Goal: Task Accomplishment & Management: Manage account settings

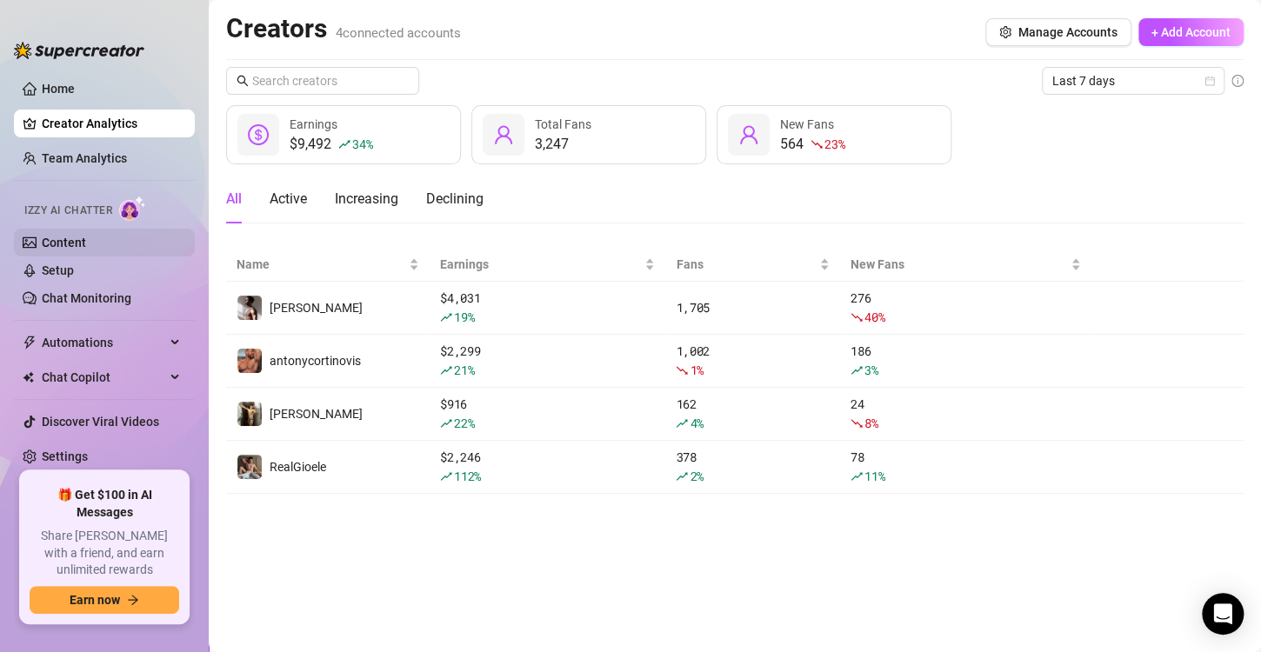
click at [51, 245] on link "Content" at bounding box center [64, 243] width 44 height 14
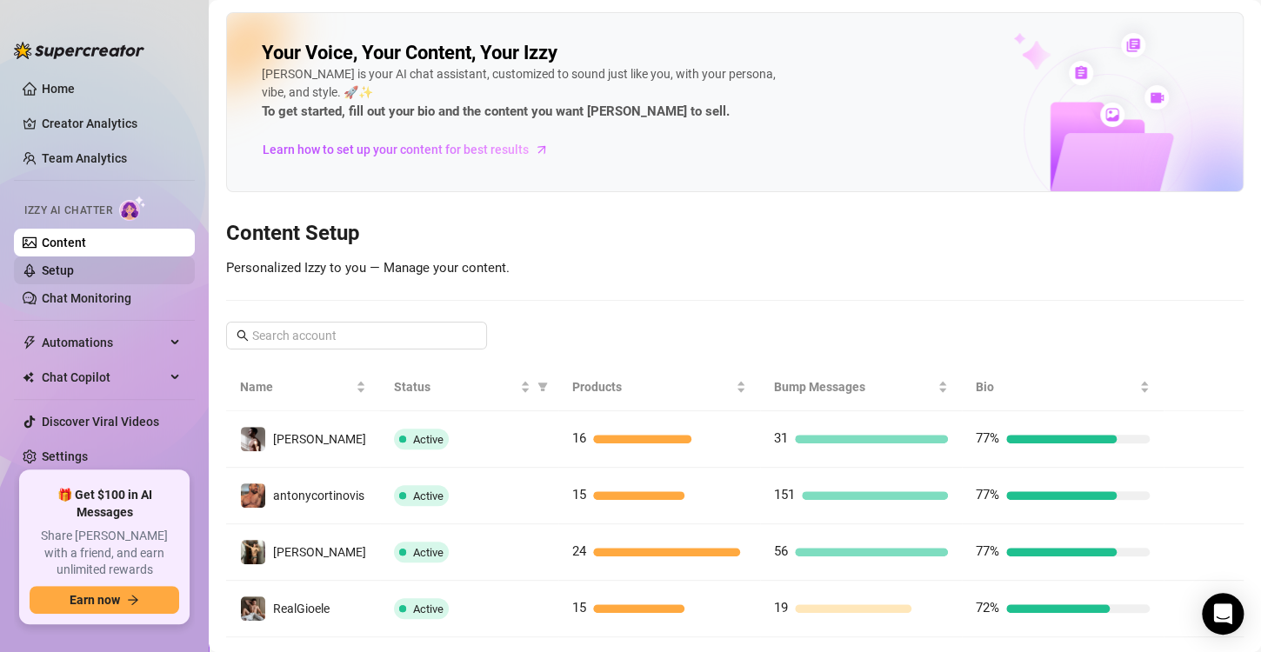
click at [74, 271] on link "Setup" at bounding box center [58, 271] width 32 height 14
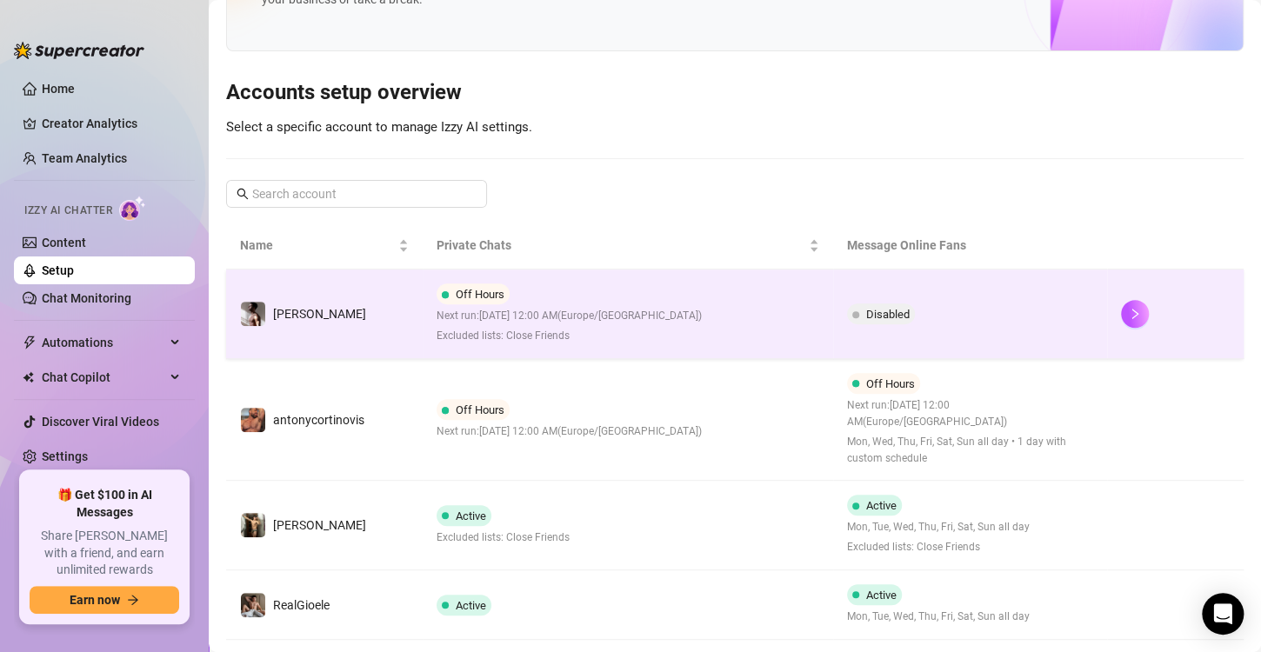
scroll to position [141, 0]
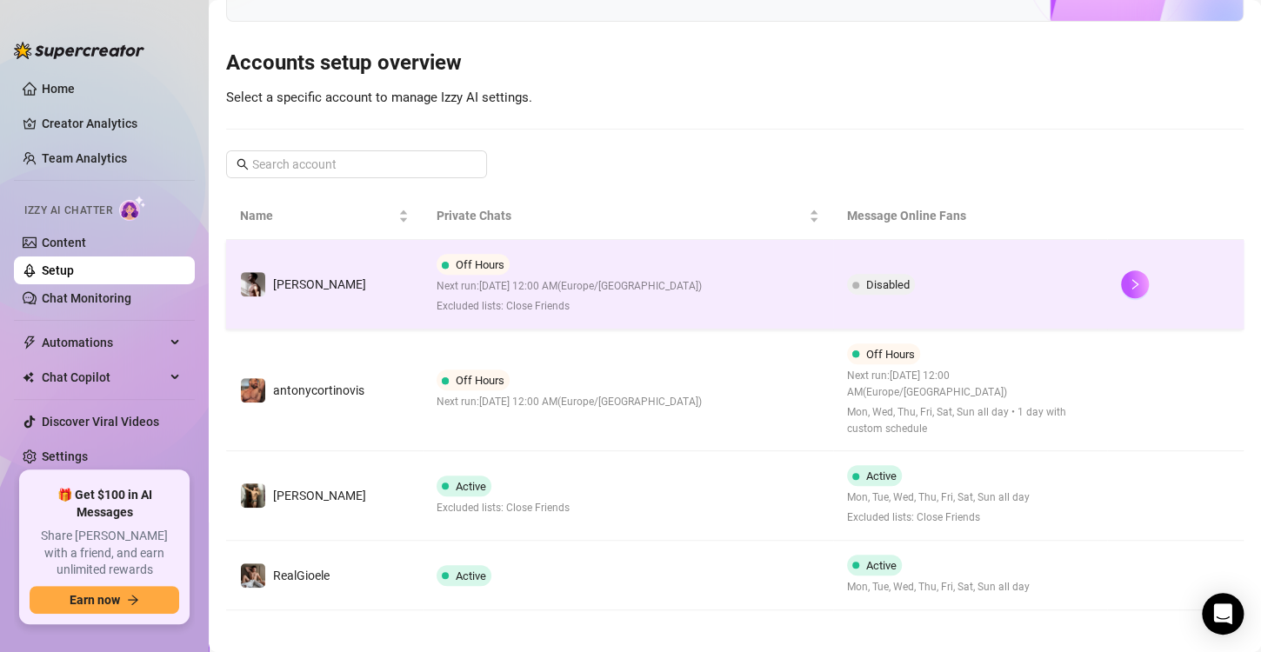
click at [493, 266] on span "Off Hours" at bounding box center [480, 264] width 49 height 13
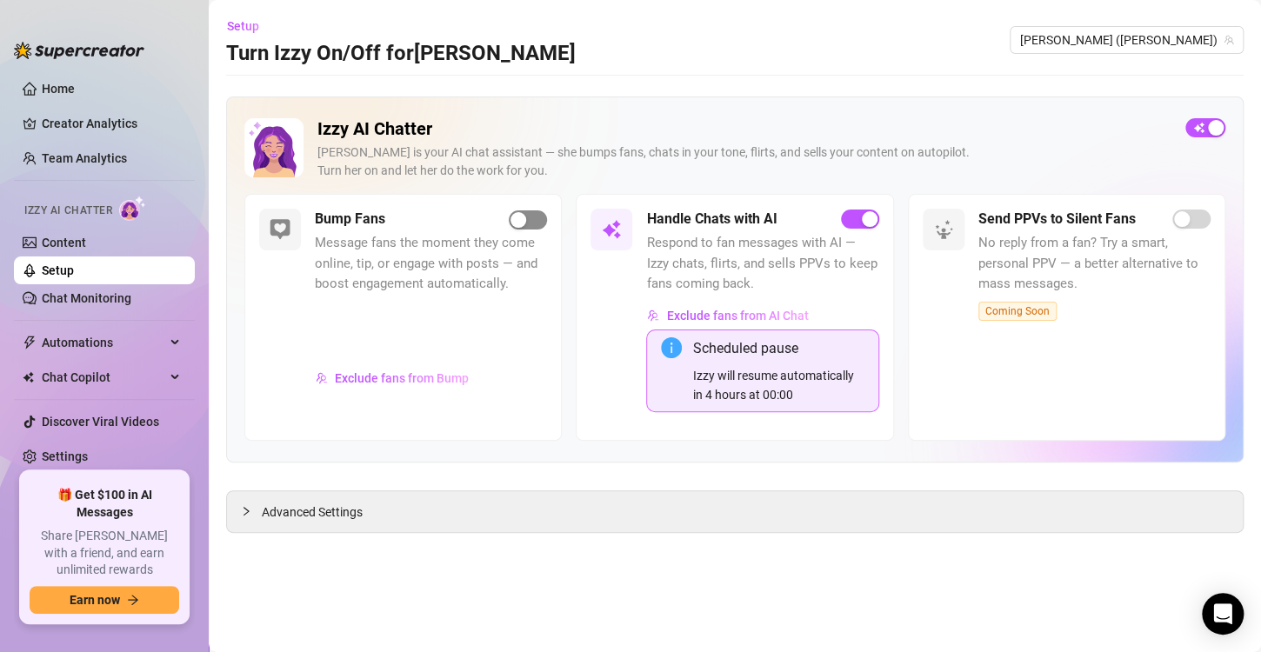
click at [523, 217] on div "button" at bounding box center [519, 220] width 16 height 16
click at [637, 496] on div "Advanced Settings" at bounding box center [735, 511] width 1016 height 41
click at [356, 507] on span "Advanced Settings" at bounding box center [312, 512] width 101 height 19
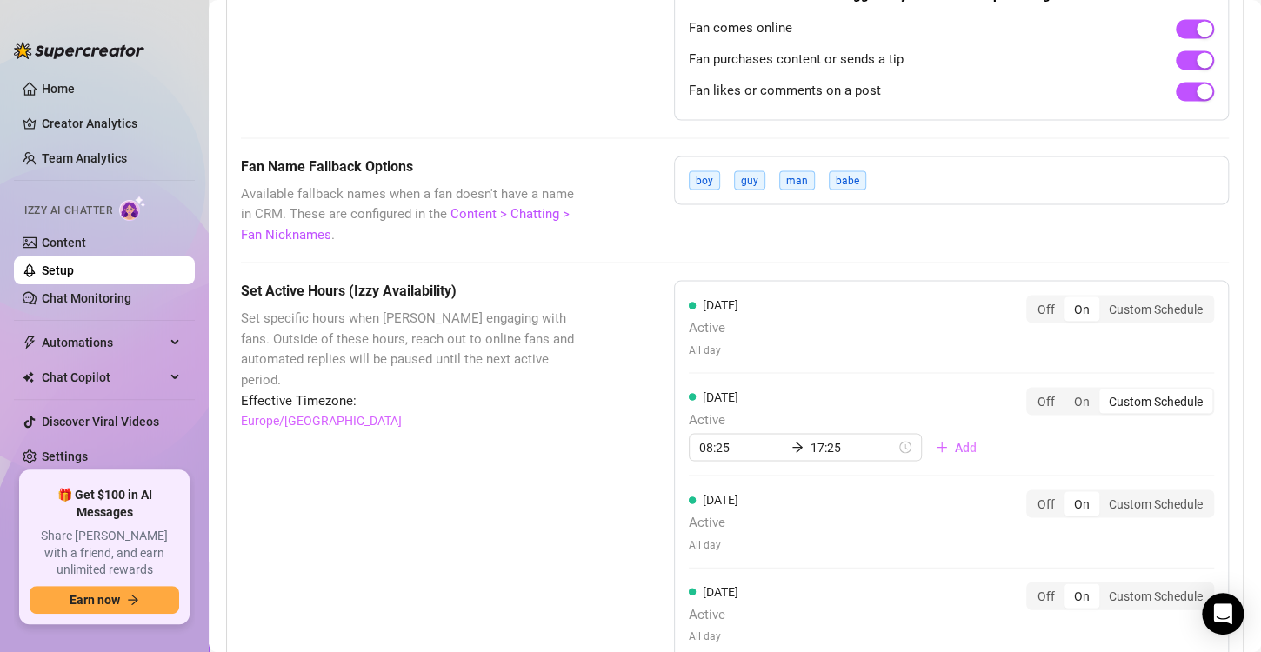
scroll to position [1426, 0]
click at [864, 448] on input "17:25" at bounding box center [853, 447] width 85 height 19
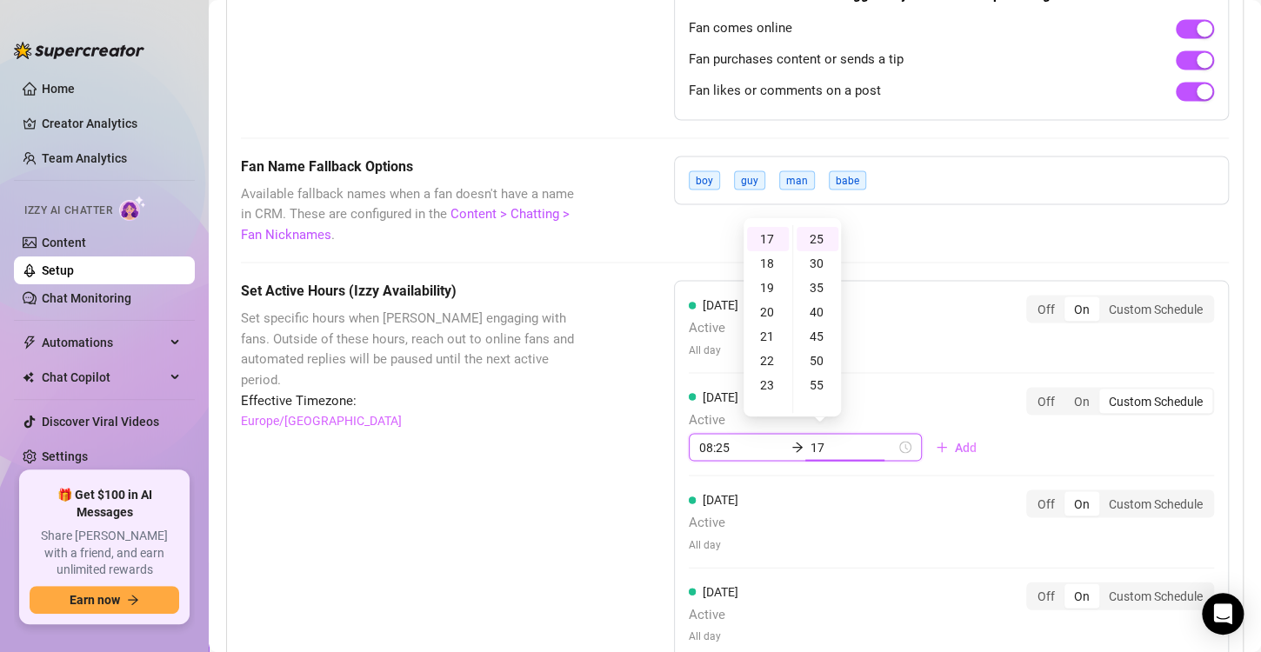
type input "1"
type input "3"
click at [824, 355] on div "50" at bounding box center [818, 361] width 42 height 24
type input "23:50"
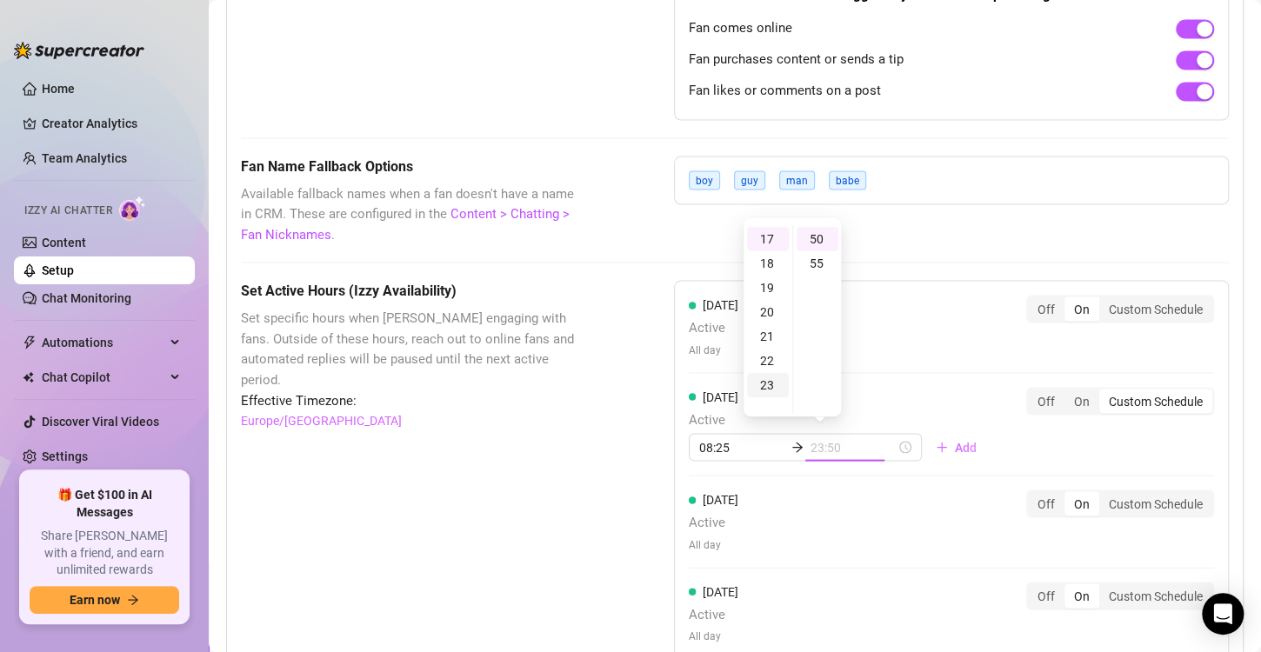
click at [768, 384] on div "23" at bounding box center [768, 385] width 42 height 24
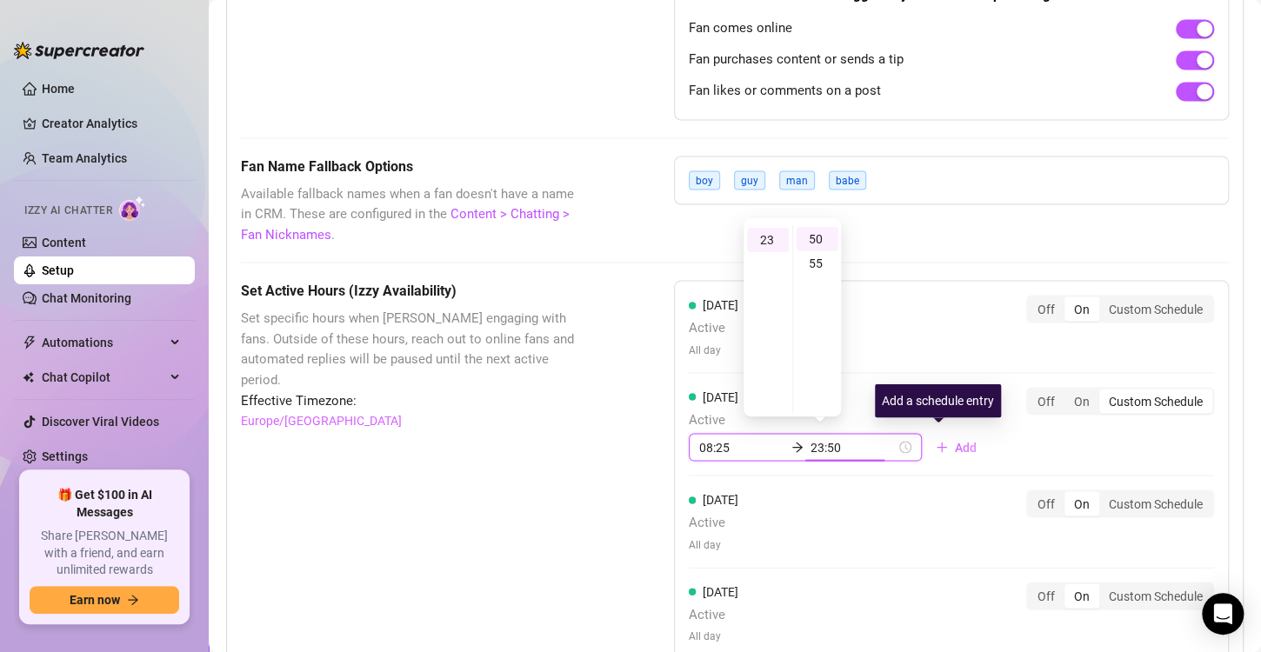
click at [930, 394] on div "Add a schedule entry" at bounding box center [938, 400] width 126 height 33
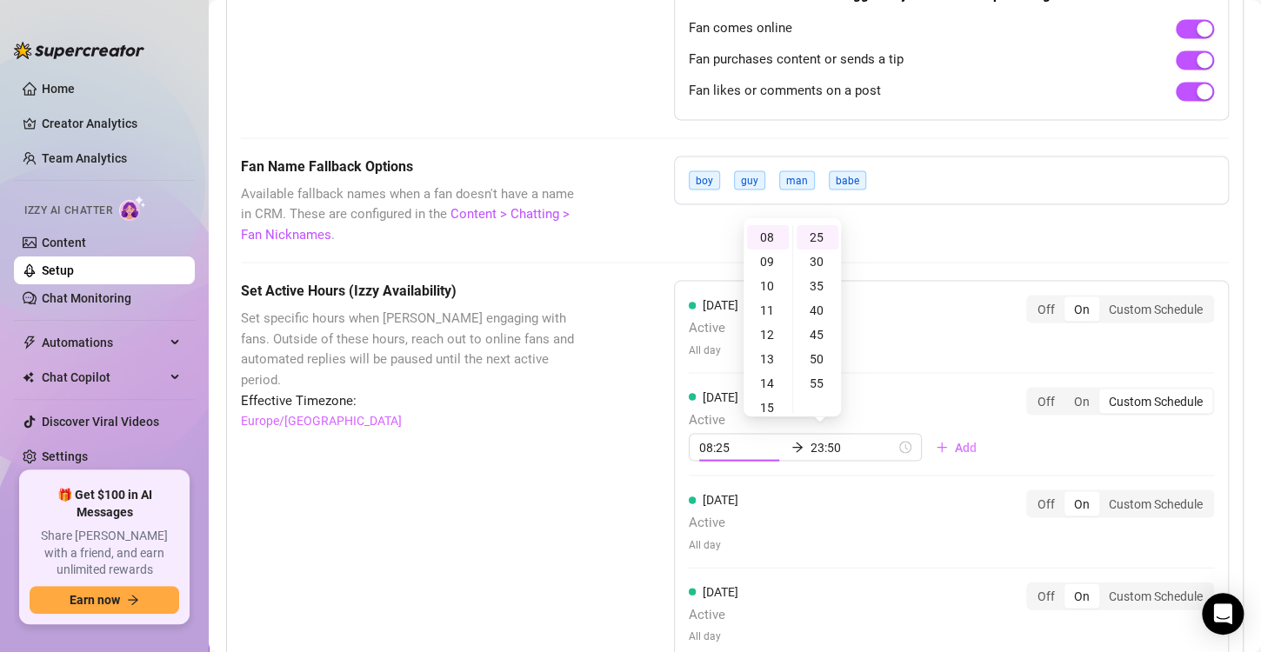
click at [901, 527] on div "[DATE] Active All day Off On Custom Schedule [DATE] Active 08:25 23:50 Add Off …" at bounding box center [951, 620] width 555 height 680
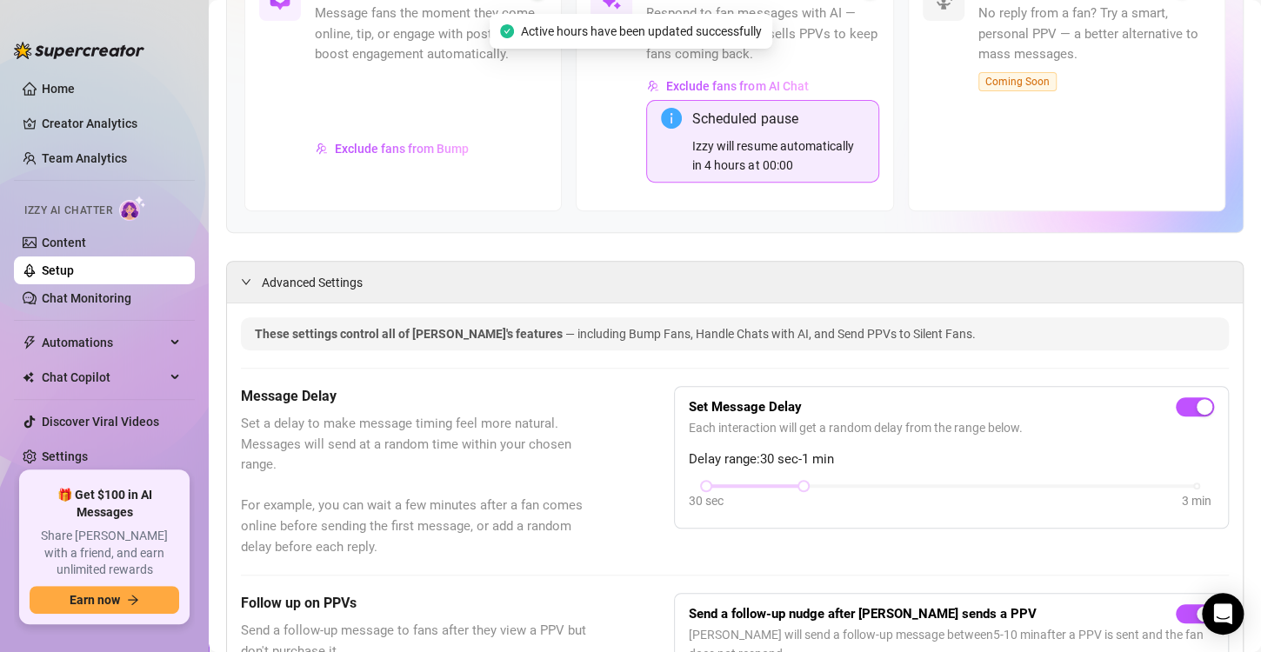
scroll to position [0, 0]
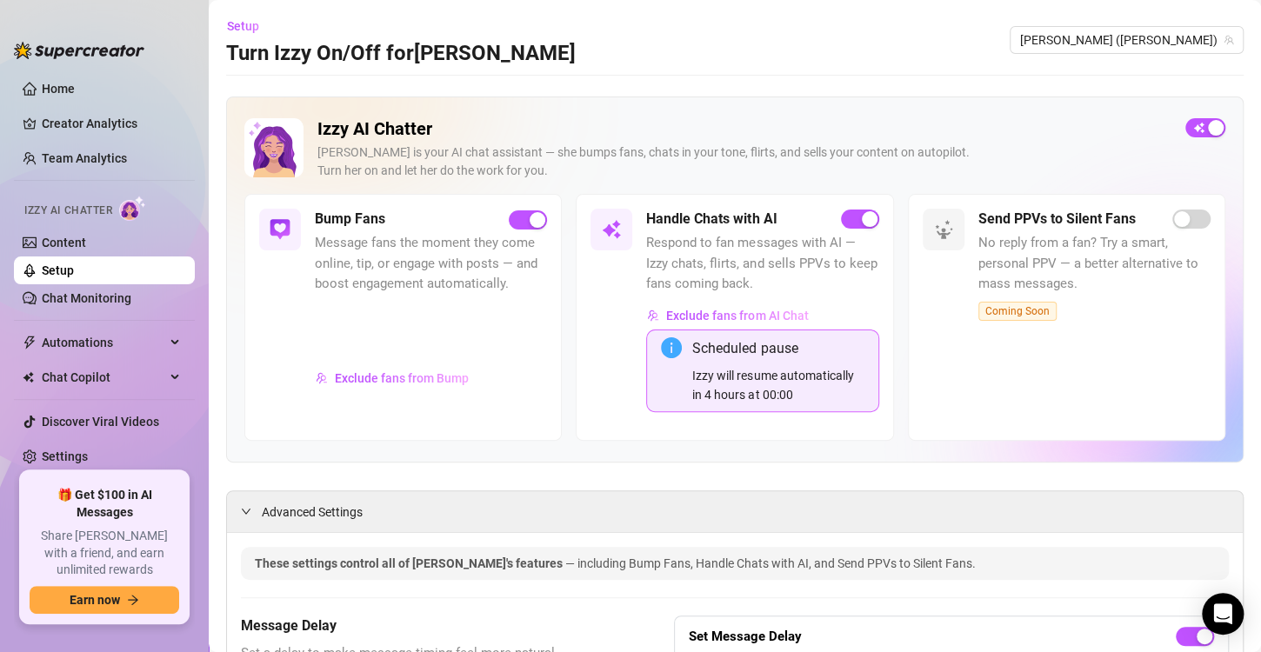
click at [62, 264] on link "Setup" at bounding box center [58, 271] width 32 height 14
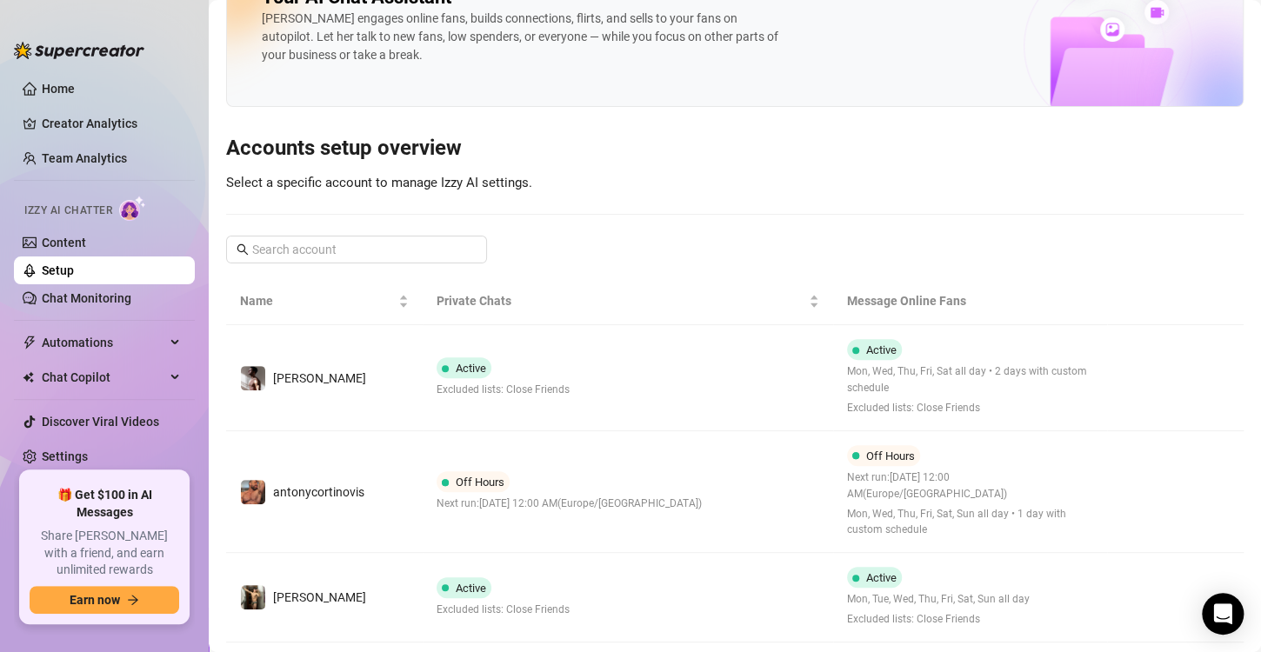
scroll to position [57, 0]
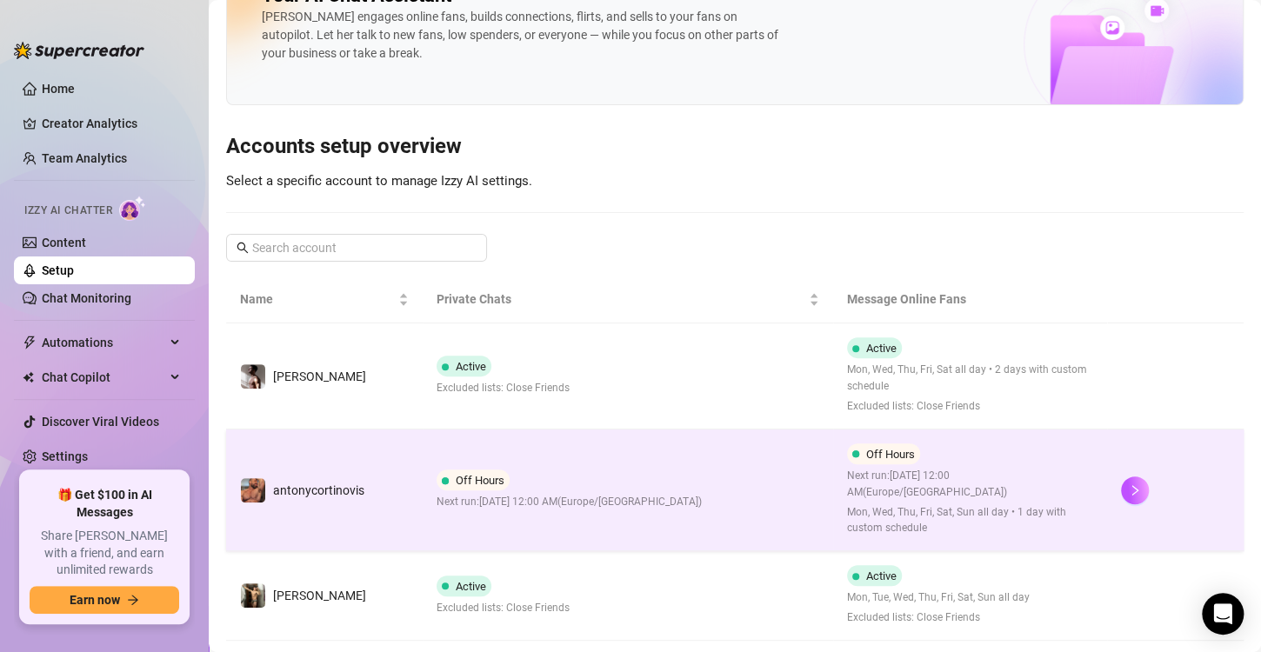
click at [612, 459] on td "Off Hours Next run: [DATE] 12:00 AM ( [GEOGRAPHIC_DATA]/[GEOGRAPHIC_DATA] )" at bounding box center [628, 491] width 411 height 122
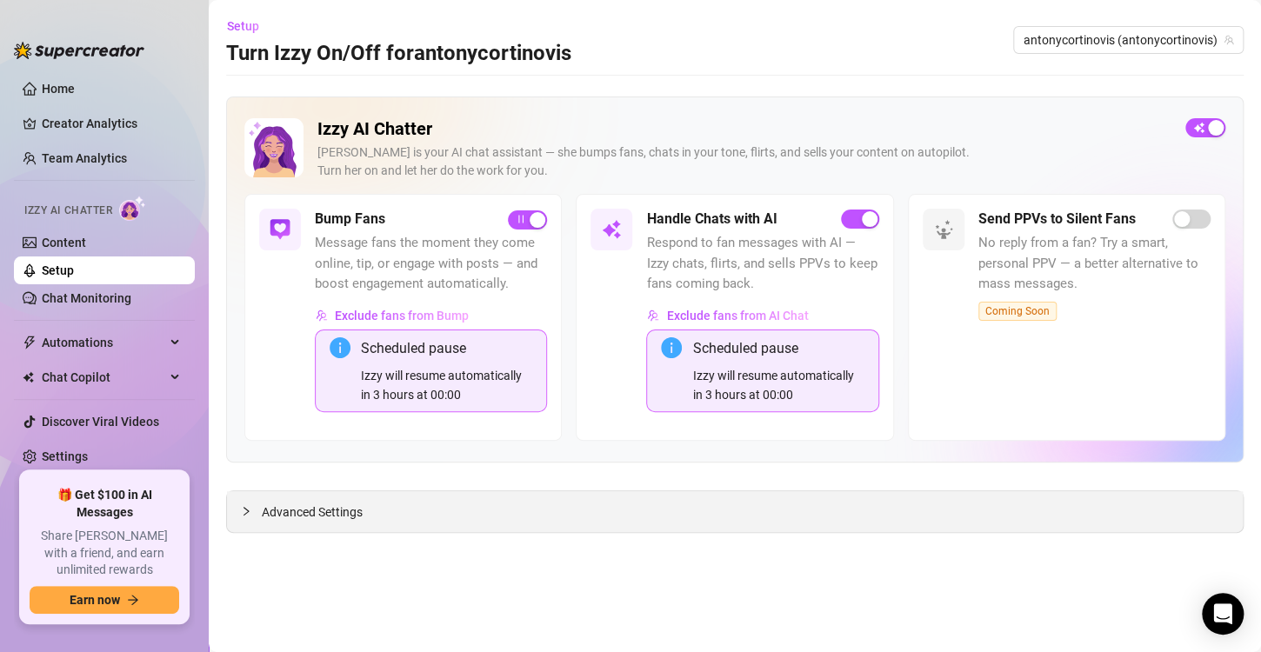
click at [462, 491] on div "Advanced Settings" at bounding box center [735, 511] width 1016 height 41
click at [393, 511] on div "Advanced Settings" at bounding box center [735, 511] width 1016 height 41
click at [247, 511] on icon "collapsed" at bounding box center [246, 511] width 5 height 9
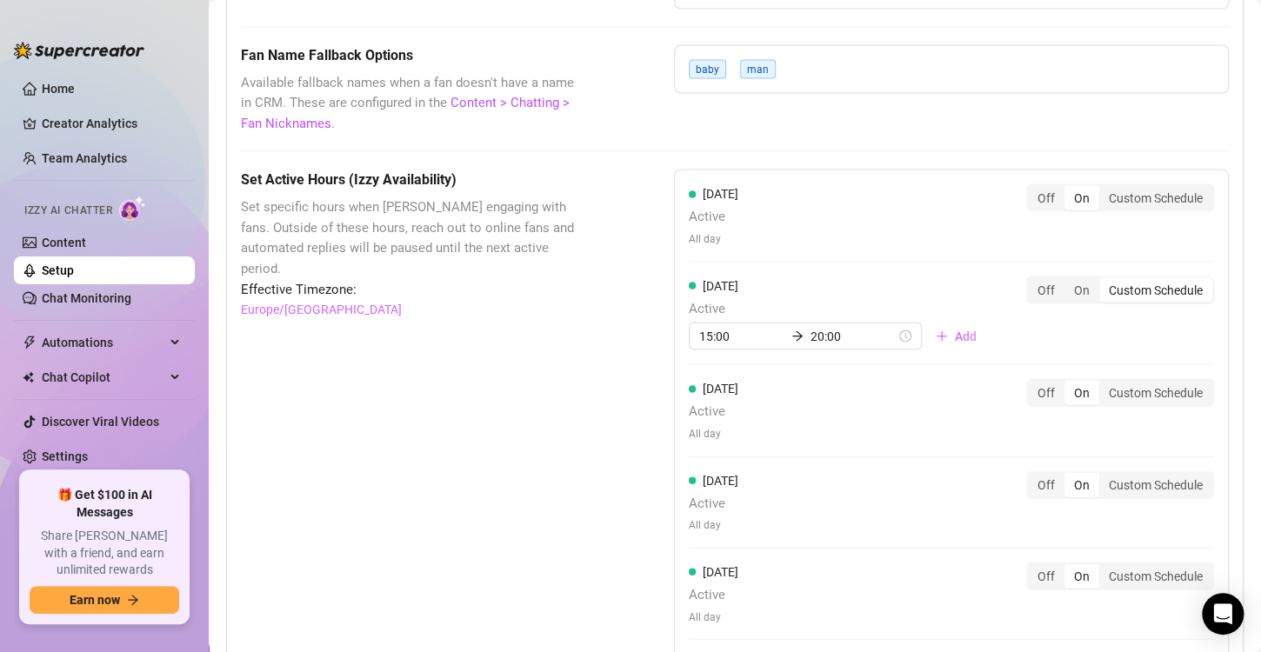
scroll to position [1540, 0]
click at [838, 333] on input "20:00" at bounding box center [853, 333] width 85 height 19
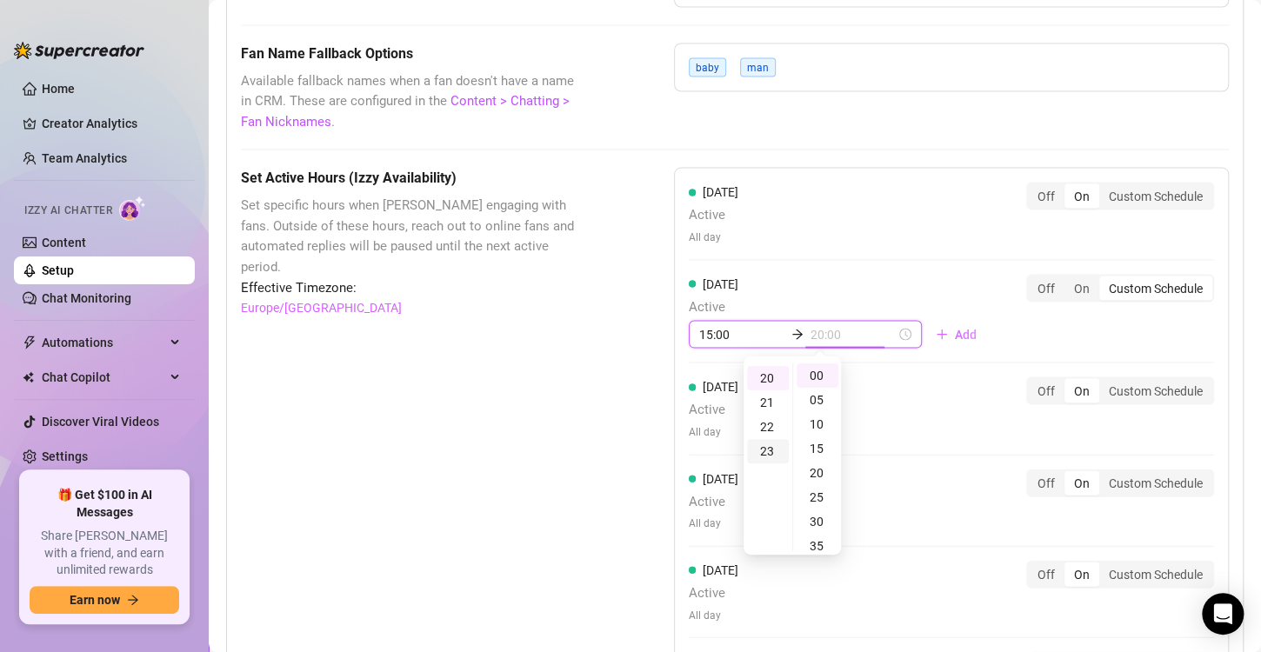
type input "23:00"
click at [765, 451] on div "23" at bounding box center [768, 451] width 42 height 24
click at [959, 417] on div "[DATE] Active All day Off On Custom Schedule" at bounding box center [951, 408] width 525 height 63
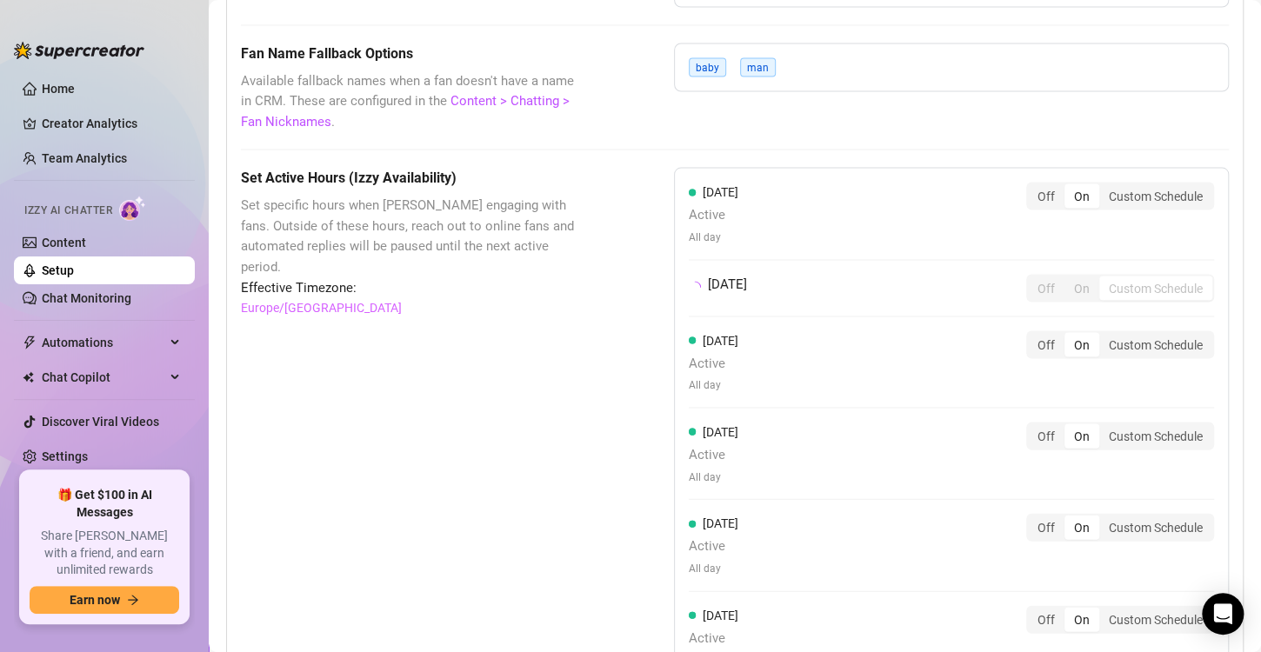
click at [1043, 331] on div "[DATE] Active All day Off On Custom Schedule [DATE] Off On Custom Schedule [DAT…" at bounding box center [951, 478] width 555 height 622
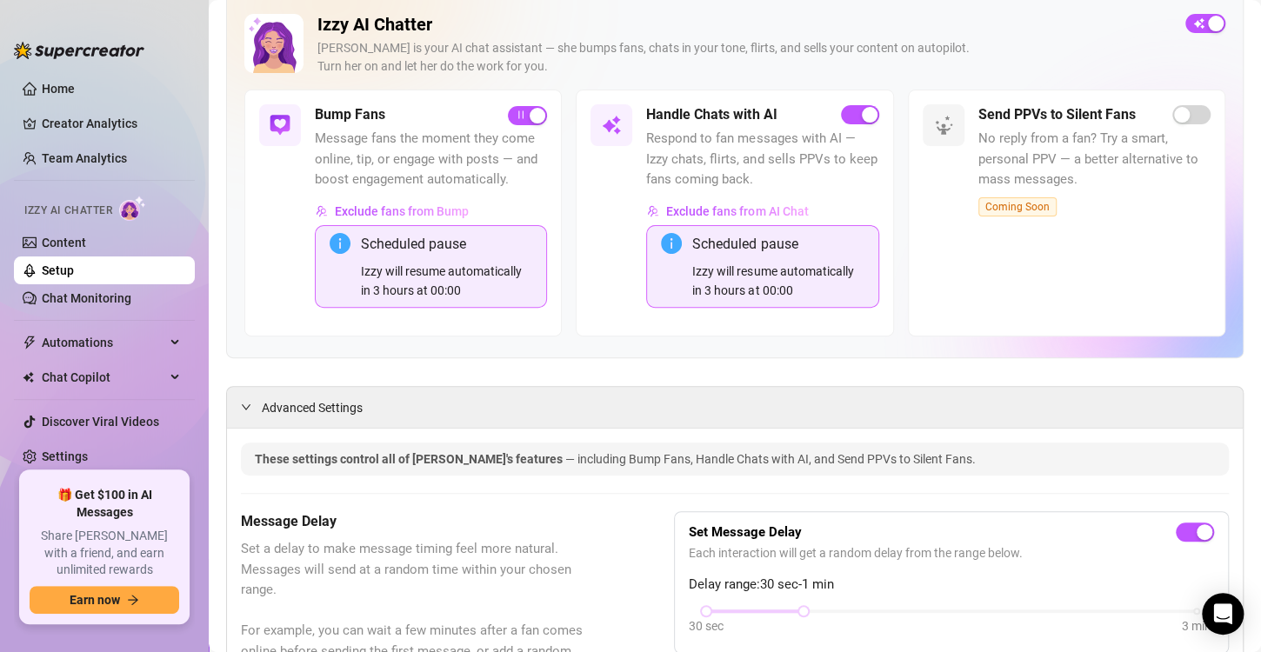
scroll to position [0, 0]
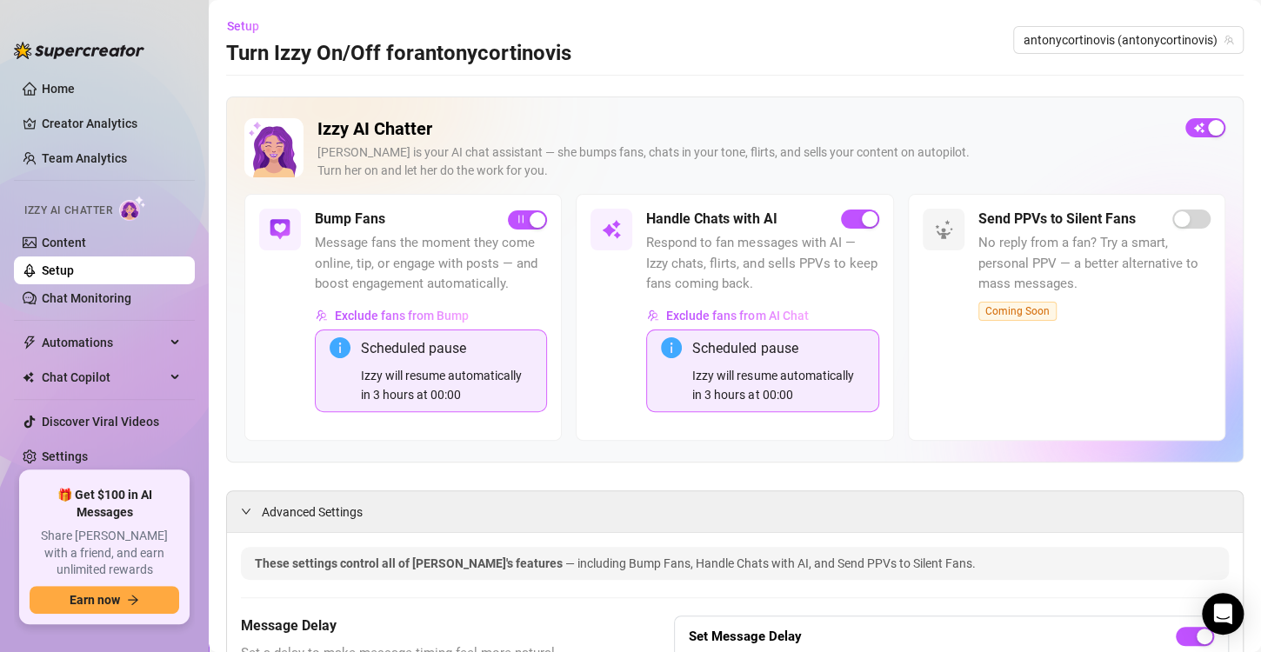
click at [74, 277] on link "Setup" at bounding box center [58, 271] width 32 height 14
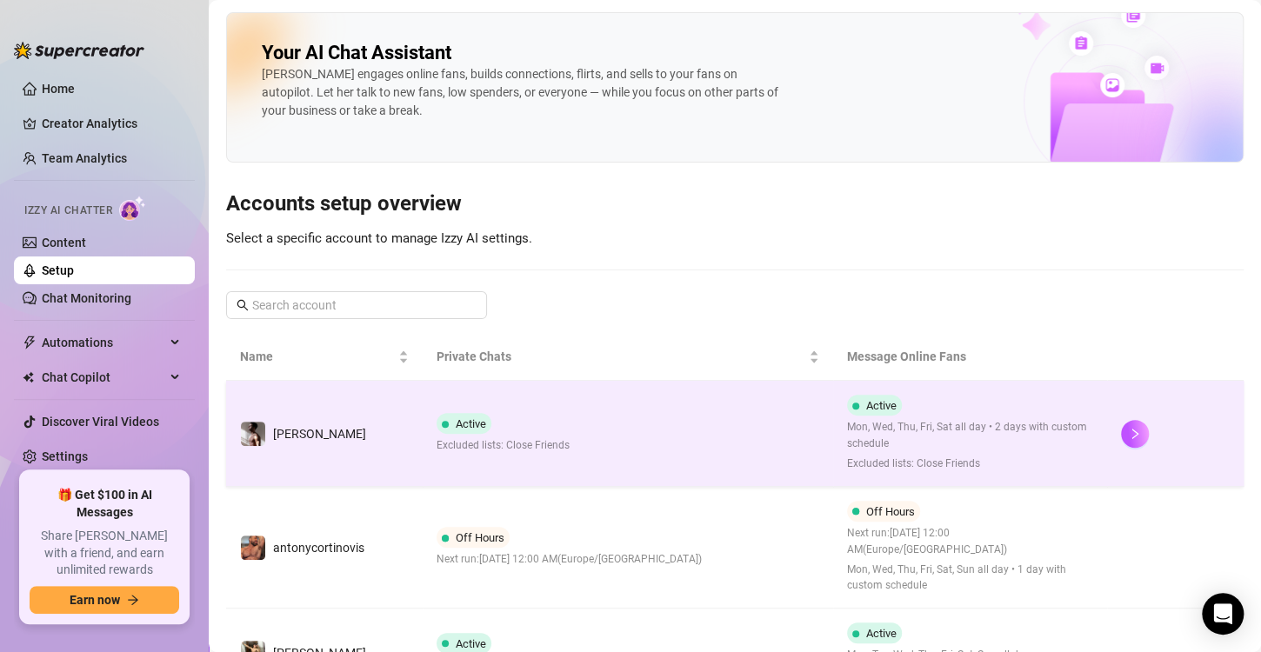
scroll to position [165, 0]
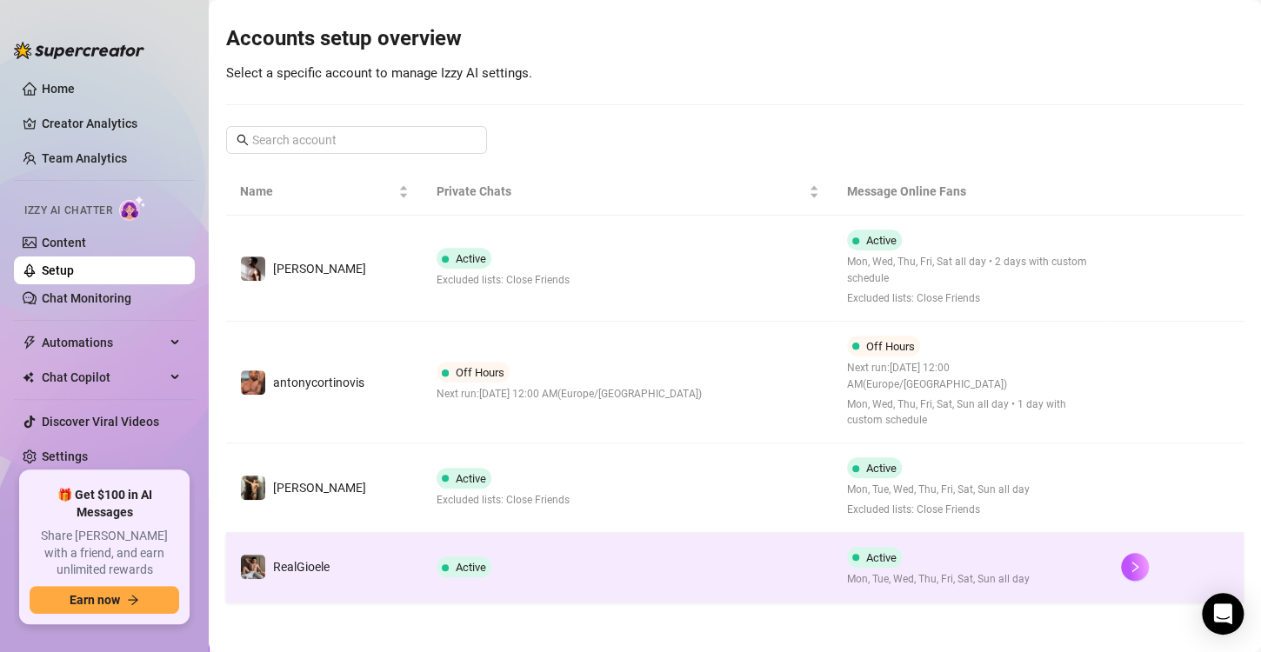
click at [462, 561] on span "Active" at bounding box center [471, 567] width 30 height 13
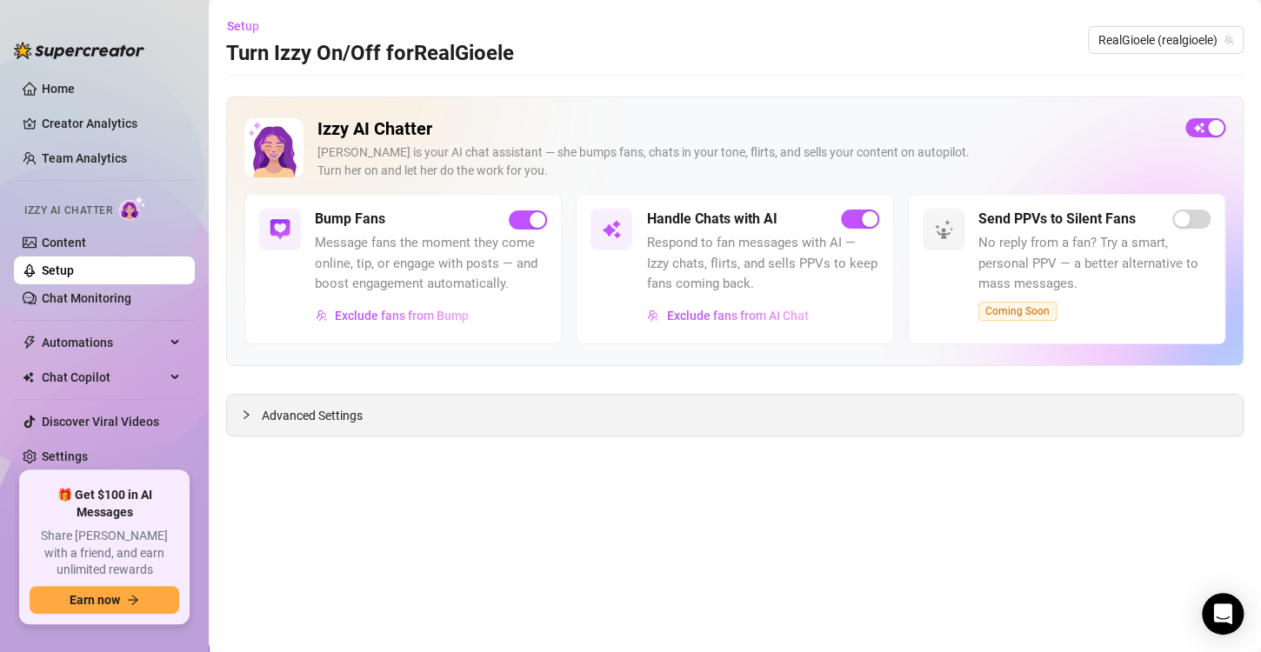
click at [355, 423] on span "Advanced Settings" at bounding box center [312, 415] width 101 height 19
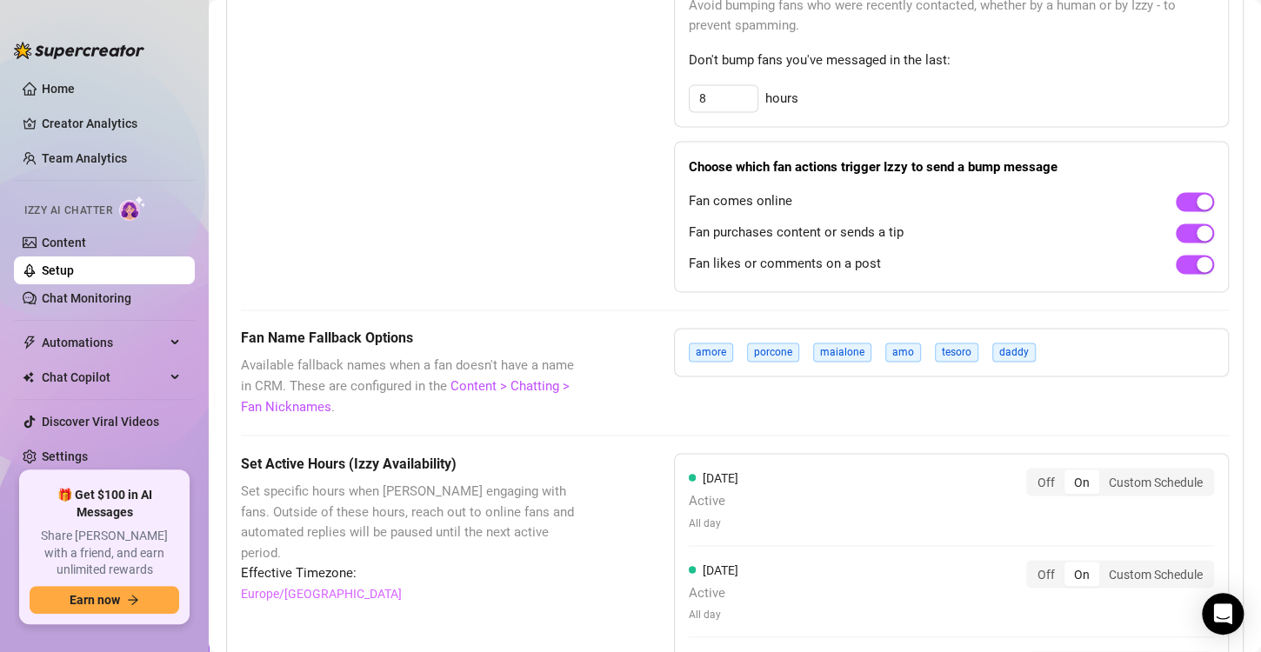
scroll to position [1158, 0]
click at [121, 295] on link "Chat Monitoring" at bounding box center [87, 298] width 90 height 14
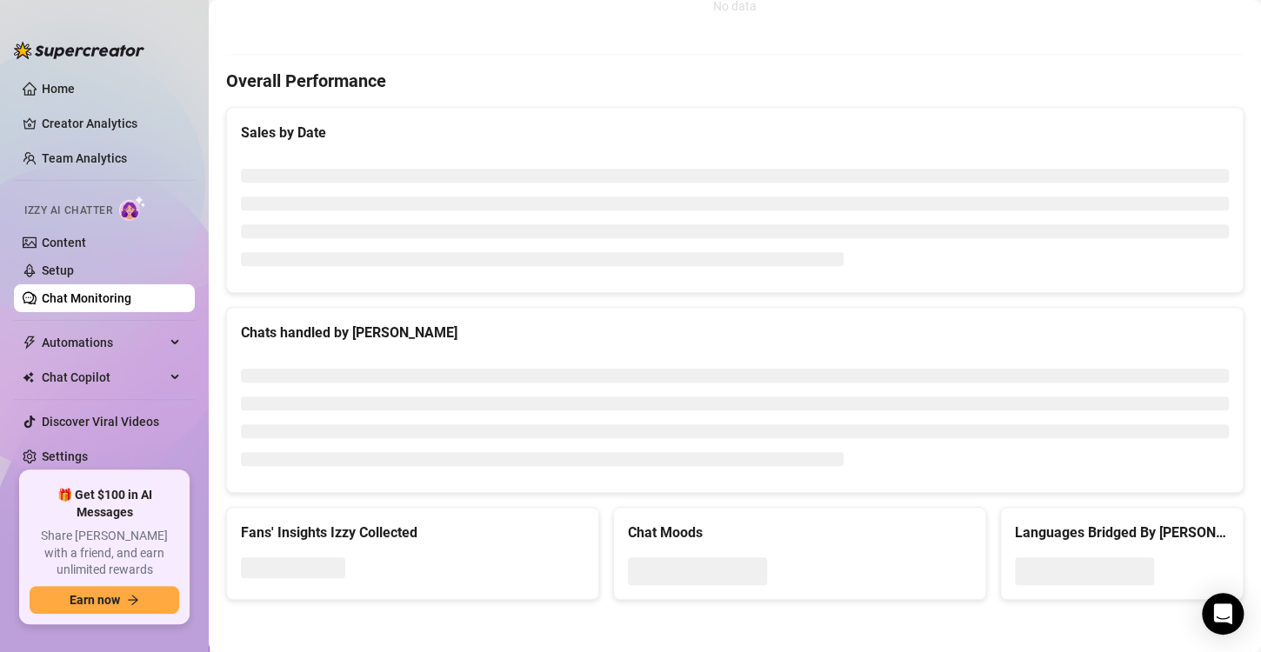
scroll to position [454, 0]
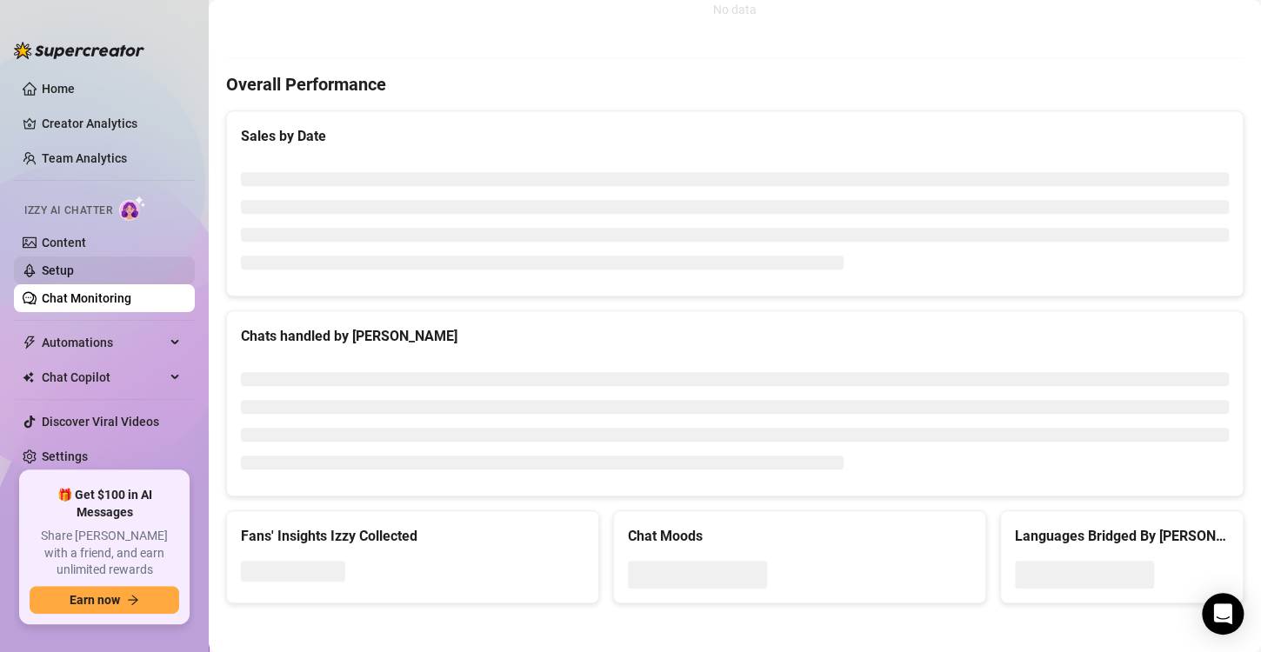
click at [48, 266] on link "Setup" at bounding box center [58, 271] width 32 height 14
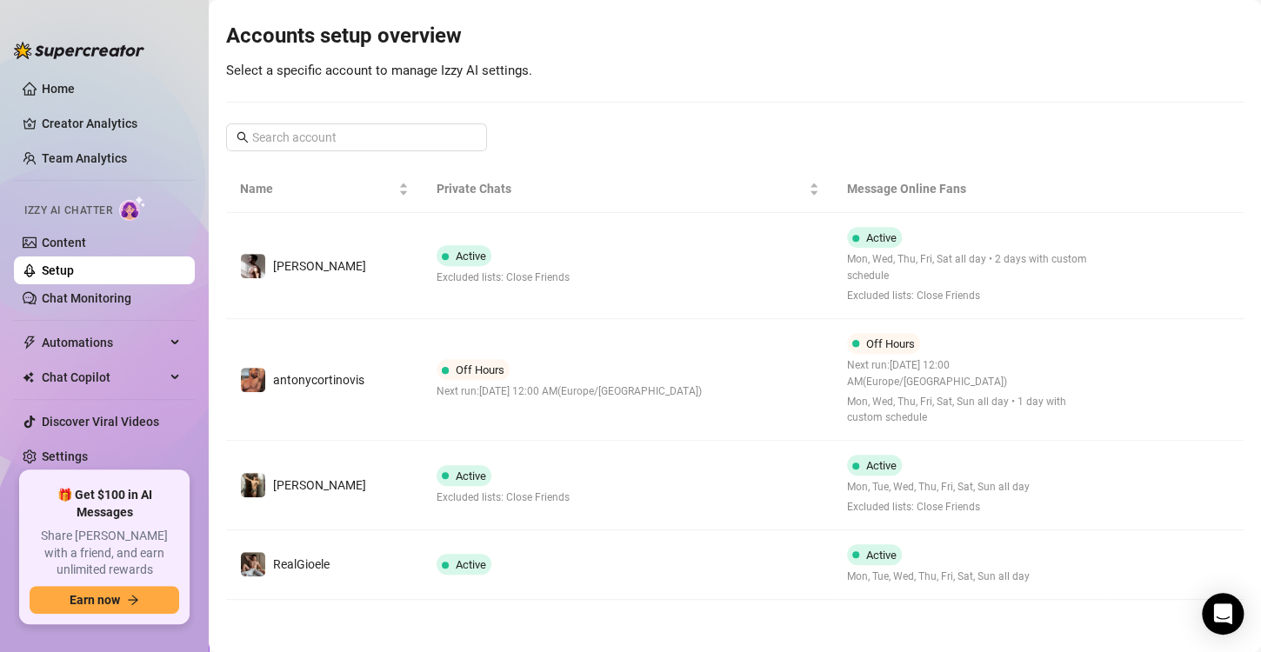
scroll to position [165, 0]
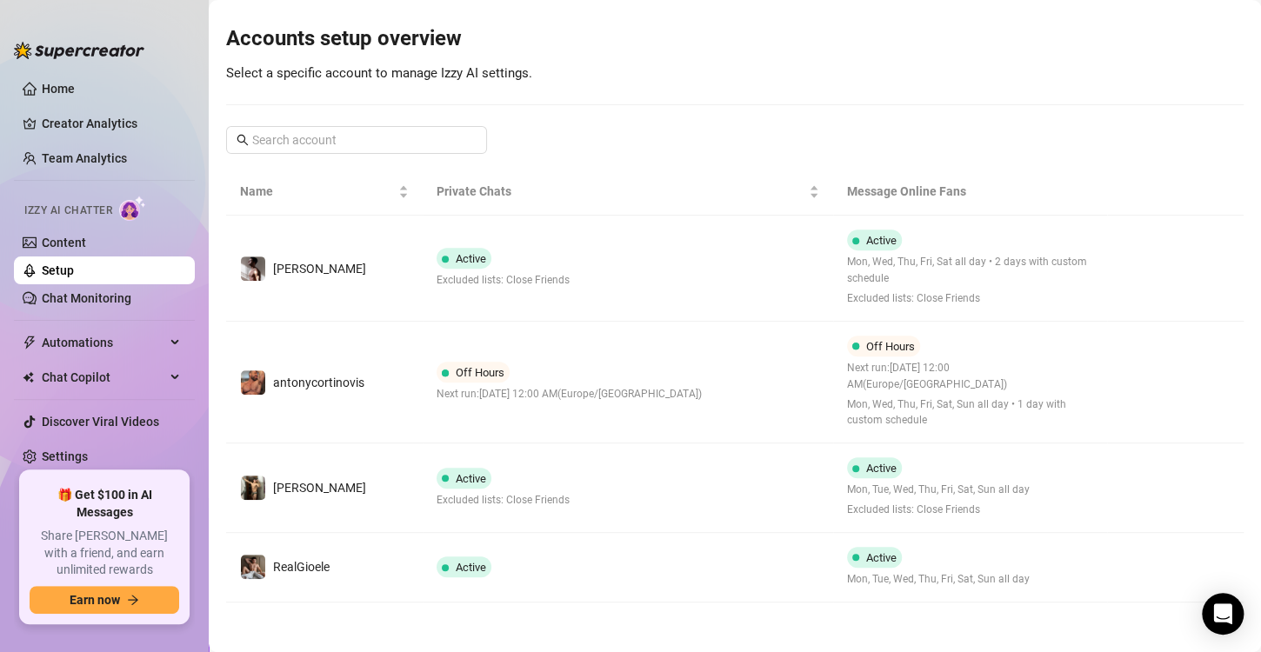
click at [74, 268] on link "Setup" at bounding box center [58, 271] width 32 height 14
click at [62, 247] on link "Content" at bounding box center [64, 243] width 44 height 14
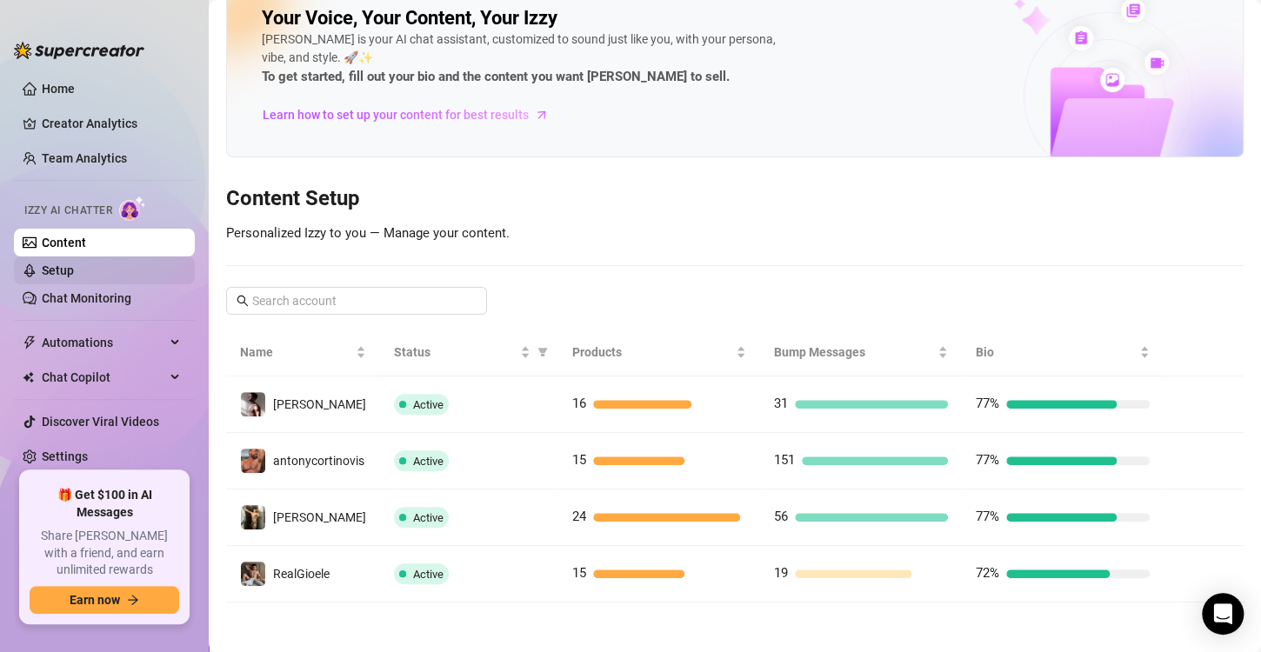
click at [65, 267] on link "Setup" at bounding box center [58, 271] width 32 height 14
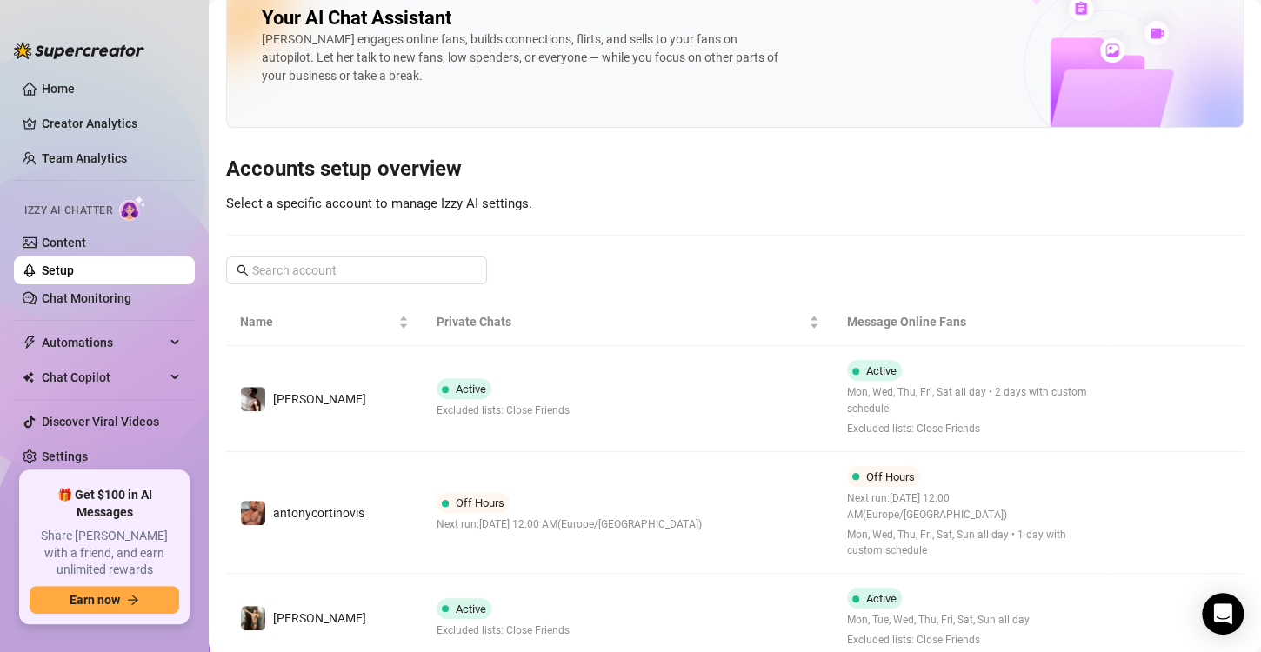
scroll to position [165, 0]
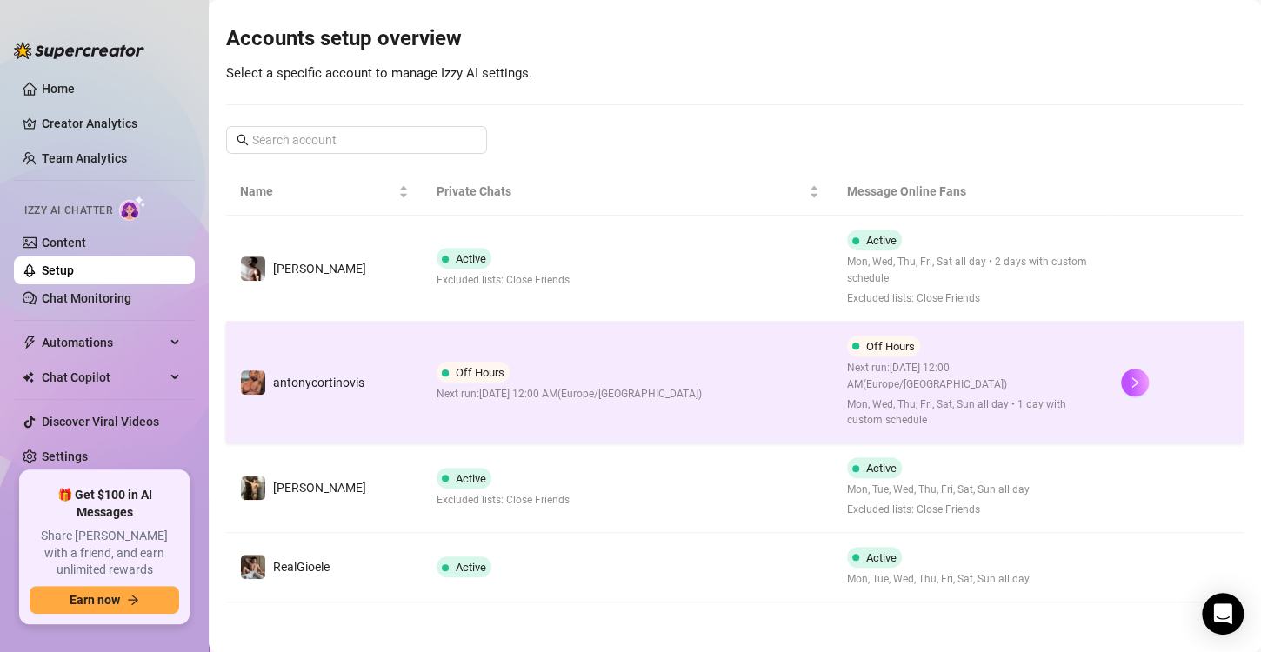
click at [598, 408] on td "Off Hours Next run: [DATE] 12:00 AM ( [GEOGRAPHIC_DATA]/[GEOGRAPHIC_DATA] )" at bounding box center [628, 383] width 411 height 122
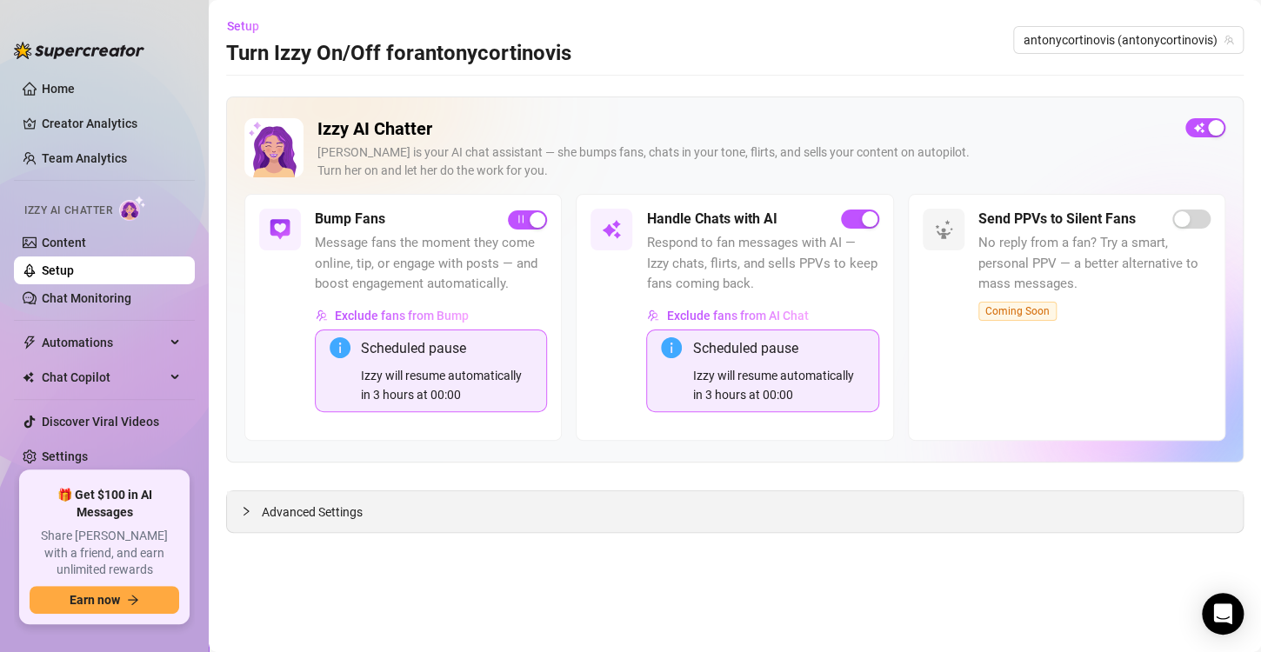
click at [312, 506] on span "Advanced Settings" at bounding box center [312, 512] width 101 height 19
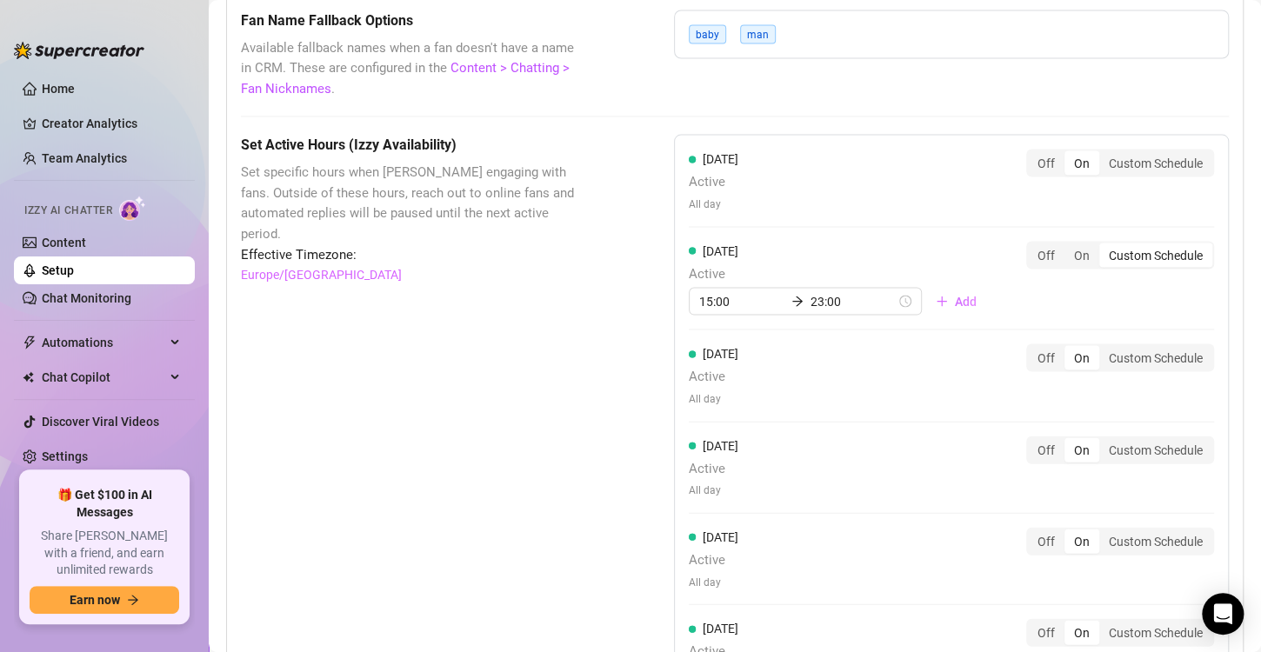
scroll to position [1573, 0]
click at [1071, 250] on div "On" at bounding box center [1082, 255] width 35 height 24
click at [1069, 245] on input "On" at bounding box center [1069, 245] width 0 height 0
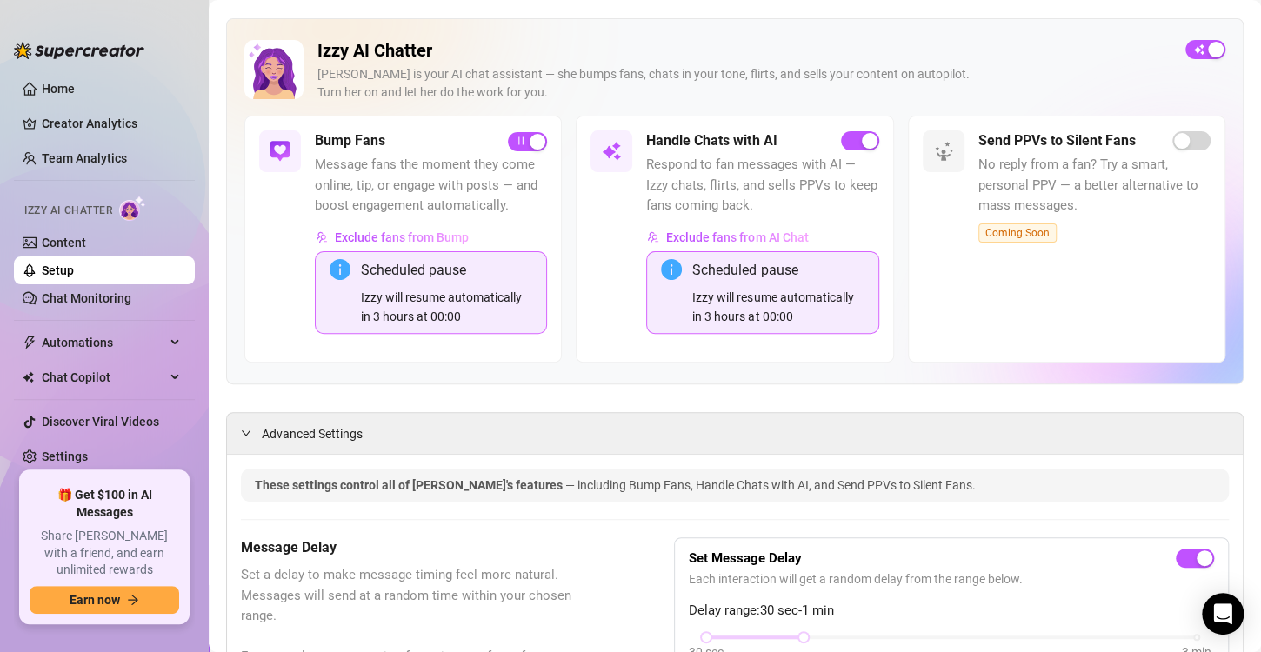
scroll to position [0, 0]
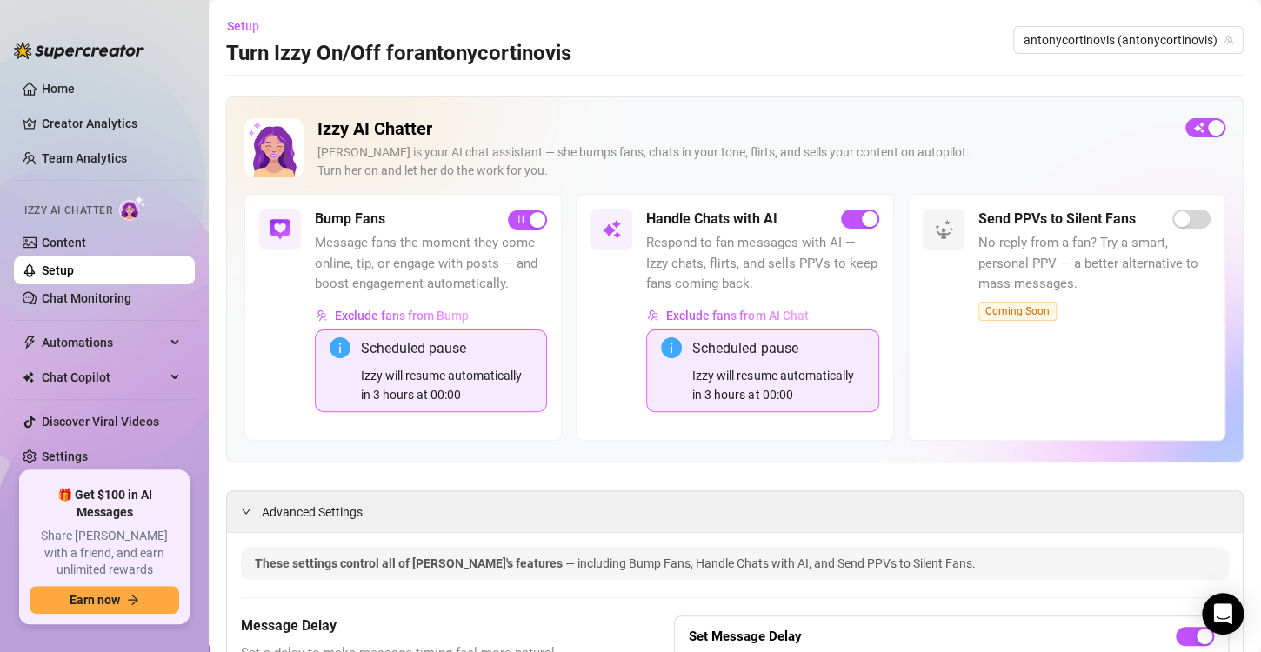
click at [74, 270] on link "Setup" at bounding box center [58, 271] width 32 height 14
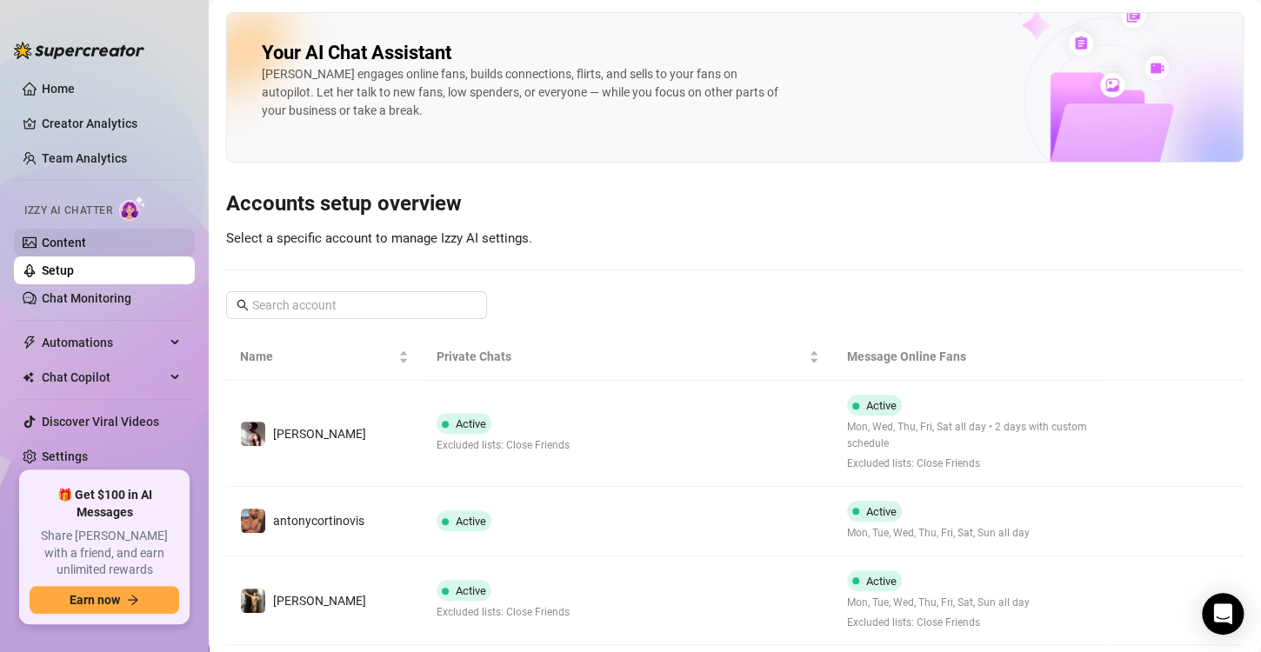
click at [85, 246] on link "Content" at bounding box center [64, 243] width 44 height 14
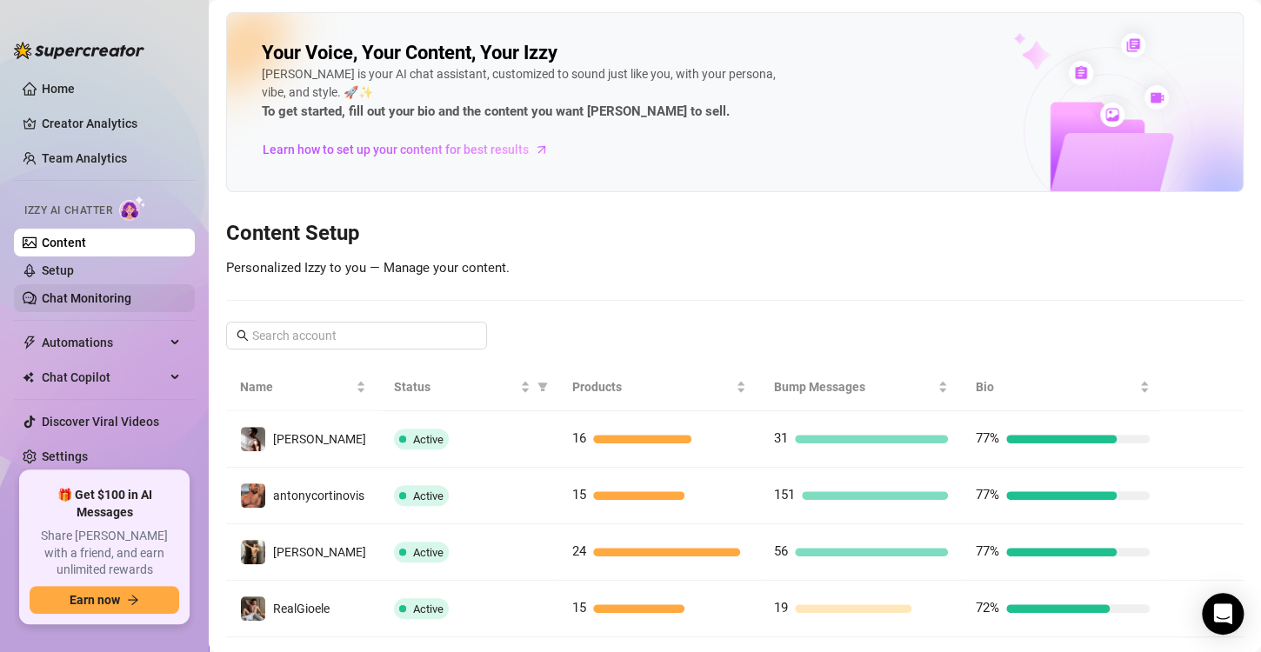
click at [93, 291] on link "Chat Monitoring" at bounding box center [87, 298] width 90 height 14
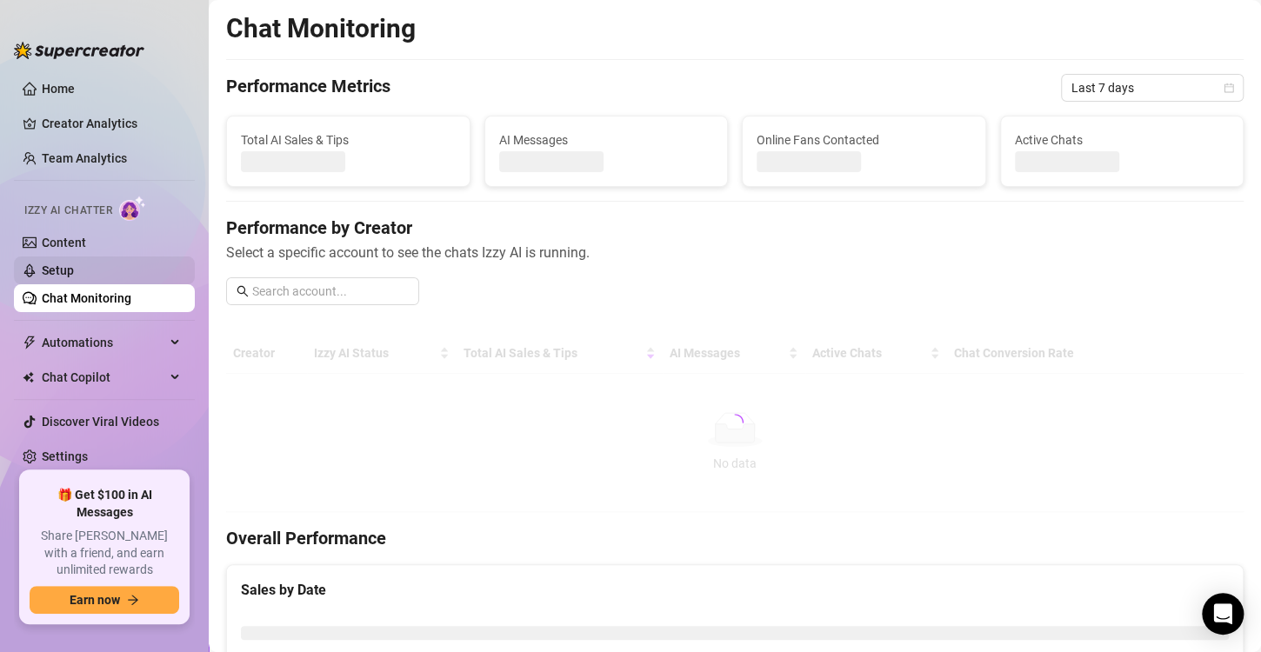
click at [74, 265] on link "Setup" at bounding box center [58, 271] width 32 height 14
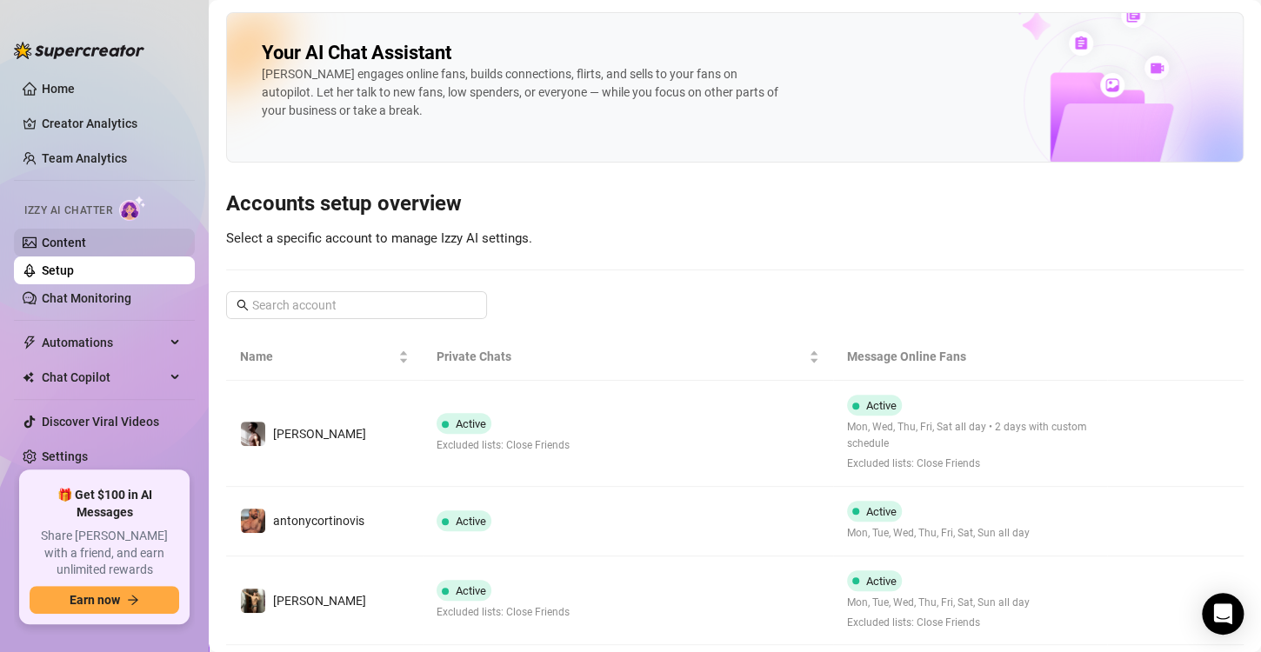
click at [86, 244] on link "Content" at bounding box center [64, 243] width 44 height 14
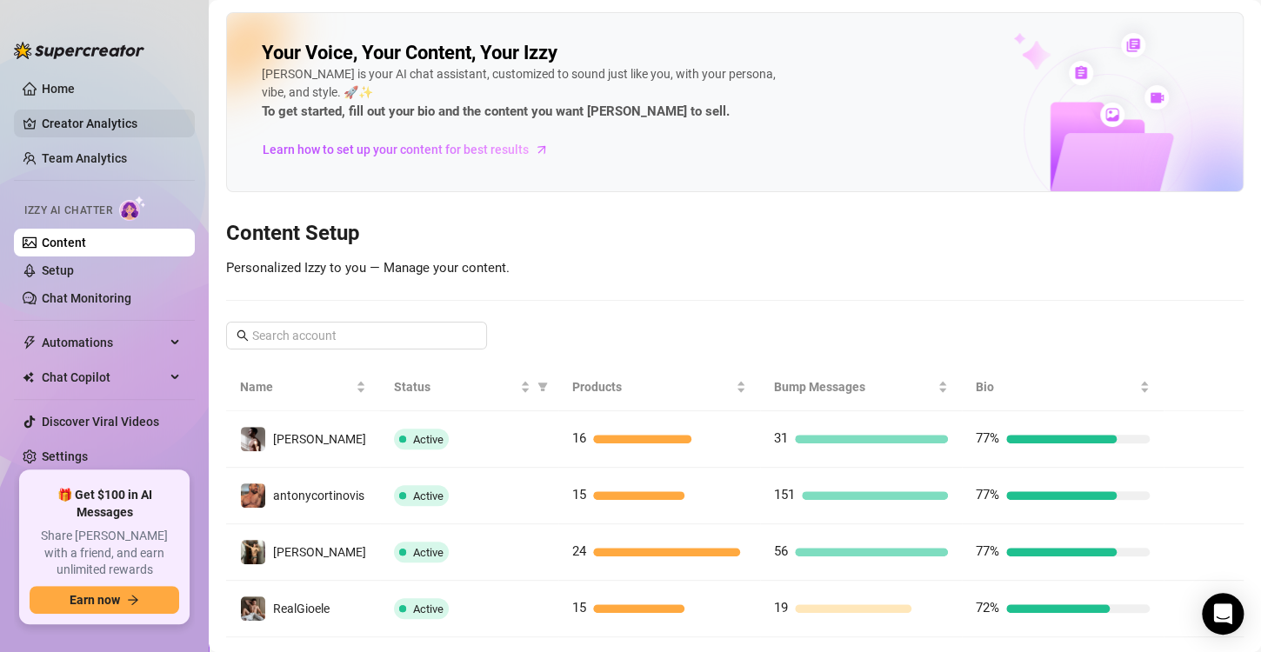
click at [118, 116] on link "Creator Analytics" at bounding box center [111, 124] width 139 height 28
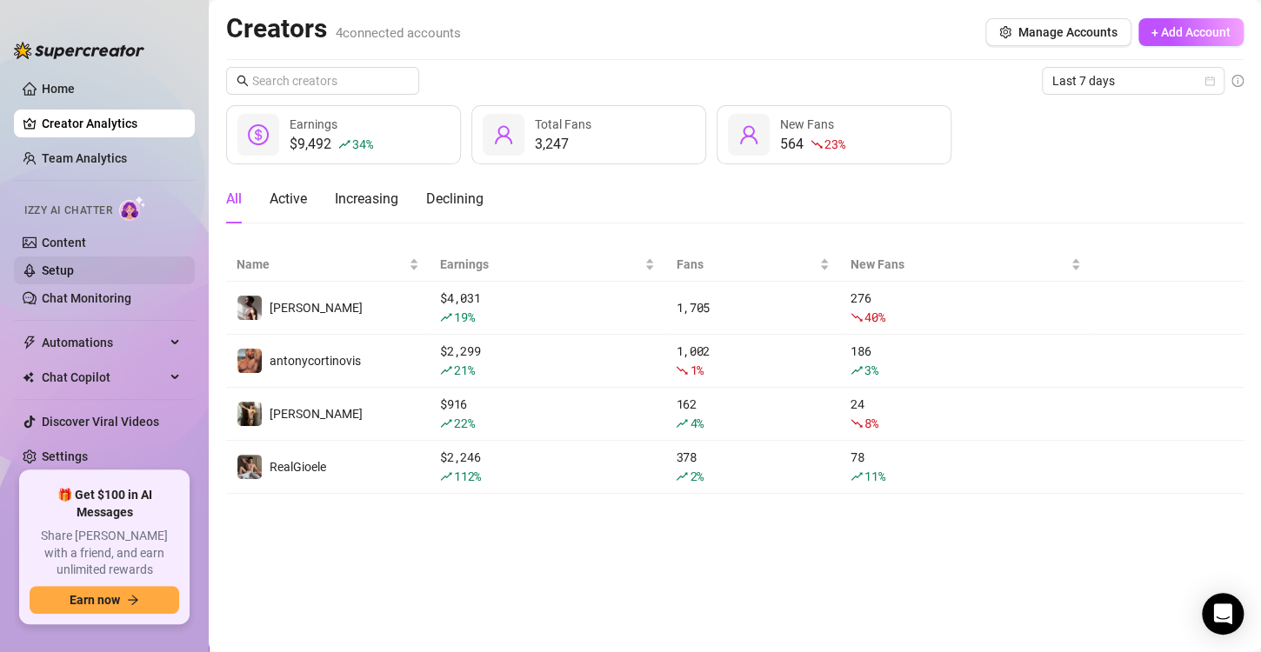
click at [61, 266] on link "Setup" at bounding box center [58, 271] width 32 height 14
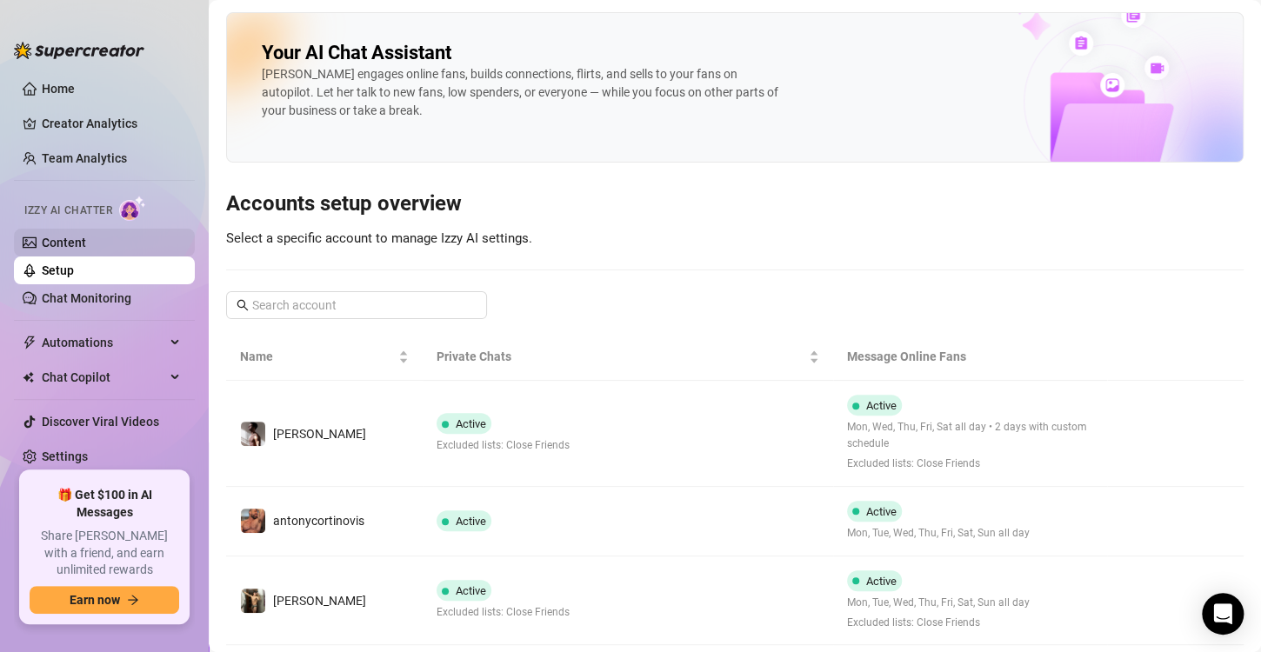
click at [86, 238] on link "Content" at bounding box center [64, 243] width 44 height 14
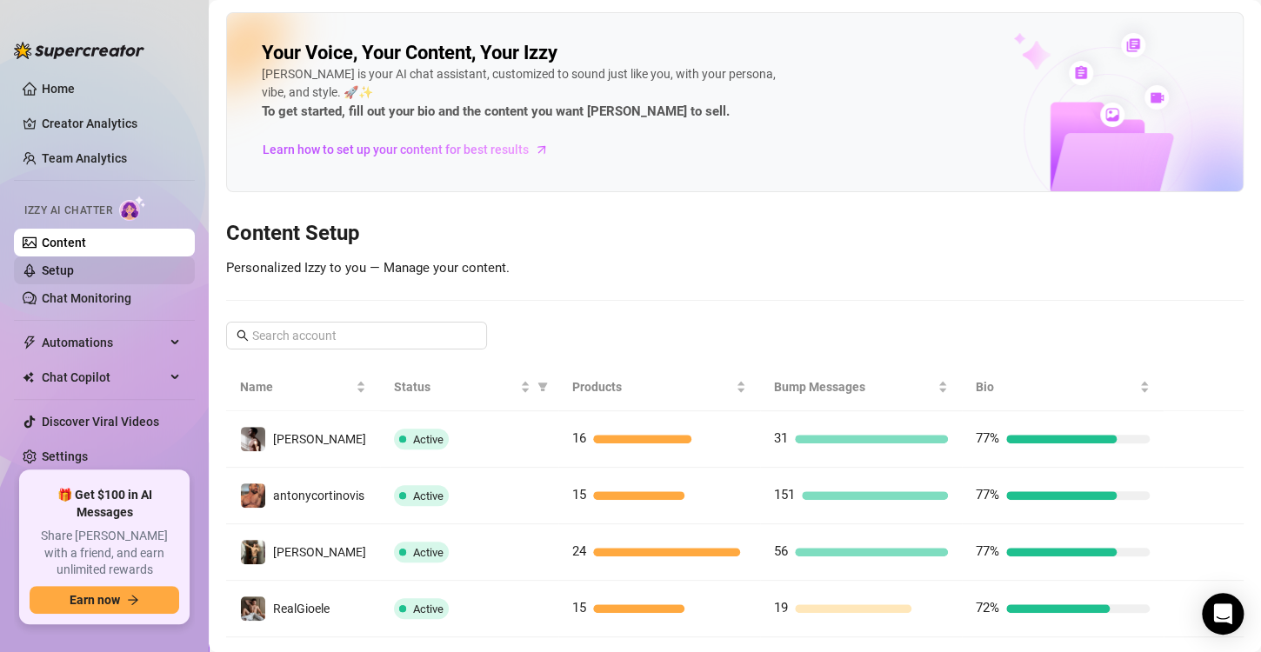
click at [74, 275] on link "Setup" at bounding box center [58, 271] width 32 height 14
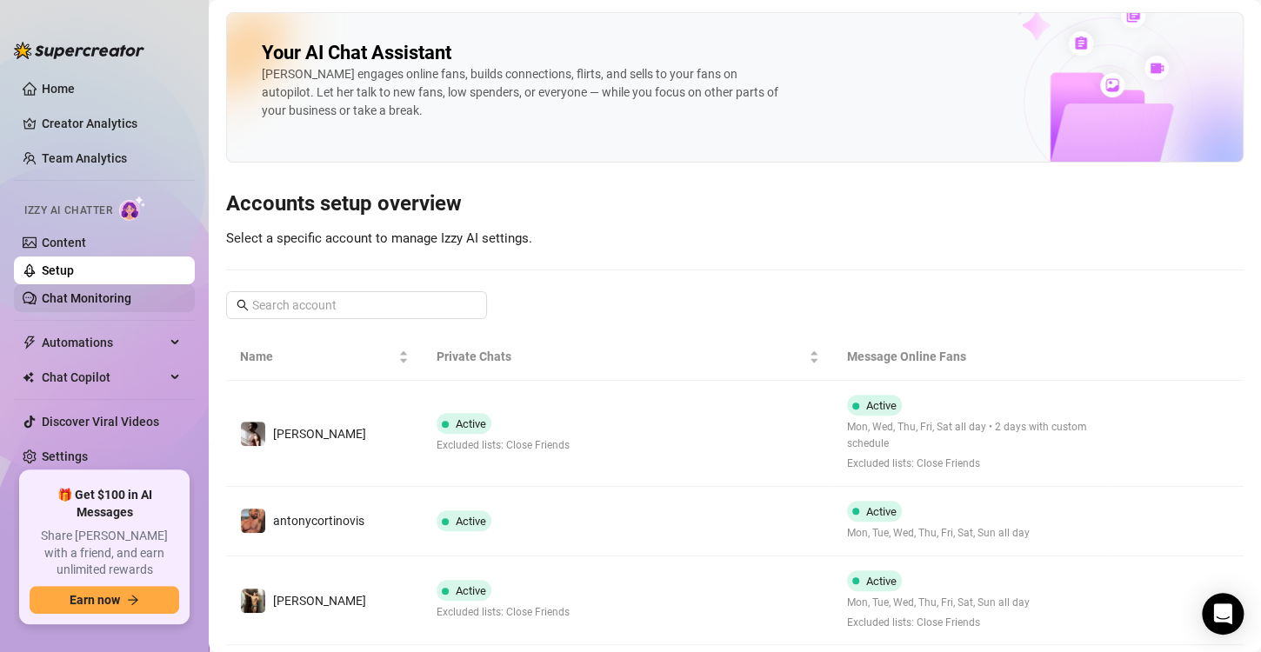
click at [96, 300] on link "Chat Monitoring" at bounding box center [87, 298] width 90 height 14
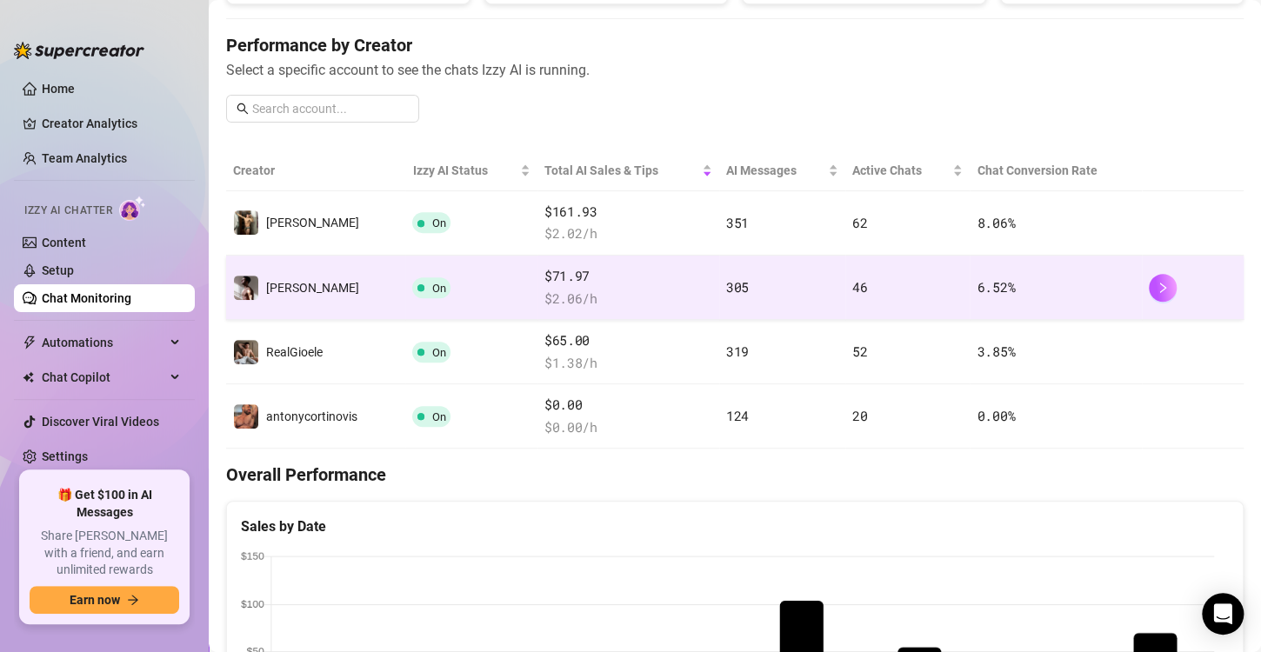
scroll to position [195, 0]
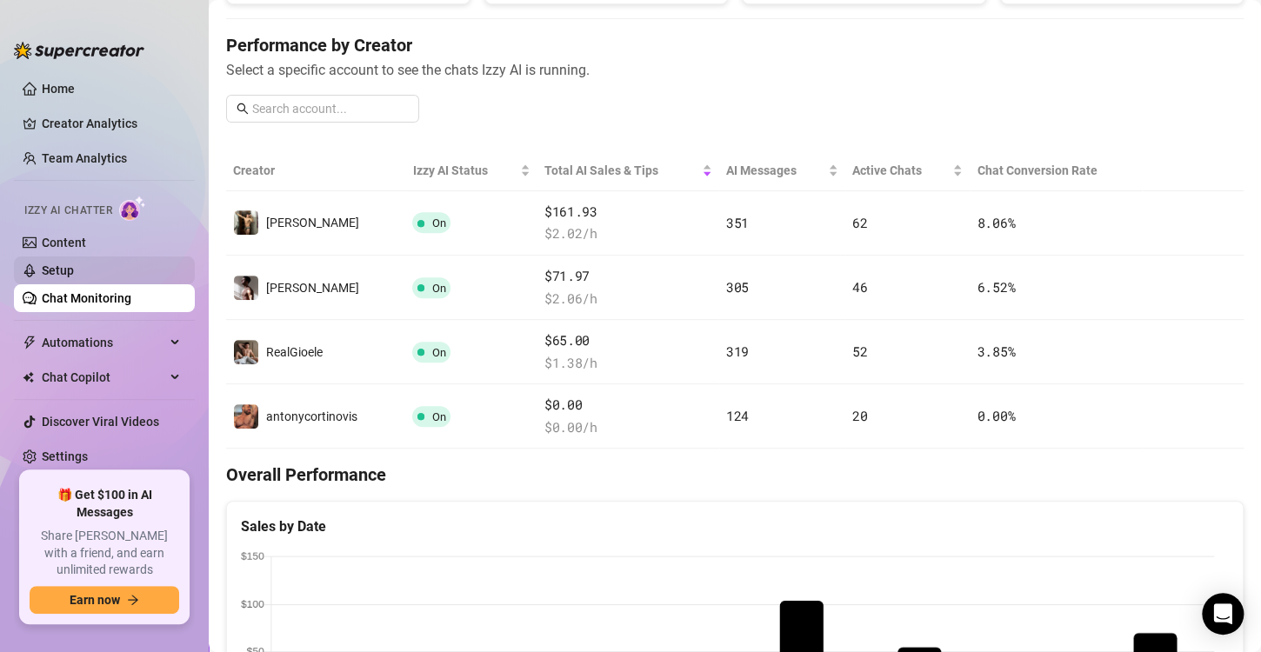
click at [42, 265] on link "Setup" at bounding box center [58, 271] width 32 height 14
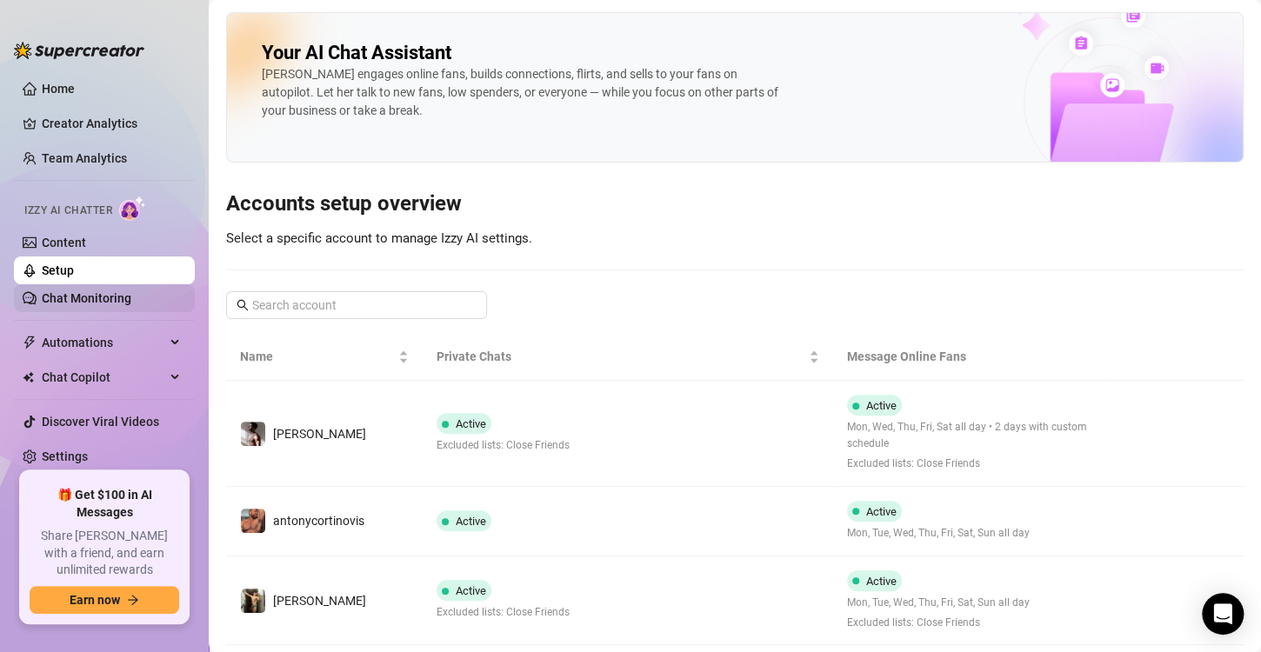
click at [70, 291] on link "Chat Monitoring" at bounding box center [87, 298] width 90 height 14
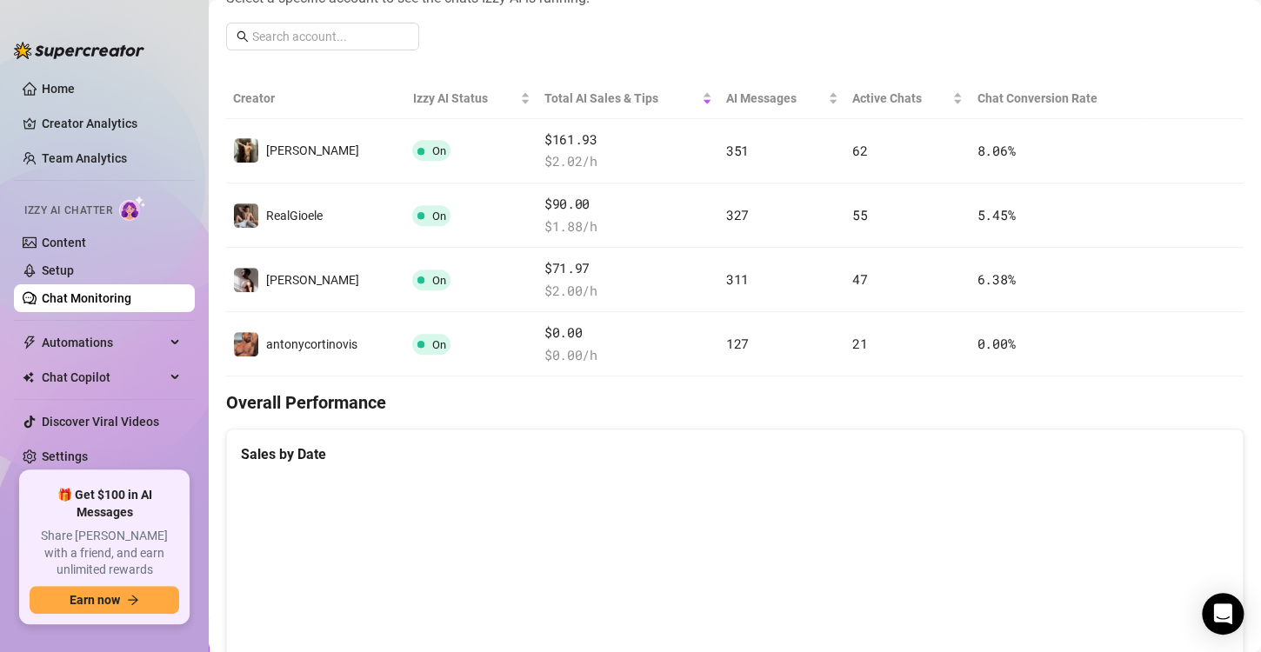
scroll to position [231, 0]
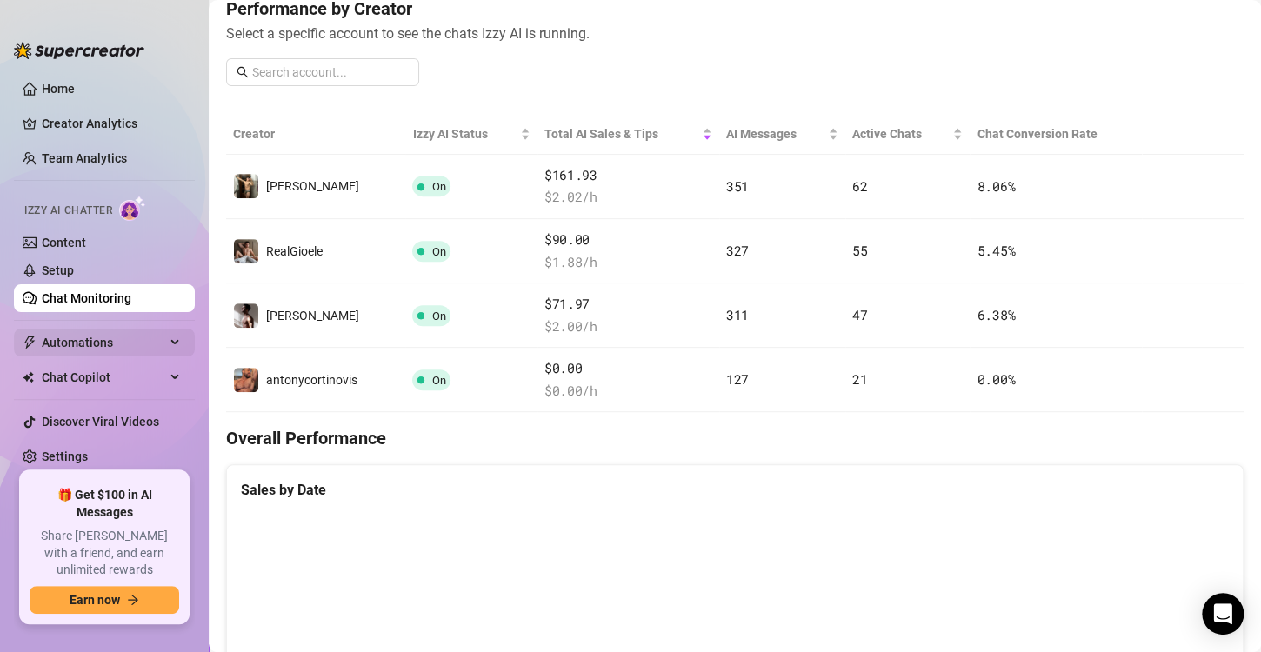
click at [86, 339] on span "Automations" at bounding box center [104, 343] width 124 height 28
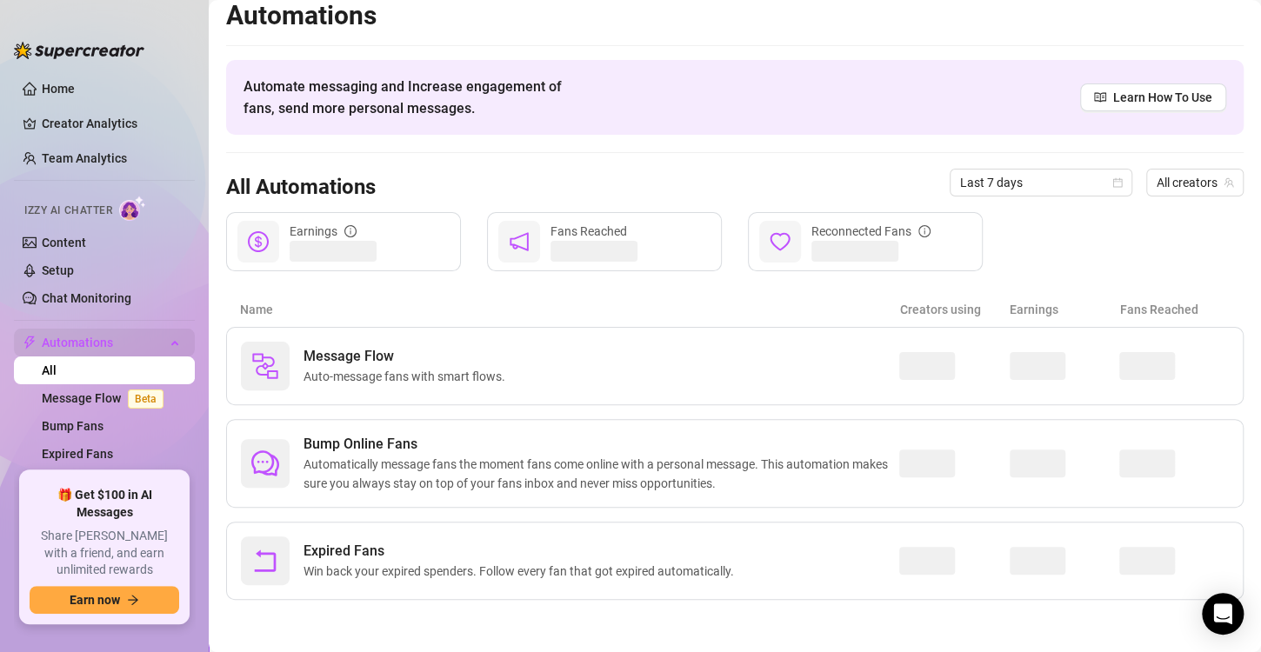
scroll to position [10, 0]
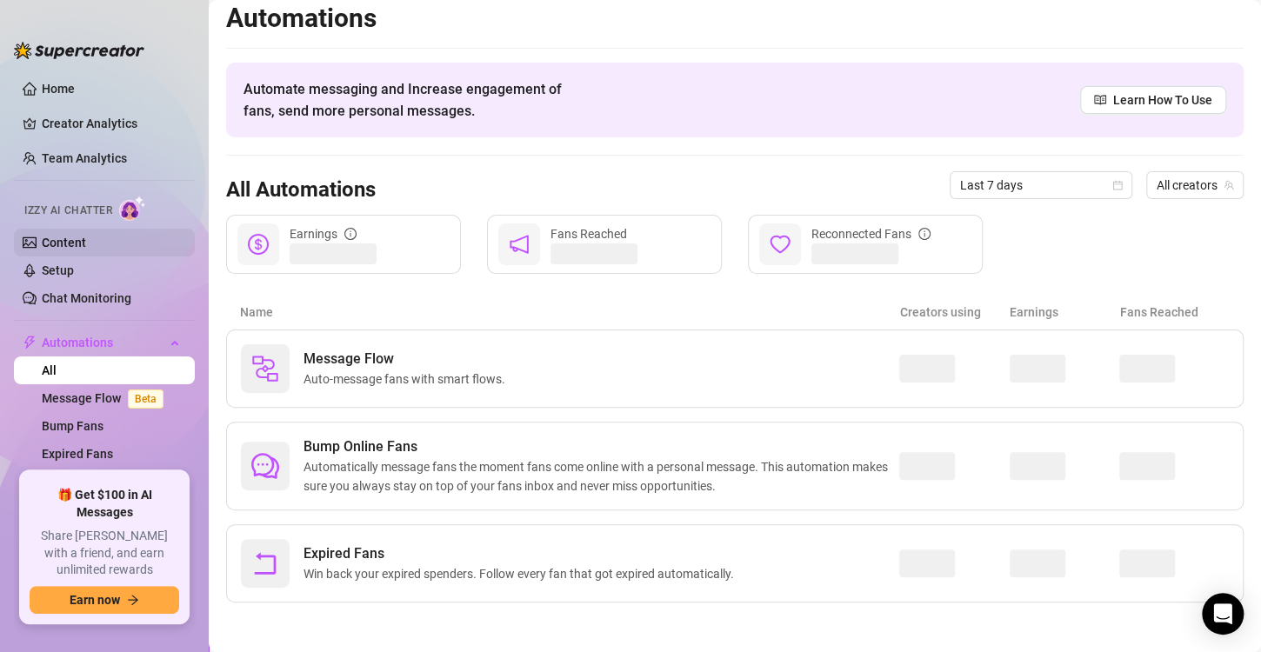
click at [83, 240] on link "Content" at bounding box center [64, 243] width 44 height 14
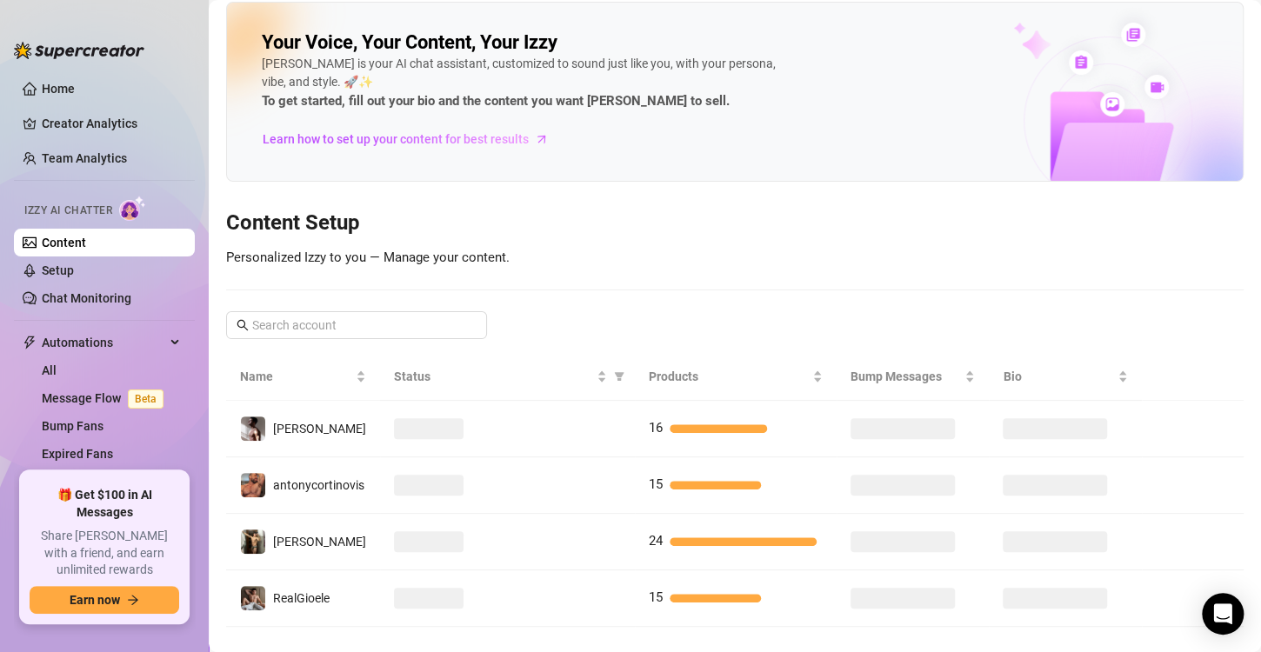
scroll to position [35, 0]
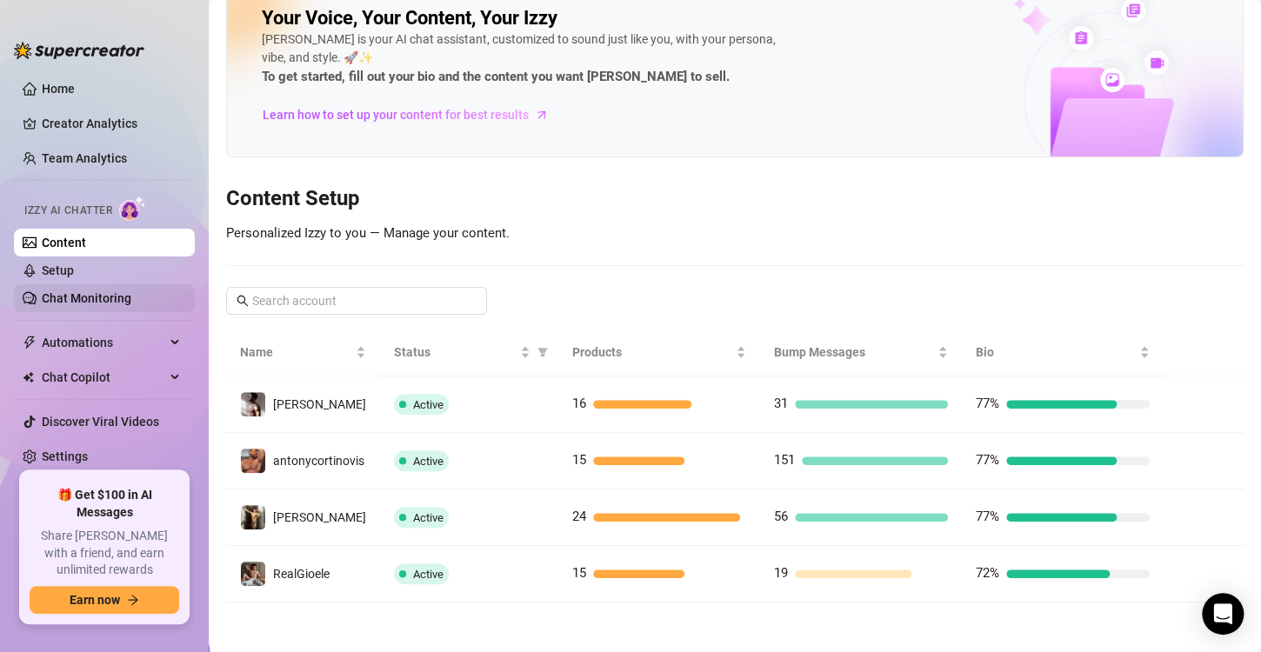
click at [90, 299] on link "Chat Monitoring" at bounding box center [87, 298] width 90 height 14
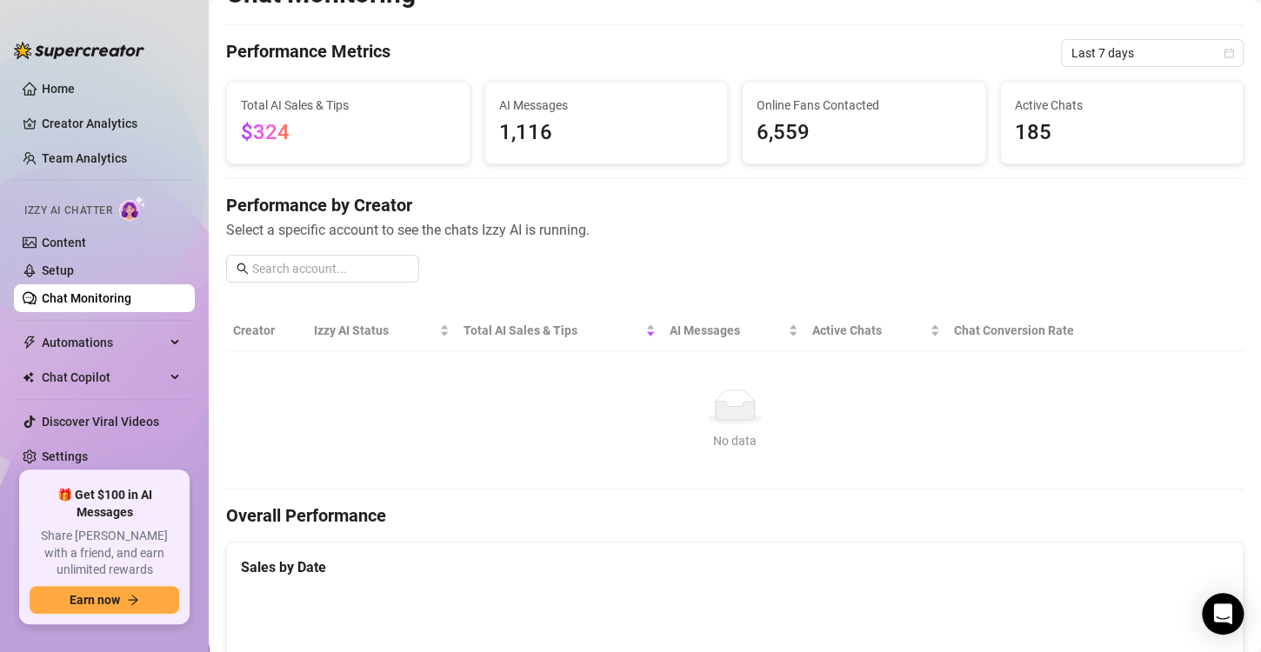
scroll to position [231, 0]
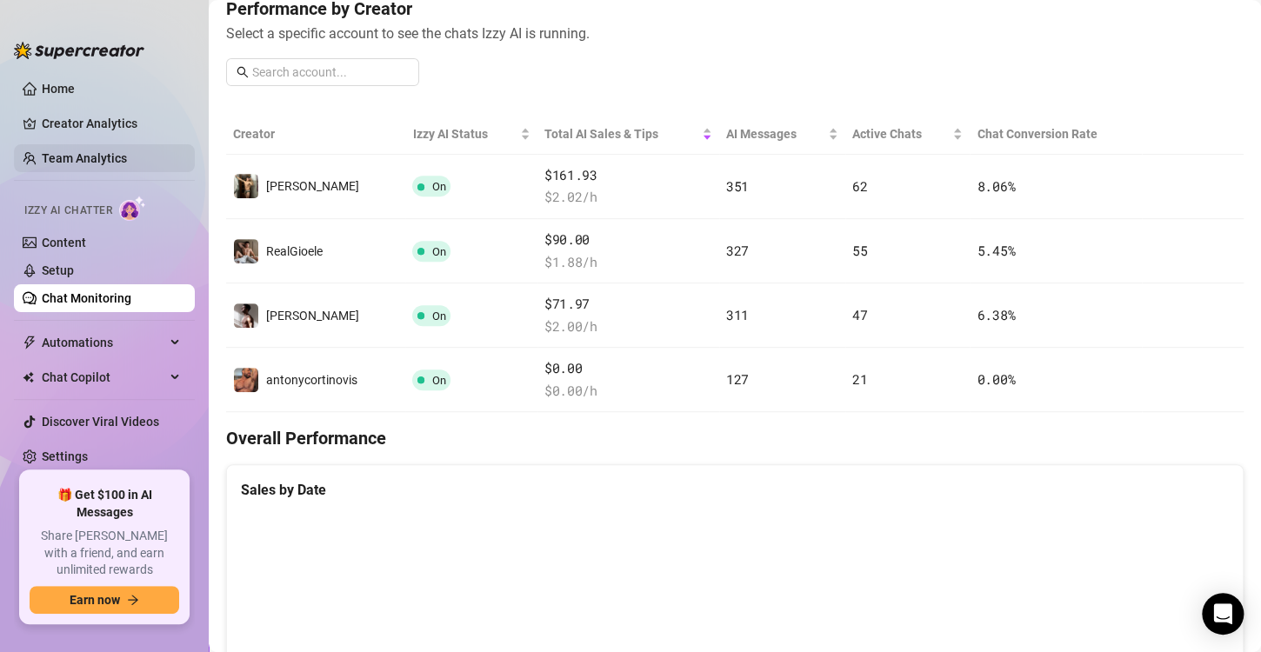
click at [83, 151] on link "Team Analytics" at bounding box center [84, 158] width 85 height 14
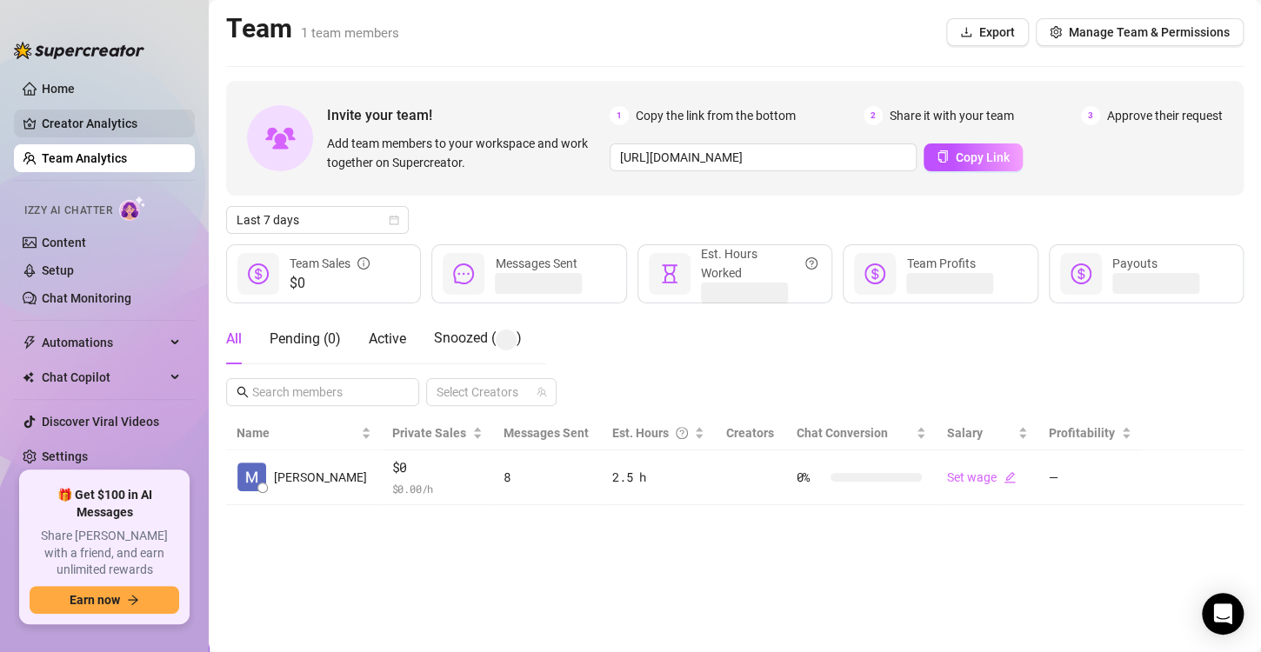
click at [91, 123] on link "Creator Analytics" at bounding box center [111, 124] width 139 height 28
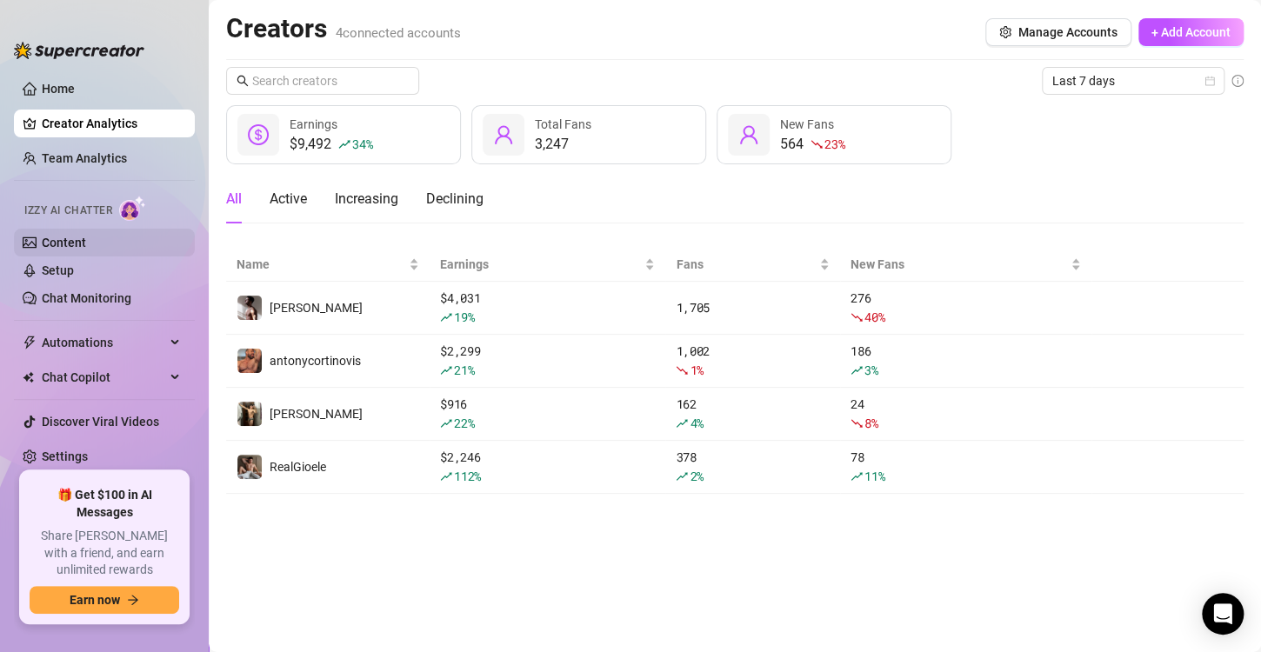
click at [86, 250] on link "Content" at bounding box center [64, 243] width 44 height 14
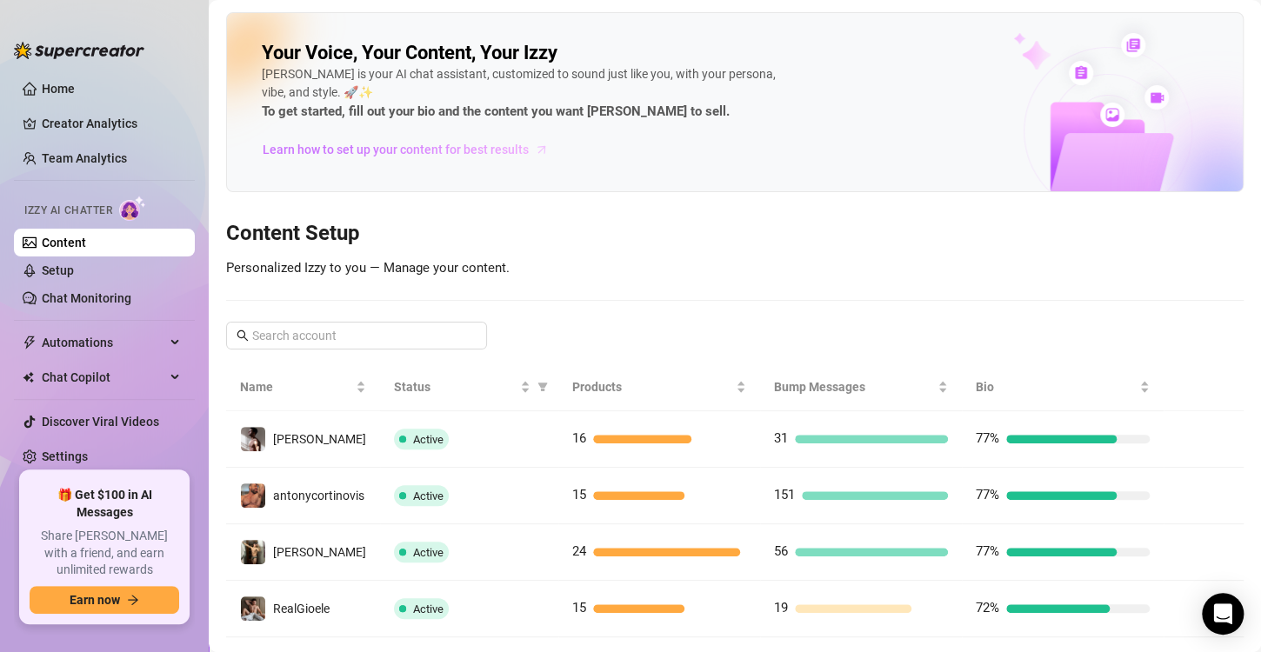
click at [343, 147] on span "Learn how to set up your content for best results" at bounding box center [396, 149] width 266 height 19
click at [89, 157] on link "Team Analytics" at bounding box center [84, 158] width 85 height 14
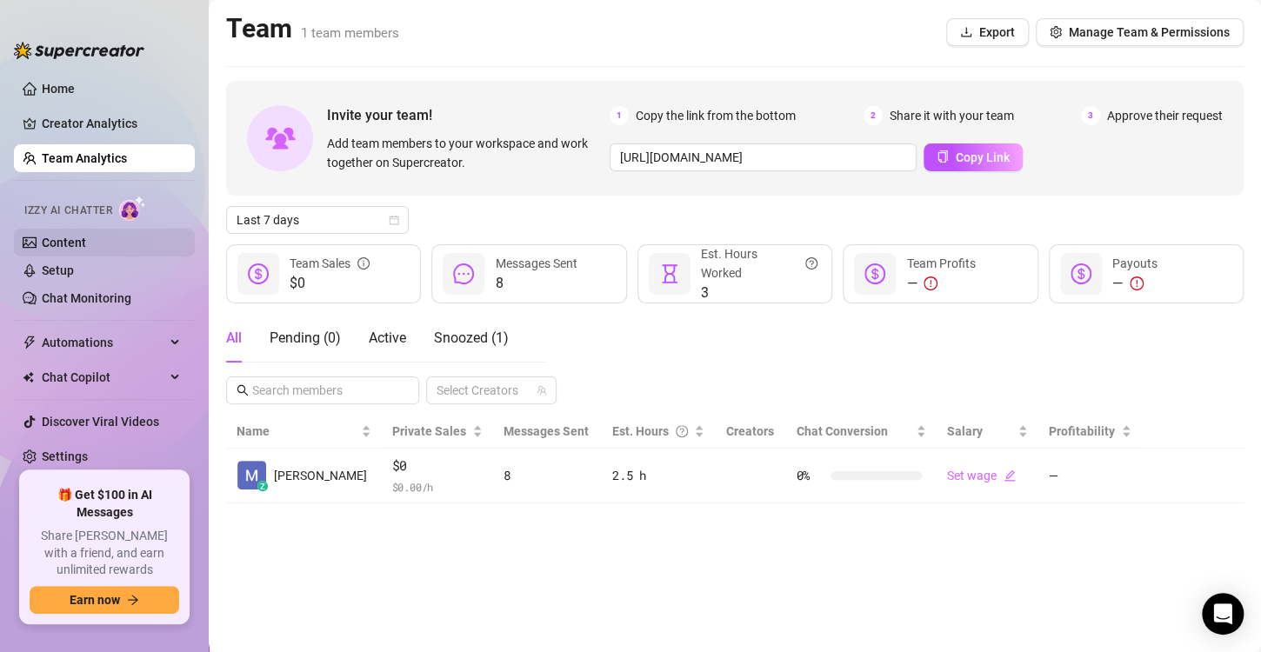
click at [74, 240] on link "Content" at bounding box center [64, 243] width 44 height 14
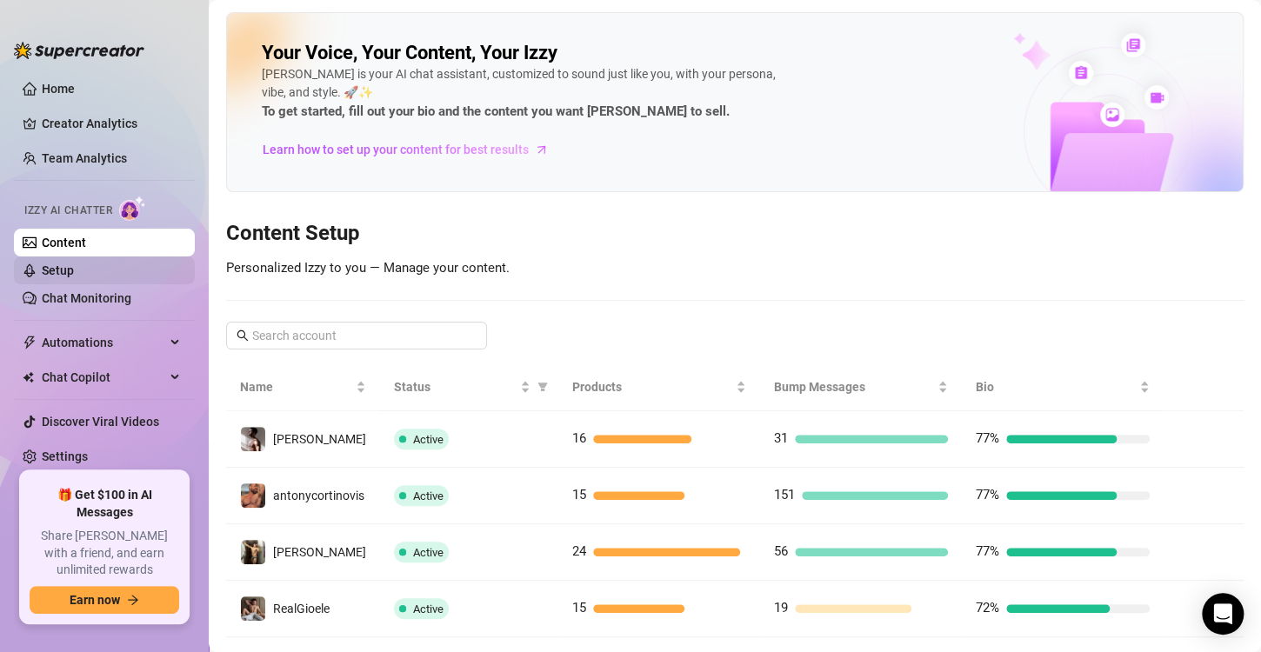
click at [74, 264] on link "Setup" at bounding box center [58, 271] width 32 height 14
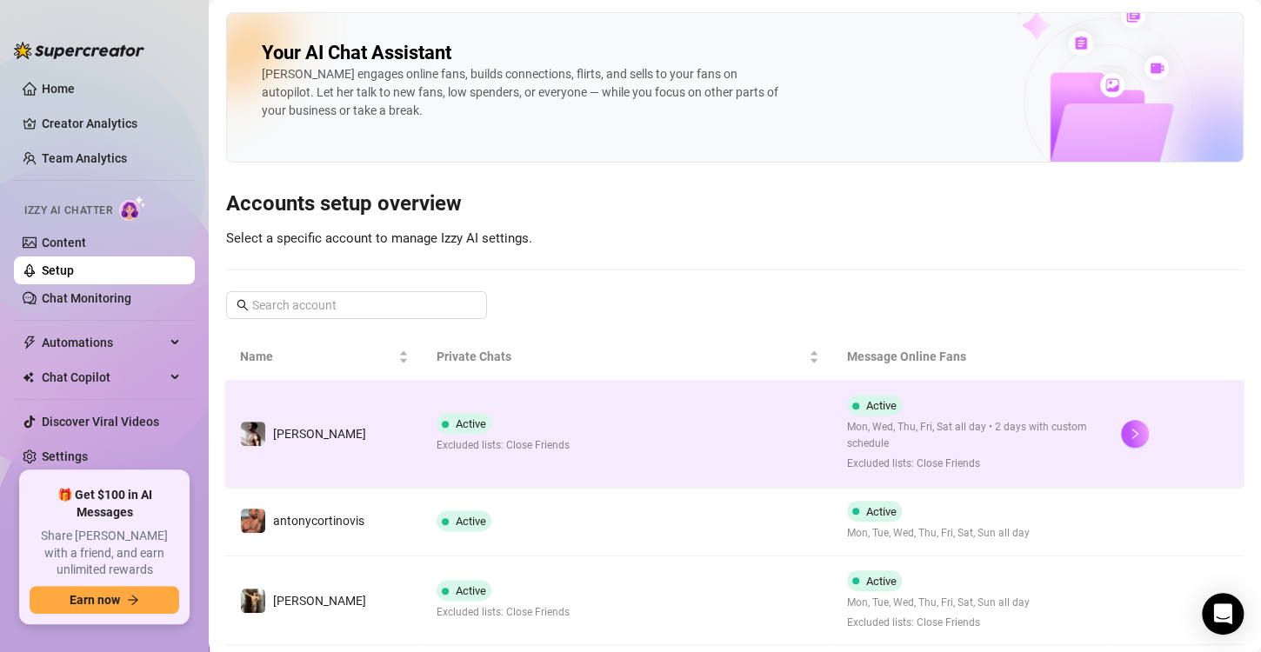
scroll to position [112, 0]
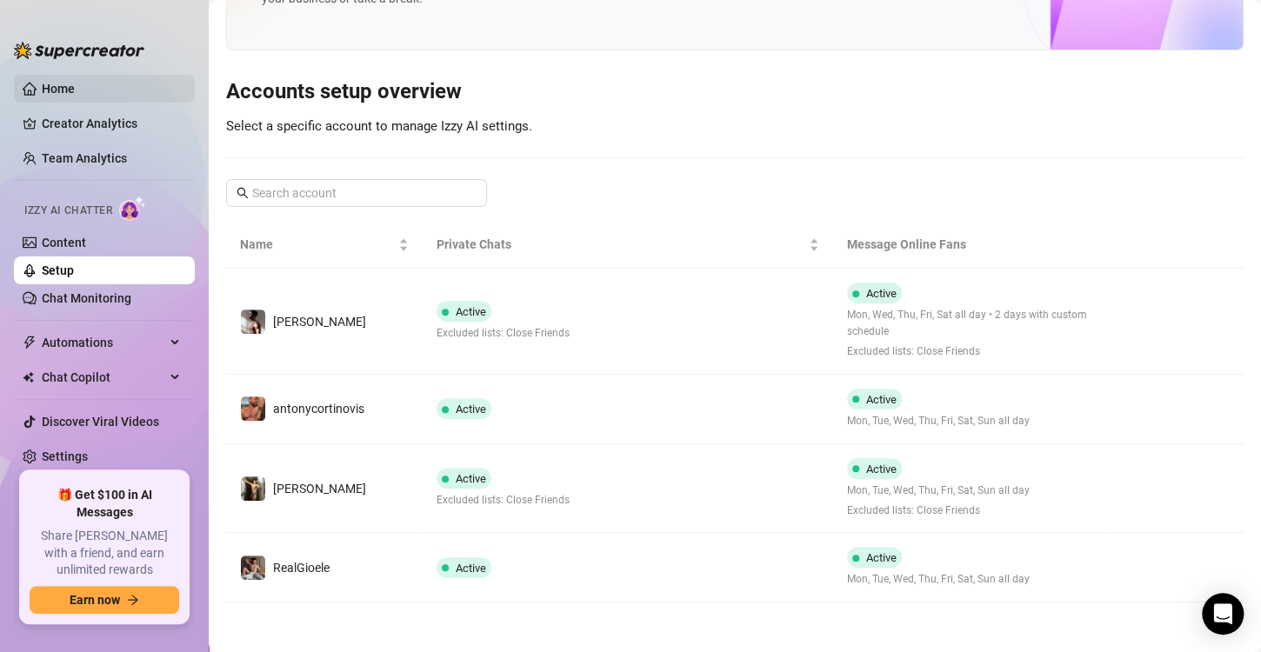
click at [55, 94] on link "Home" at bounding box center [58, 89] width 33 height 14
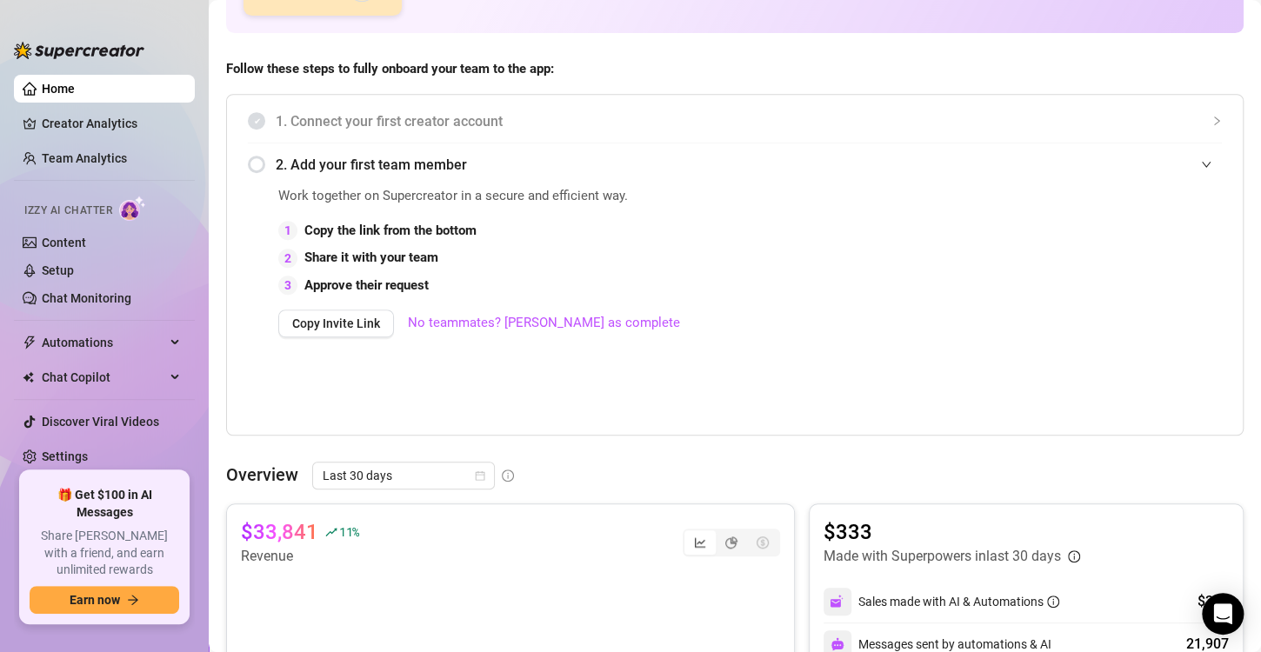
scroll to position [315, 0]
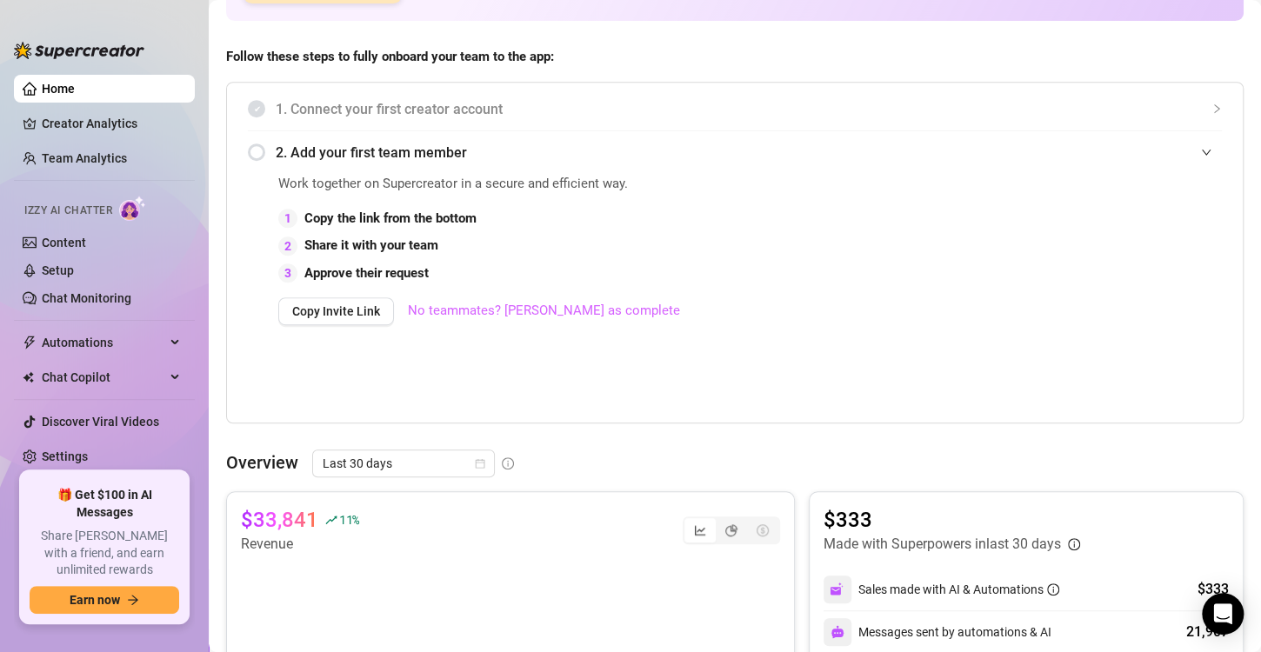
click at [475, 309] on link "No teammates? [PERSON_NAME] as complete" at bounding box center [544, 311] width 272 height 21
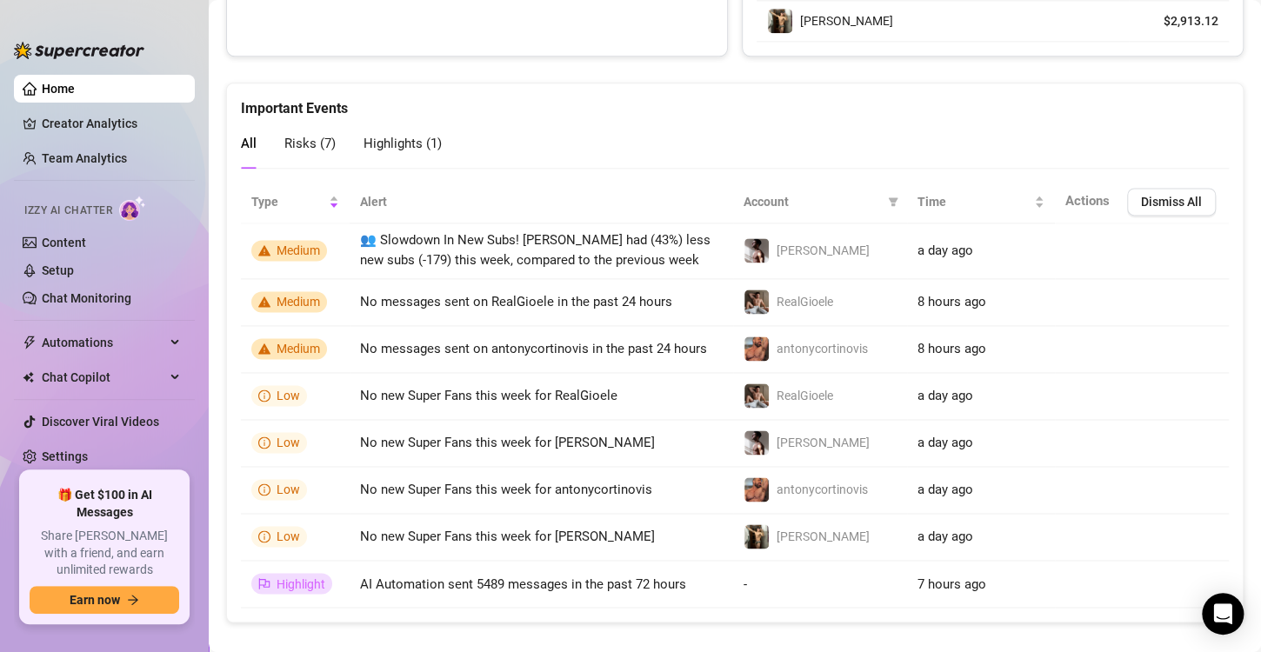
scroll to position [1024, 0]
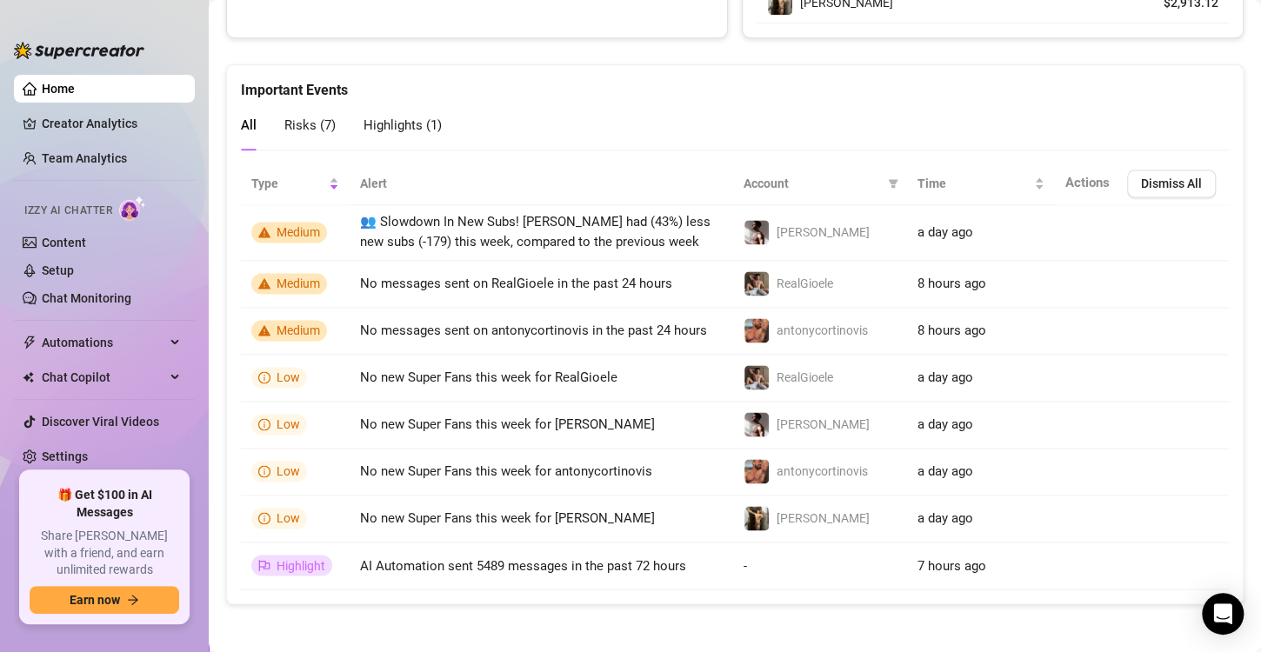
click at [379, 101] on div "Highlights ( 1 )" at bounding box center [403, 126] width 78 height 50
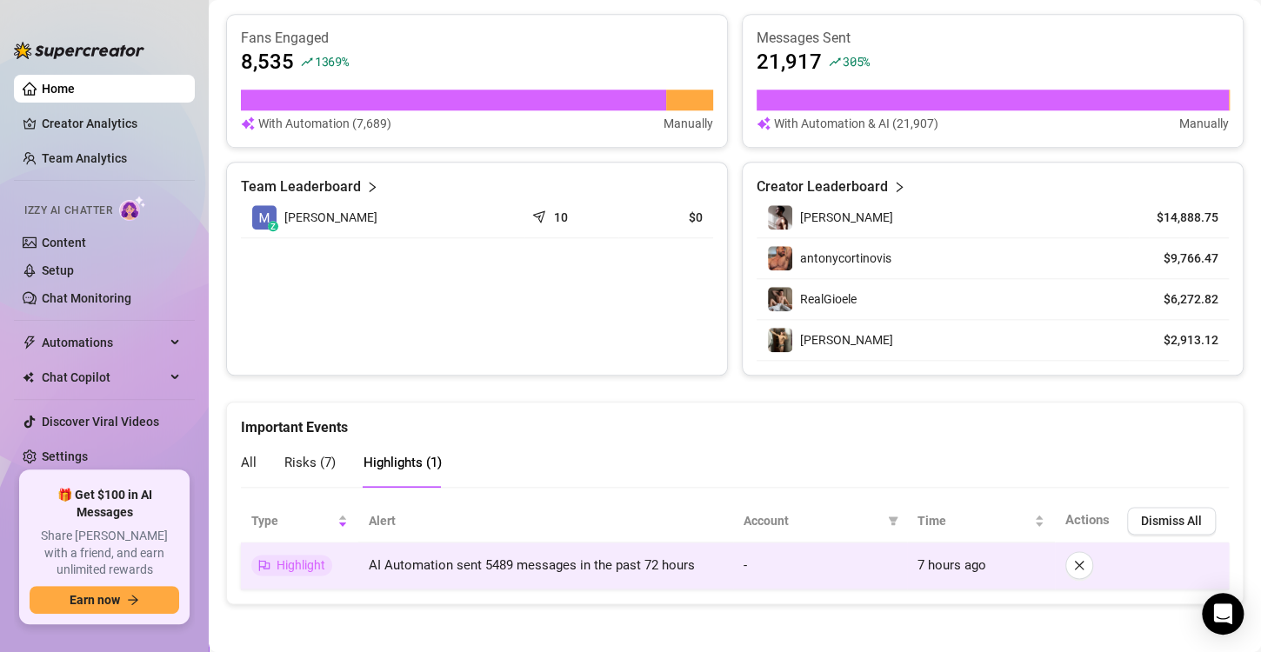
click at [625, 558] on span "AI Automation sent 5489 messages in the past 72 hours" at bounding box center [532, 566] width 326 height 16
click at [304, 567] on span "Highlight" at bounding box center [301, 565] width 49 height 14
click at [259, 561] on icon "flag" at bounding box center [264, 565] width 11 height 11
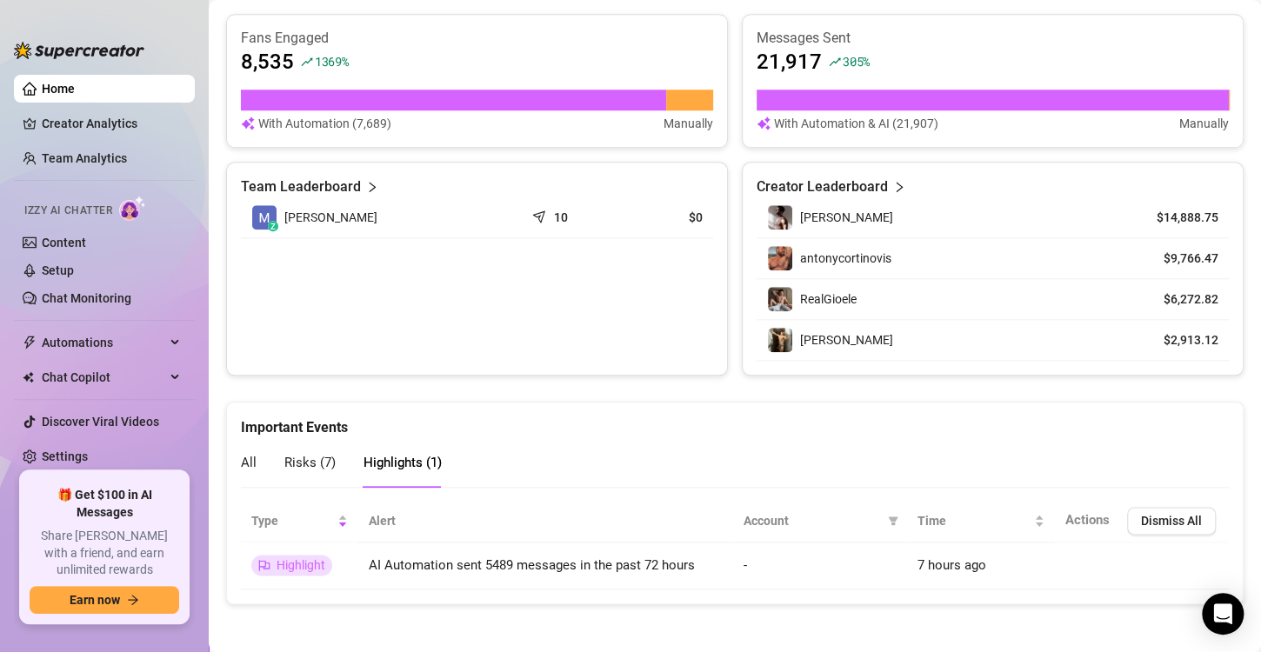
click at [311, 459] on span "Risks ( 7 )" at bounding box center [309, 463] width 51 height 16
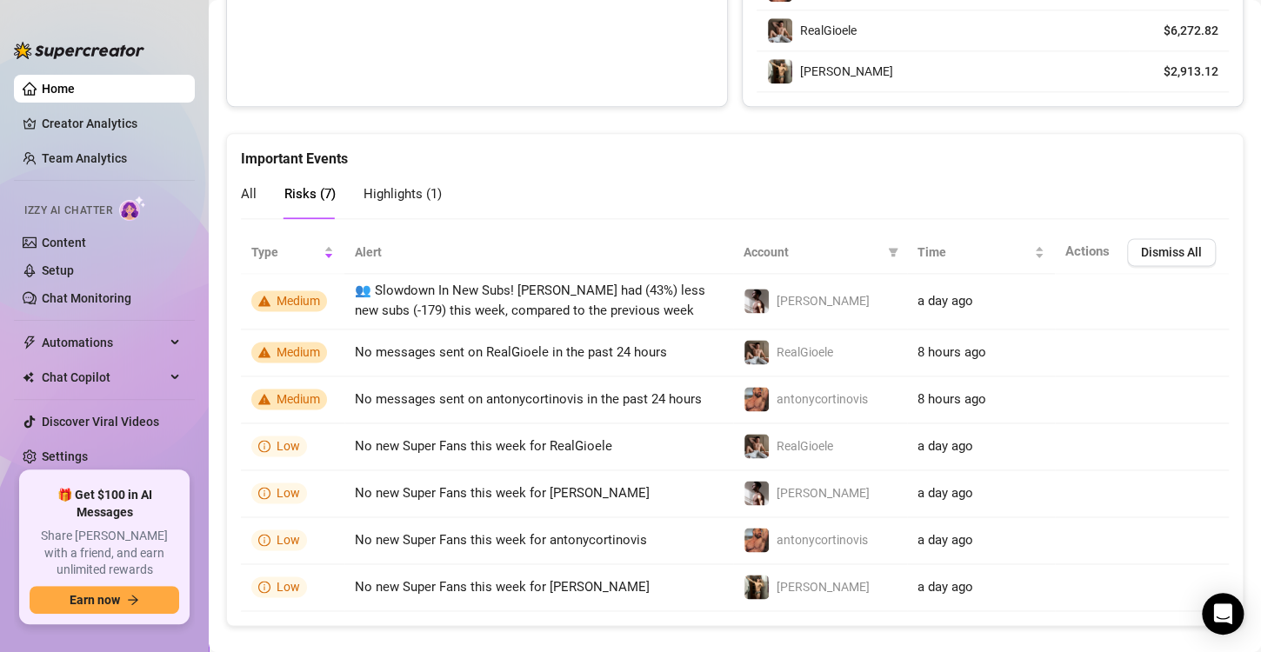
scroll to position [978, 0]
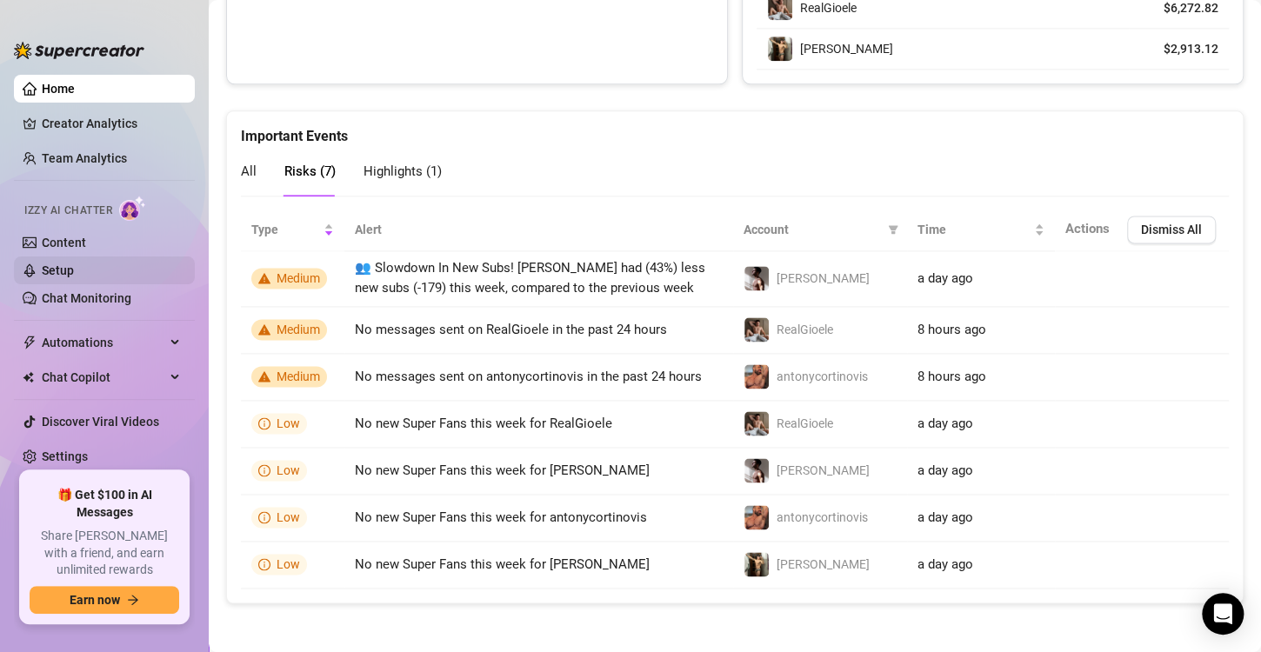
click at [74, 264] on link "Setup" at bounding box center [58, 271] width 32 height 14
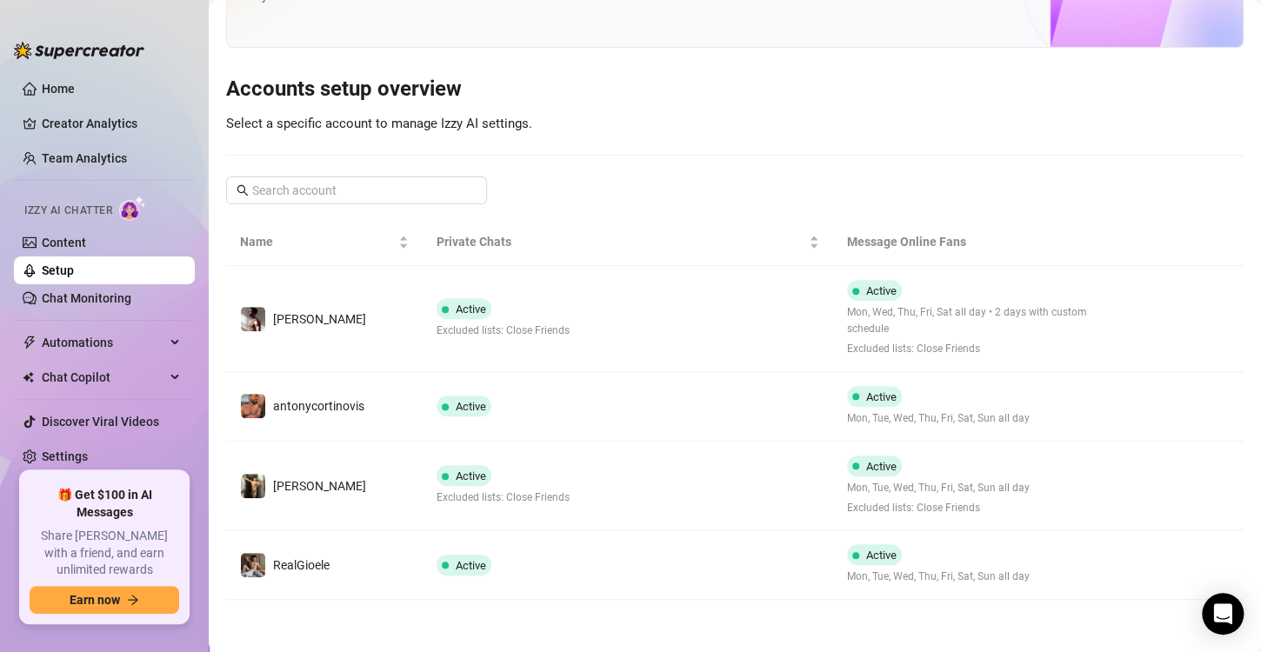
scroll to position [112, 0]
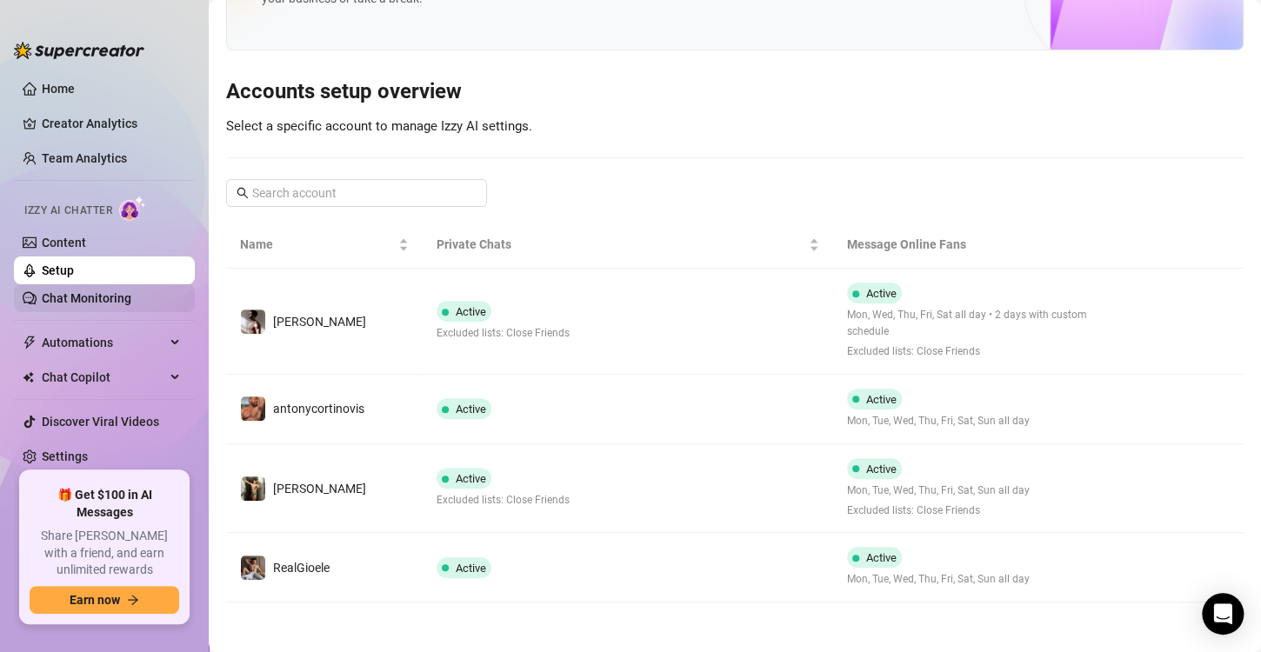
click at [107, 292] on link "Chat Monitoring" at bounding box center [87, 298] width 90 height 14
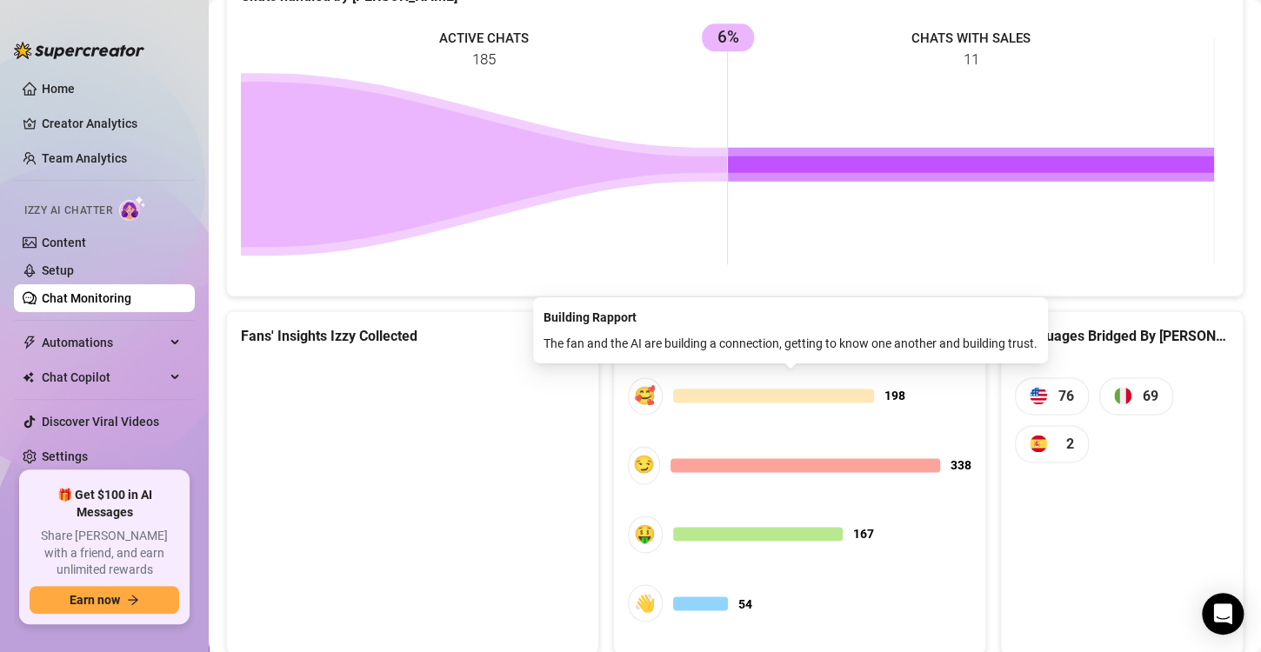
scroll to position [1026, 0]
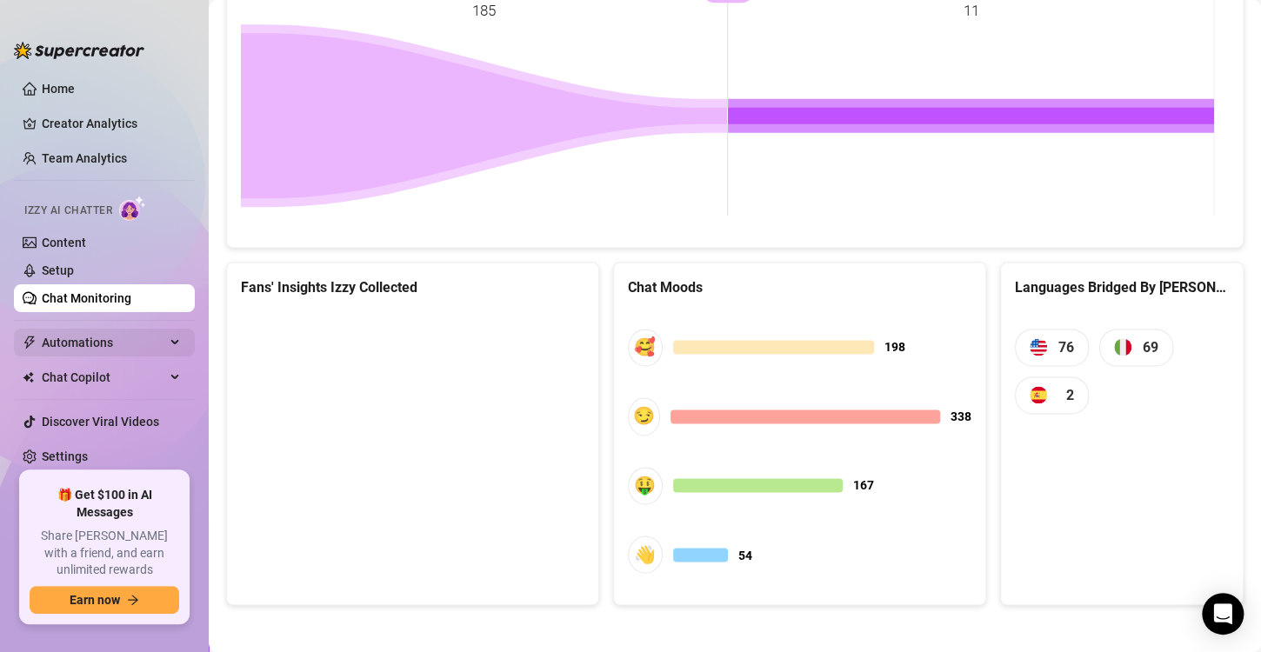
click at [97, 341] on span "Automations" at bounding box center [104, 343] width 124 height 28
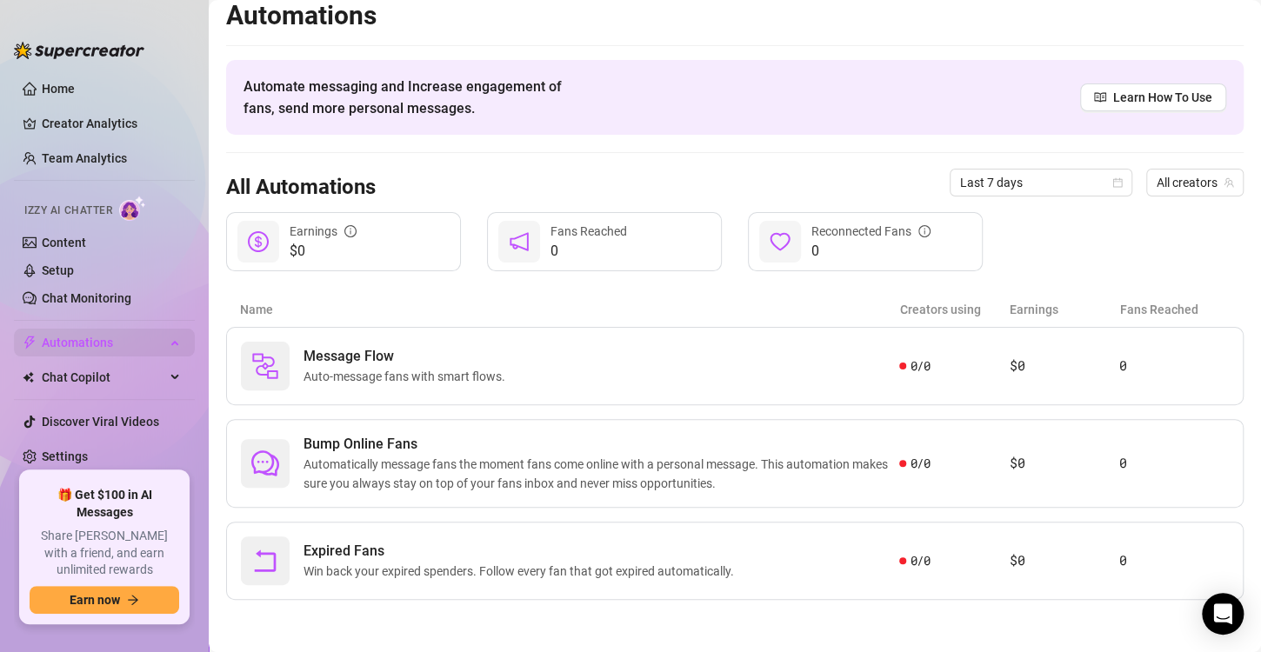
scroll to position [10, 0]
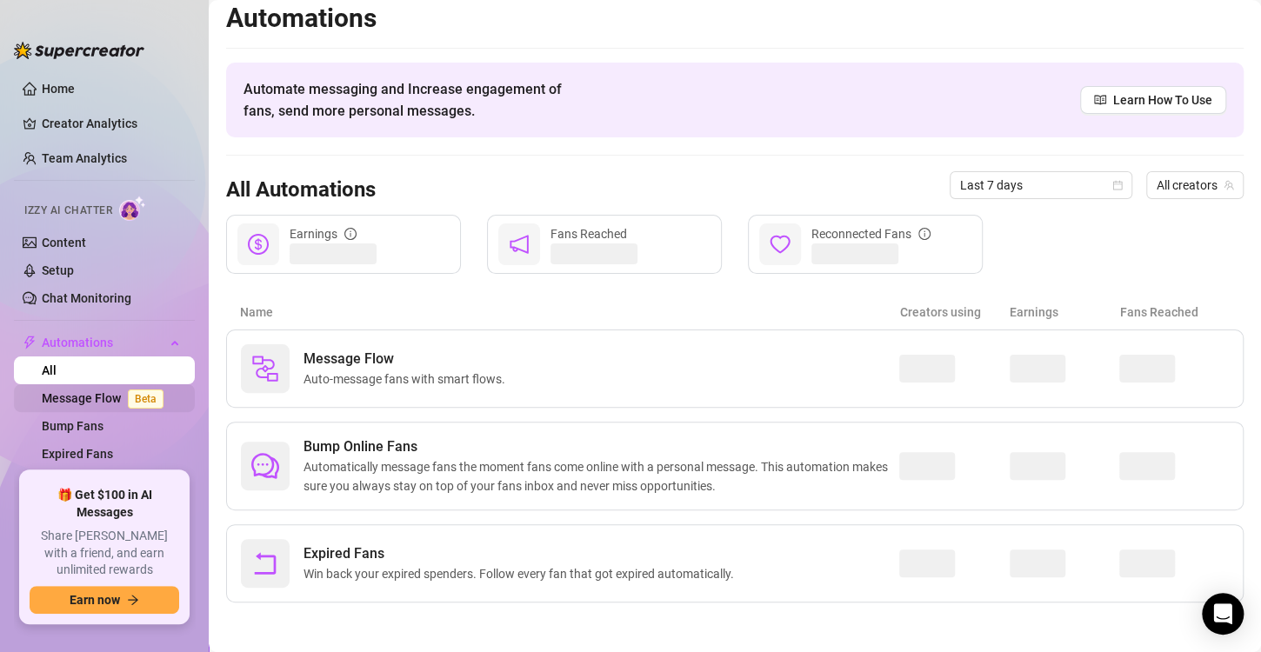
click at [110, 394] on link "Message Flow Beta" at bounding box center [106, 398] width 129 height 14
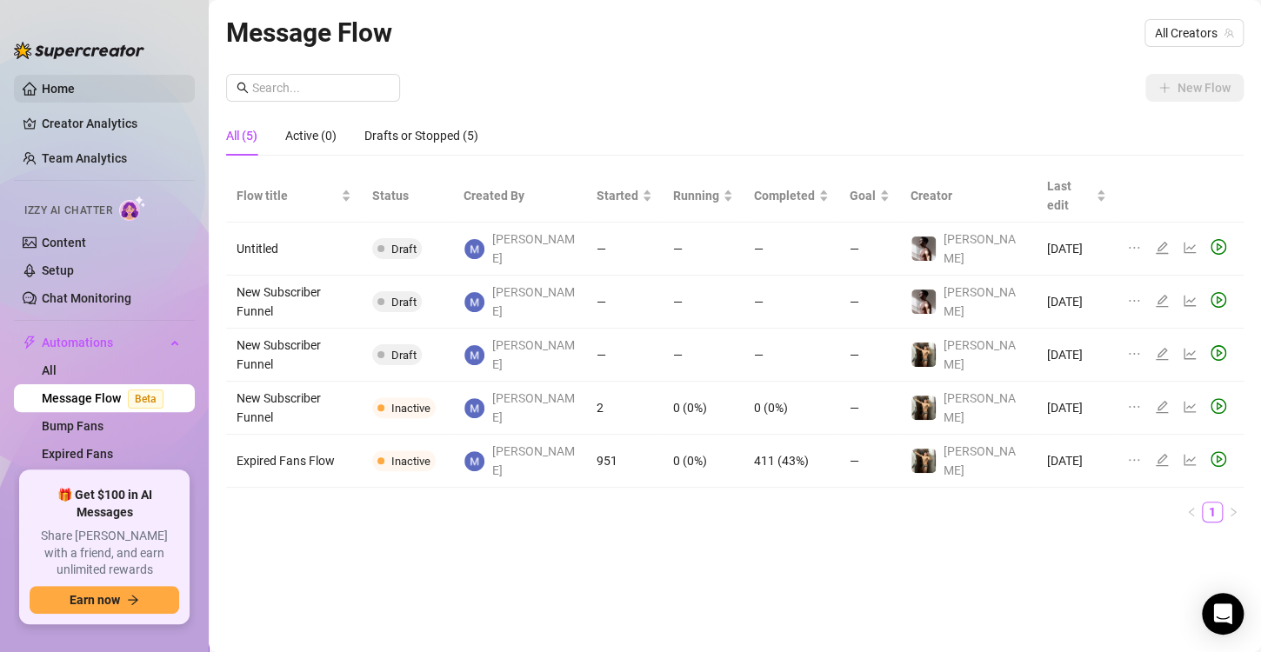
click at [75, 83] on link "Home" at bounding box center [58, 89] width 33 height 14
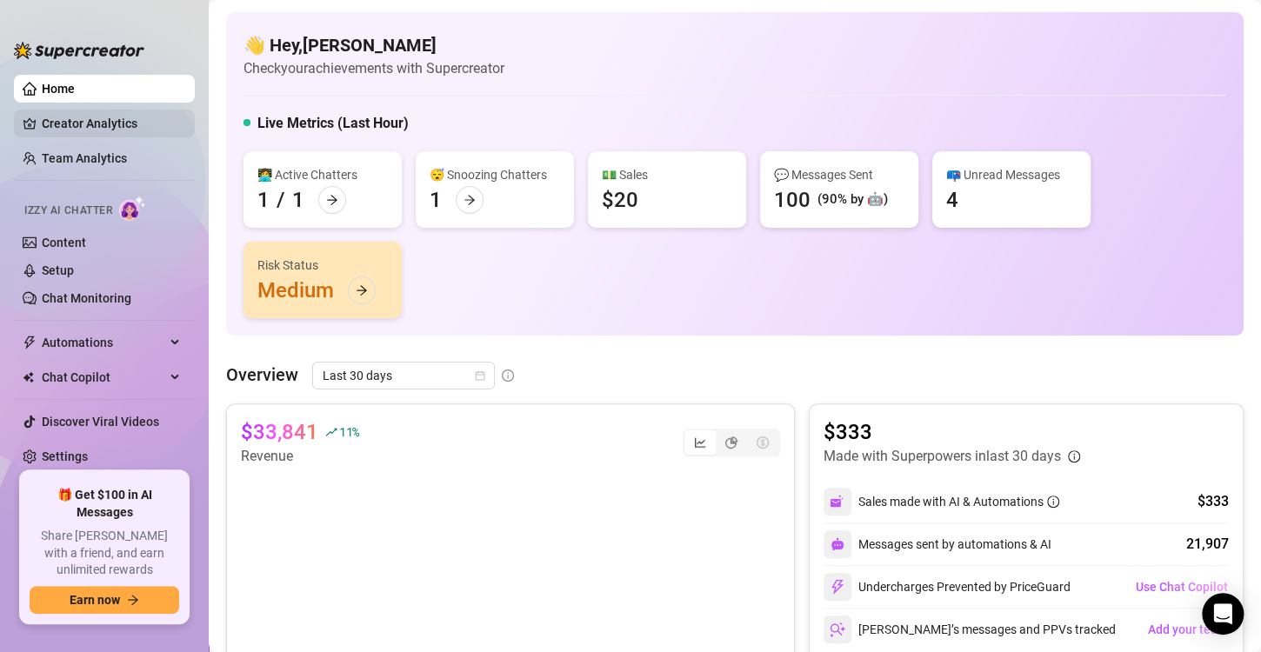
click at [124, 132] on link "Creator Analytics" at bounding box center [111, 124] width 139 height 28
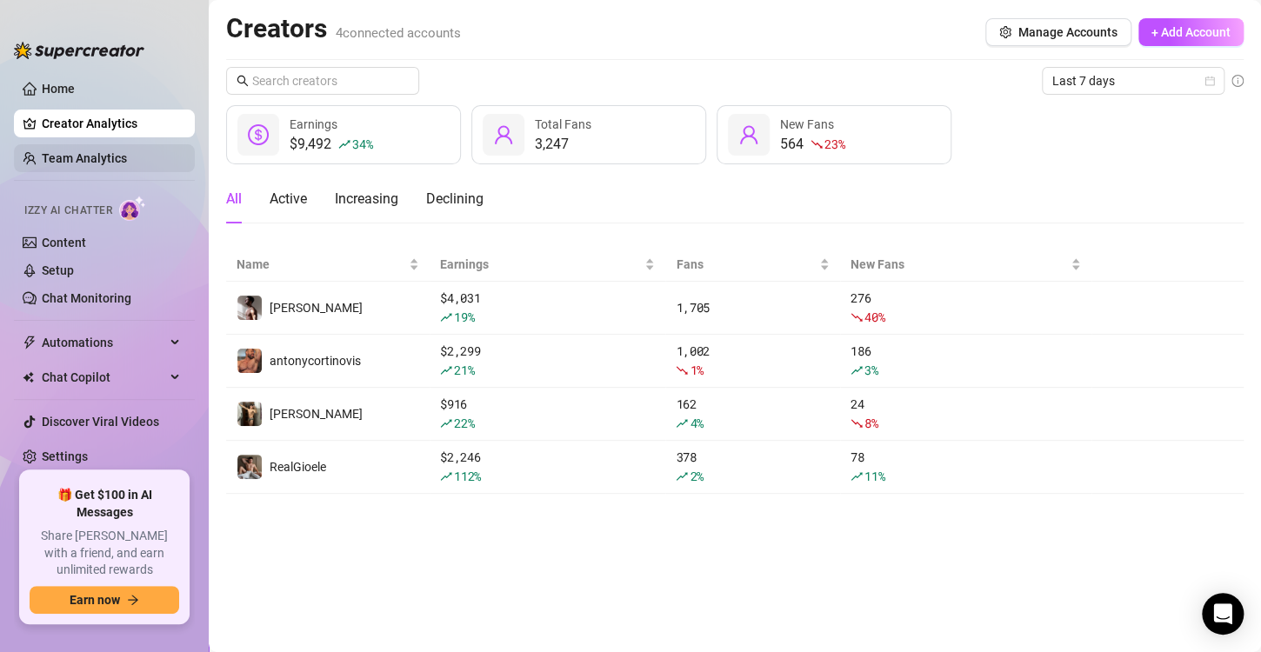
click at [111, 153] on link "Team Analytics" at bounding box center [84, 158] width 85 height 14
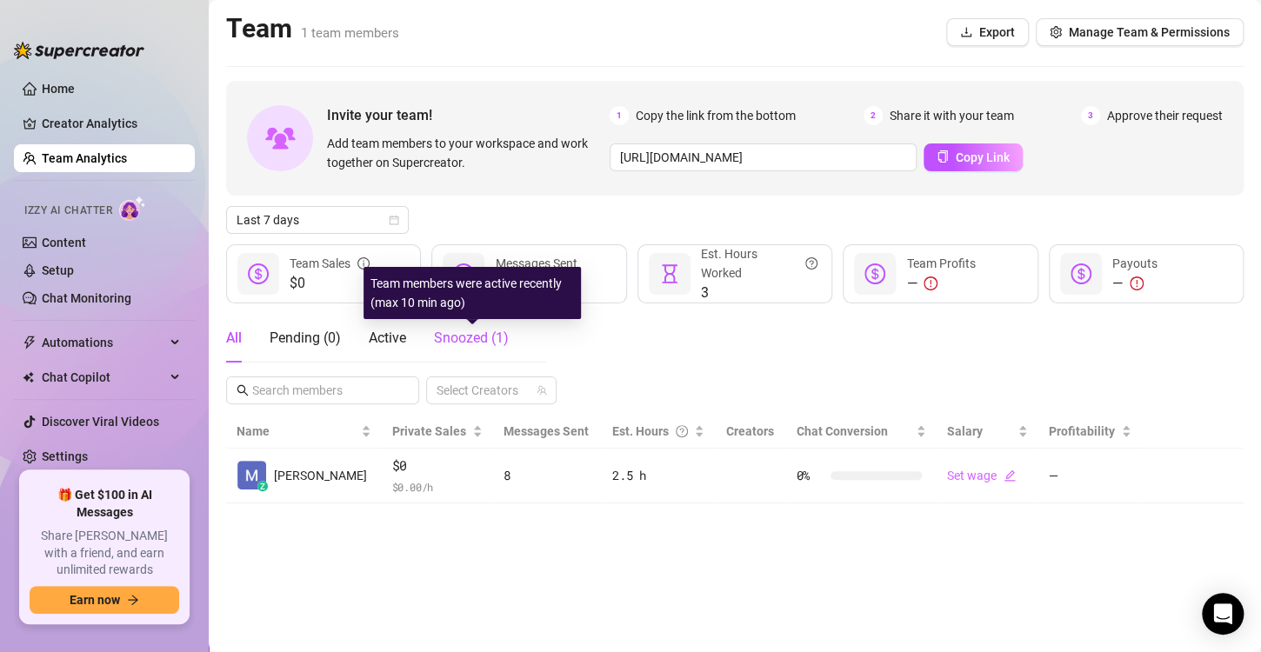
click at [489, 339] on span "Snoozed ( 1 )" at bounding box center [471, 338] width 75 height 17
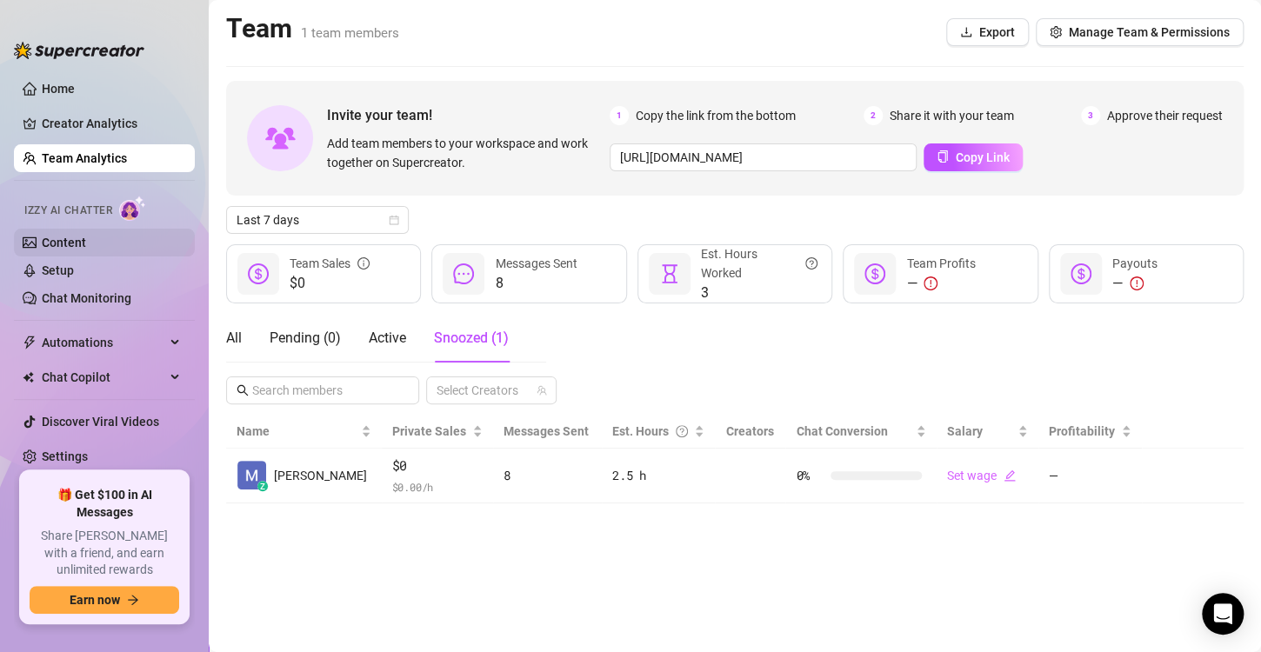
click at [80, 241] on link "Content" at bounding box center [64, 243] width 44 height 14
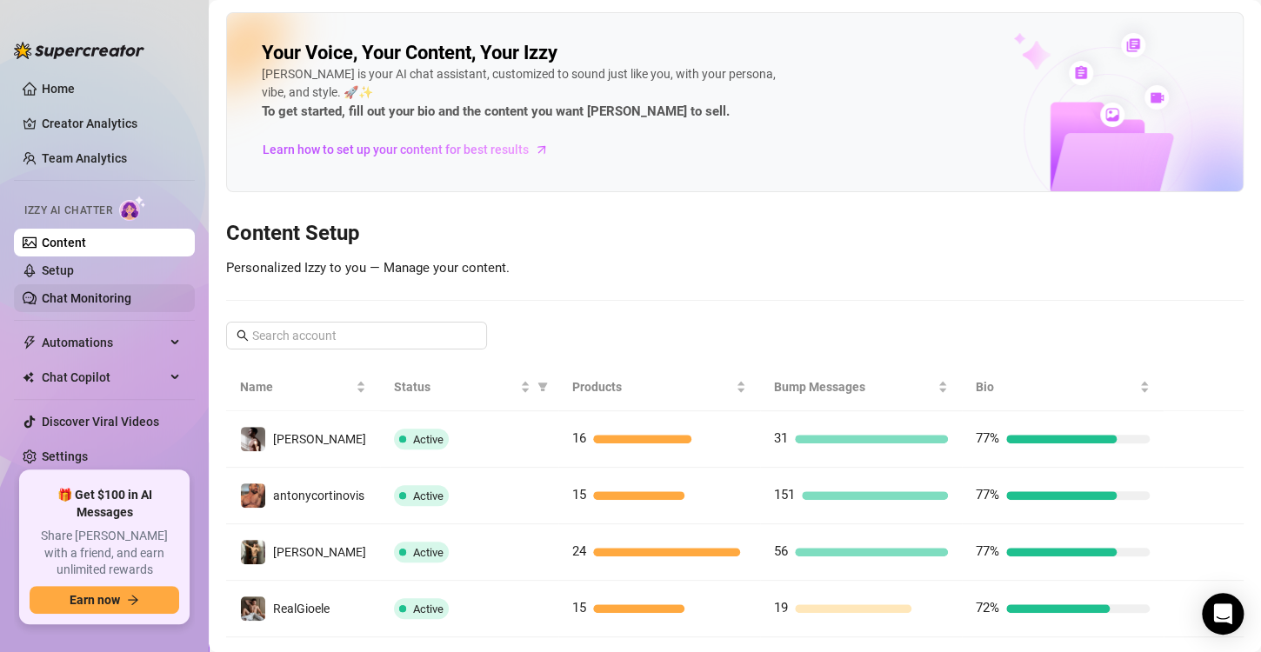
click at [93, 303] on link "Chat Monitoring" at bounding box center [87, 298] width 90 height 14
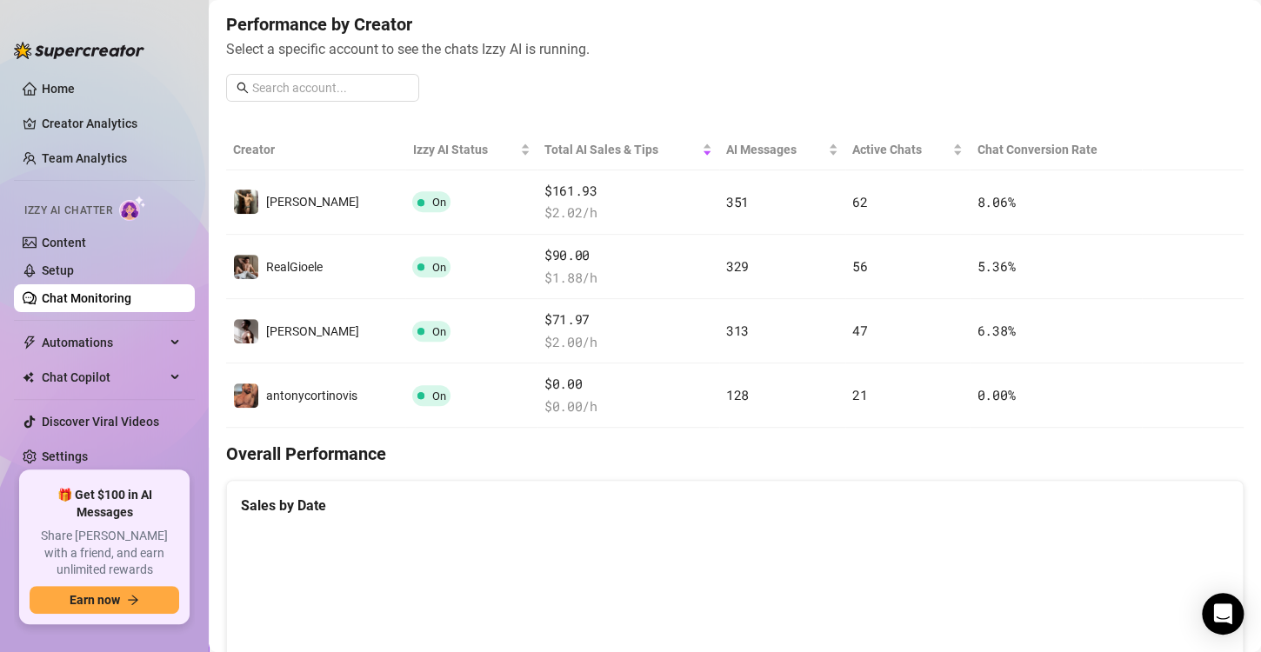
scroll to position [217, 0]
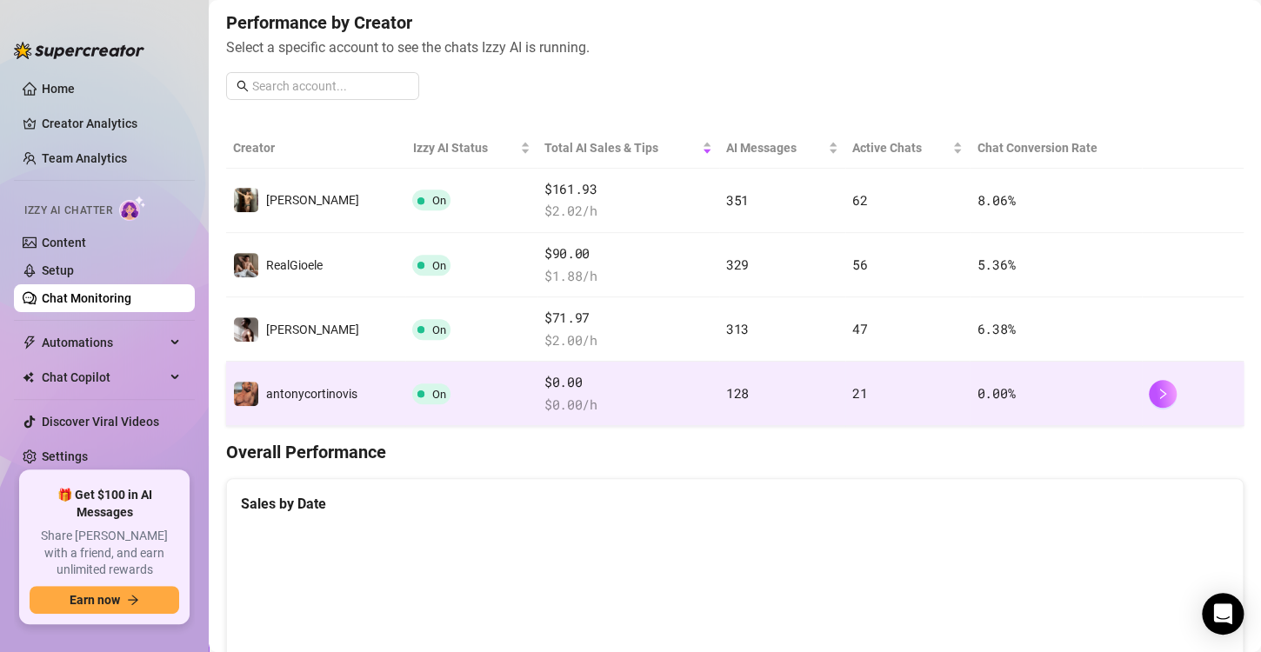
click at [482, 386] on td "On" at bounding box center [470, 394] width 131 height 64
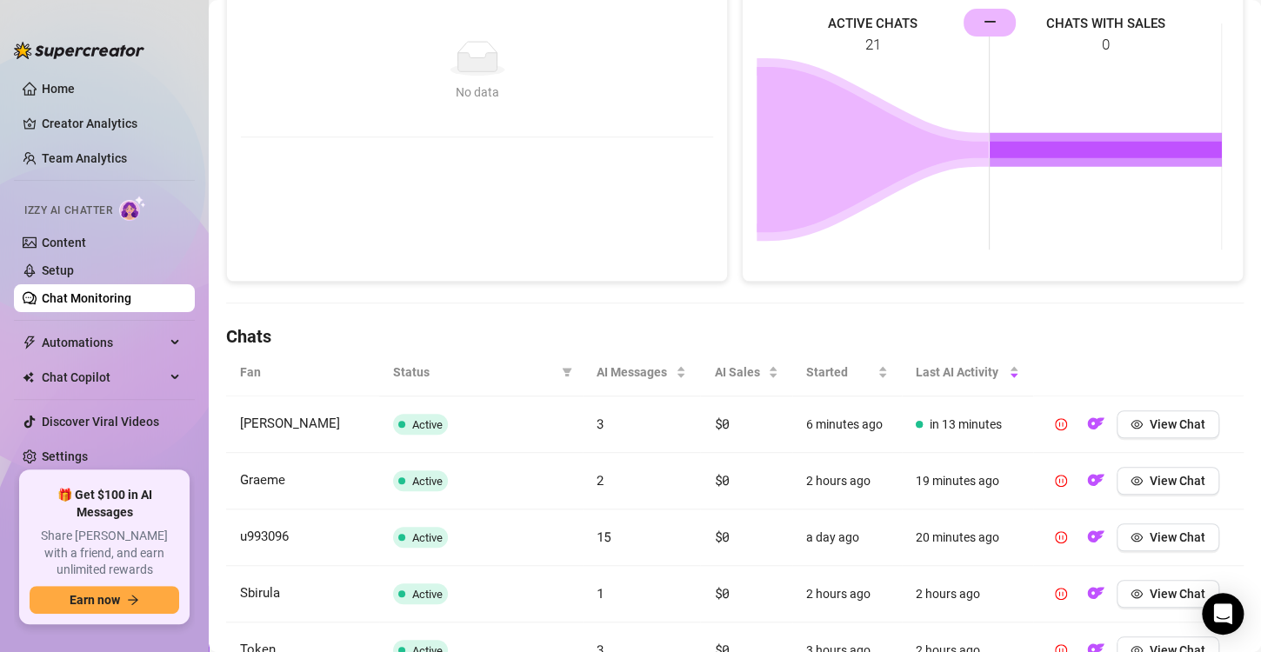
scroll to position [712, 0]
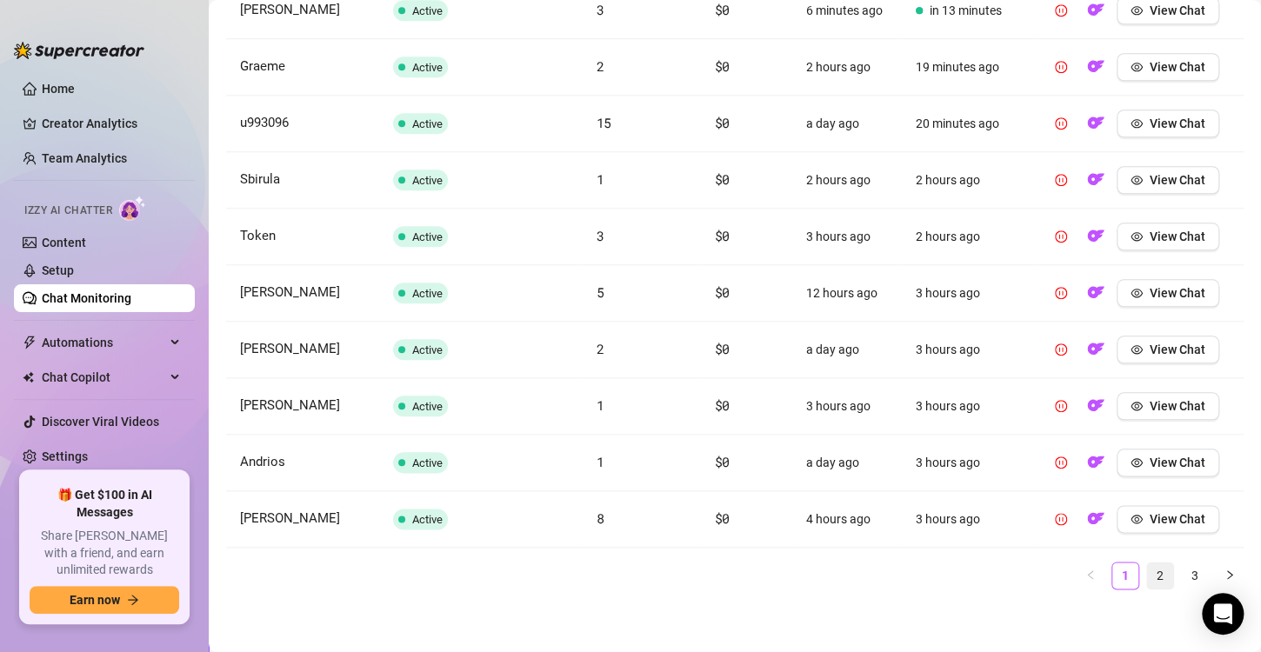
click at [1147, 581] on link "2" at bounding box center [1160, 576] width 26 height 26
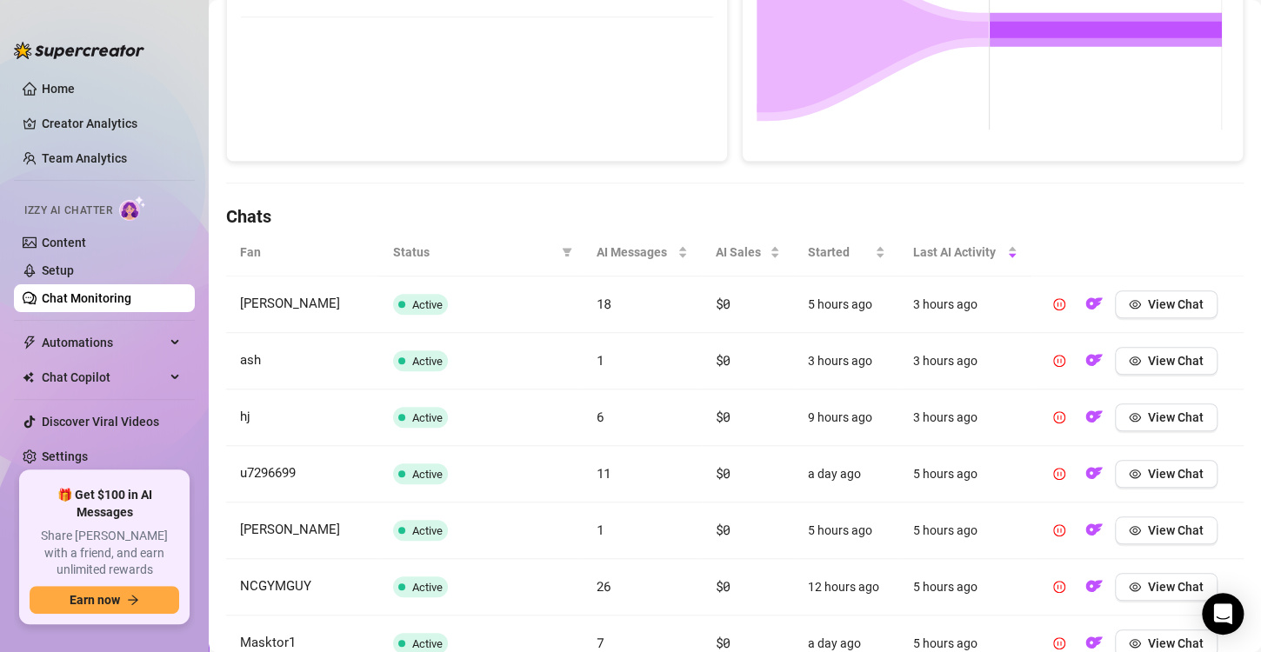
scroll to position [724, 0]
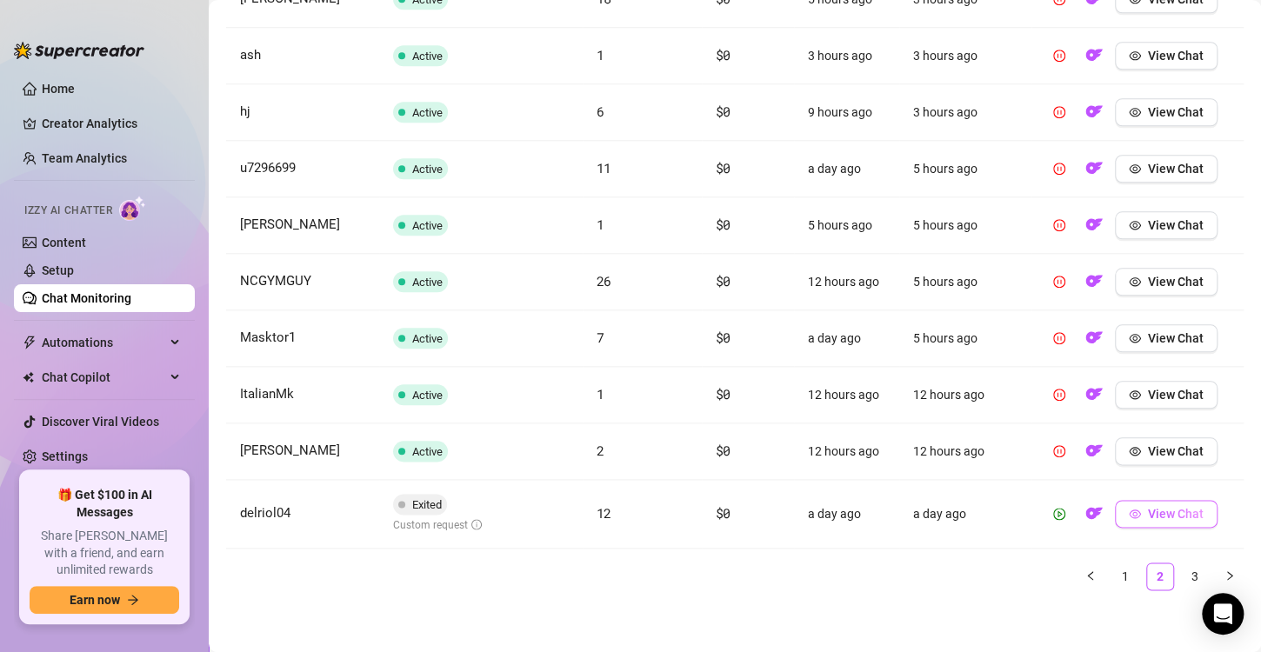
click at [1175, 511] on span "View Chat" at bounding box center [1176, 514] width 56 height 14
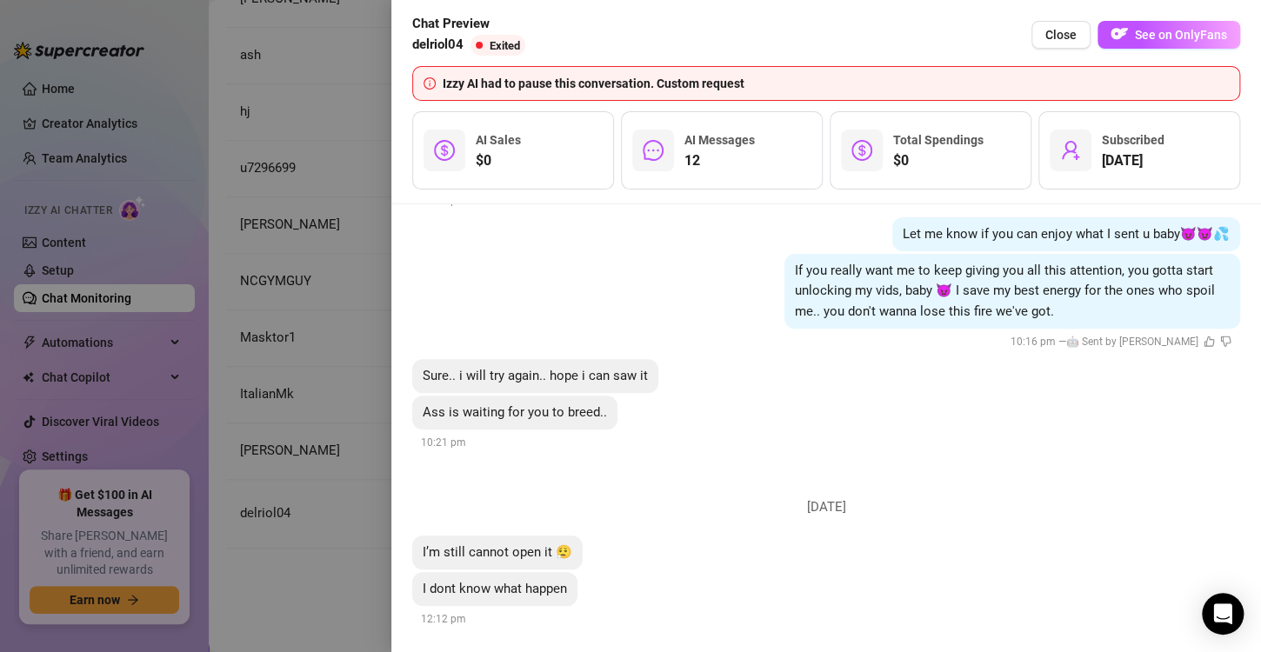
scroll to position [6642, 0]
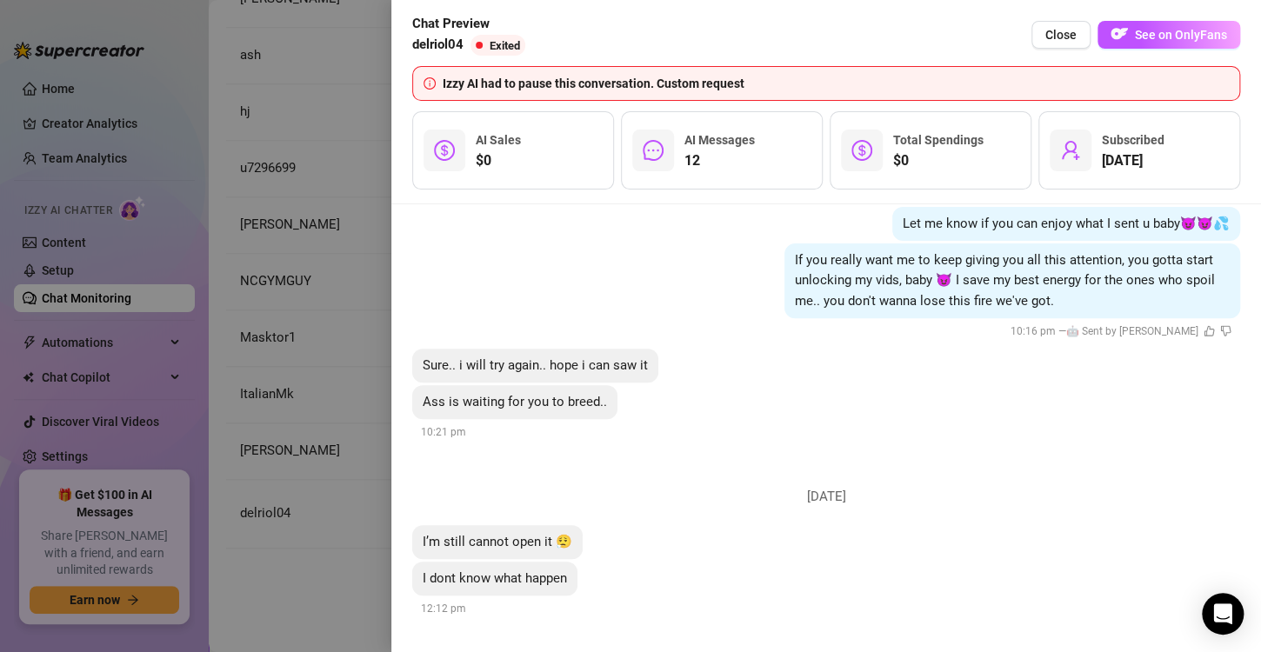
click at [265, 425] on div at bounding box center [630, 326] width 1261 height 652
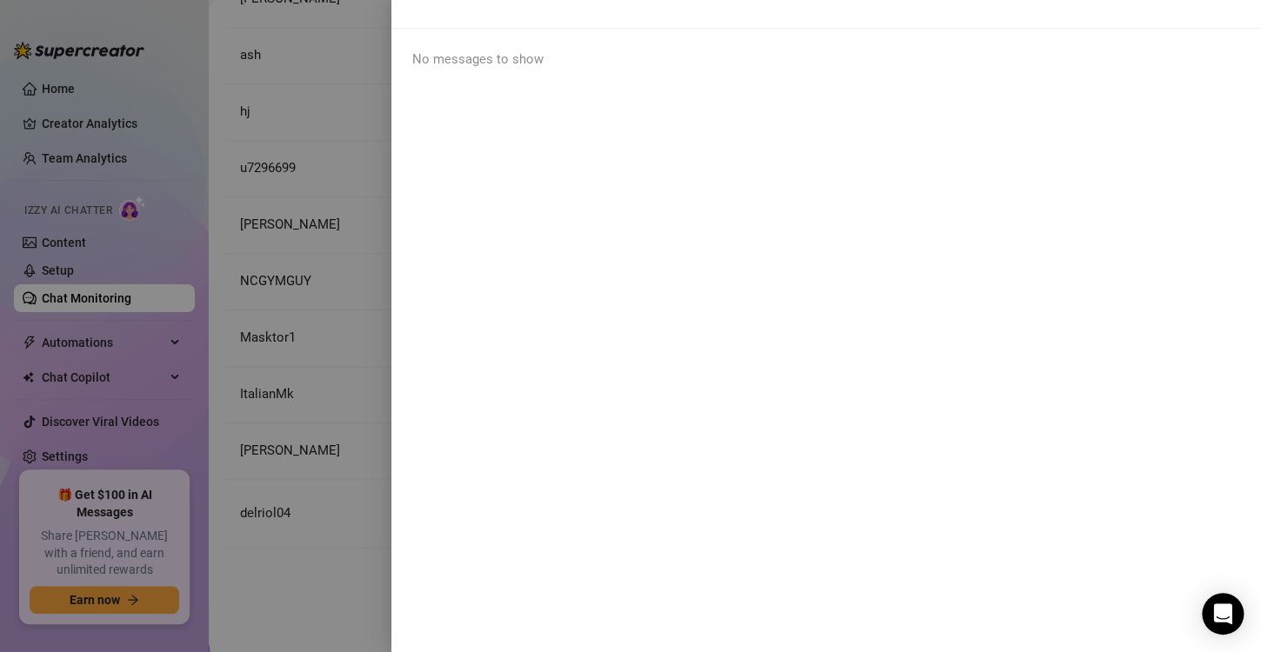
scroll to position [0, 0]
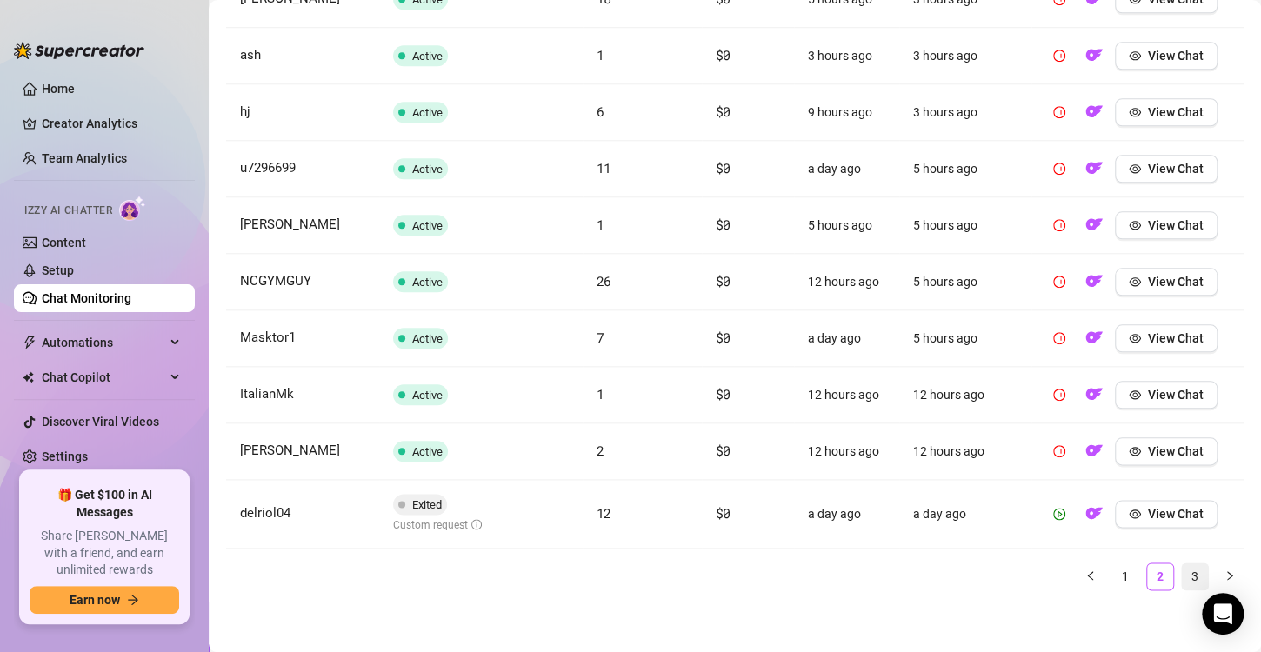
click at [1185, 571] on link "3" at bounding box center [1195, 577] width 26 height 26
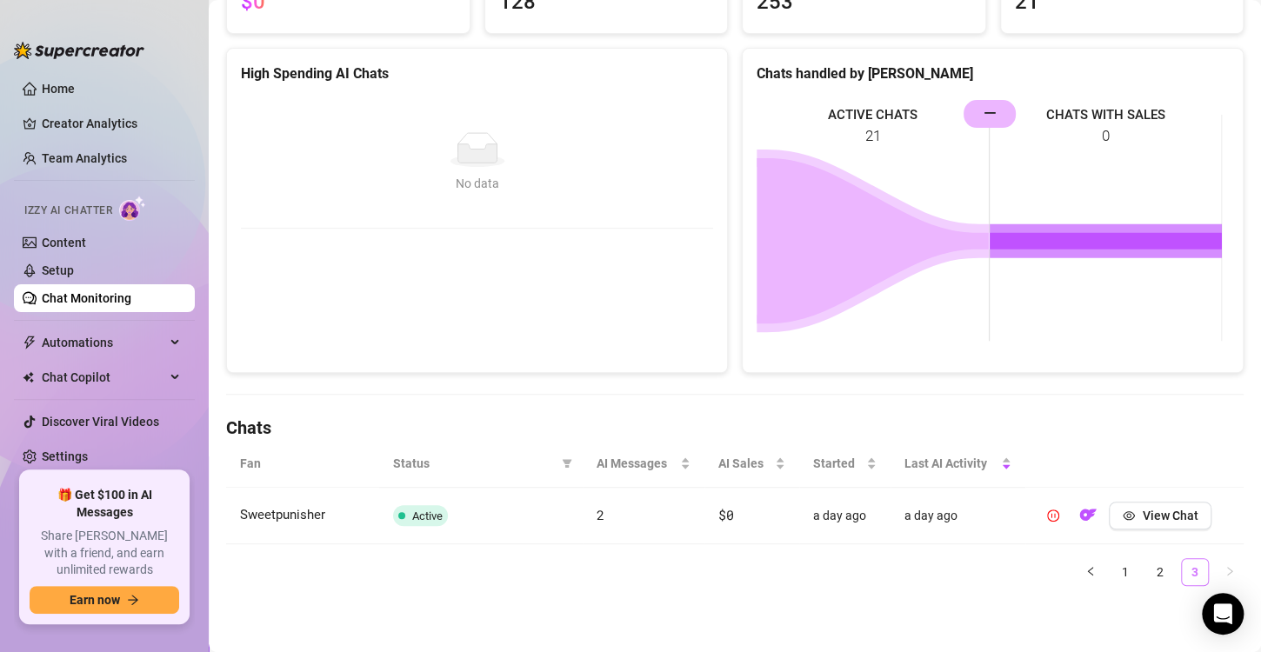
scroll to position [205, 0]
click at [1142, 517] on span "View Chat" at bounding box center [1170, 518] width 56 height 14
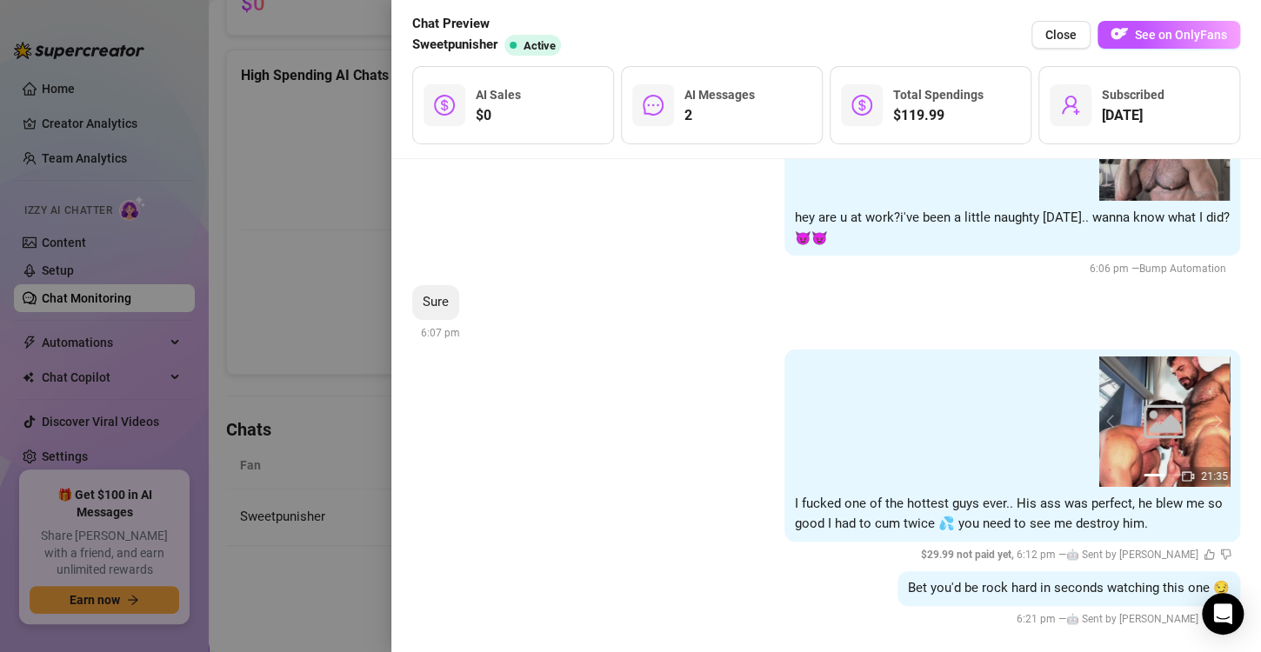
scroll to position [2822, 0]
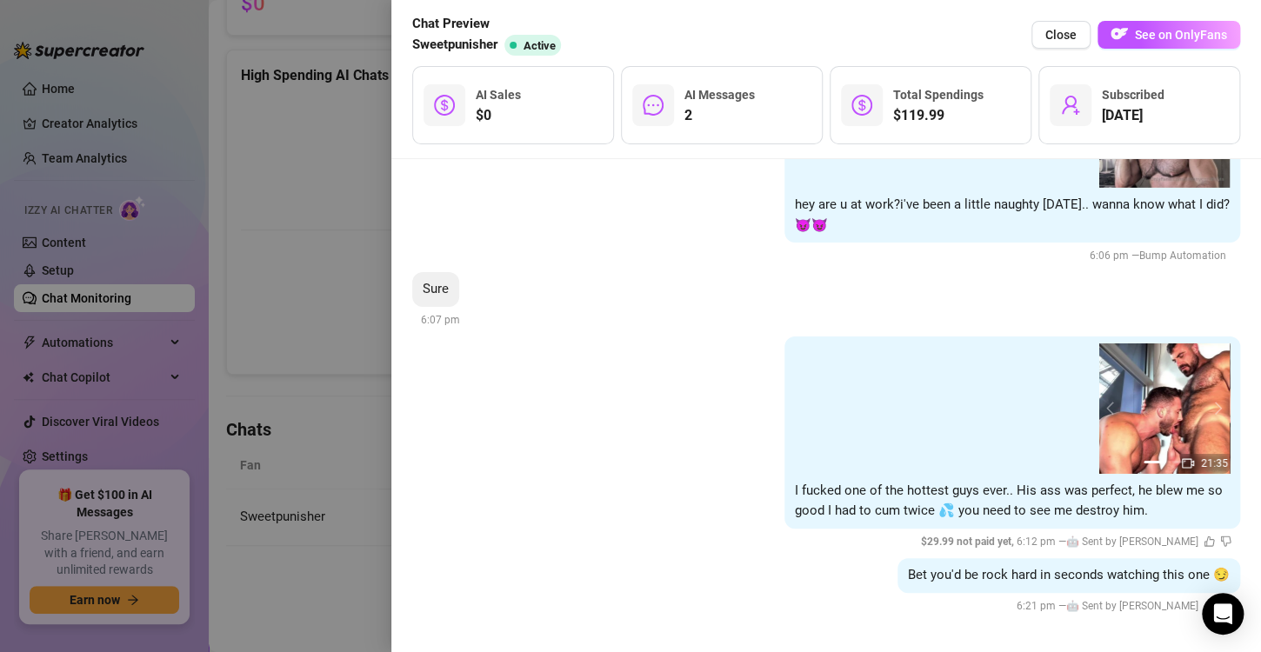
click at [397, 388] on div "[DATE] 1 2 Only for u baby 😍 JERK OFF + CRAZY CUMSHOT💦 $ 12.99 not paid yet , 1…" at bounding box center [826, 405] width 870 height 493
click at [328, 391] on div at bounding box center [630, 326] width 1261 height 652
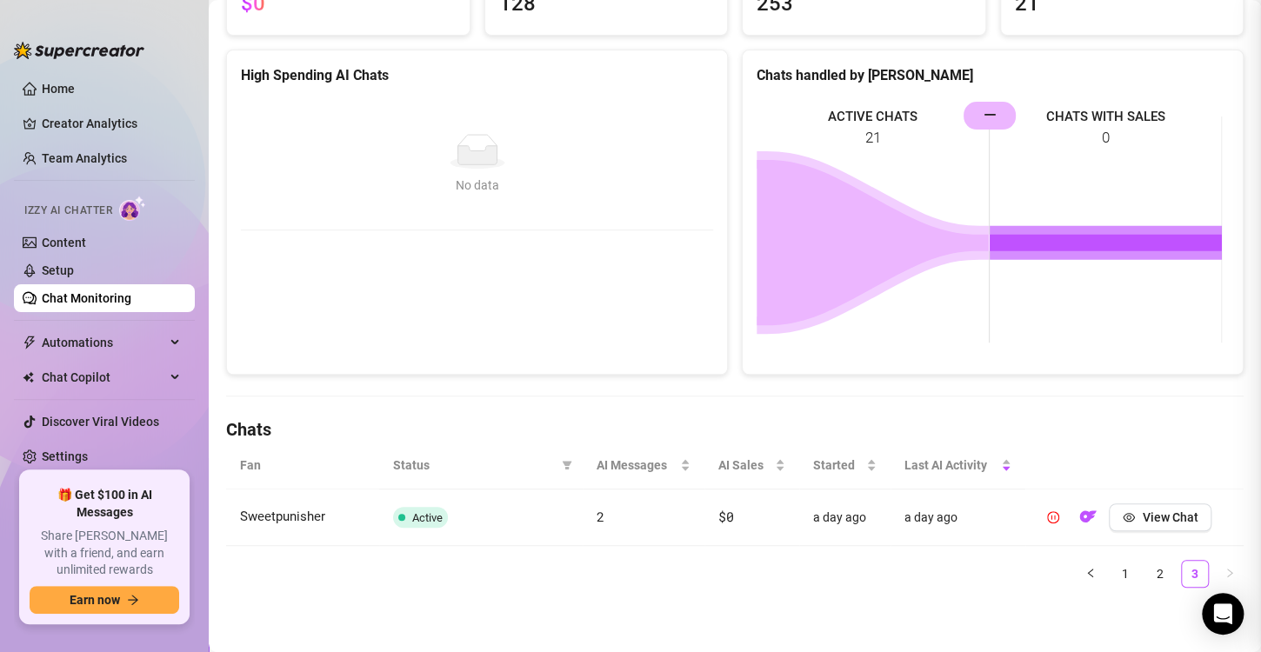
scroll to position [0, 0]
click at [1148, 512] on span "View Chat" at bounding box center [1170, 518] width 56 height 14
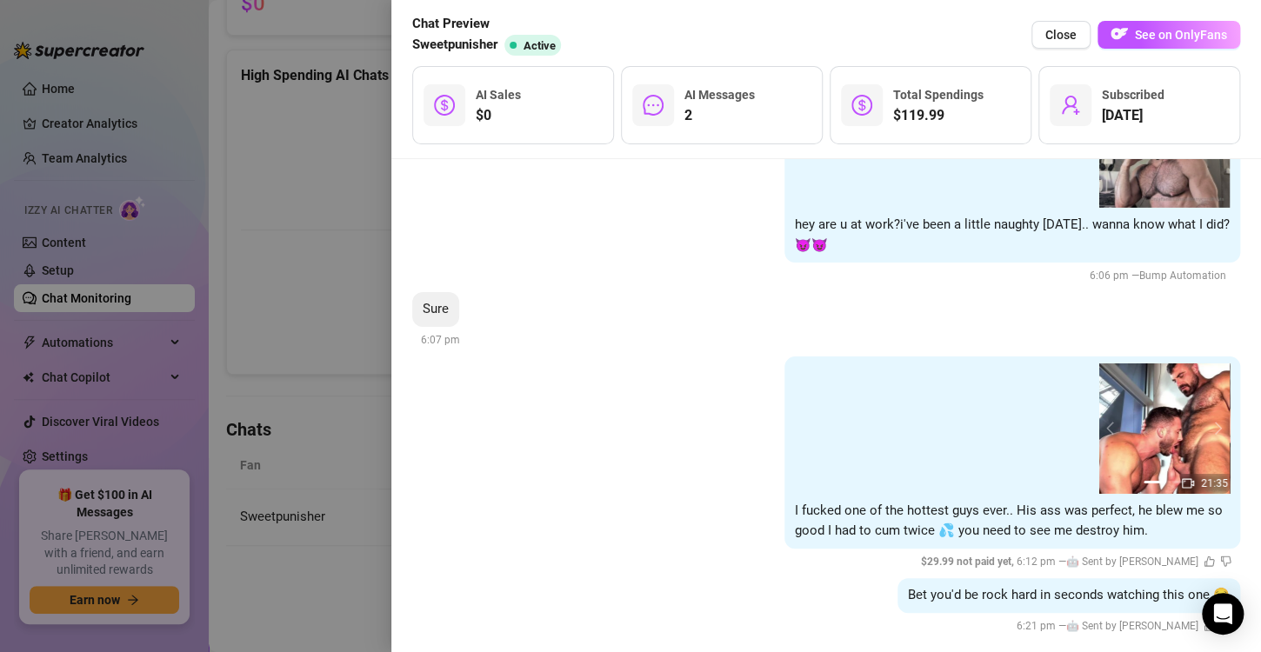
scroll to position [2822, 0]
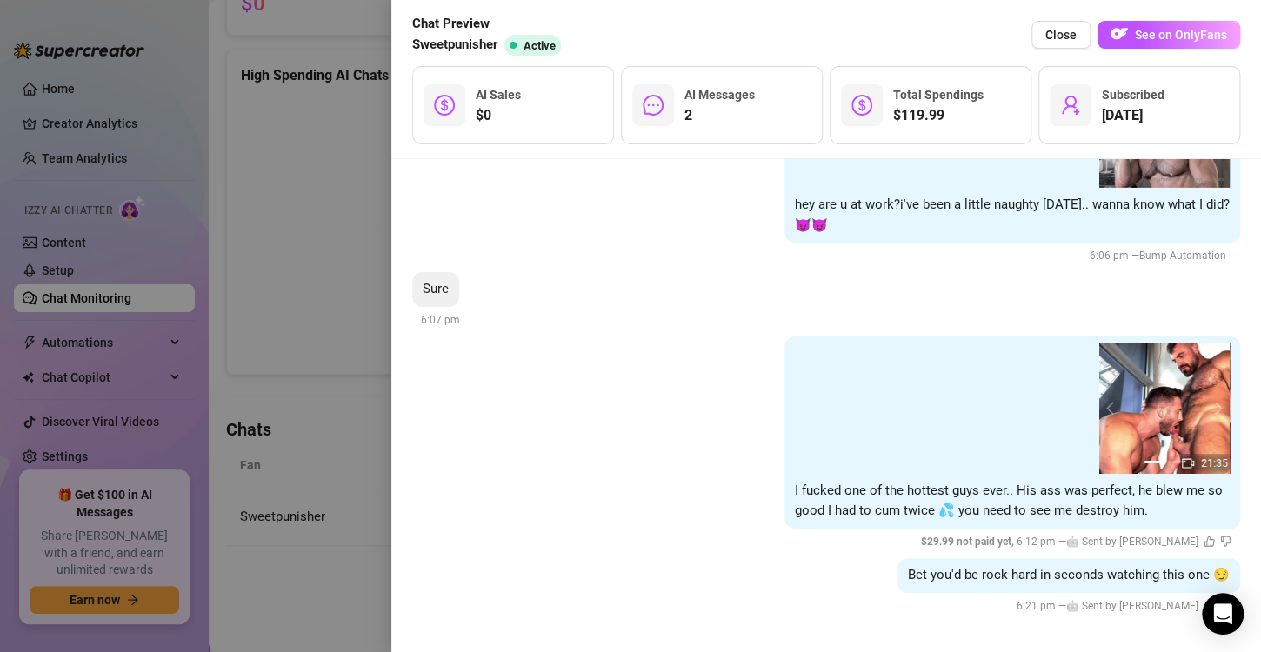
click at [294, 365] on div at bounding box center [630, 326] width 1261 height 652
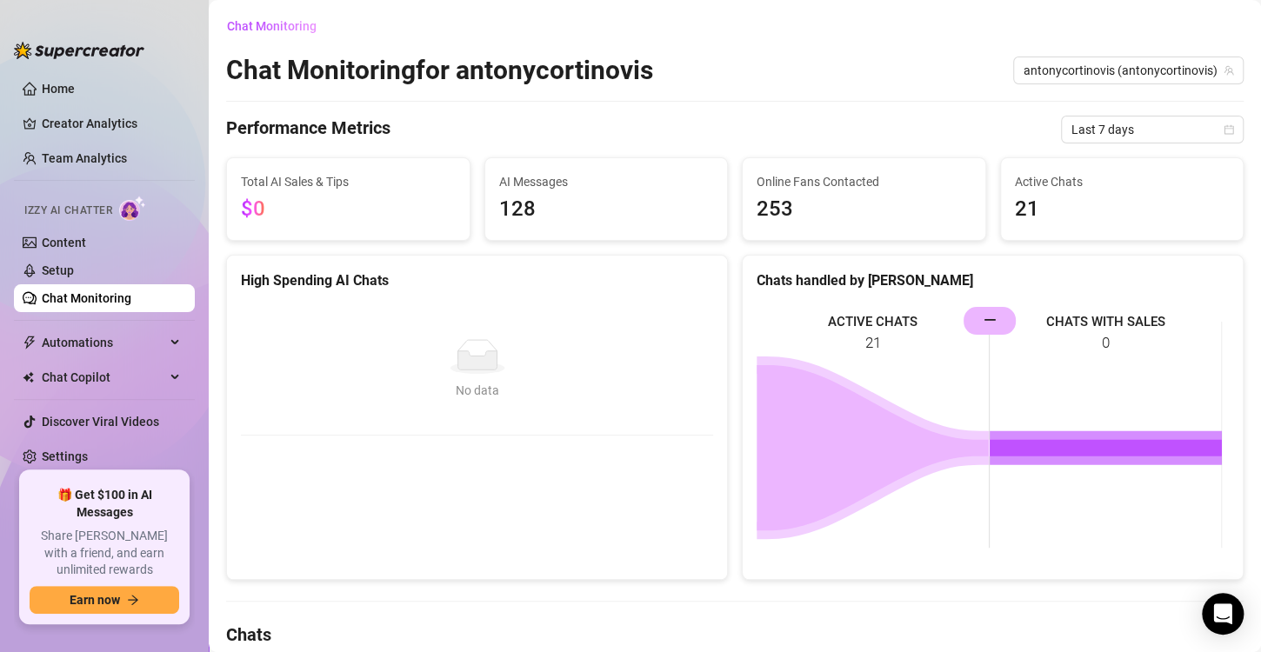
scroll to position [205, 0]
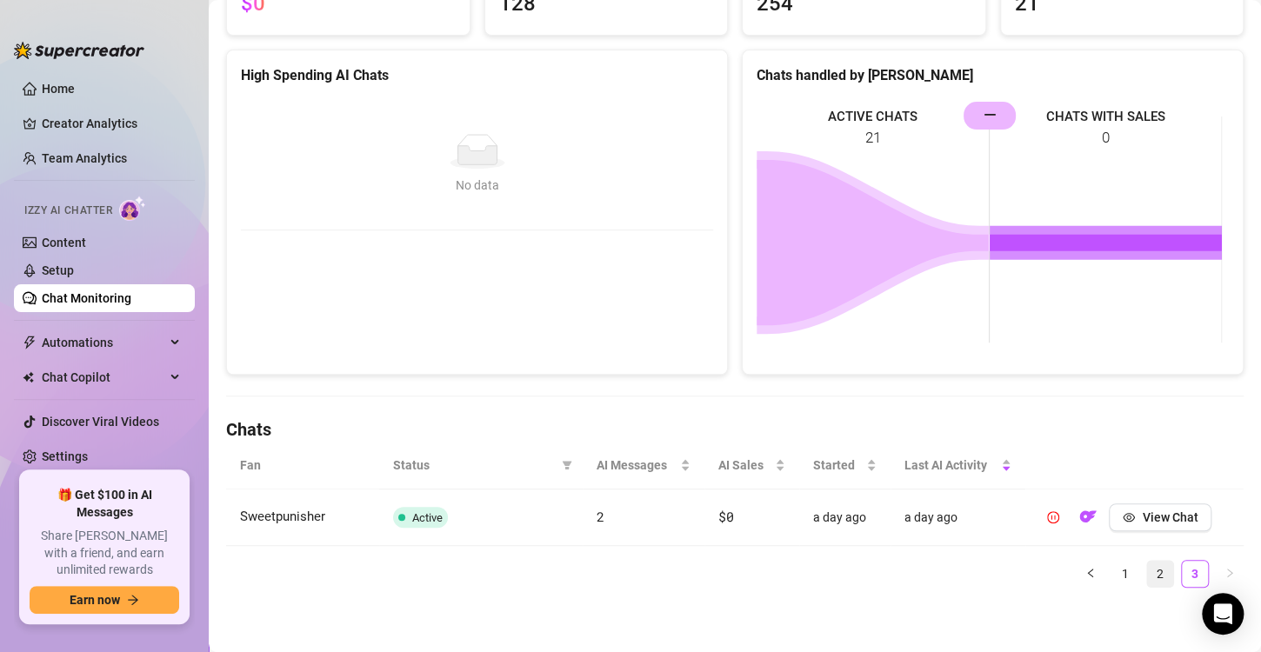
click at [1147, 581] on link "2" at bounding box center [1160, 574] width 26 height 26
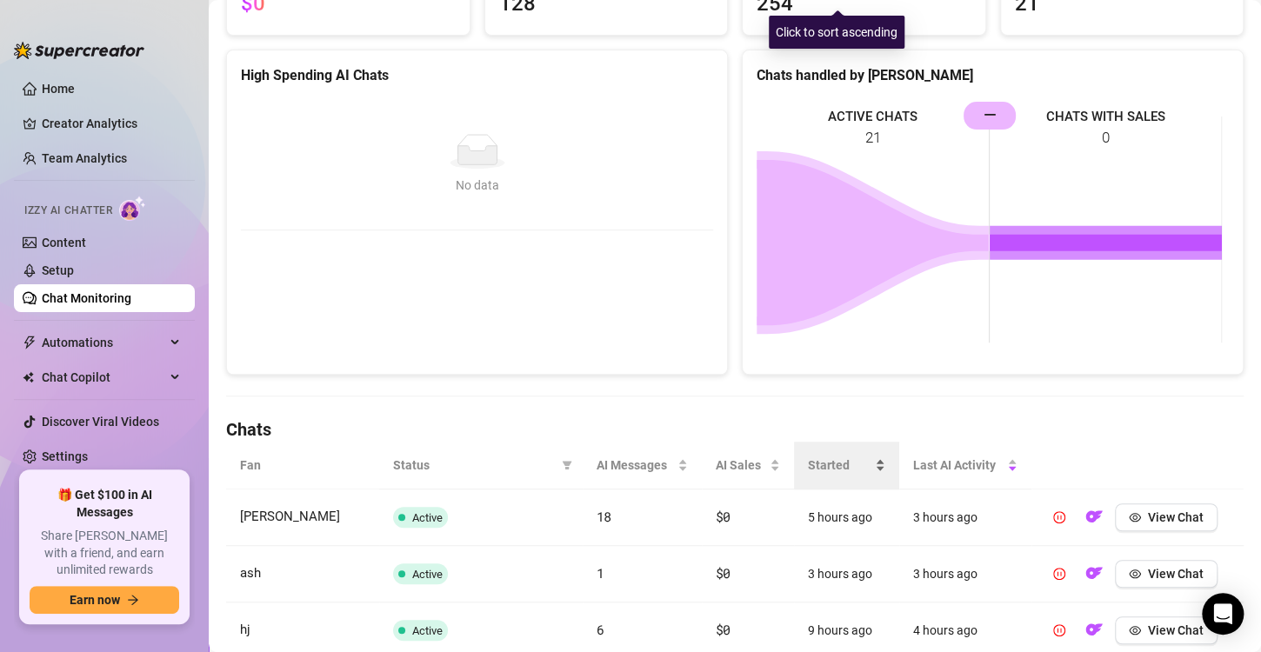
scroll to position [724, 0]
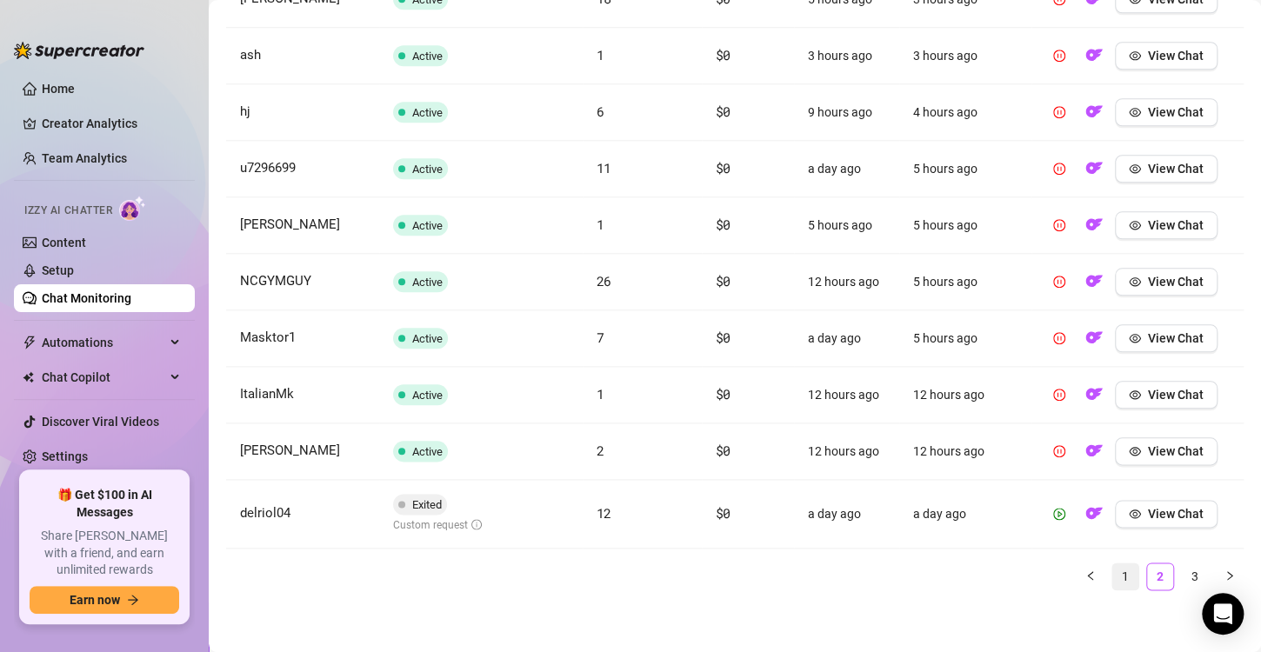
click at [1112, 568] on link "1" at bounding box center [1125, 577] width 26 height 26
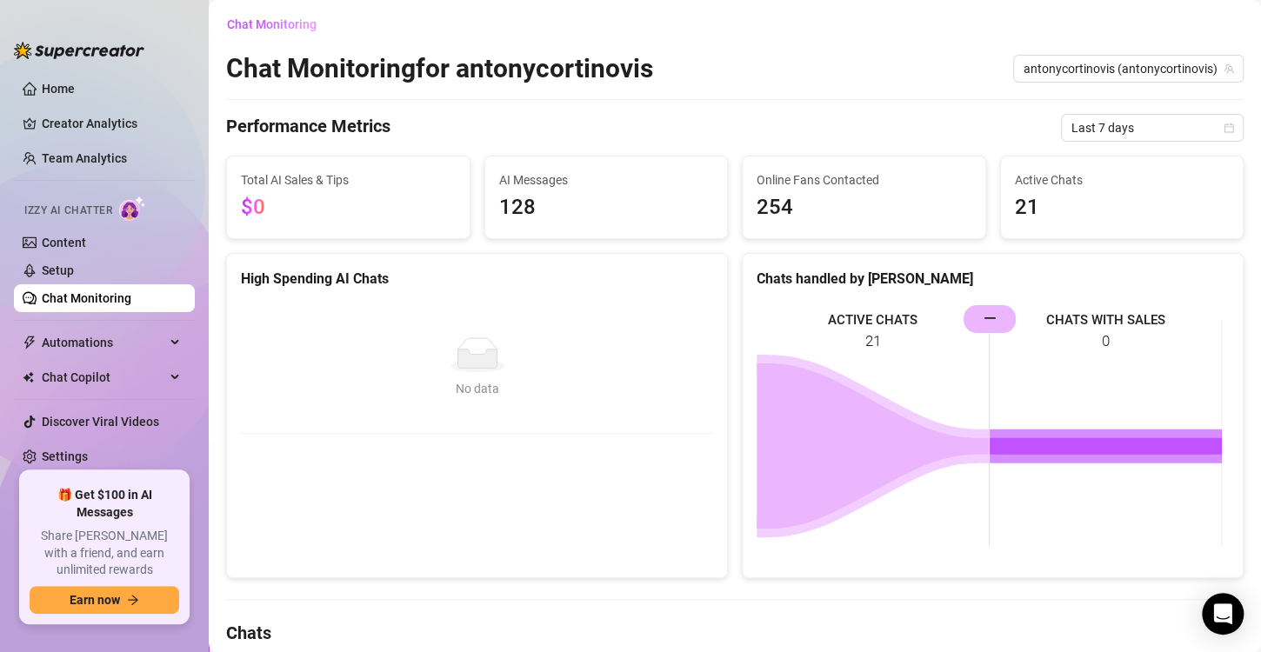
scroll to position [0, 0]
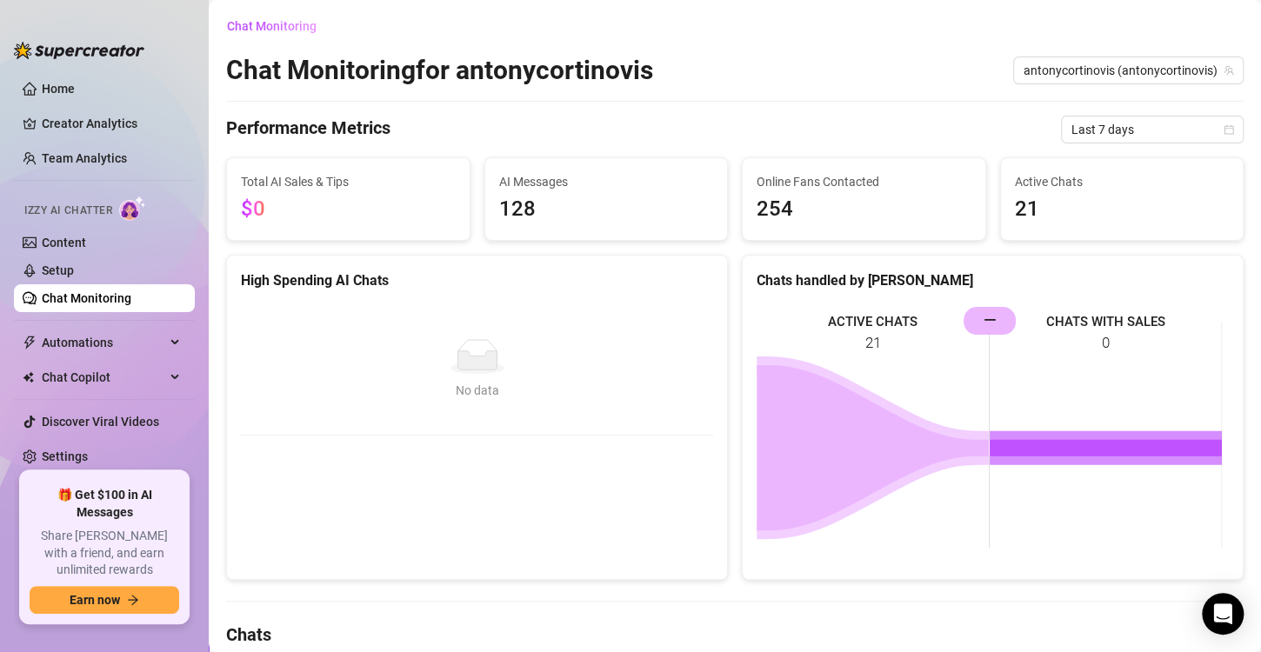
click at [58, 295] on link "Chat Monitoring" at bounding box center [87, 298] width 90 height 14
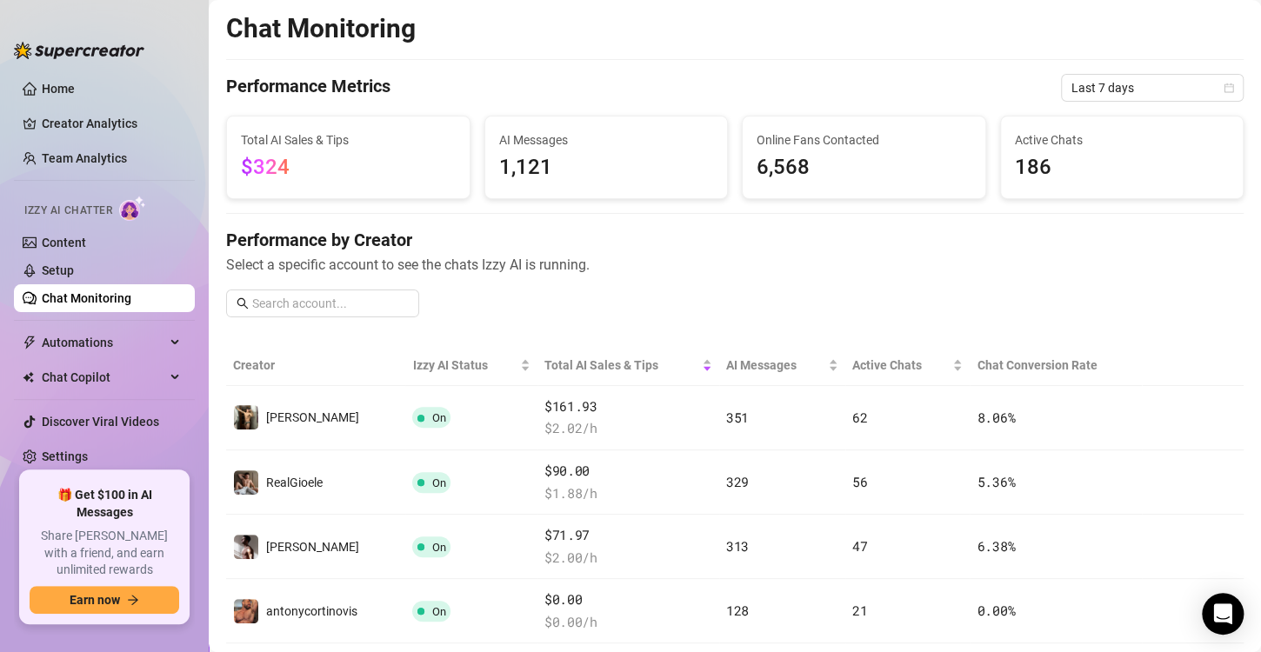
scroll to position [139, 0]
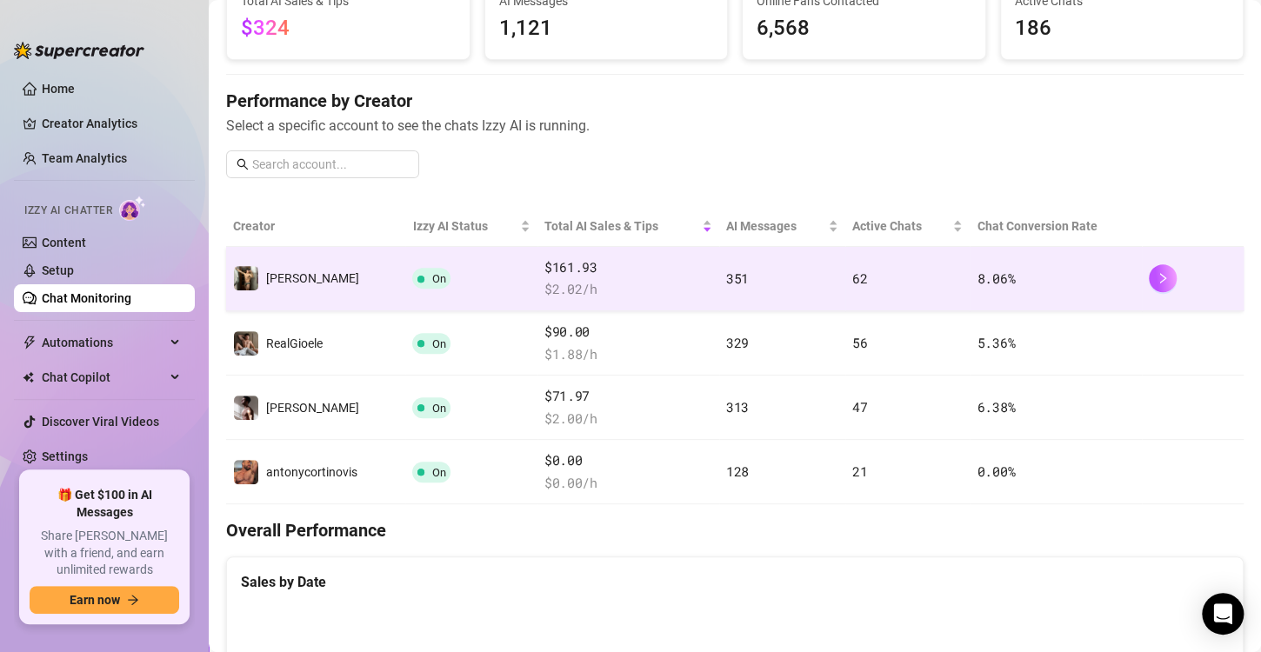
click at [550, 280] on span "$ 2.02 /h" at bounding box center [628, 289] width 168 height 21
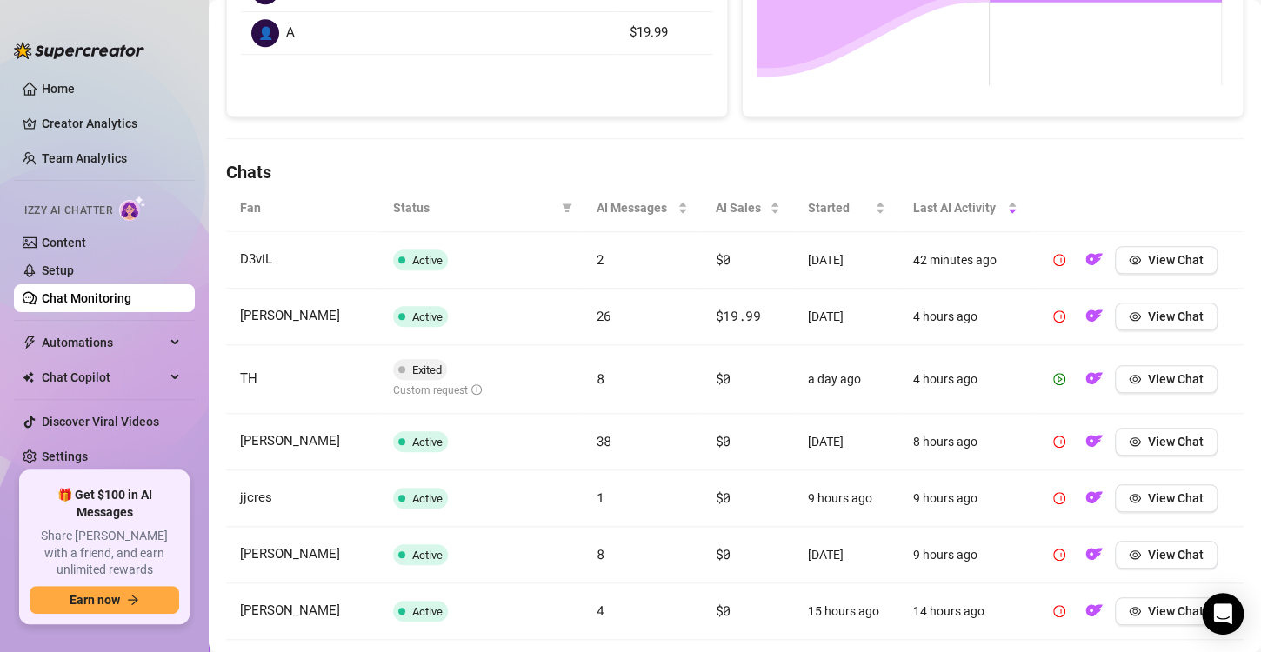
scroll to position [473, 0]
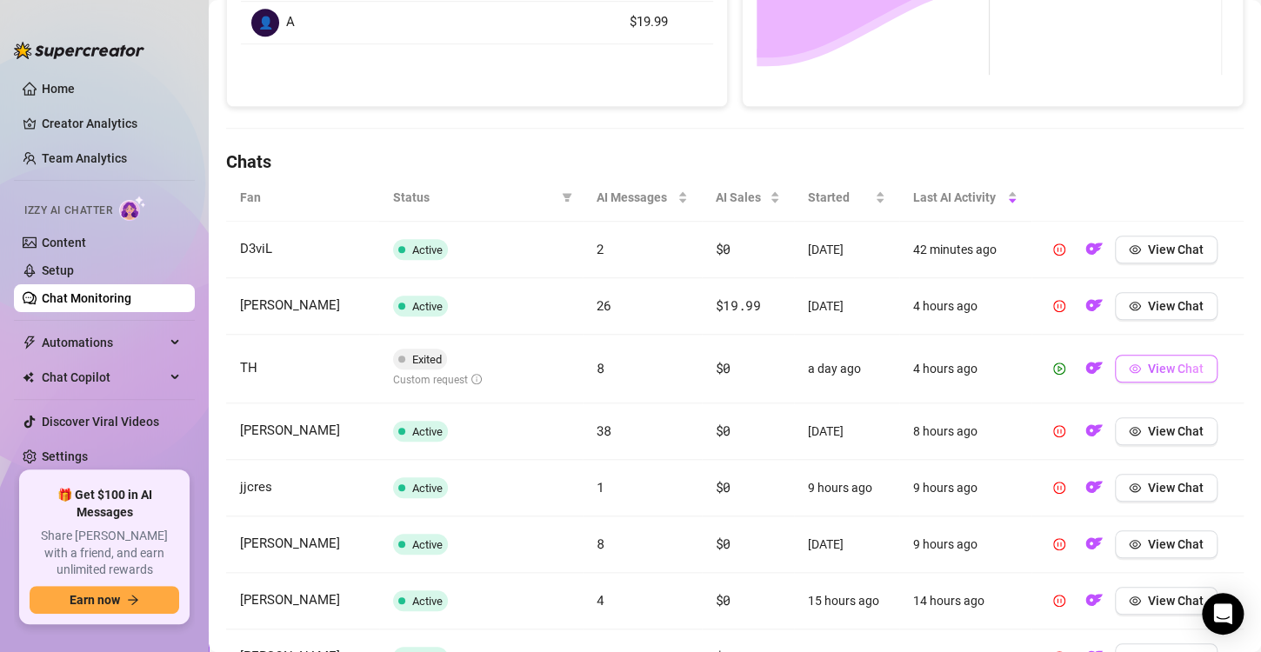
click at [1148, 369] on span "View Chat" at bounding box center [1176, 369] width 56 height 14
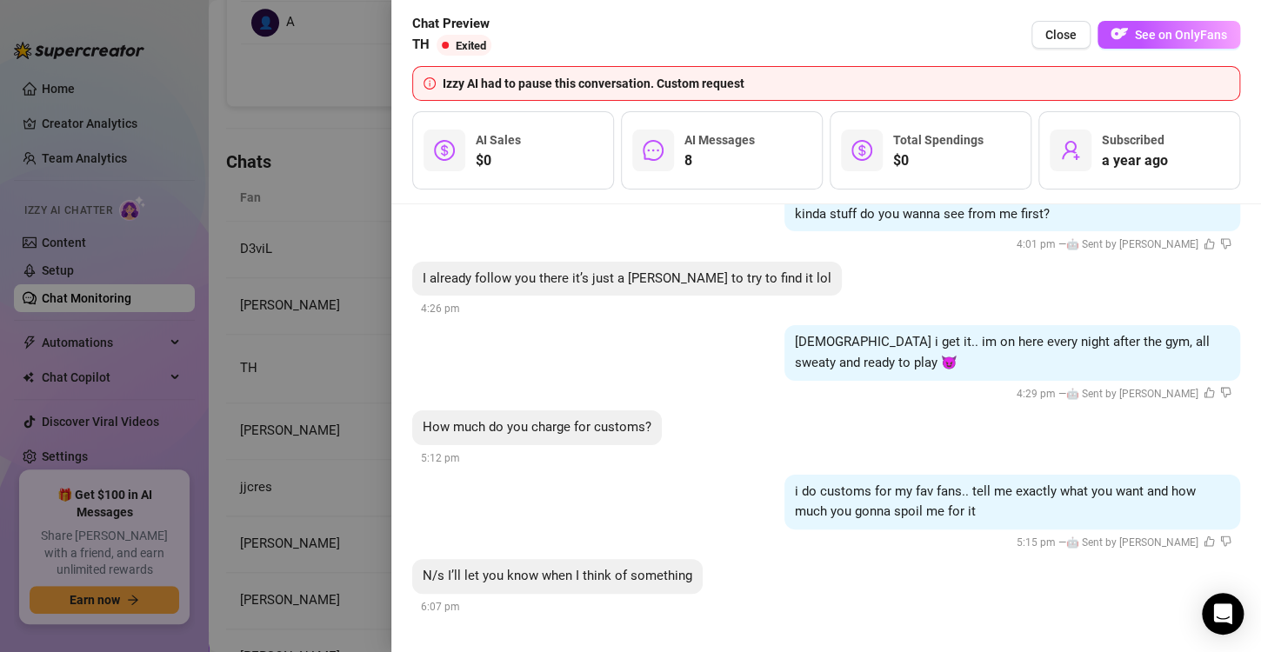
scroll to position [3223, 0]
click at [310, 337] on div at bounding box center [630, 326] width 1261 height 652
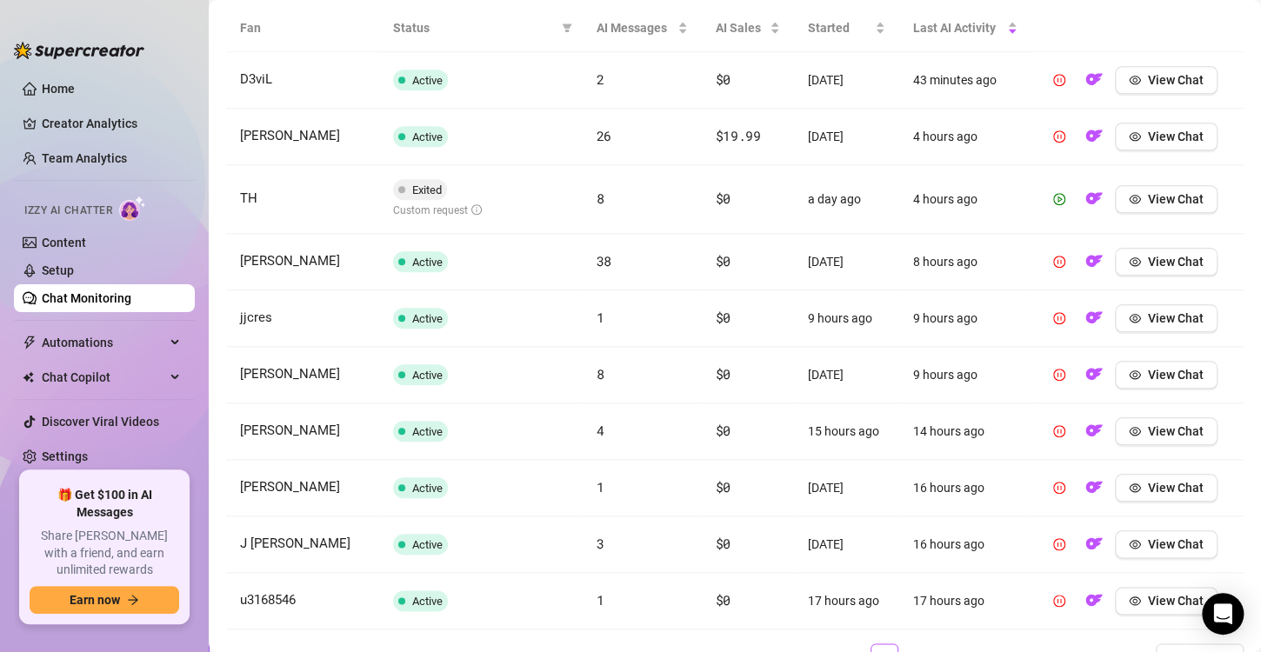
scroll to position [724, 0]
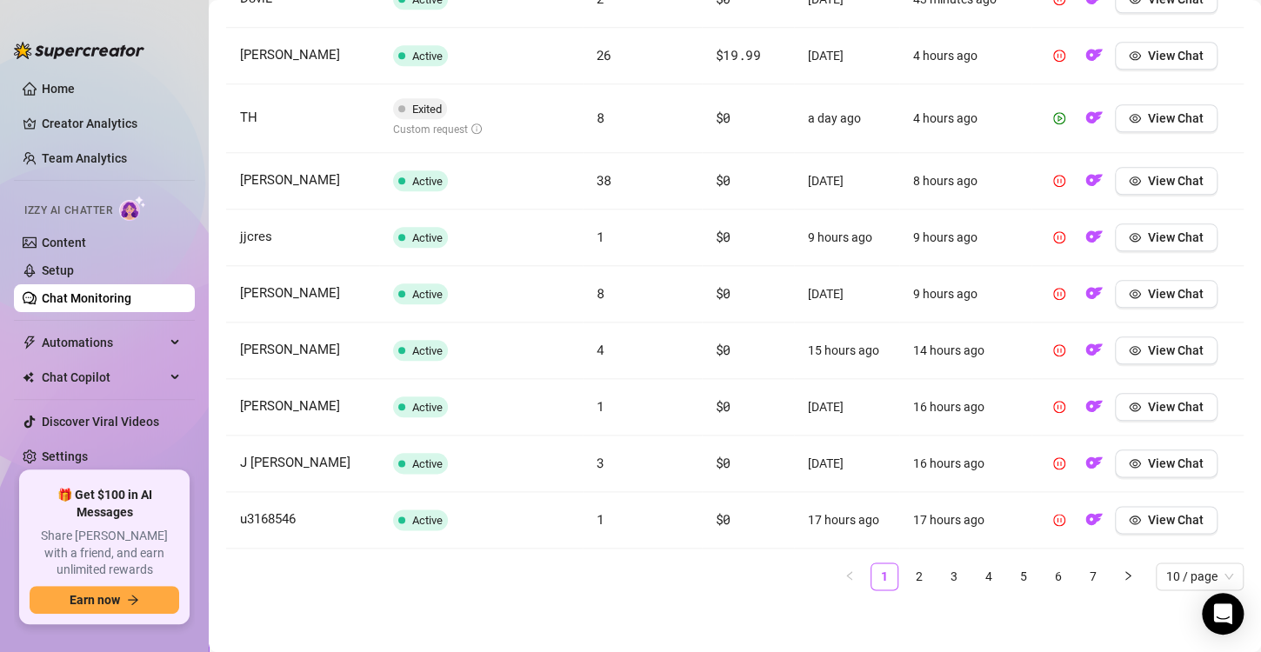
click at [124, 298] on link "Chat Monitoring" at bounding box center [87, 298] width 90 height 14
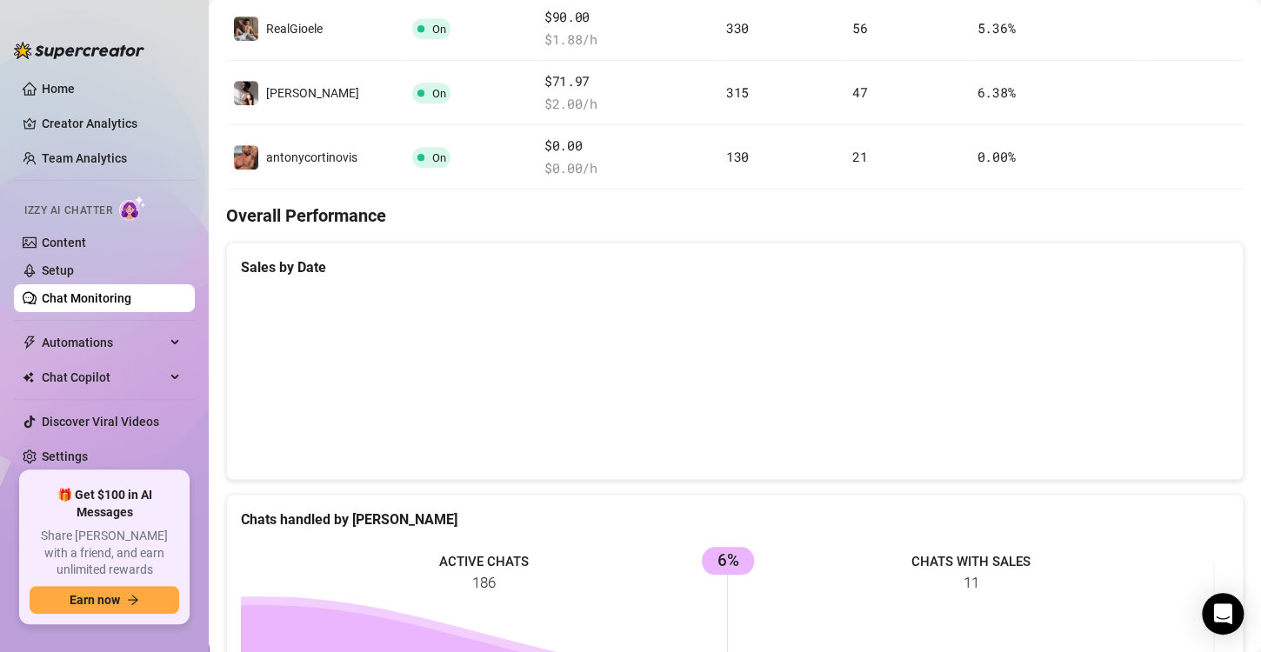
scroll to position [724, 0]
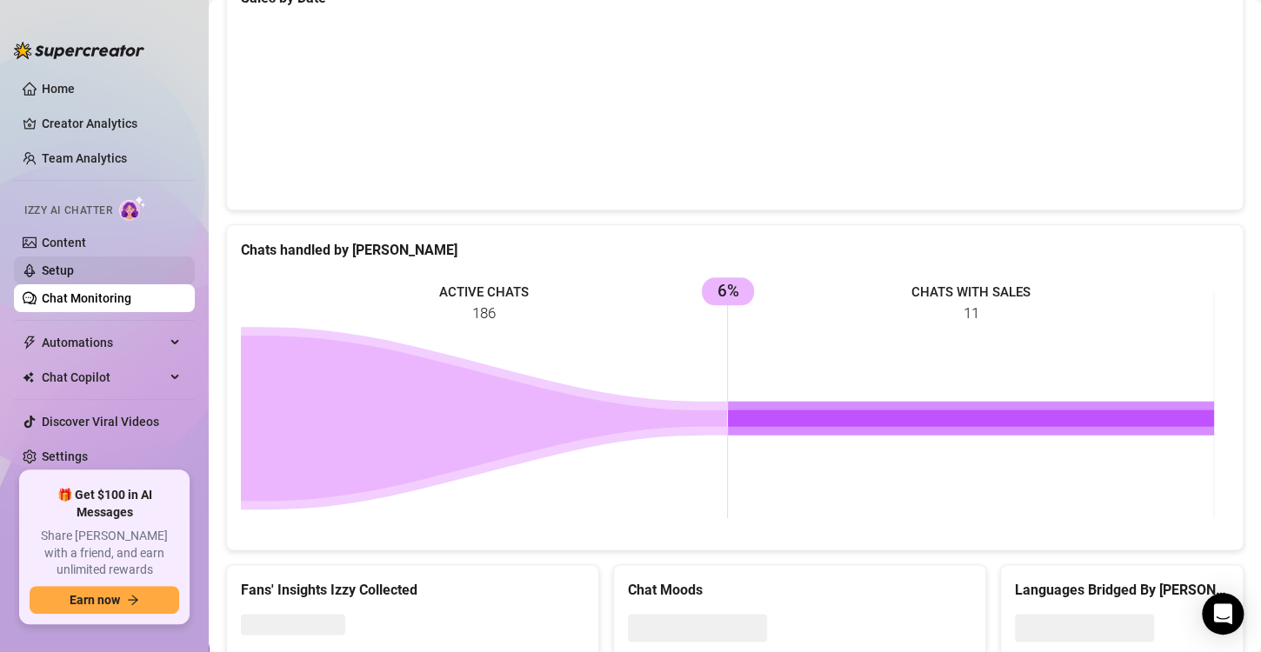
click at [74, 269] on link "Setup" at bounding box center [58, 271] width 32 height 14
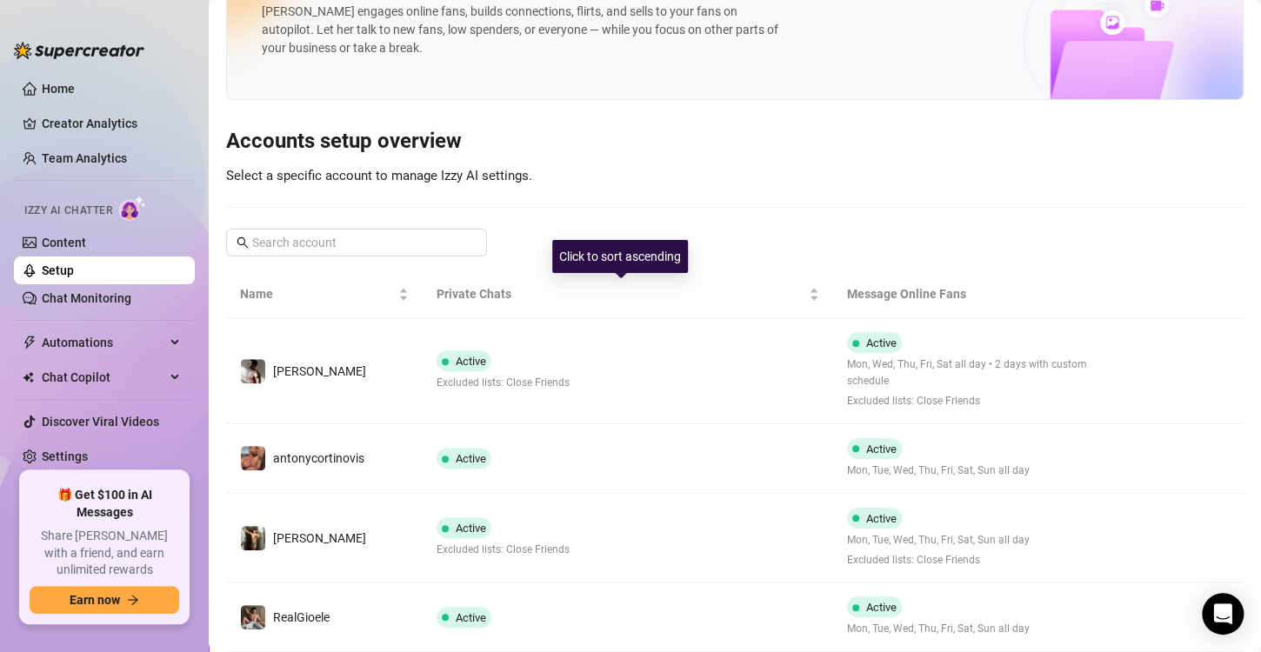
scroll to position [69, 0]
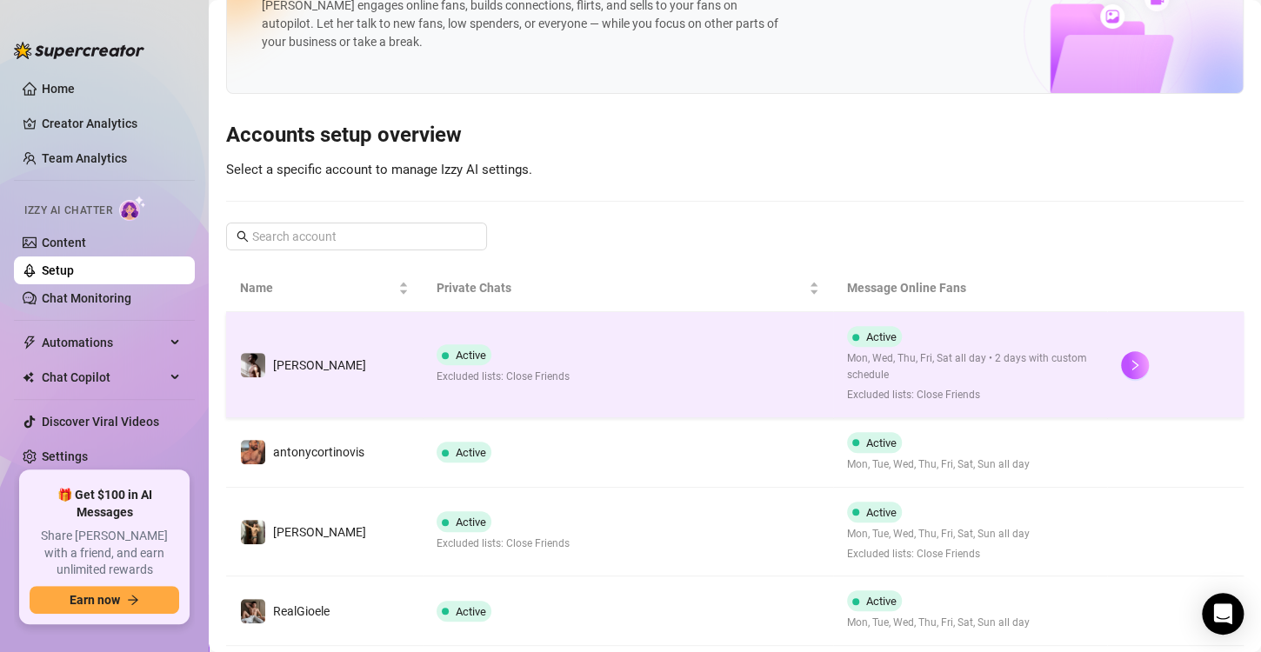
click at [475, 355] on span "Active" at bounding box center [471, 355] width 30 height 13
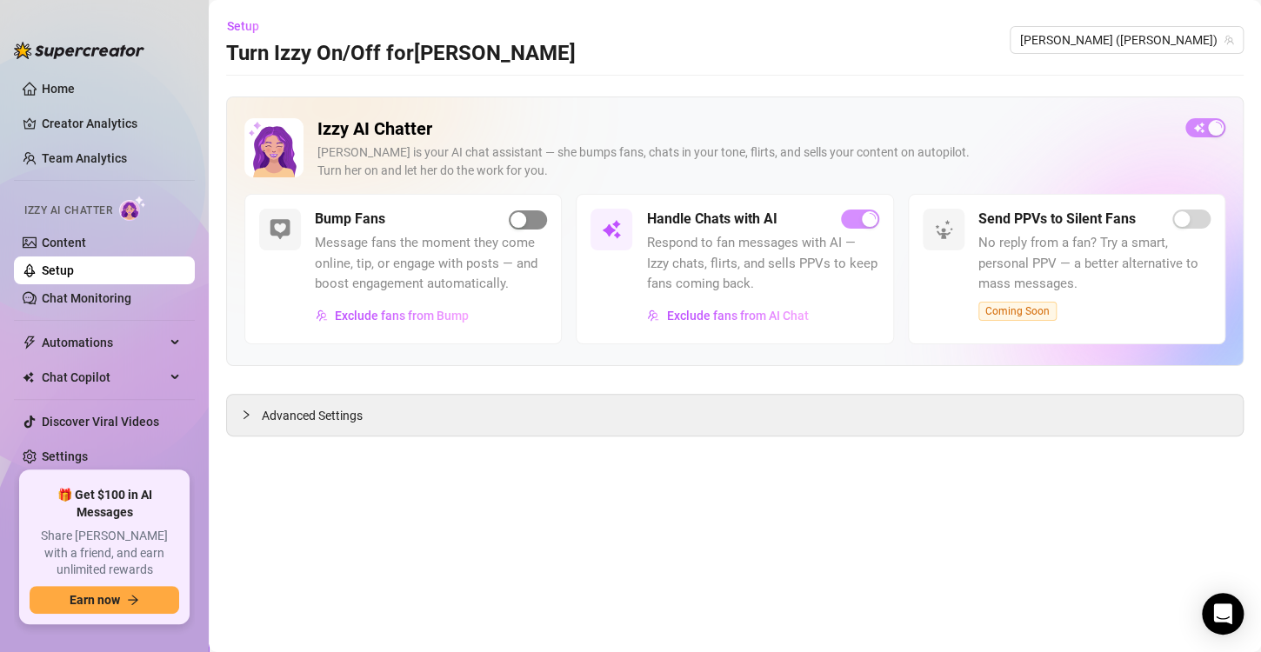
click at [524, 218] on div "button" at bounding box center [519, 220] width 16 height 16
click at [74, 270] on link "Setup" at bounding box center [58, 271] width 32 height 14
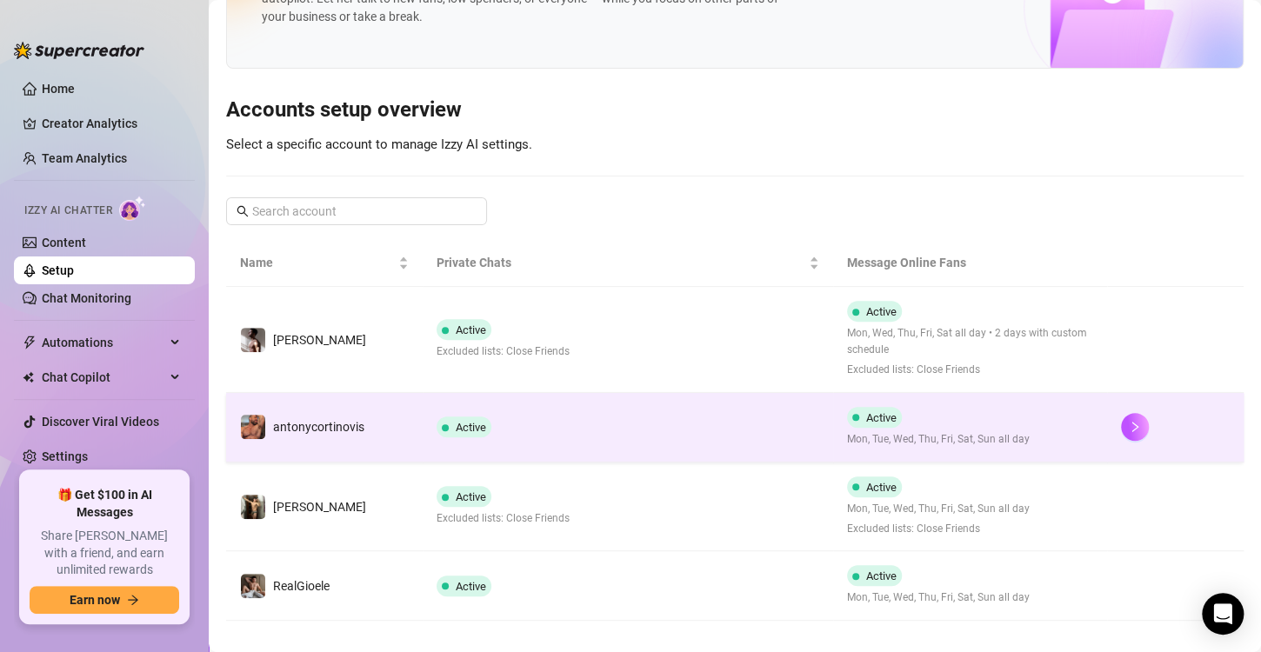
scroll to position [104, 0]
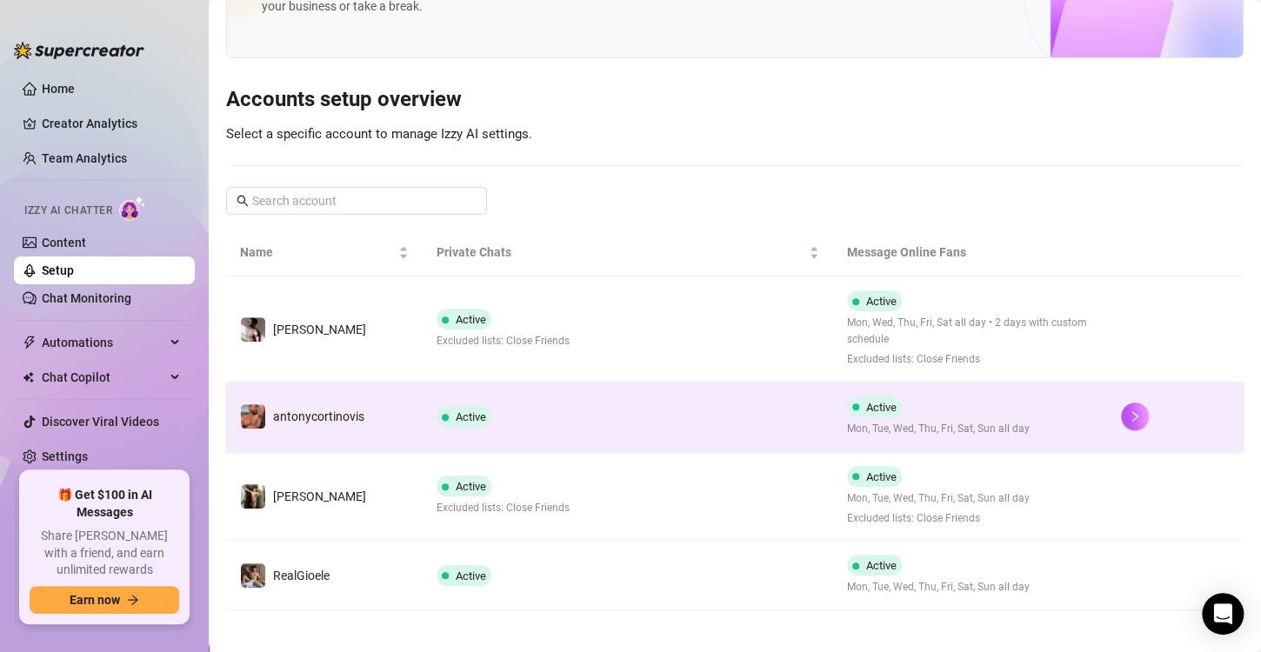
click at [581, 421] on td "Active" at bounding box center [628, 418] width 411 height 70
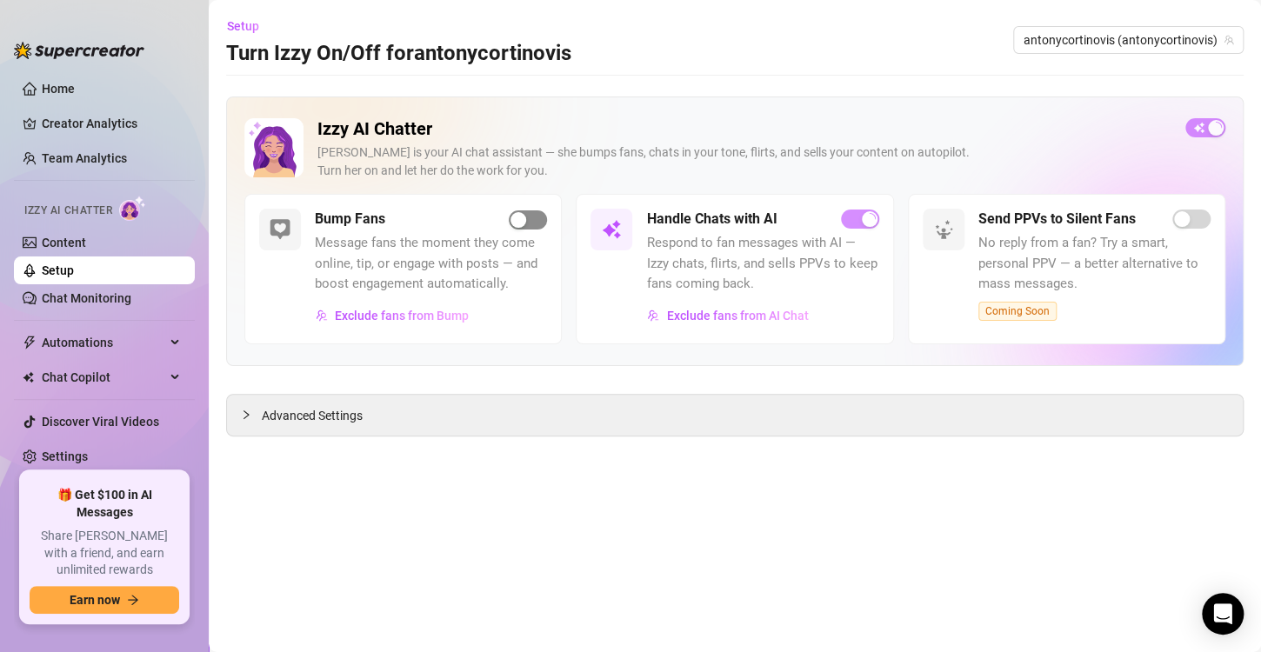
click at [542, 226] on span "button" at bounding box center [528, 219] width 38 height 19
click at [130, 291] on link "Chat Monitoring" at bounding box center [87, 298] width 90 height 14
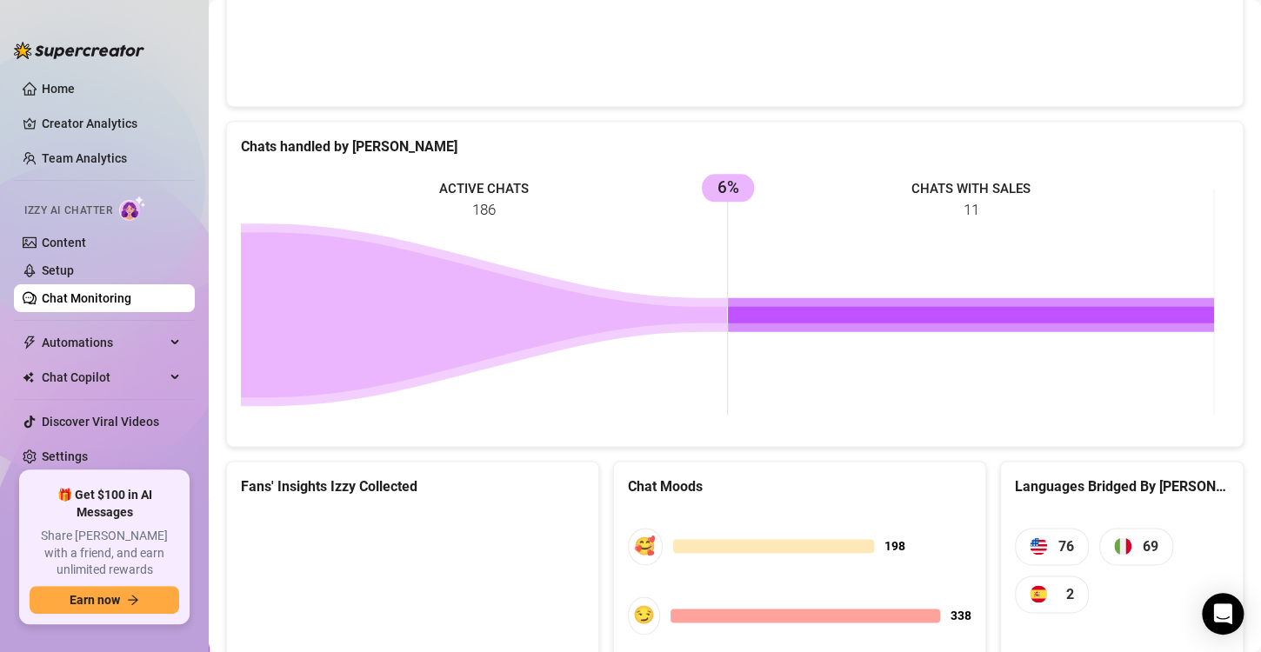
scroll to position [1026, 0]
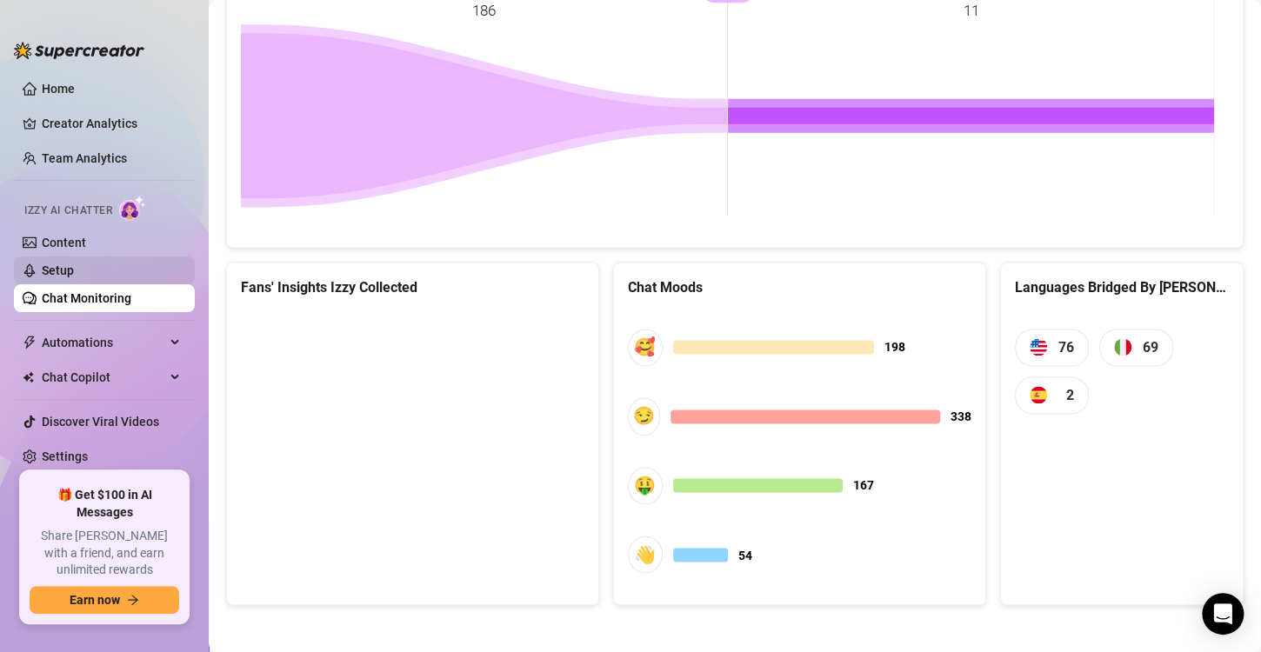
click at [74, 277] on link "Setup" at bounding box center [58, 271] width 32 height 14
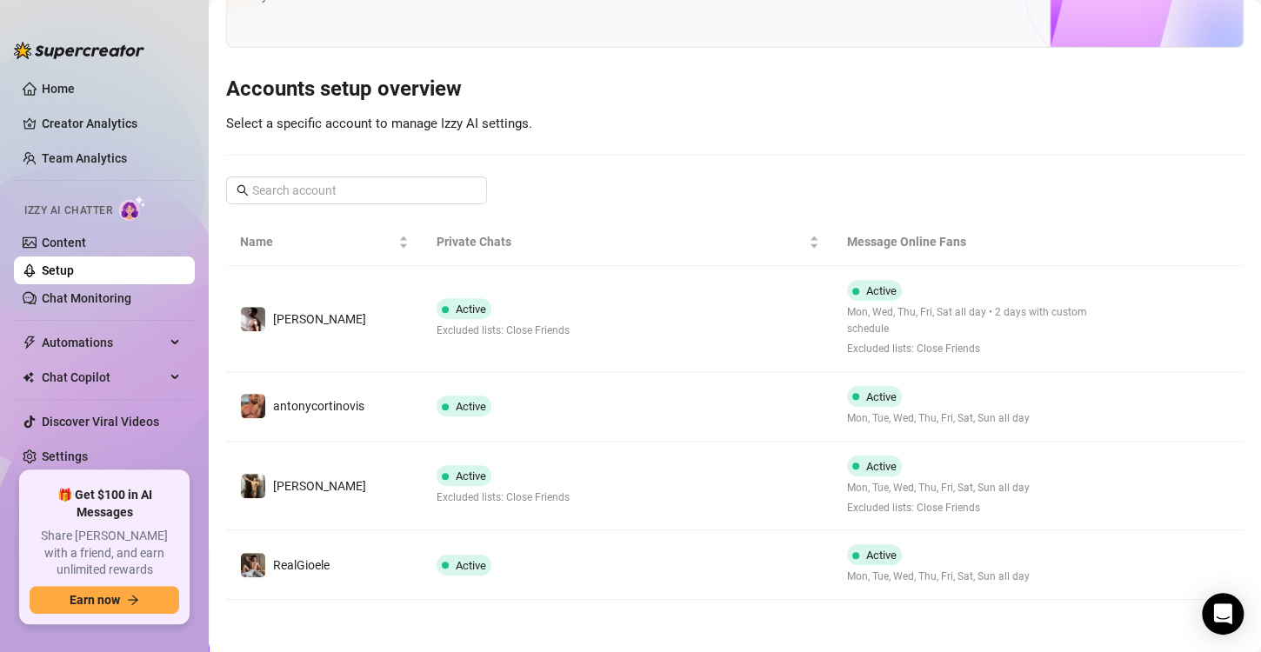
scroll to position [112, 0]
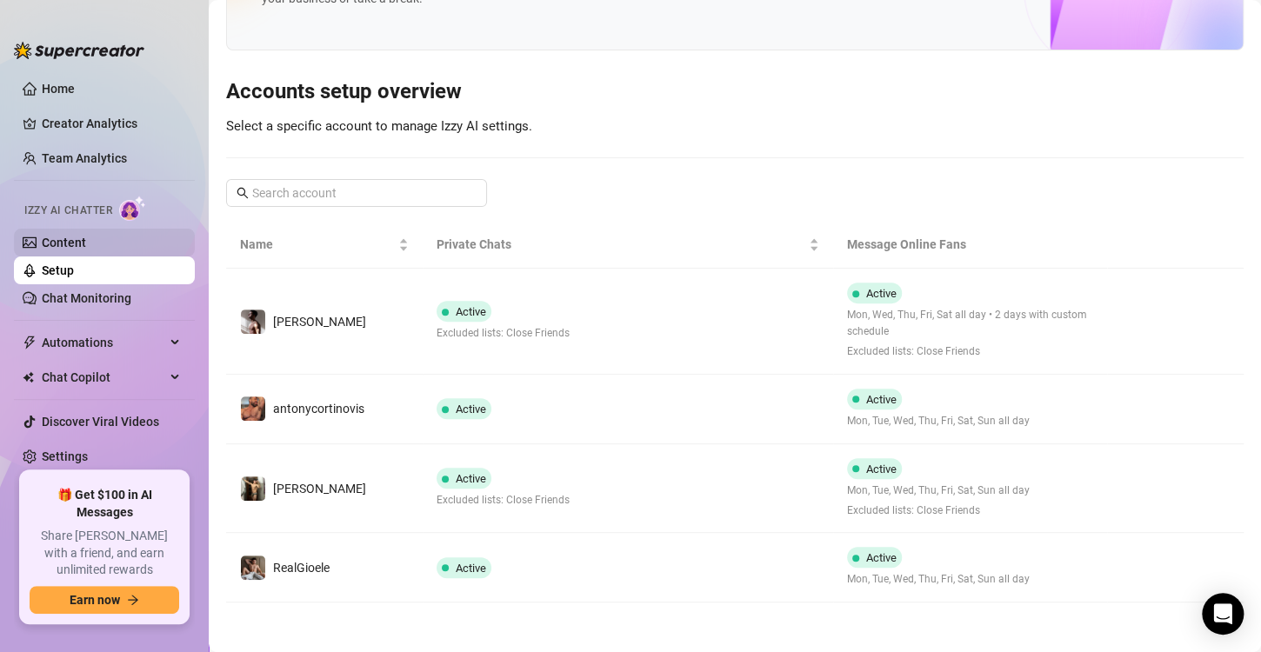
click at [86, 240] on link "Content" at bounding box center [64, 243] width 44 height 14
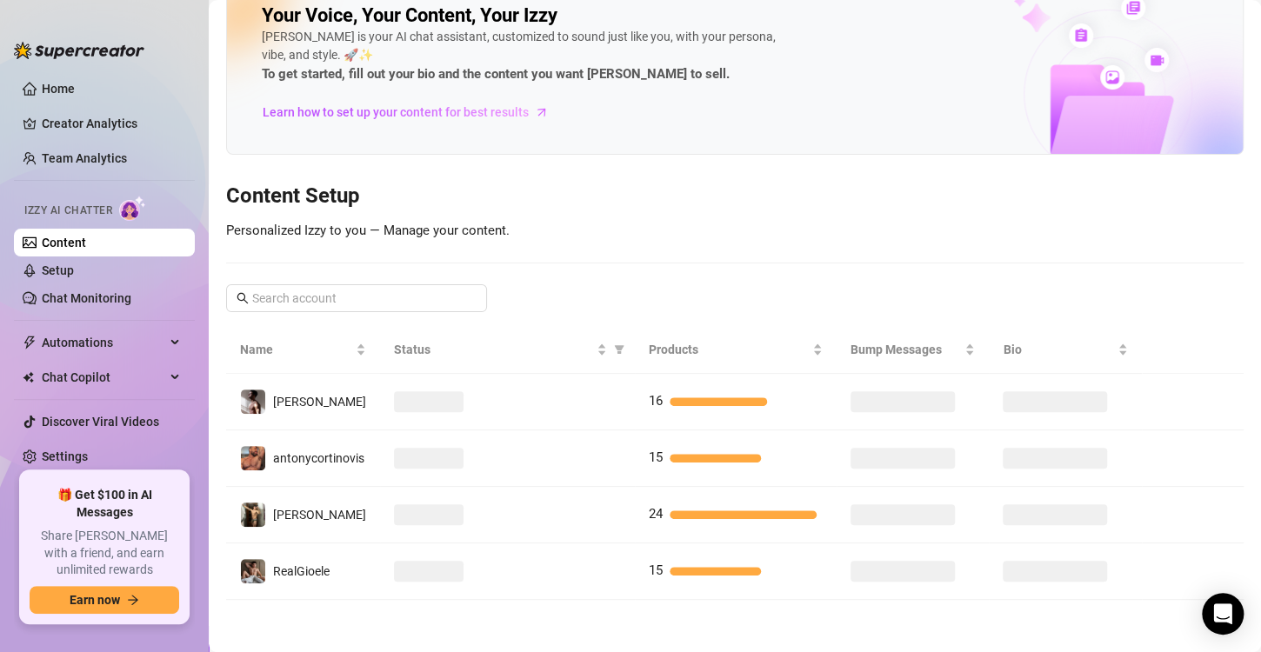
scroll to position [35, 0]
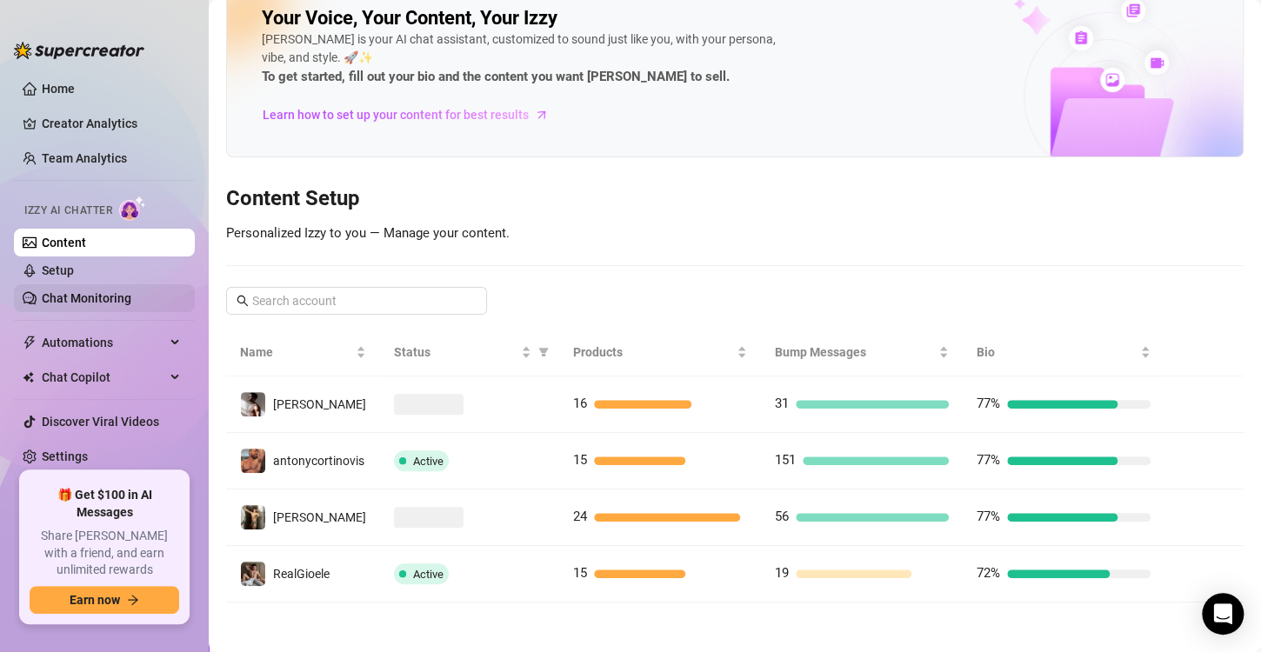
click at [130, 305] on link "Chat Monitoring" at bounding box center [87, 298] width 90 height 14
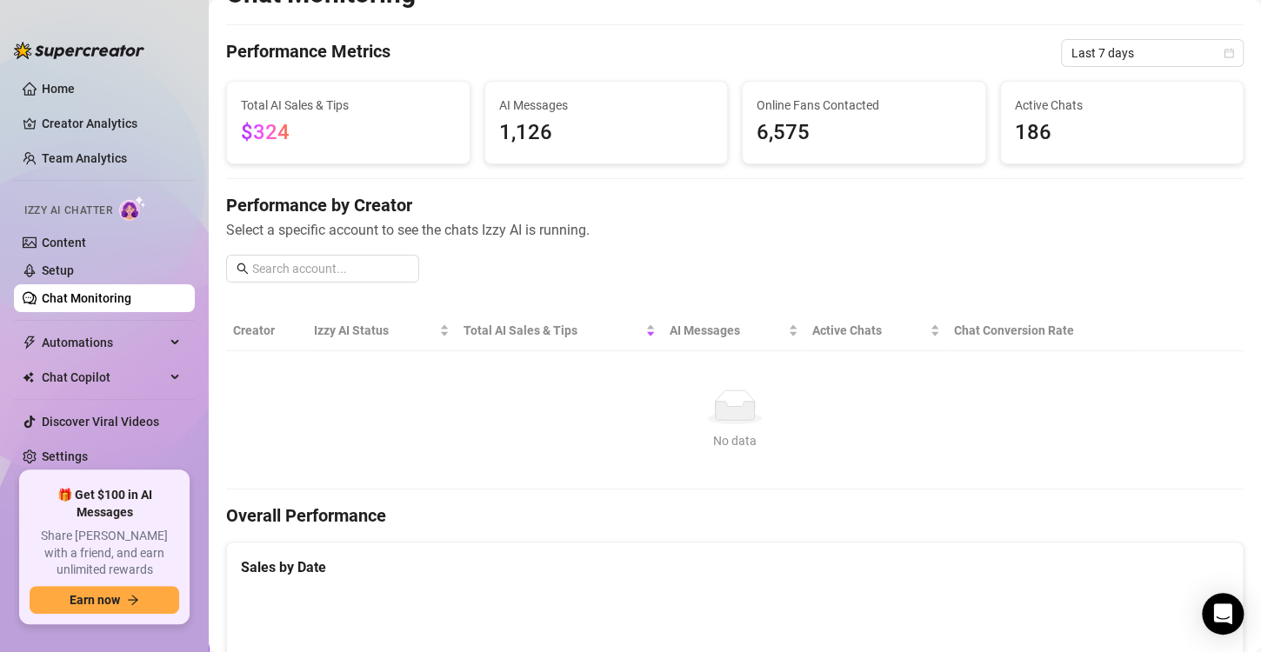
scroll to position [1026, 0]
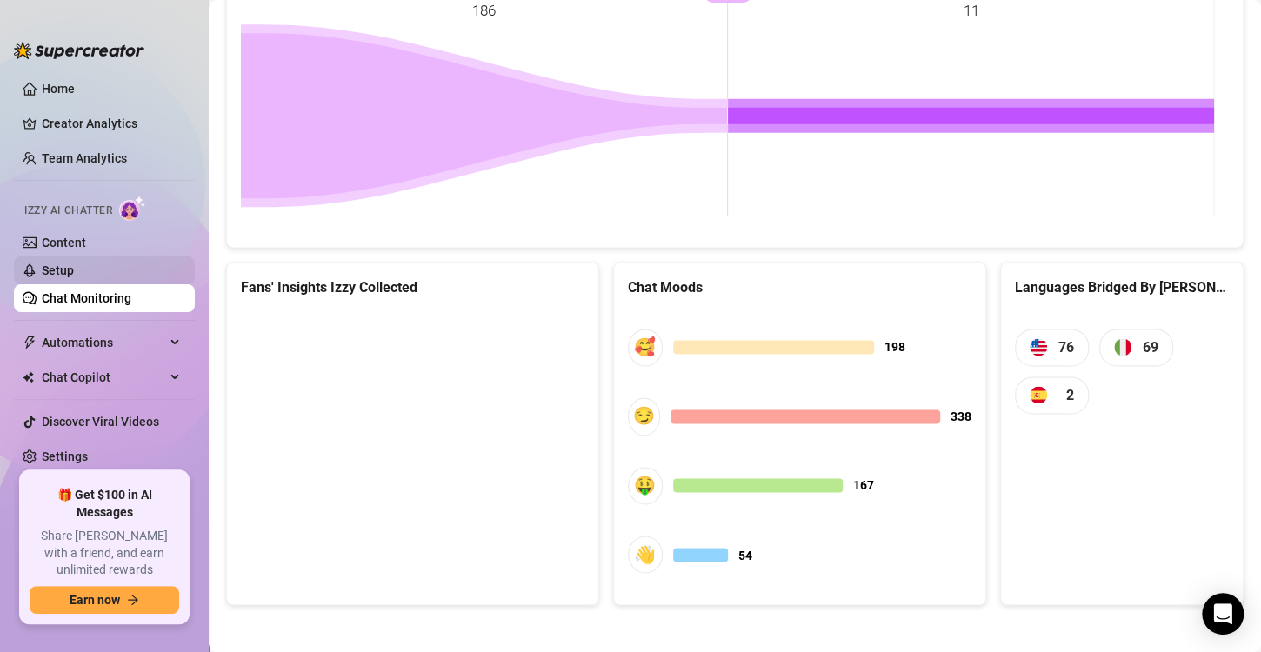
click at [74, 277] on link "Setup" at bounding box center [58, 271] width 32 height 14
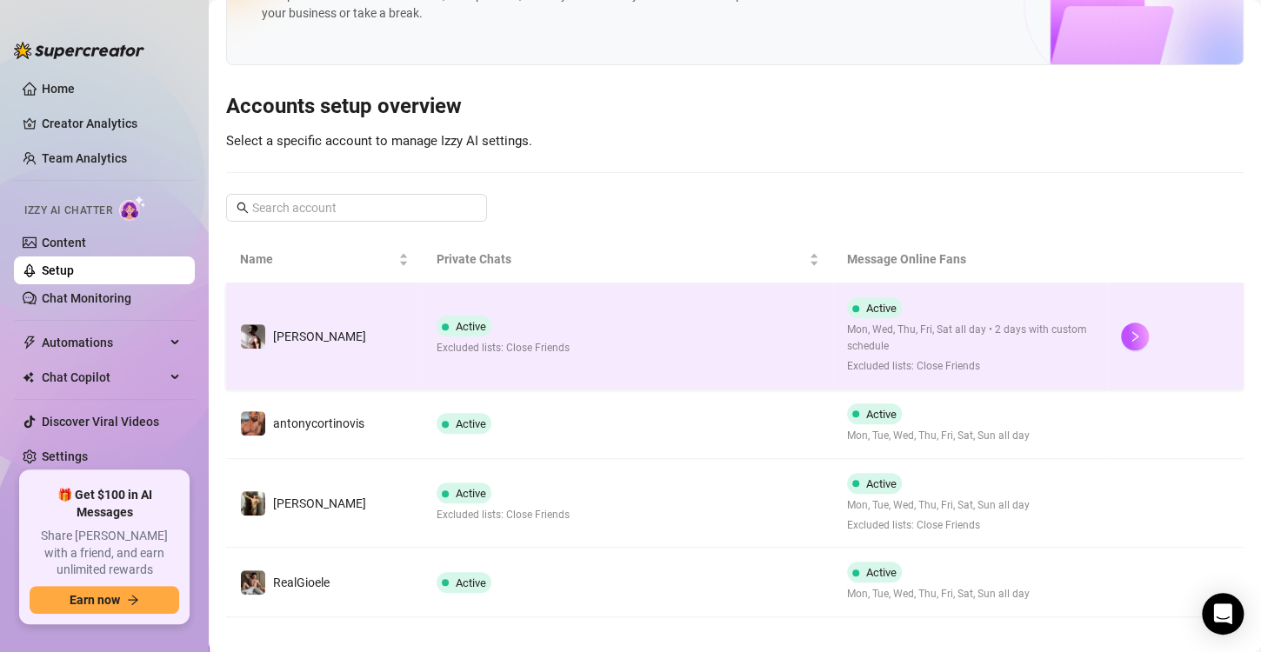
scroll to position [112, 0]
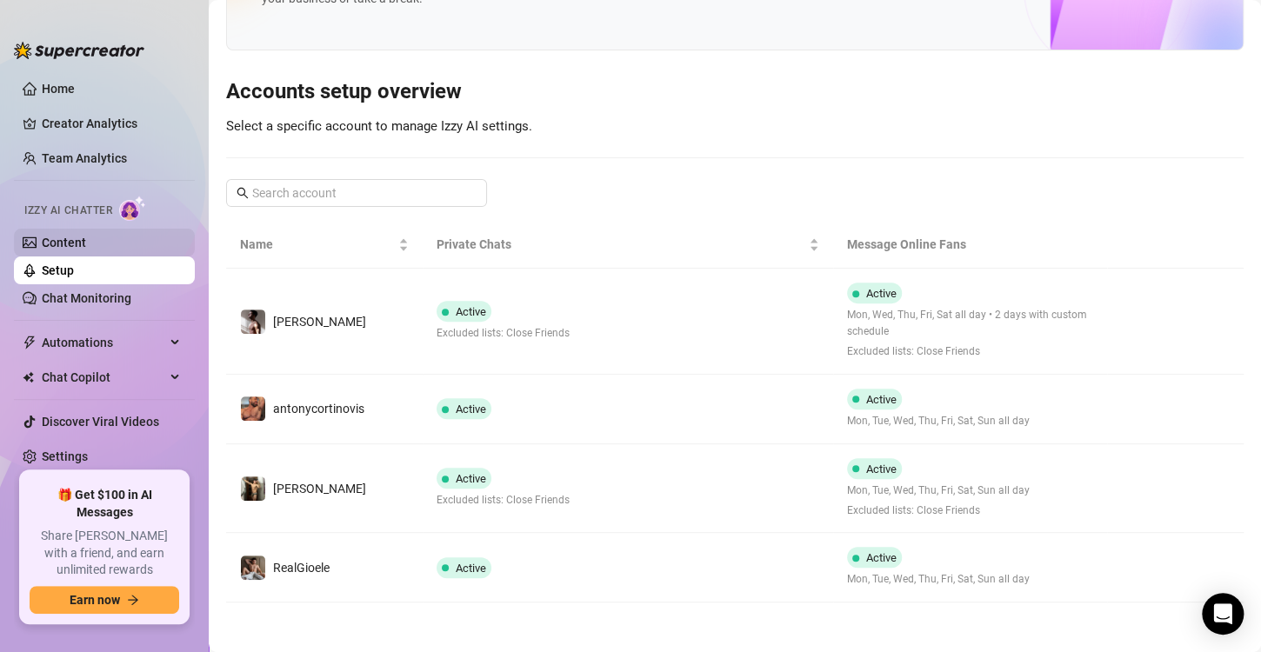
click at [52, 246] on link "Content" at bounding box center [64, 243] width 44 height 14
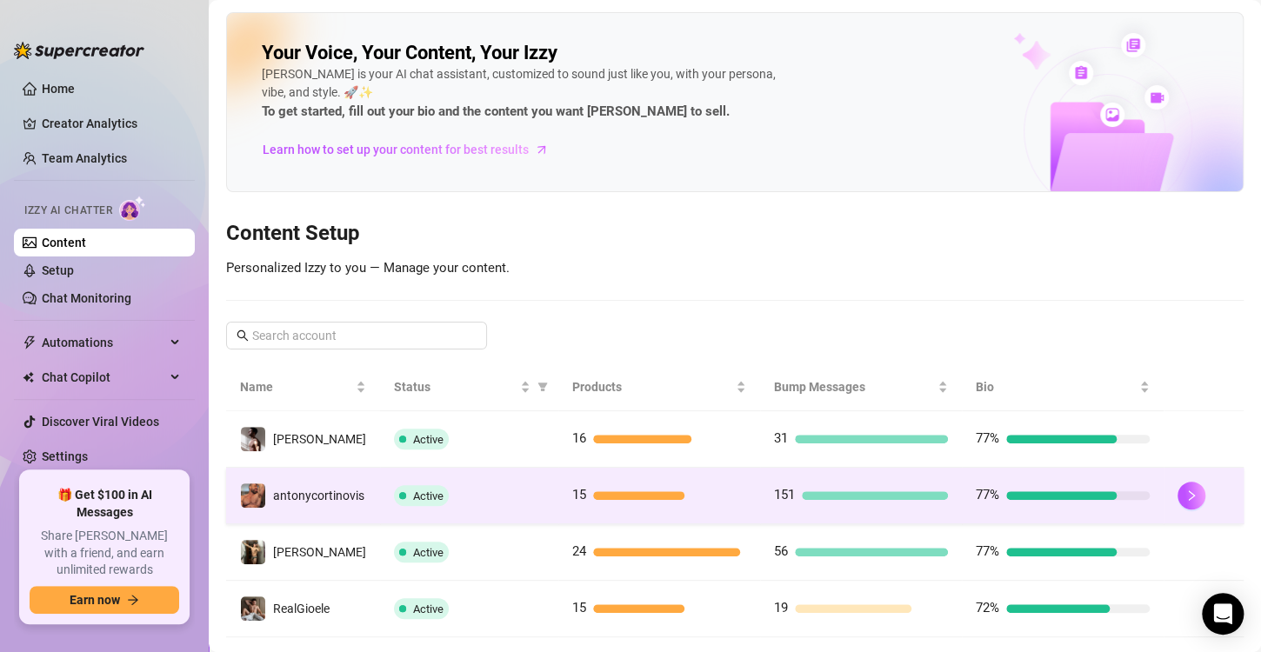
scroll to position [35, 0]
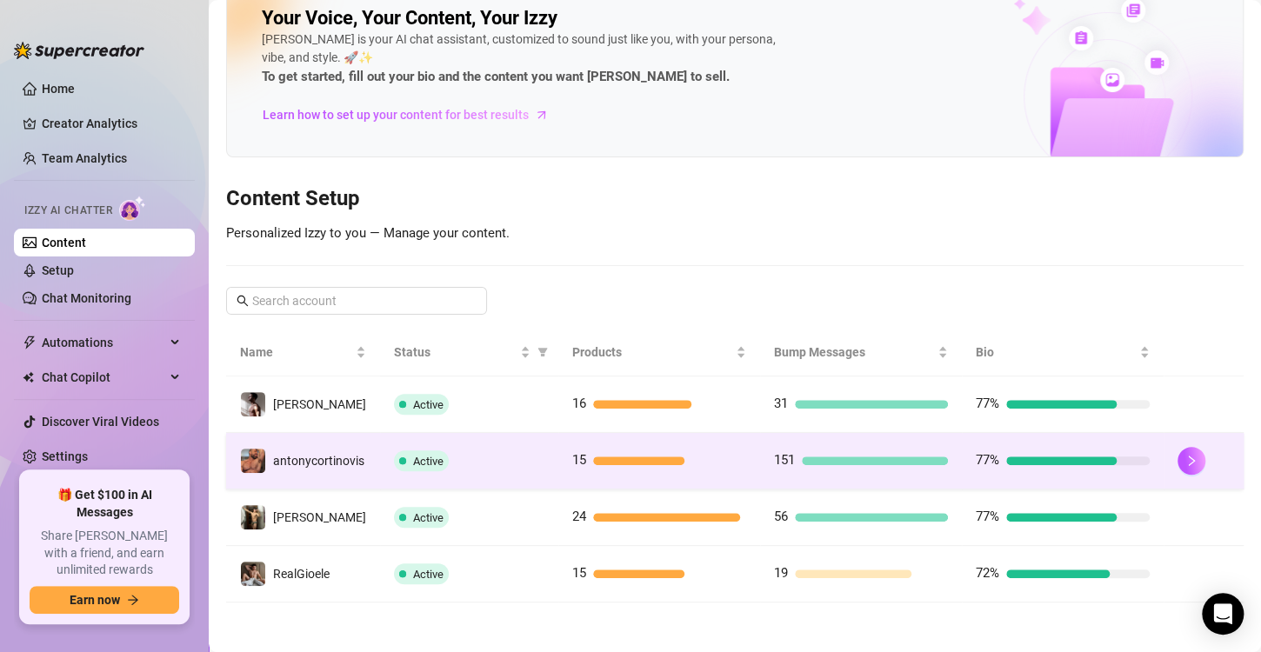
click at [330, 454] on span "antonycortinovis" at bounding box center [318, 461] width 91 height 14
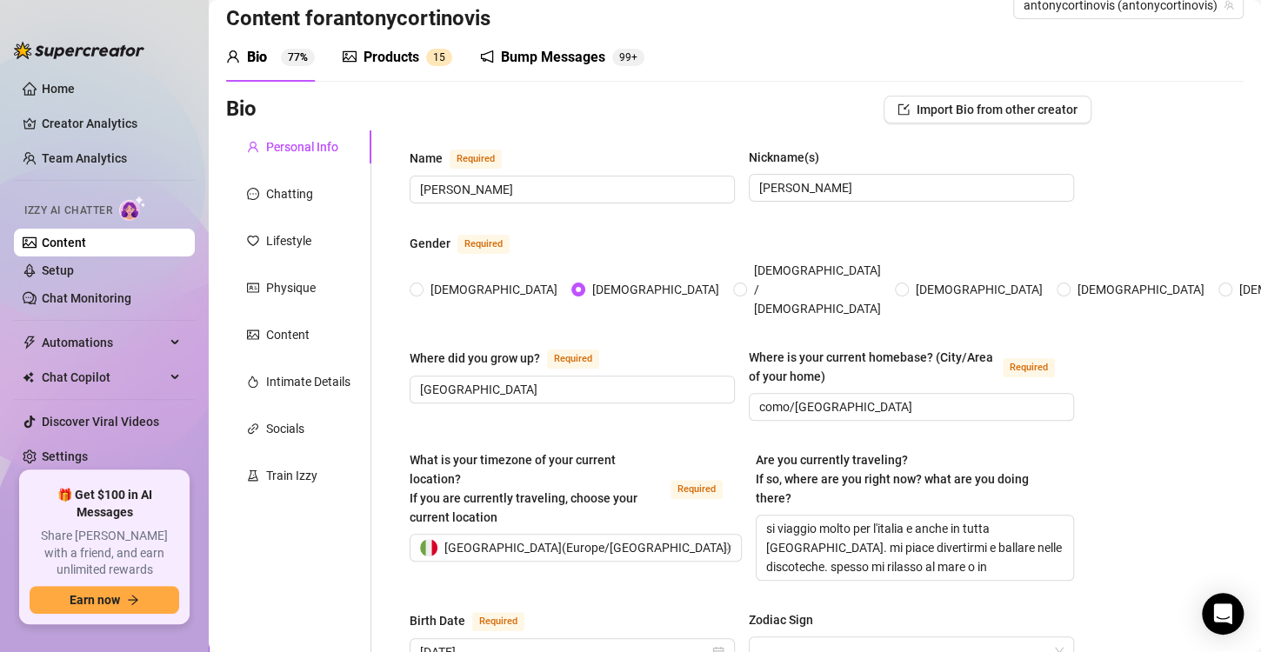
click at [561, 60] on div "Bump Messages" at bounding box center [553, 57] width 104 height 21
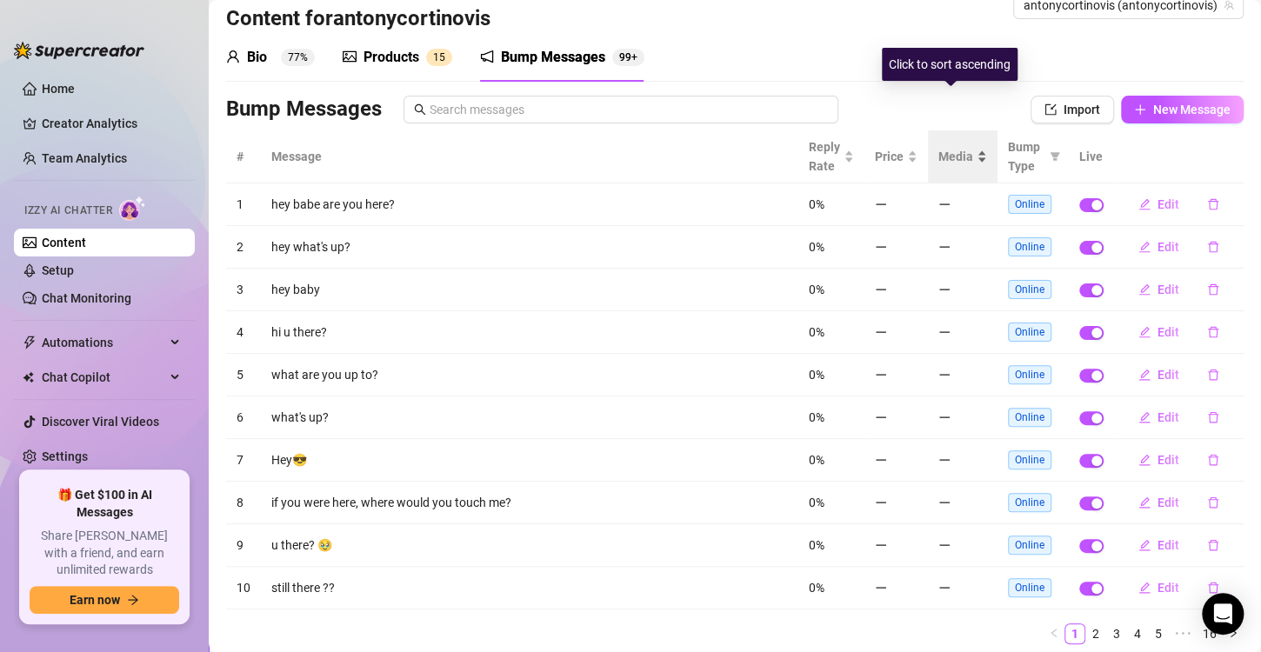
scroll to position [90, 0]
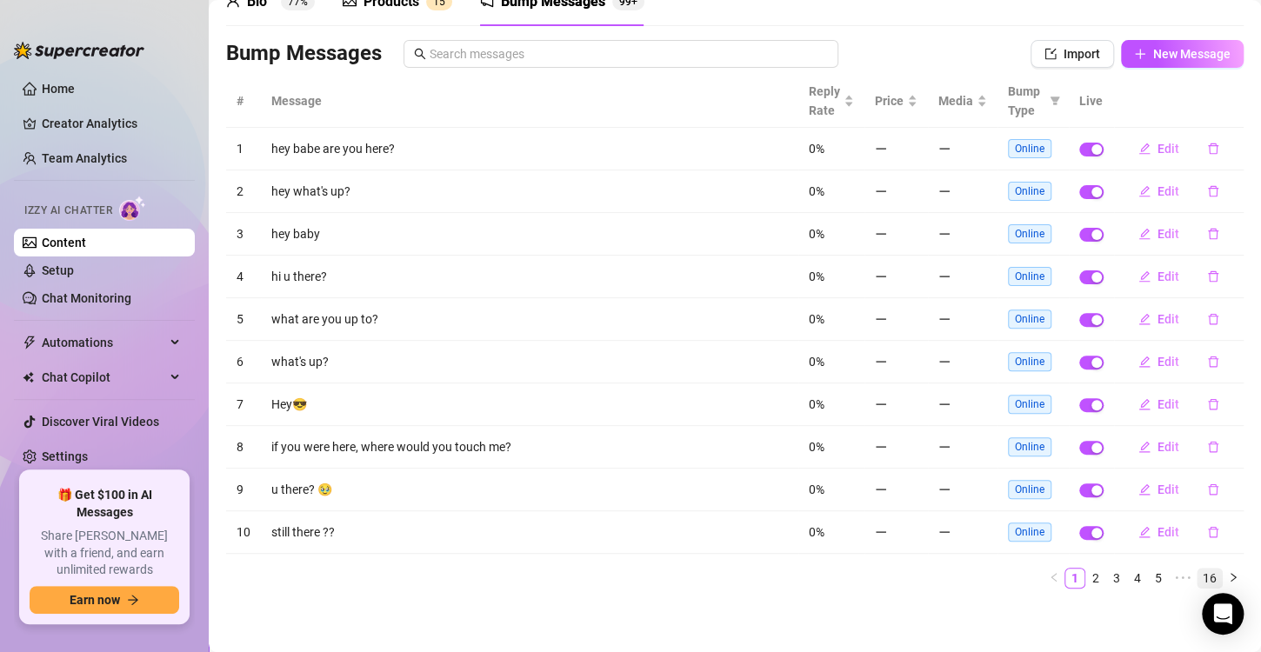
click at [1198, 574] on link "16" at bounding box center [1210, 578] width 24 height 19
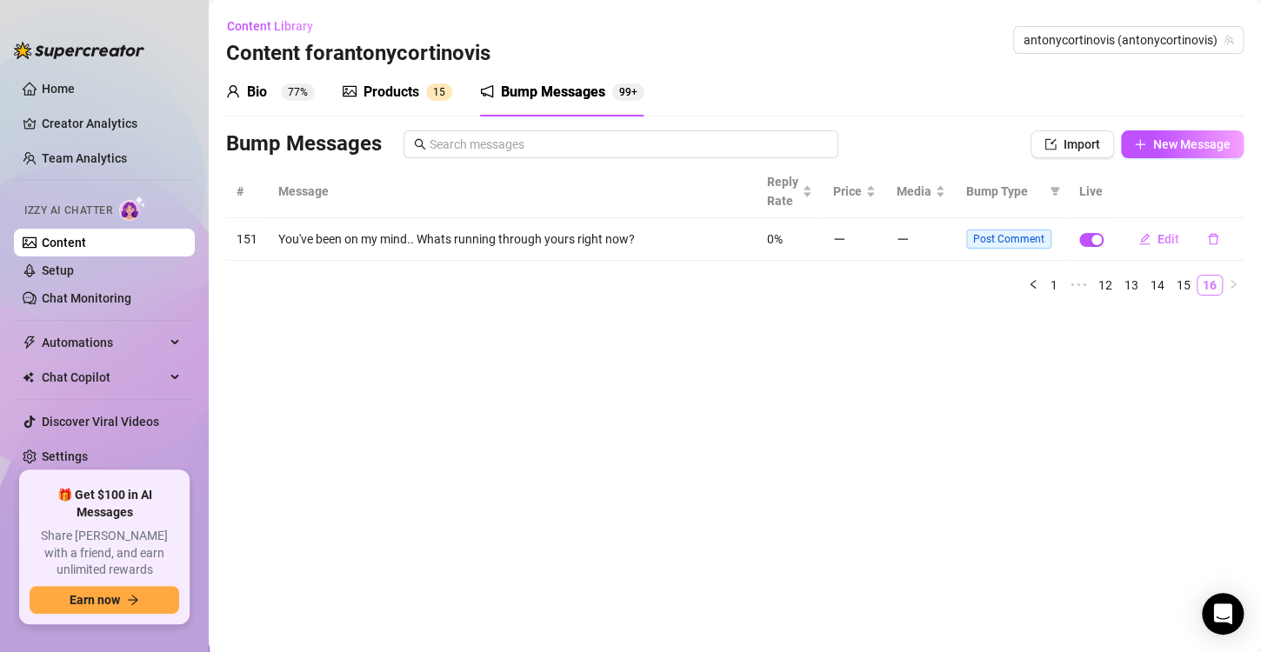
scroll to position [0, 0]
click at [1188, 279] on link "15" at bounding box center [1184, 285] width 24 height 19
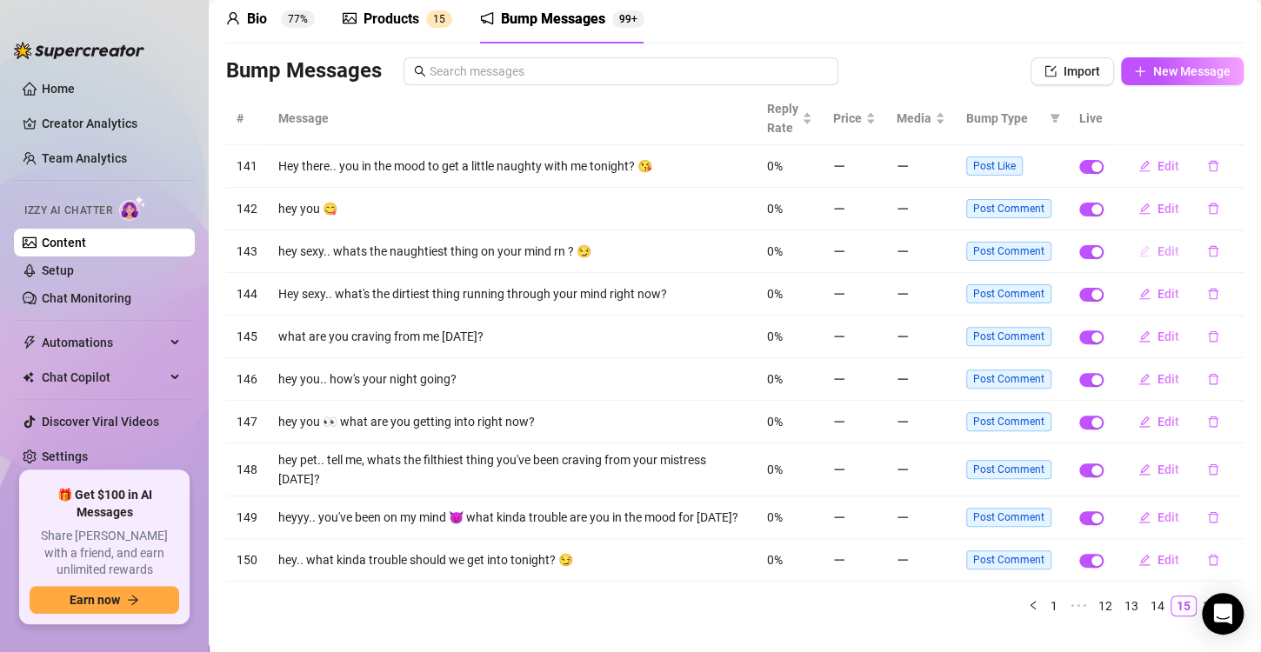
scroll to position [101, 0]
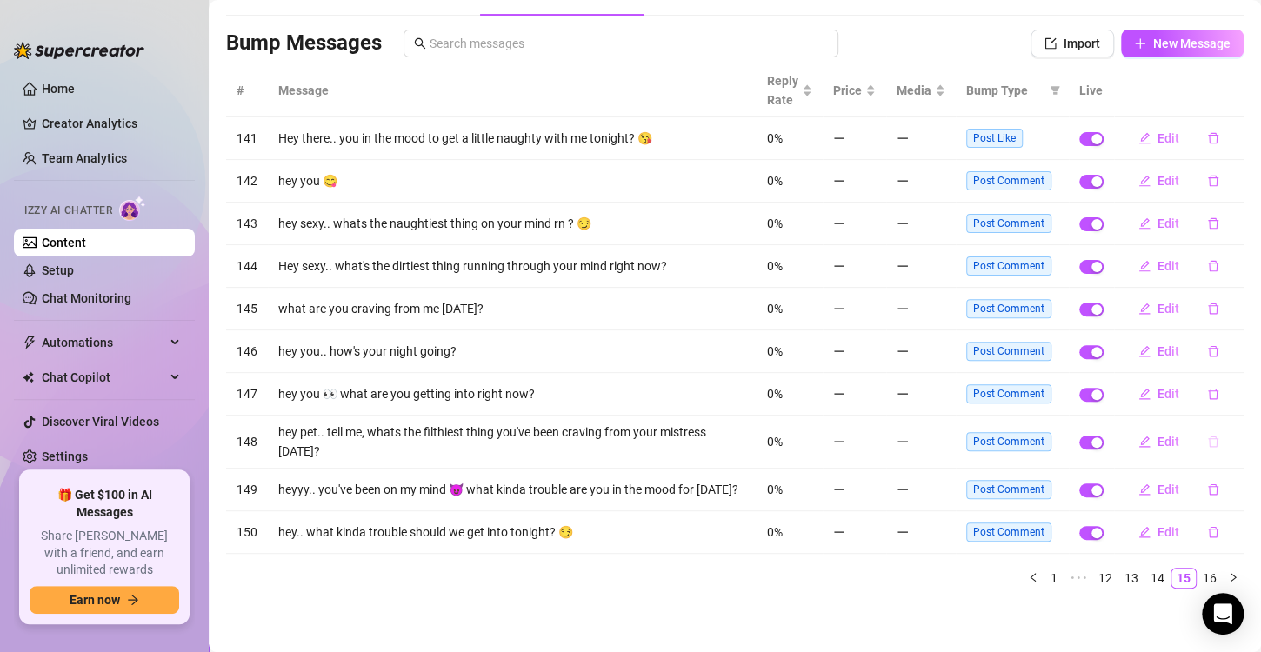
click at [1207, 436] on icon "delete" at bounding box center [1213, 442] width 12 height 12
click at [1221, 404] on span "Yes" at bounding box center [1216, 410] width 21 height 14
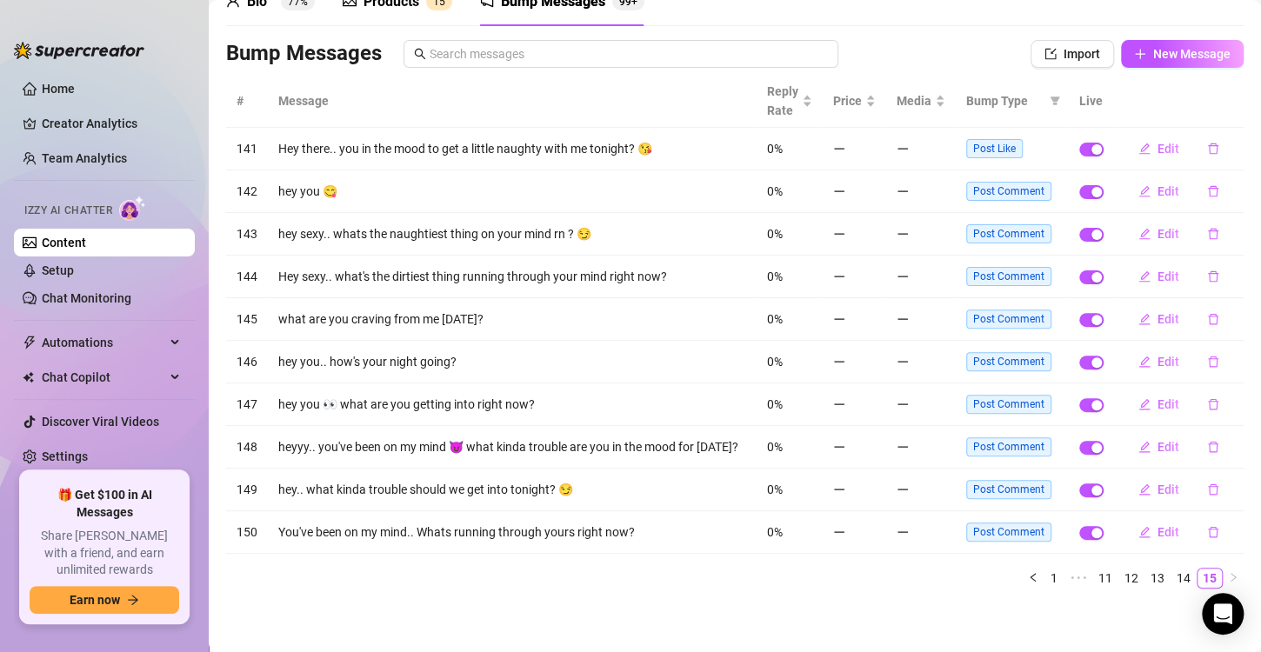
scroll to position [90, 0]
click at [1172, 575] on link "14" at bounding box center [1184, 579] width 24 height 19
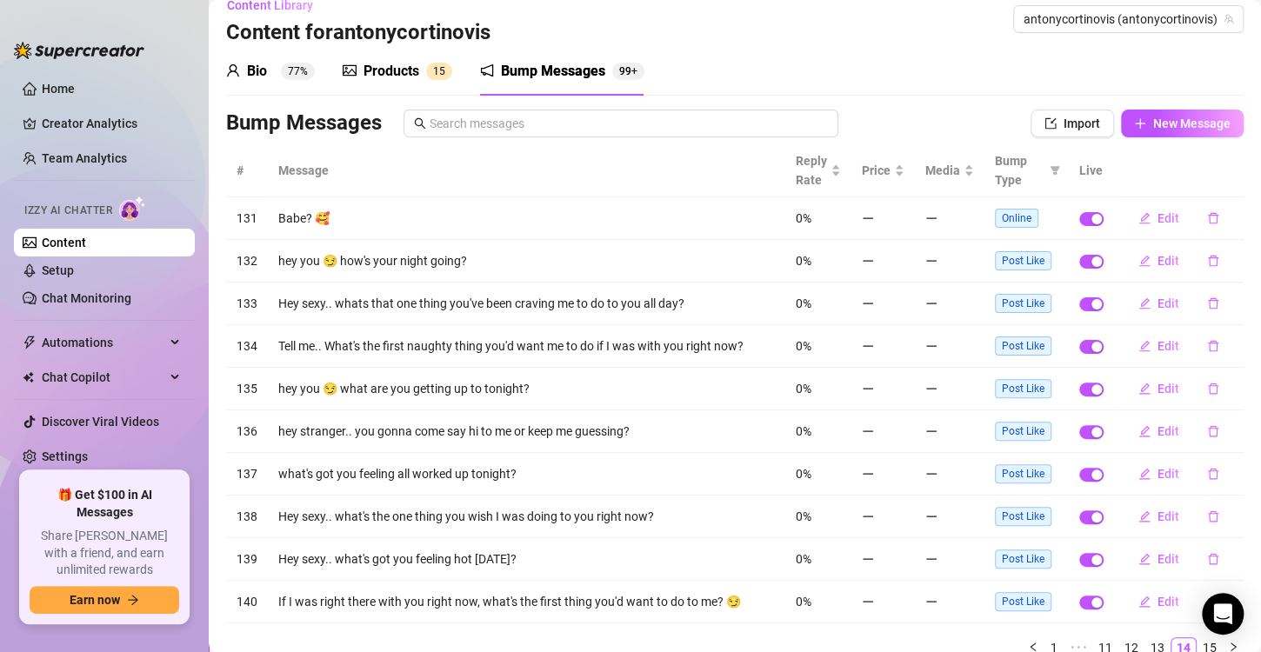
scroll to position [20, 0]
click at [1210, 220] on button "button" at bounding box center [1213, 219] width 40 height 28
click at [1214, 195] on span "Yes" at bounding box center [1216, 188] width 21 height 14
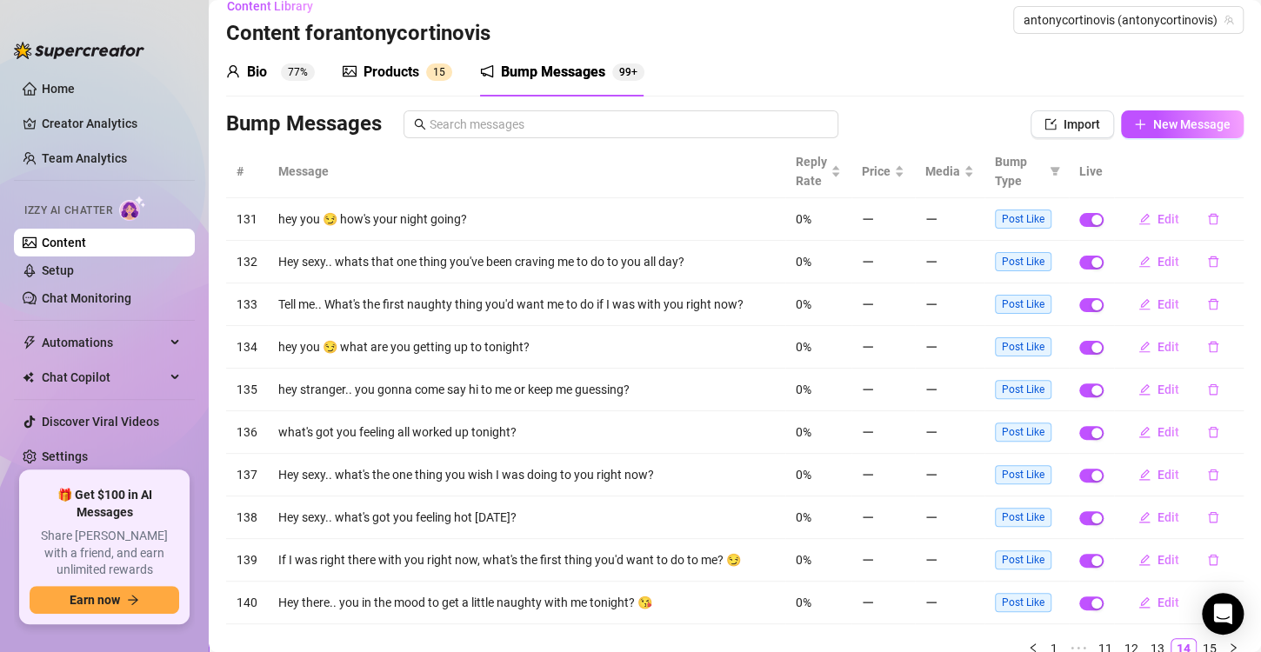
scroll to position [90, 0]
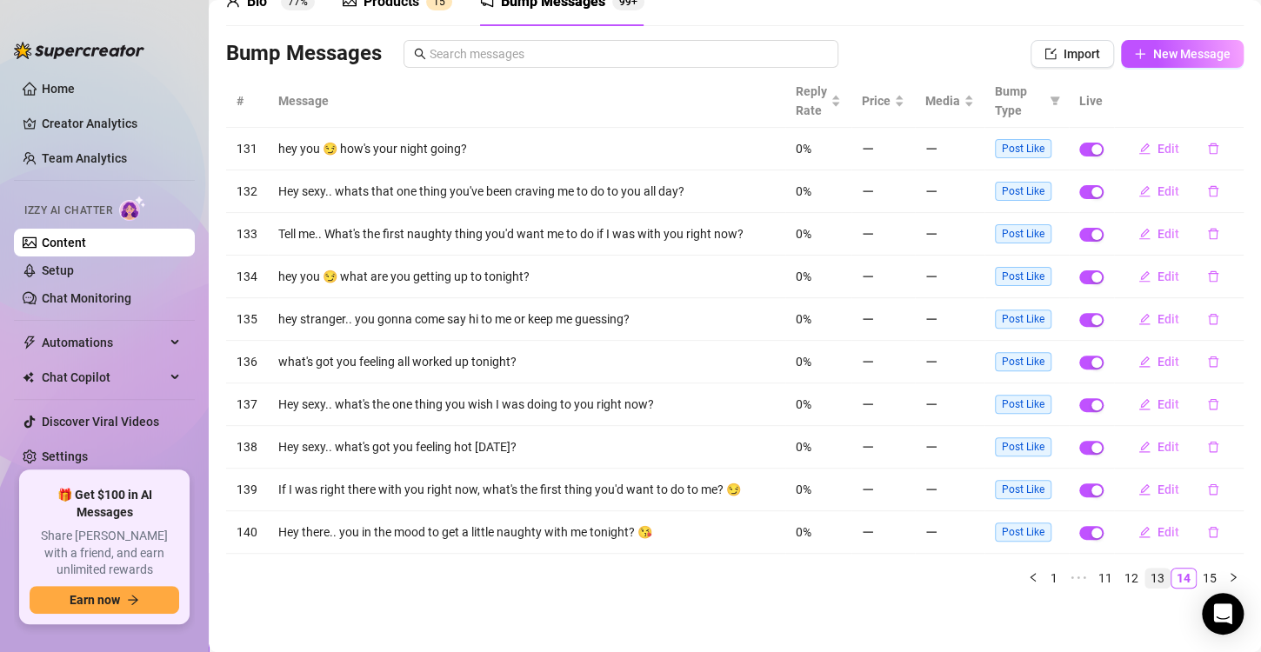
click at [1150, 574] on link "13" at bounding box center [1158, 578] width 24 height 19
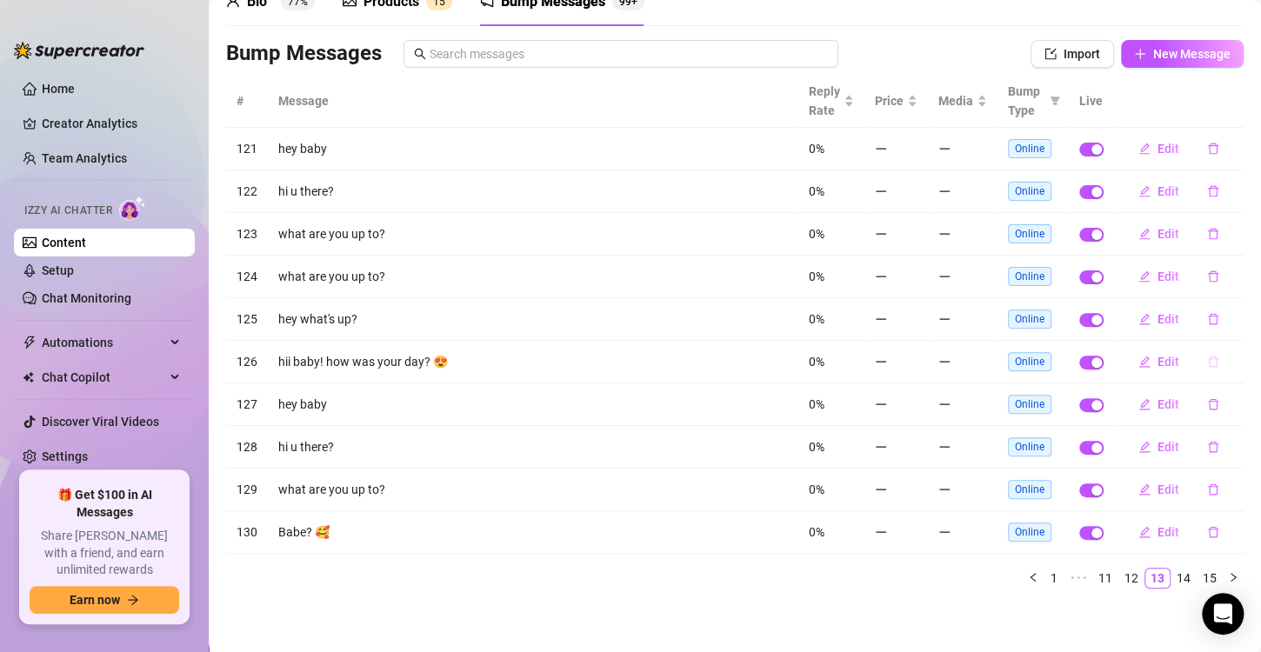
click at [1207, 358] on icon "delete" at bounding box center [1213, 362] width 12 height 12
click at [1226, 337] on span "Yes" at bounding box center [1216, 330] width 21 height 14
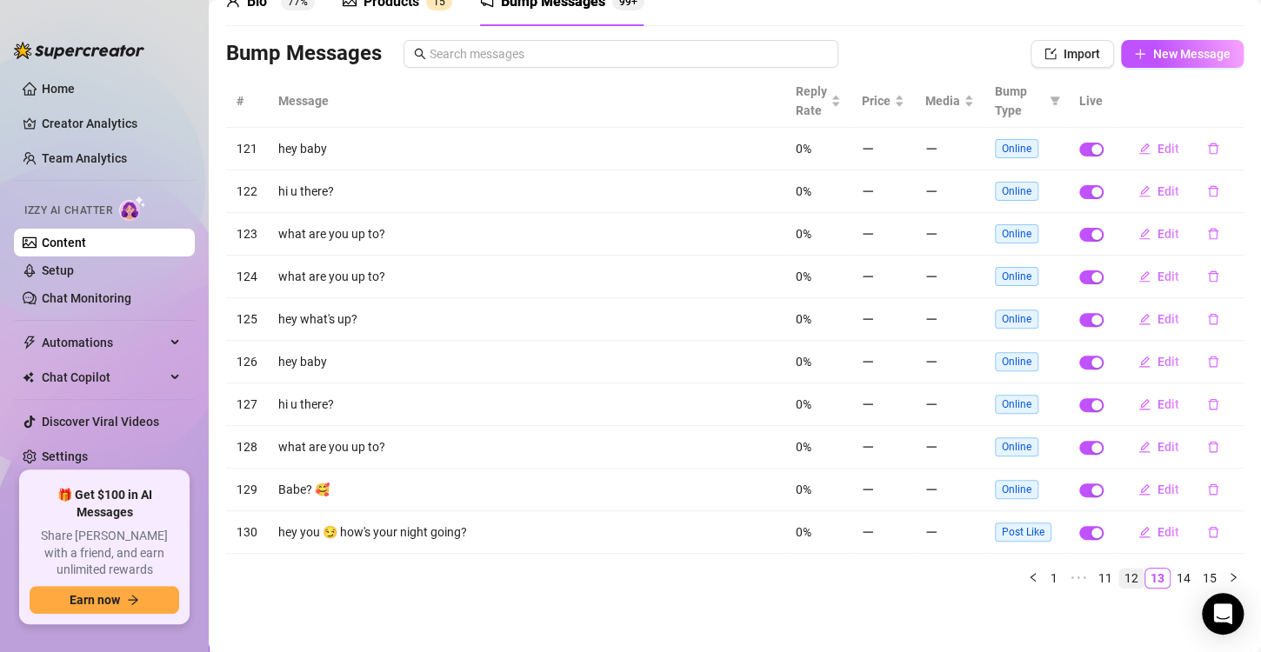
click at [1119, 577] on link "12" at bounding box center [1131, 578] width 24 height 19
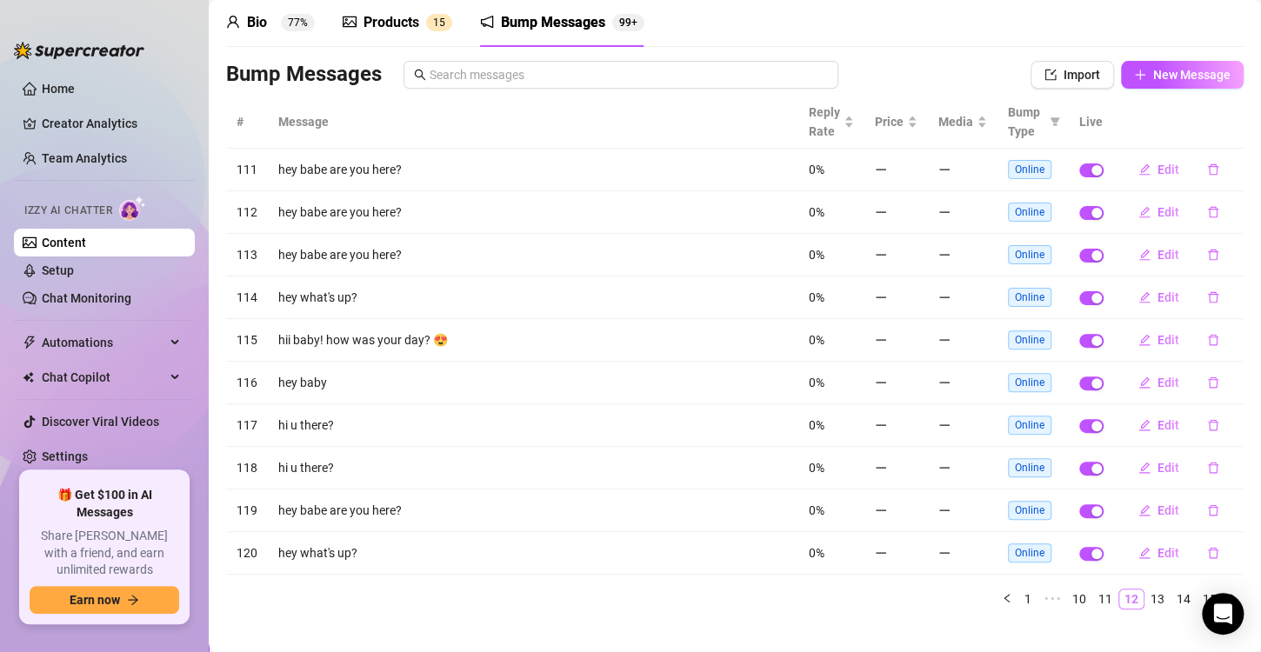
scroll to position [66, 0]
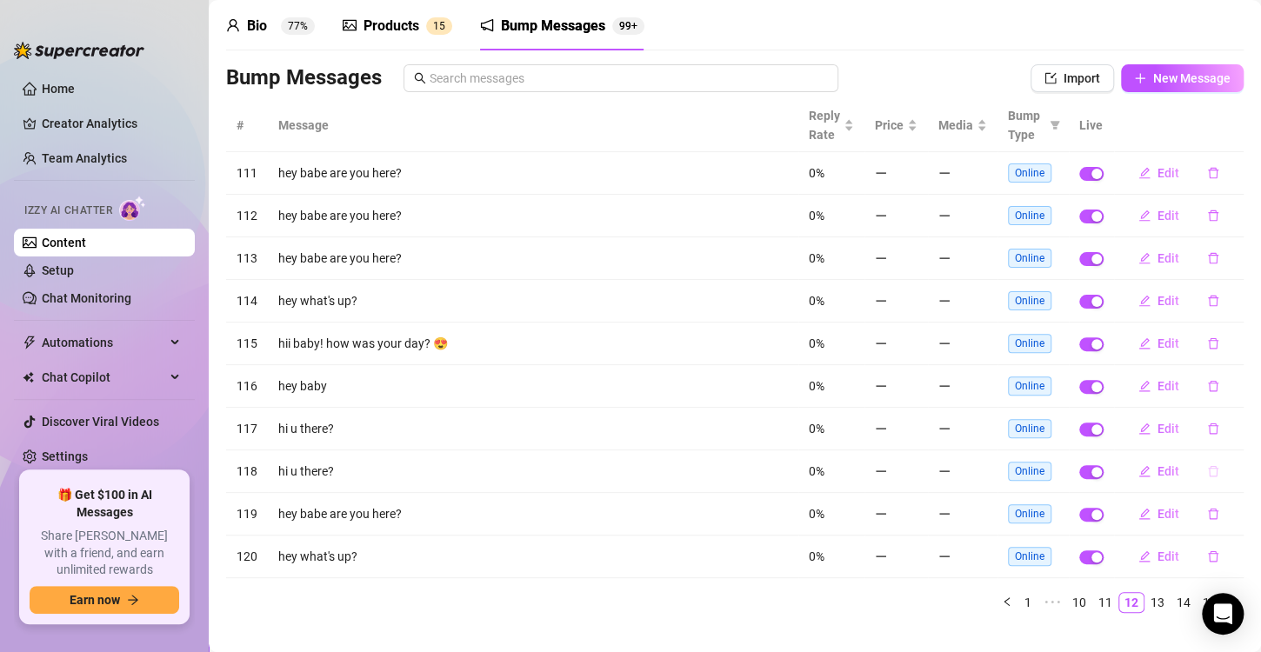
click at [1206, 473] on button "button" at bounding box center [1213, 472] width 40 height 28
click at [1223, 444] on span "Yes" at bounding box center [1216, 439] width 21 height 14
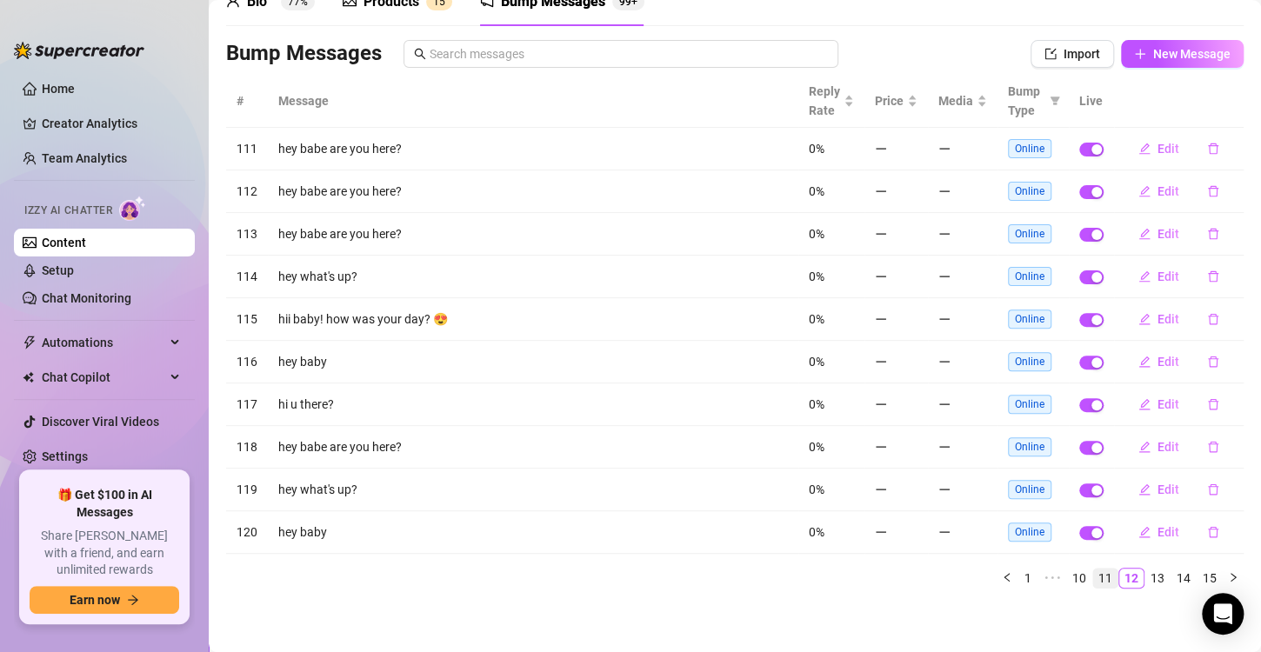
click at [1100, 574] on link "11" at bounding box center [1105, 578] width 24 height 19
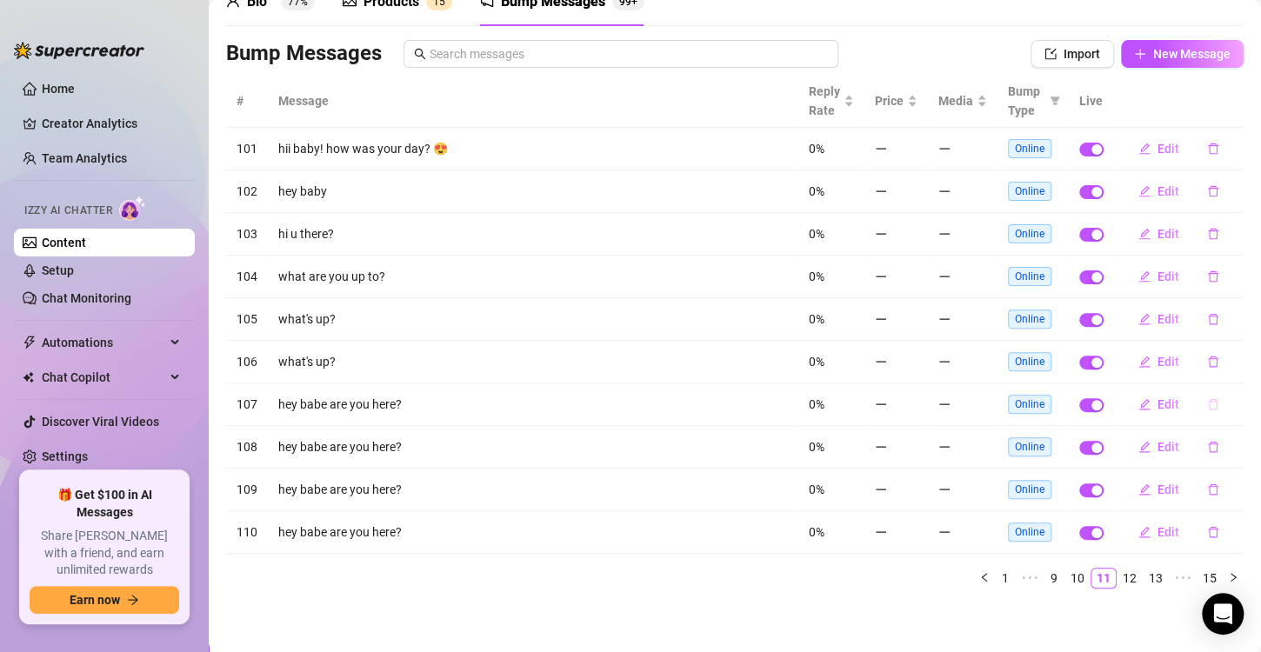
click at [1207, 398] on icon "delete" at bounding box center [1213, 404] width 12 height 12
click at [1218, 375] on span "Yes" at bounding box center [1216, 372] width 21 height 14
click at [1201, 393] on button "button" at bounding box center [1213, 405] width 40 height 28
click at [1218, 366] on span "Yes" at bounding box center [1216, 372] width 21 height 14
click at [1208, 442] on icon "delete" at bounding box center [1213, 447] width 10 height 11
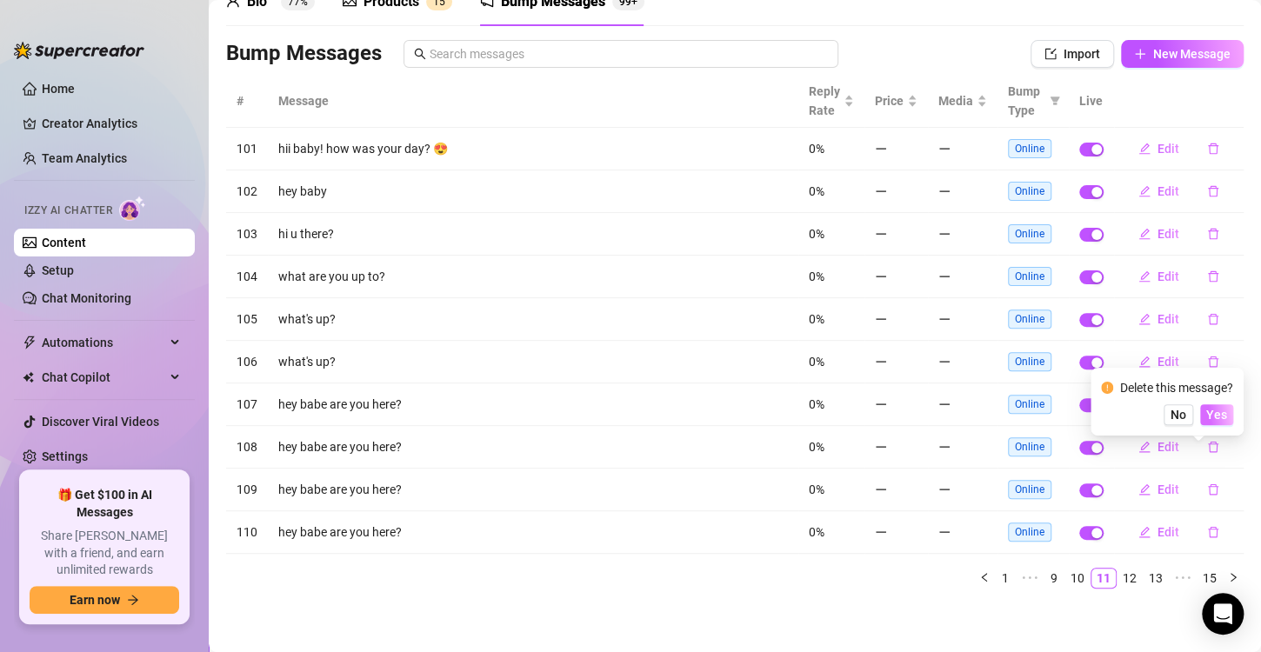
click at [1216, 418] on span "Yes" at bounding box center [1216, 415] width 21 height 14
click at [1208, 493] on icon "delete" at bounding box center [1213, 489] width 10 height 11
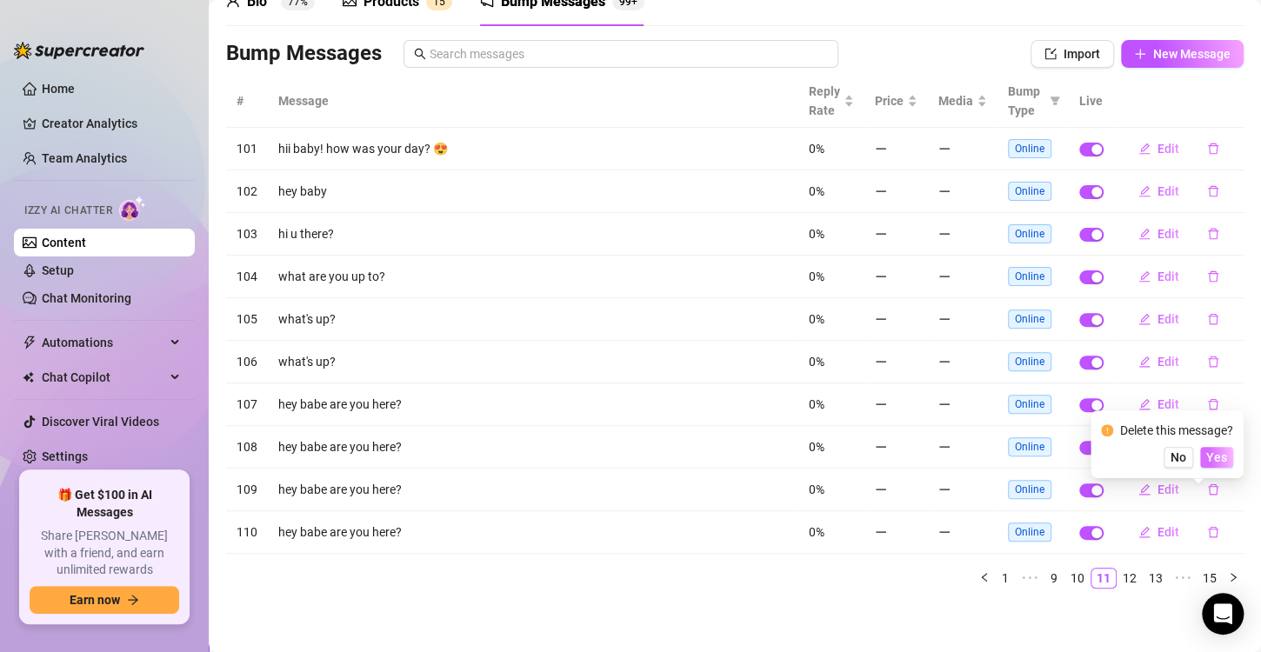
click at [1206, 459] on button "Yes" at bounding box center [1216, 457] width 33 height 21
click at [1207, 449] on icon "delete" at bounding box center [1213, 447] width 12 height 12
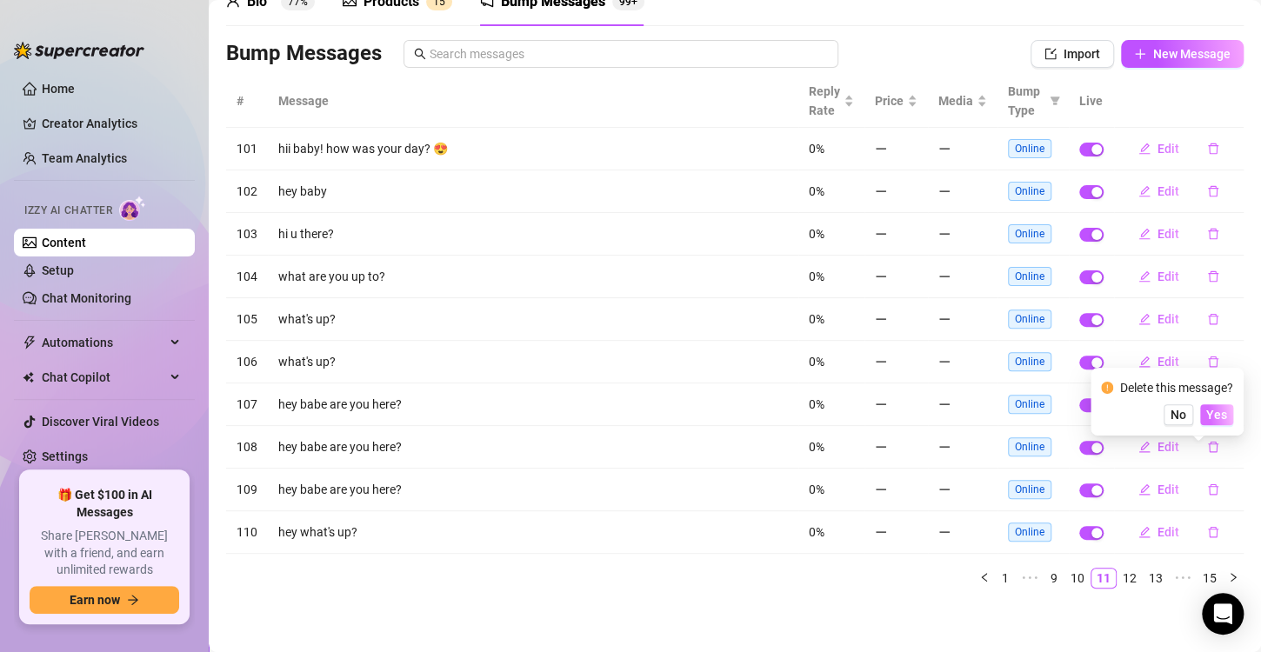
click at [1218, 421] on span "Yes" at bounding box center [1216, 415] width 21 height 14
click at [1207, 364] on icon "delete" at bounding box center [1213, 362] width 12 height 12
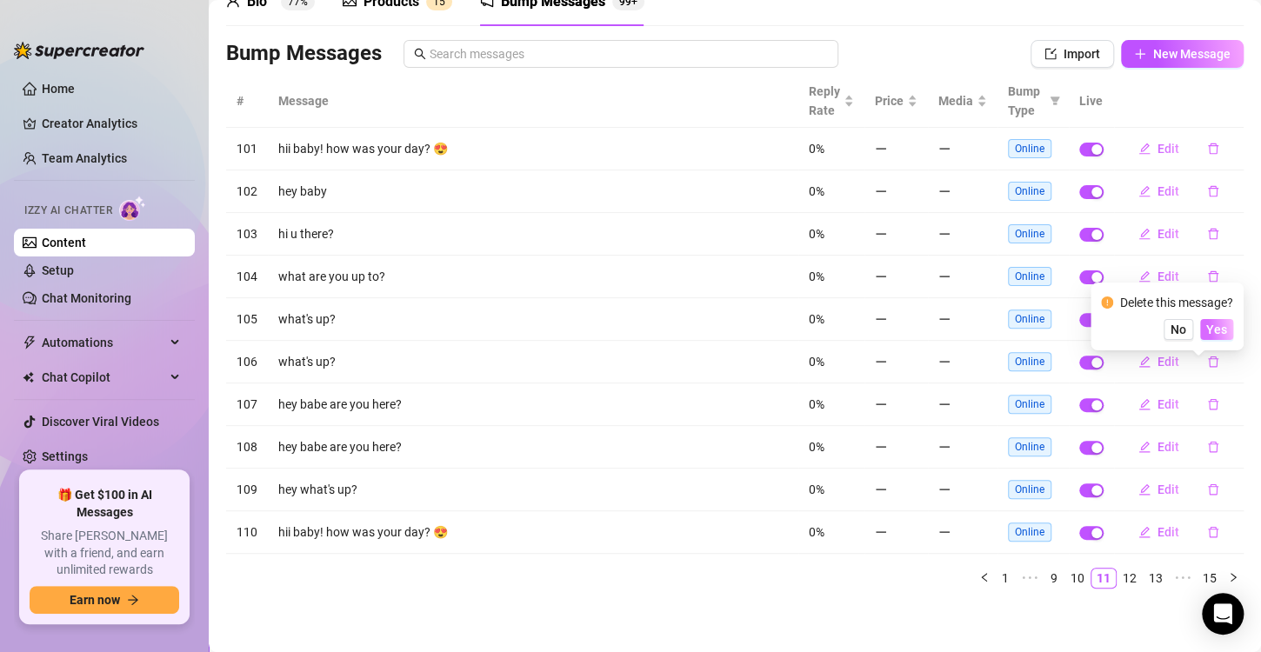
click at [1220, 324] on span "Yes" at bounding box center [1216, 330] width 21 height 14
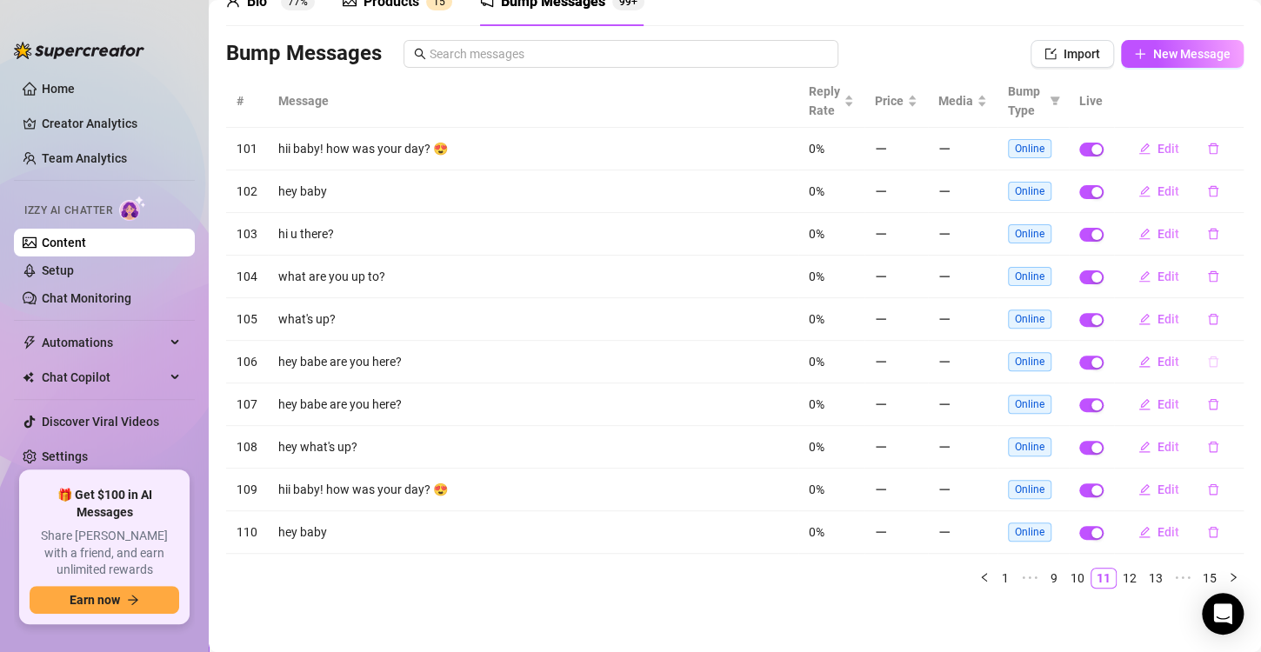
click at [1207, 358] on icon "delete" at bounding box center [1213, 362] width 12 height 12
click at [1221, 329] on span "Yes" at bounding box center [1216, 330] width 21 height 14
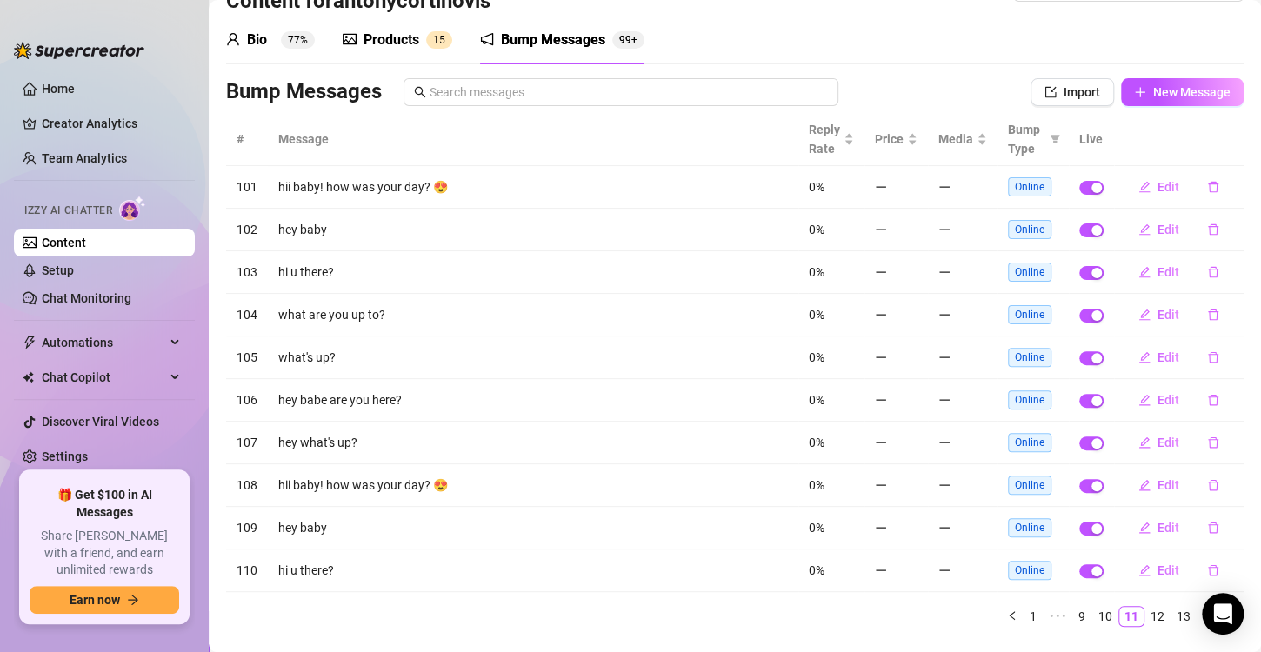
scroll to position [55, 0]
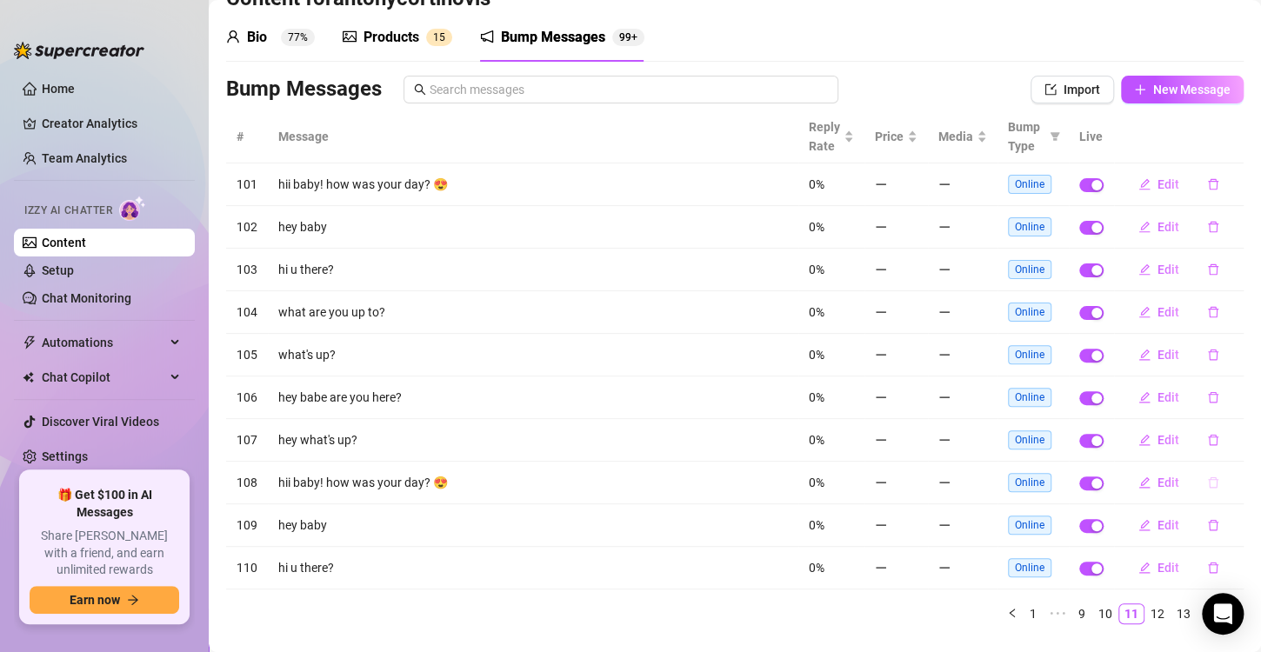
click at [1207, 479] on icon "delete" at bounding box center [1213, 483] width 12 height 12
click at [1227, 444] on span "Yes" at bounding box center [1216, 451] width 21 height 14
click at [1097, 609] on link "10" at bounding box center [1105, 614] width 24 height 19
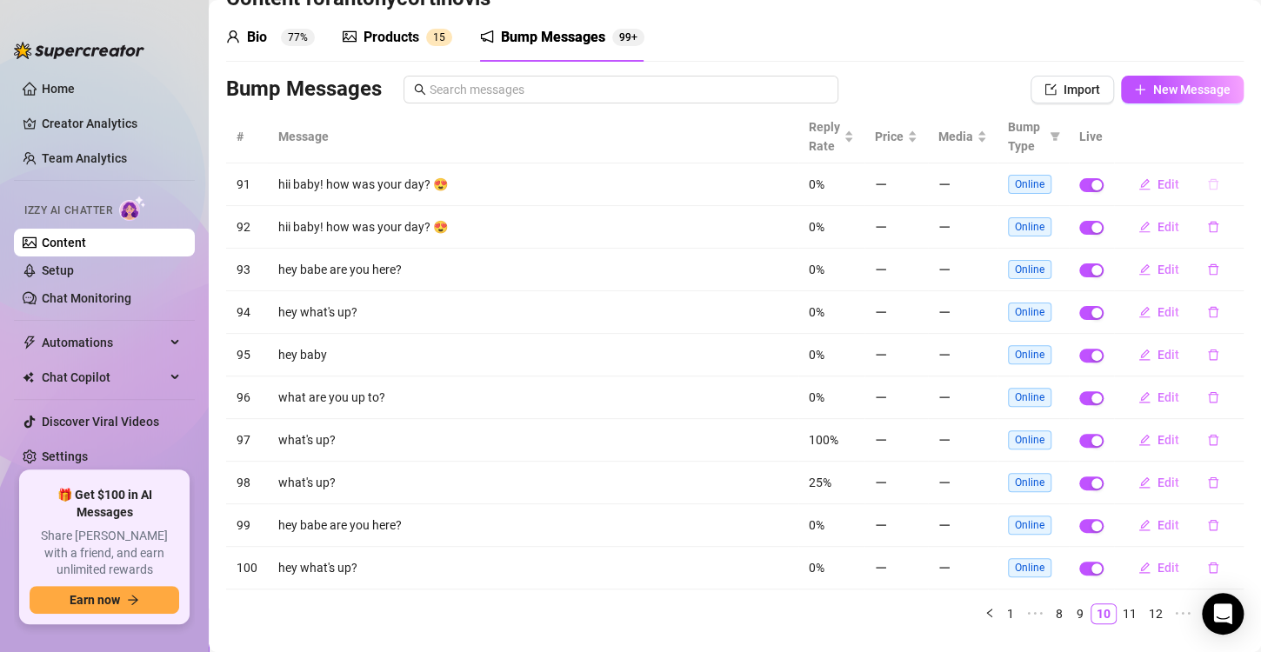
click at [1202, 176] on button "button" at bounding box center [1213, 184] width 40 height 28
click at [1217, 155] on span "Yes" at bounding box center [1216, 153] width 21 height 14
click at [1208, 393] on icon "delete" at bounding box center [1213, 397] width 10 height 11
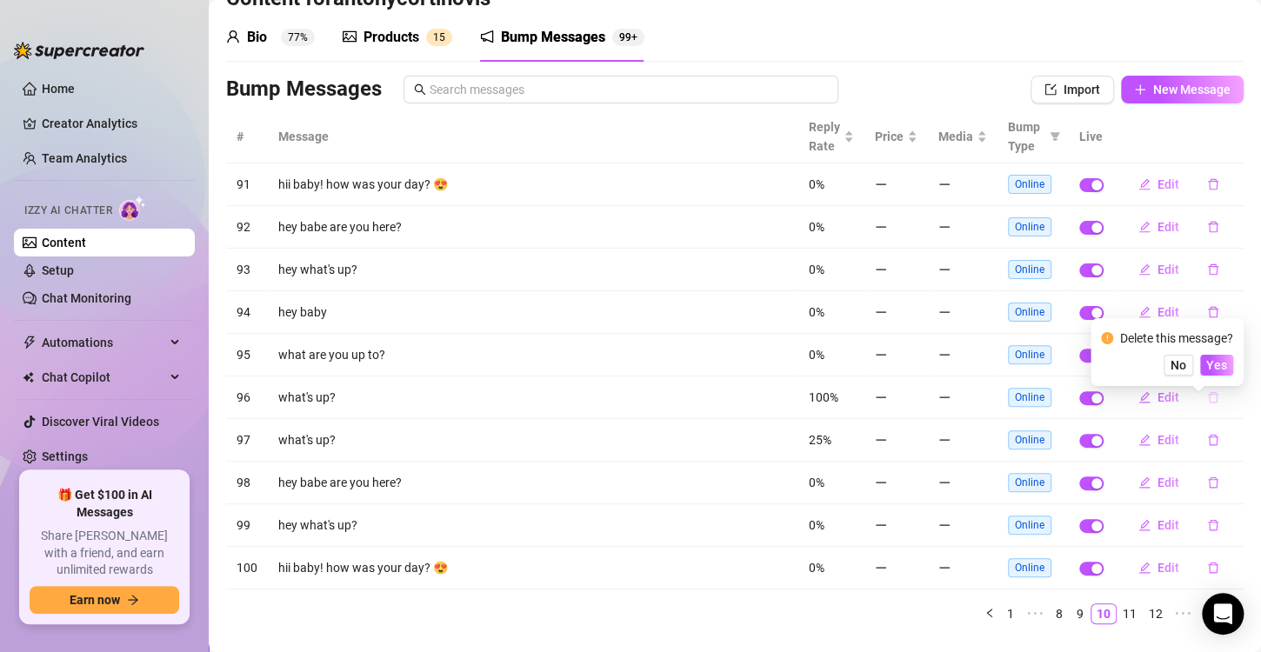
click at [1208, 393] on icon "delete" at bounding box center [1213, 397] width 10 height 11
click at [1212, 371] on span "Yes" at bounding box center [1216, 365] width 21 height 14
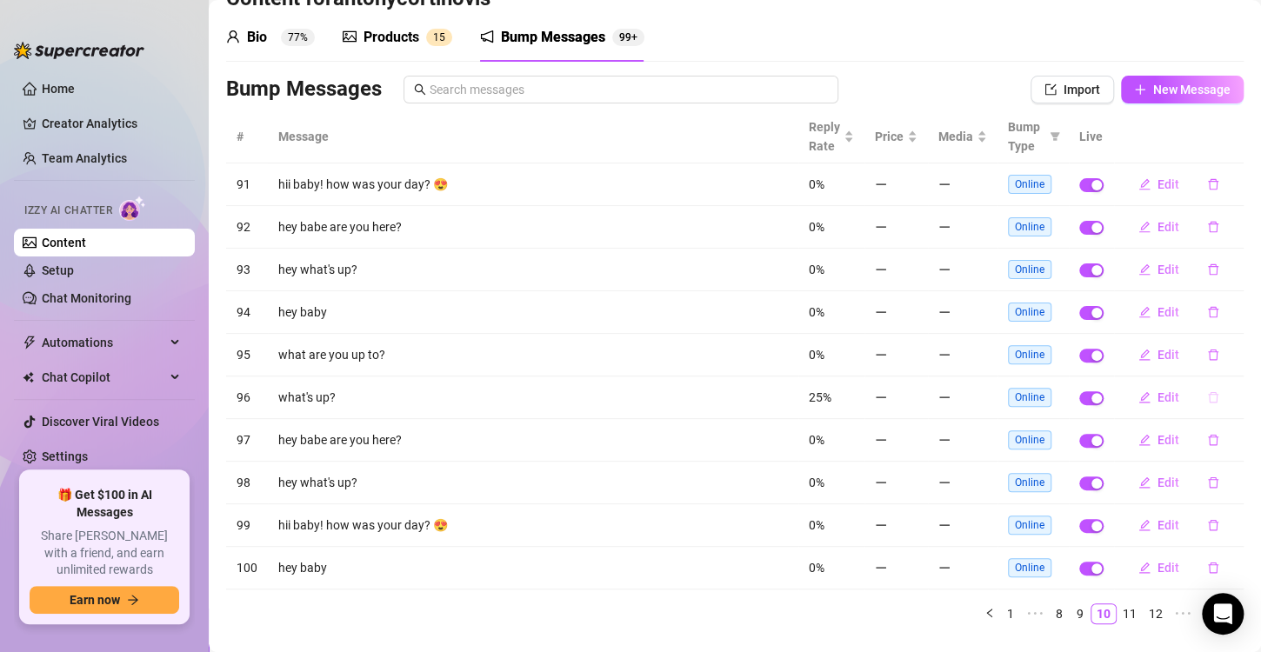
click at [1207, 394] on icon "delete" at bounding box center [1213, 397] width 12 height 12
click at [1215, 359] on span "Yes" at bounding box center [1216, 365] width 21 height 14
click at [1071, 607] on link "9" at bounding box center [1080, 614] width 19 height 19
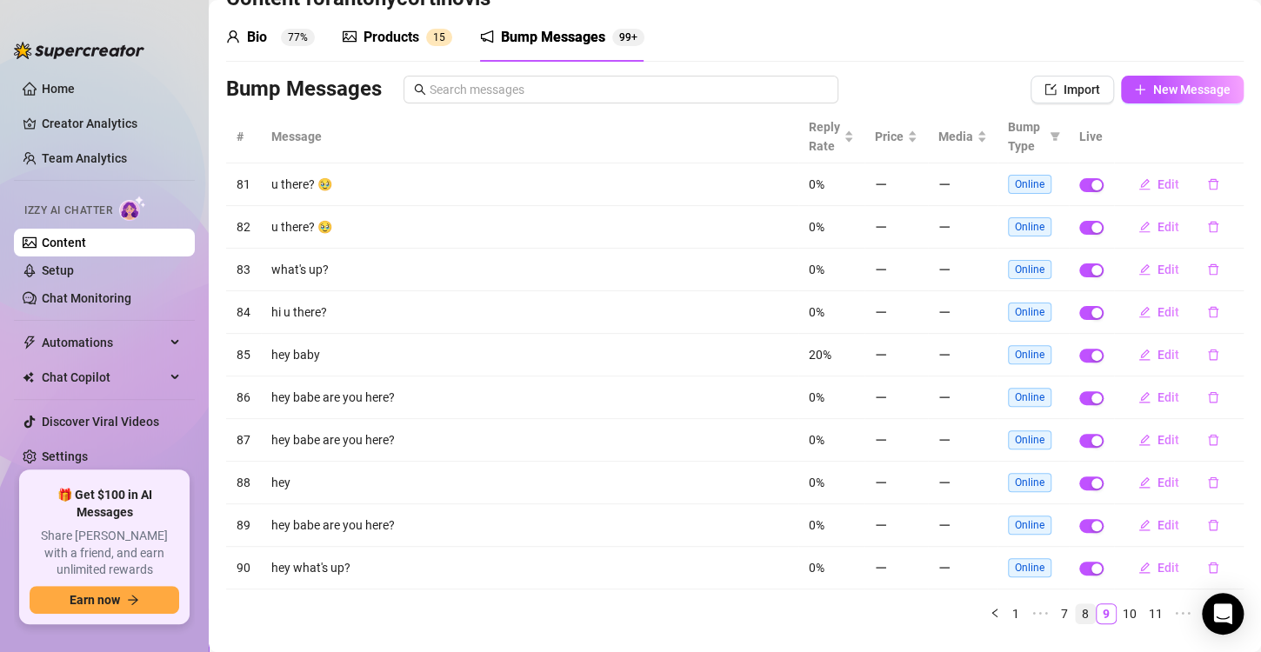
click at [1076, 609] on link "8" at bounding box center [1085, 614] width 19 height 19
drag, startPoint x: 1196, startPoint y: 190, endPoint x: 1206, endPoint y: 173, distance: 19.1
click at [1206, 173] on button "button" at bounding box center [1213, 184] width 40 height 28
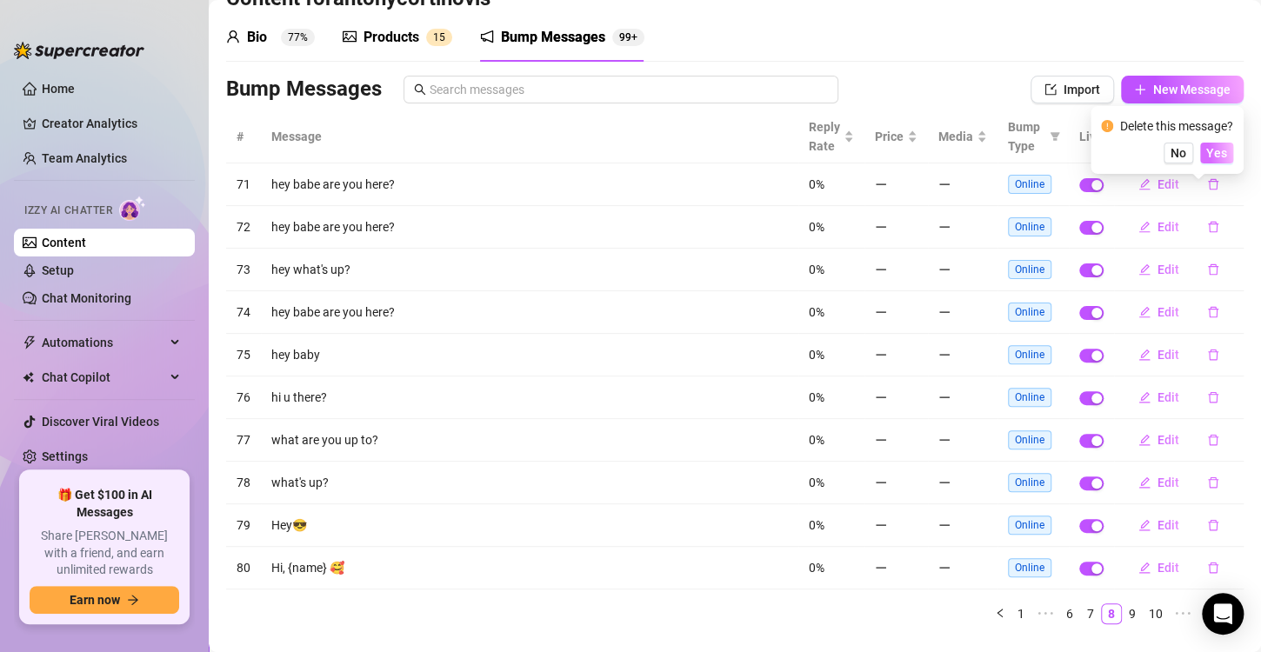
click at [1224, 150] on span "Yes" at bounding box center [1216, 153] width 21 height 14
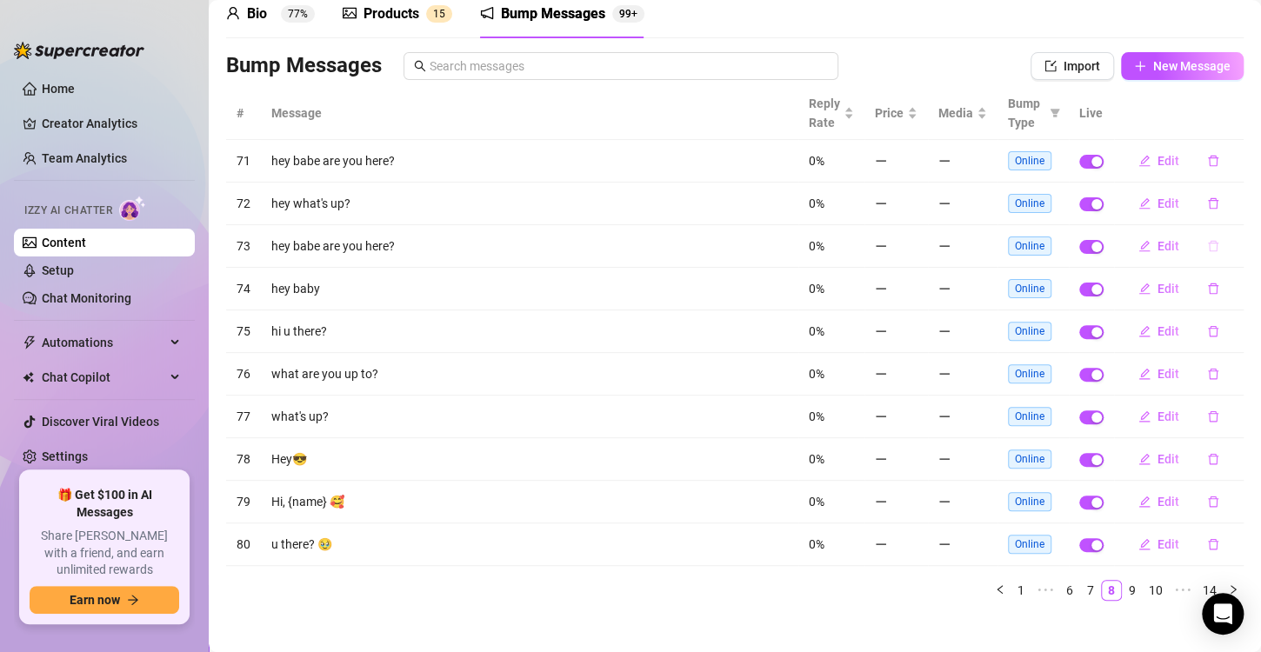
scroll to position [90, 0]
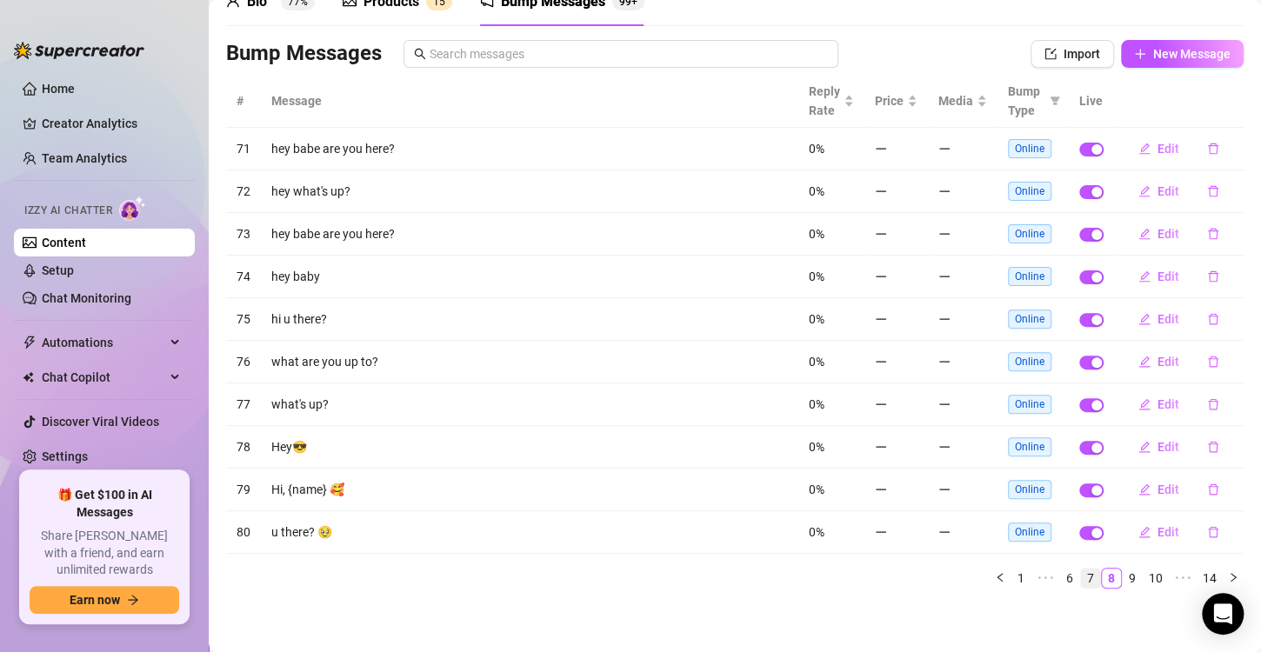
click at [1081, 573] on link "7" at bounding box center [1090, 578] width 19 height 19
click at [1196, 155] on button "button" at bounding box center [1213, 149] width 40 height 28
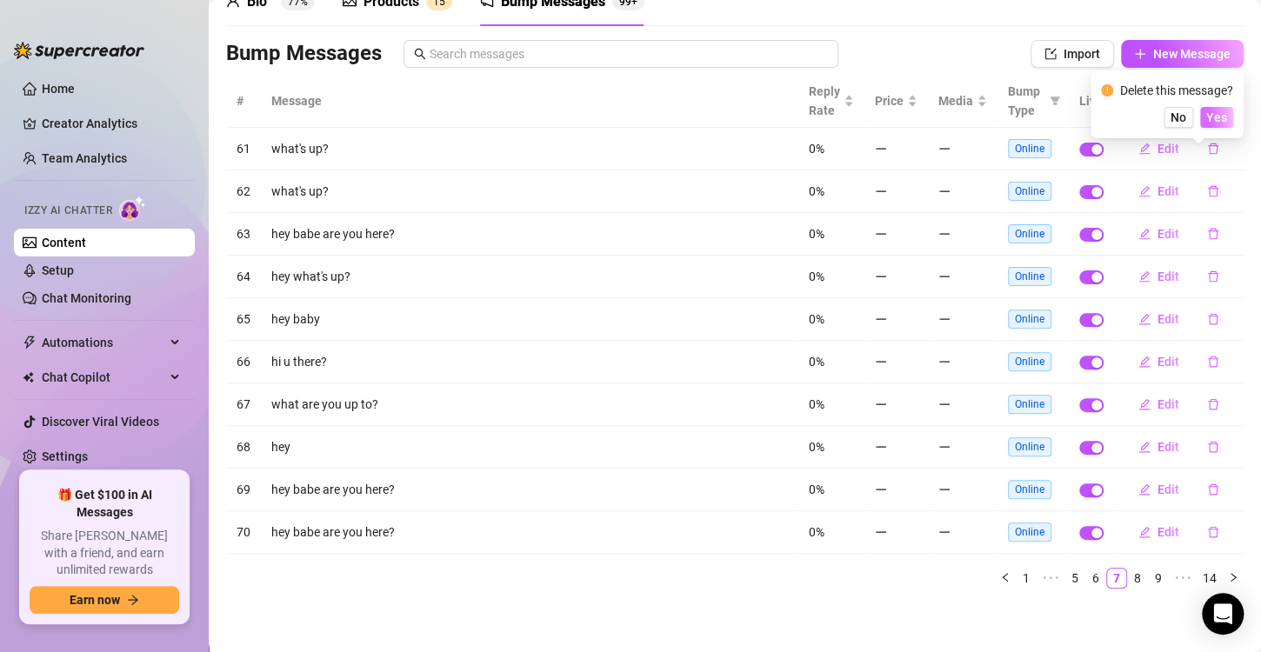
click at [1225, 110] on span "Yes" at bounding box center [1216, 117] width 21 height 14
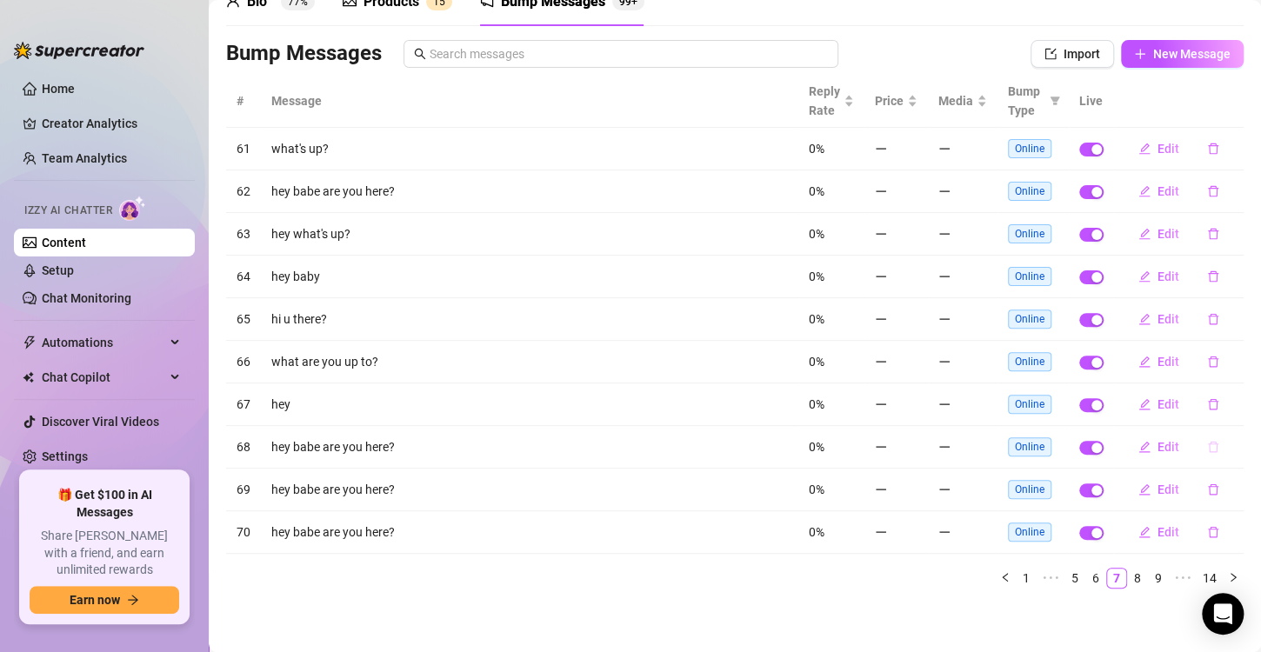
click at [1207, 447] on icon "delete" at bounding box center [1213, 447] width 12 height 12
click at [1214, 414] on span "Yes" at bounding box center [1216, 415] width 21 height 14
click at [1207, 494] on icon "delete" at bounding box center [1213, 490] width 12 height 12
click at [1227, 447] on button "Yes" at bounding box center [1216, 457] width 33 height 21
click at [1087, 577] on link "6" at bounding box center [1095, 578] width 19 height 19
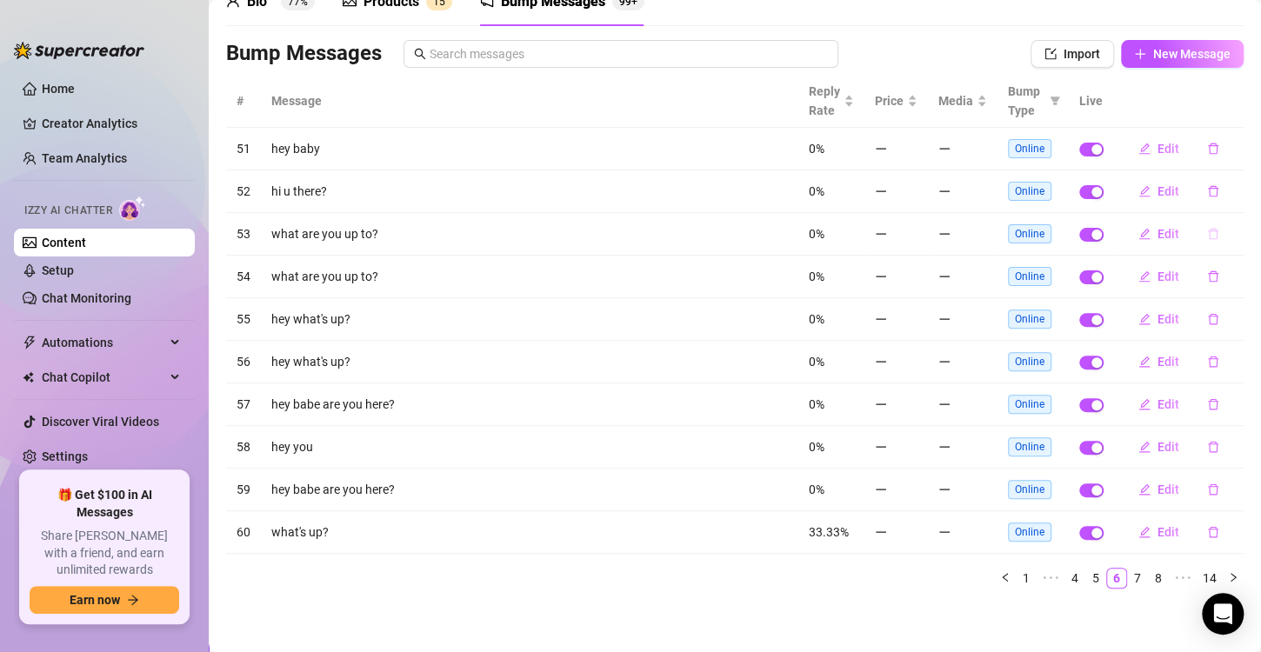
click at [1208, 238] on icon "delete" at bounding box center [1213, 234] width 10 height 11
click at [1220, 204] on span "Yes" at bounding box center [1216, 203] width 21 height 14
click at [1196, 285] on button "button" at bounding box center [1213, 277] width 40 height 28
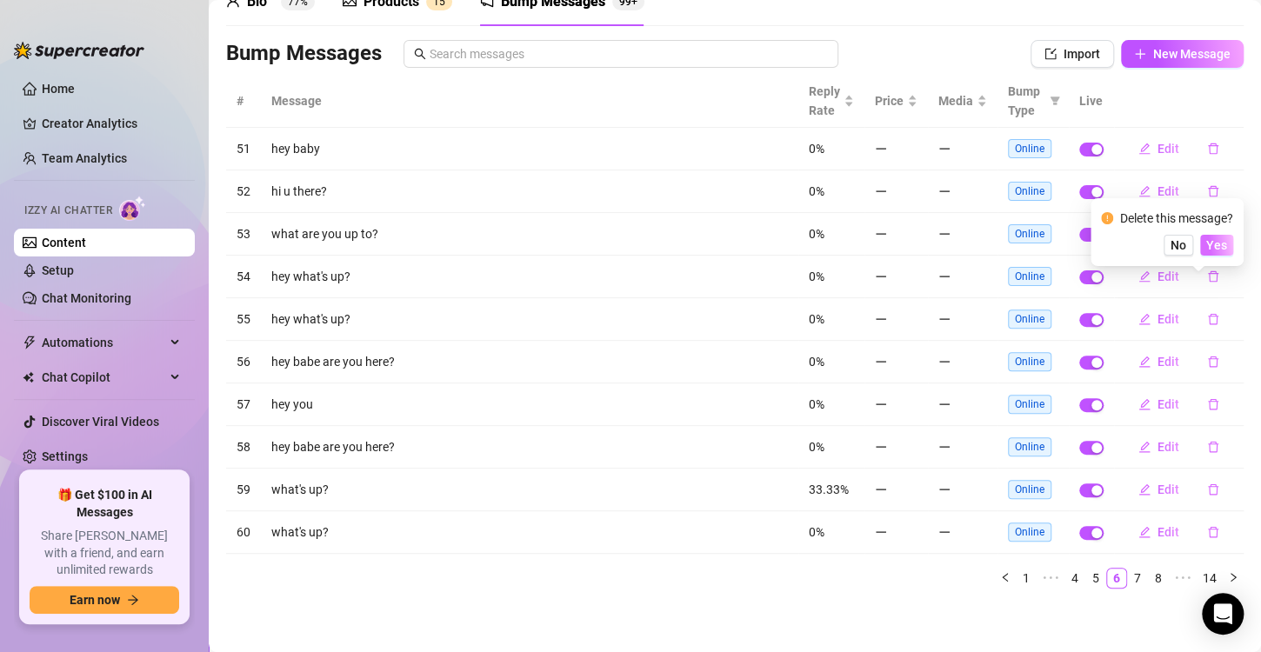
click at [1216, 250] on span "Yes" at bounding box center [1216, 245] width 21 height 14
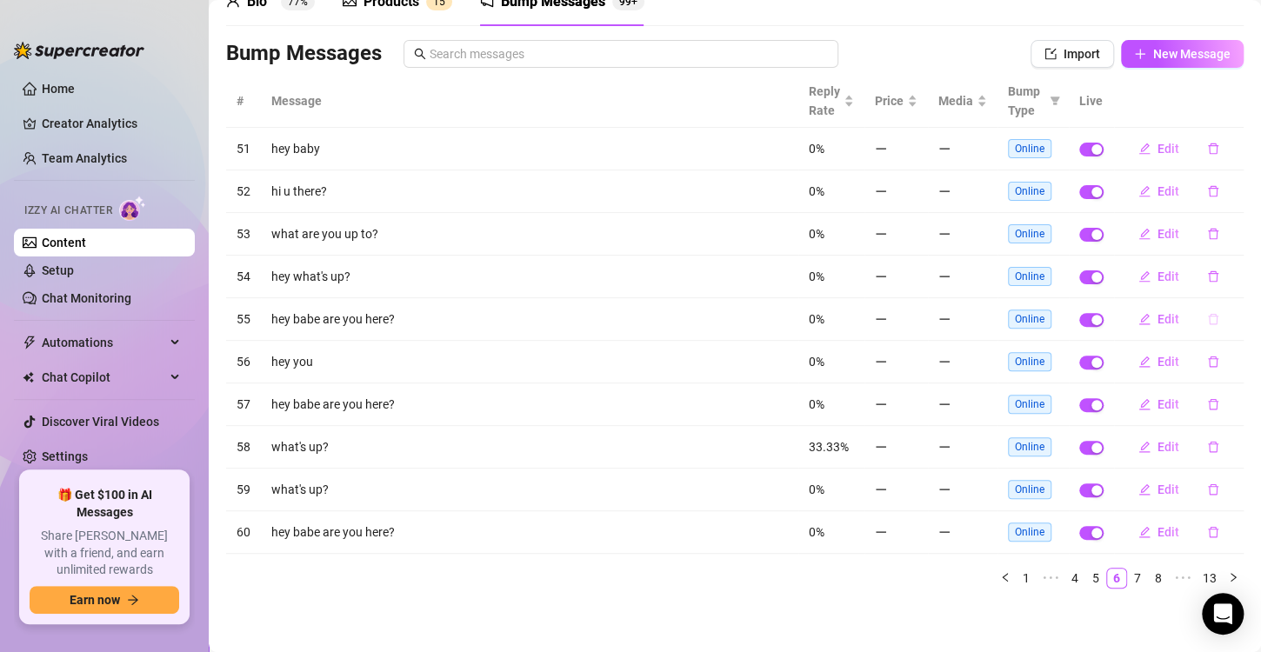
click at [1193, 313] on button "button" at bounding box center [1213, 319] width 40 height 28
click at [1224, 294] on span "Yes" at bounding box center [1216, 287] width 21 height 14
drag, startPoint x: 1199, startPoint y: 404, endPoint x: 1204, endPoint y: 391, distance: 13.8
click at [1204, 391] on button "button" at bounding box center [1213, 405] width 40 height 28
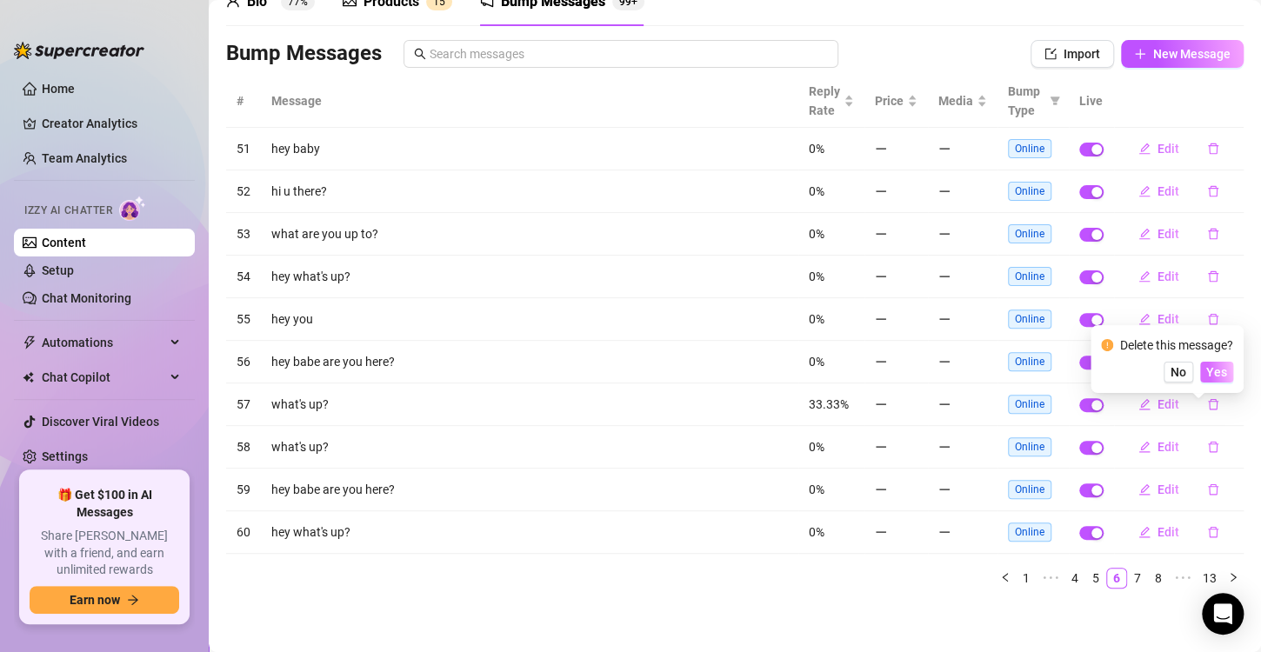
click at [1218, 372] on span "Yes" at bounding box center [1216, 372] width 21 height 14
click at [1086, 573] on link "5" at bounding box center [1095, 578] width 19 height 19
click at [1208, 451] on icon "delete" at bounding box center [1213, 447] width 10 height 11
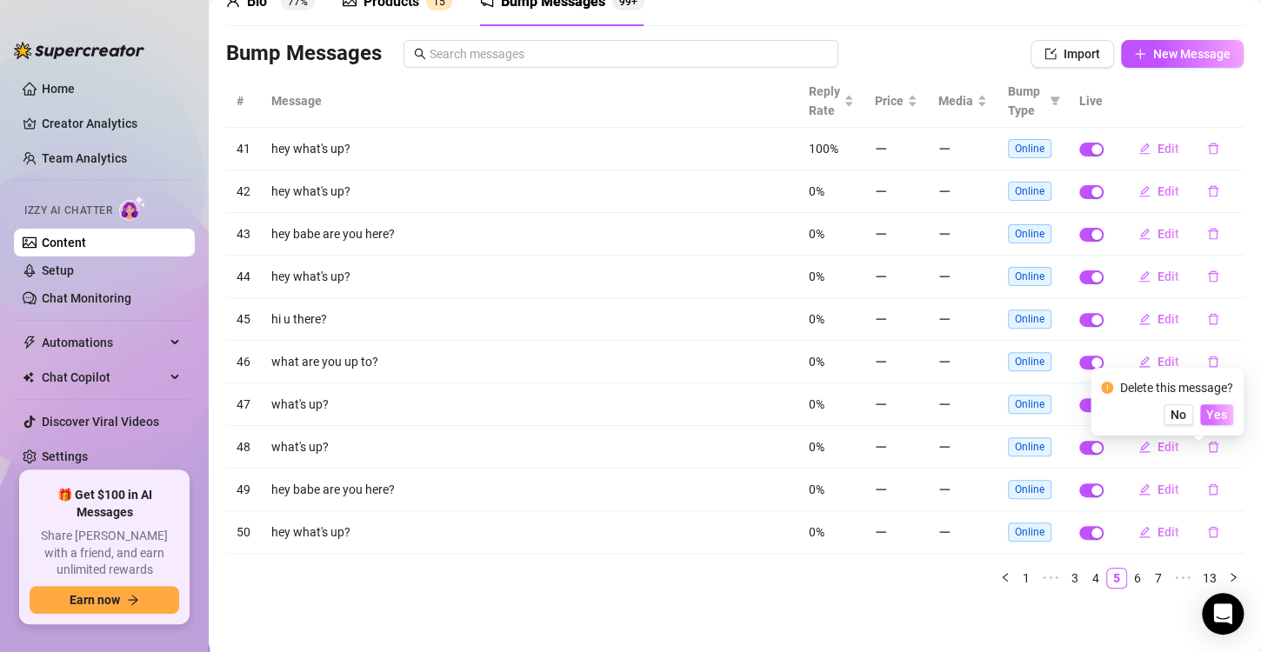
drag, startPoint x: 1213, startPoint y: 424, endPoint x: 1219, endPoint y: 411, distance: 14.4
click at [1219, 411] on span "Yes" at bounding box center [1216, 415] width 21 height 14
click at [1207, 484] on icon "delete" at bounding box center [1213, 490] width 12 height 12
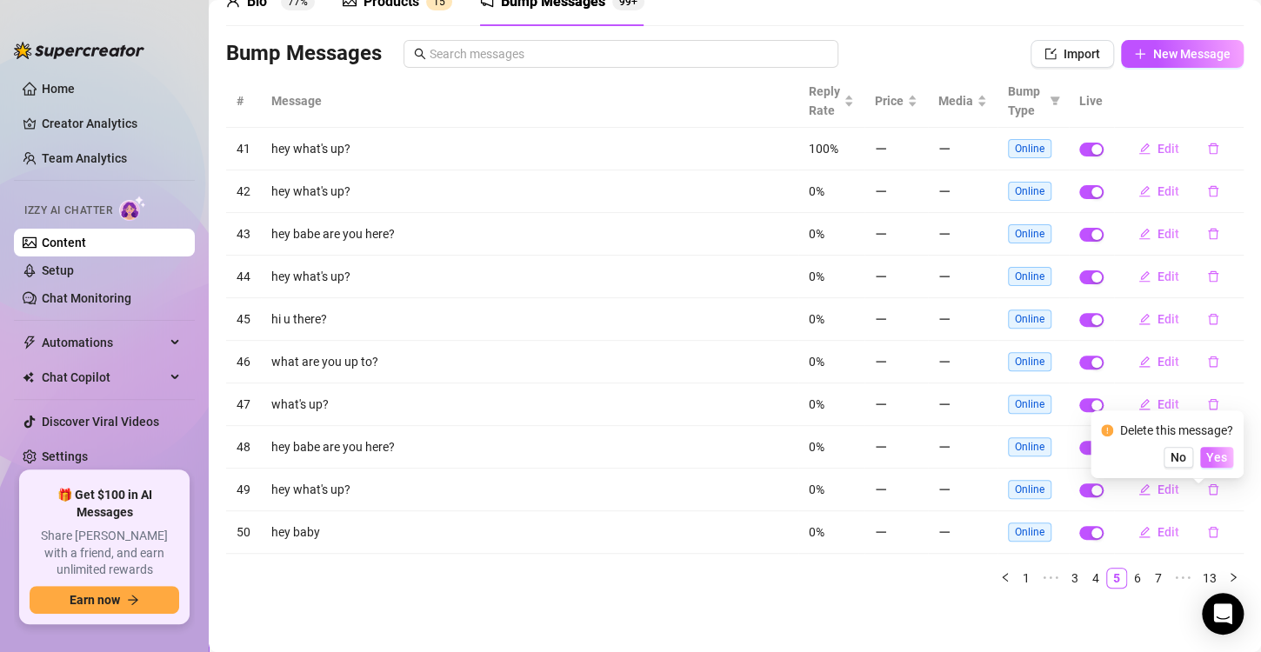
click at [1224, 456] on span "Yes" at bounding box center [1216, 458] width 21 height 14
click at [1207, 190] on icon "delete" at bounding box center [1213, 191] width 12 height 12
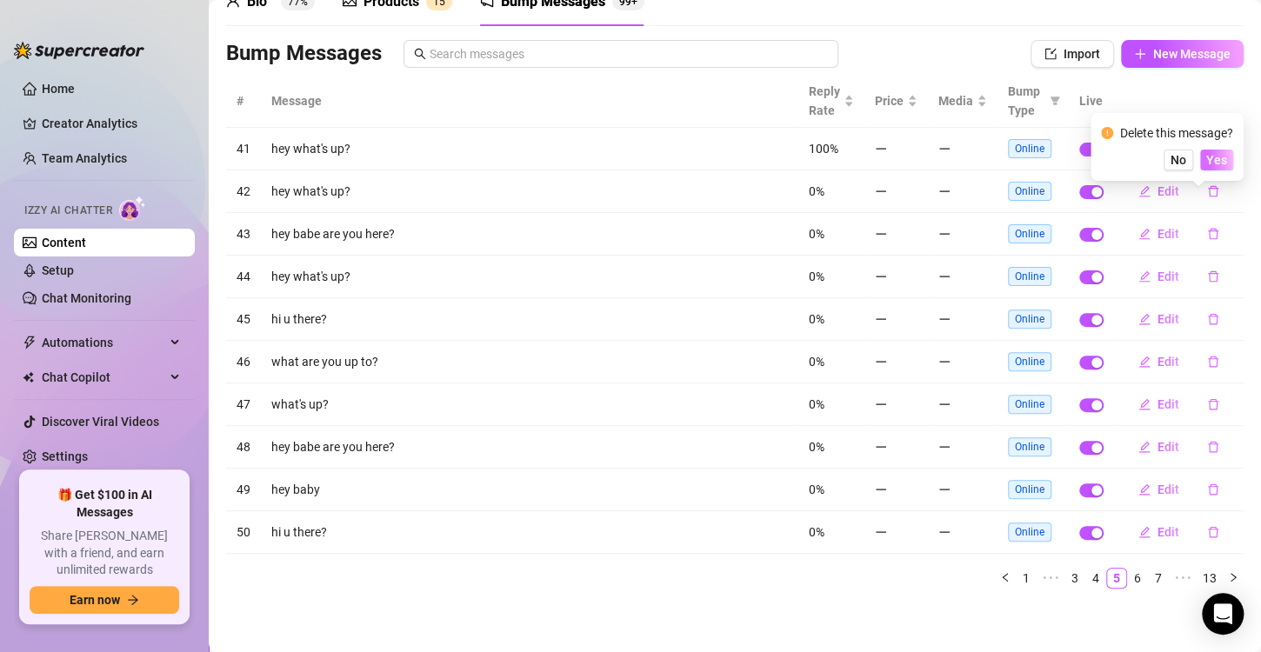
click at [1223, 164] on span "Yes" at bounding box center [1216, 160] width 21 height 14
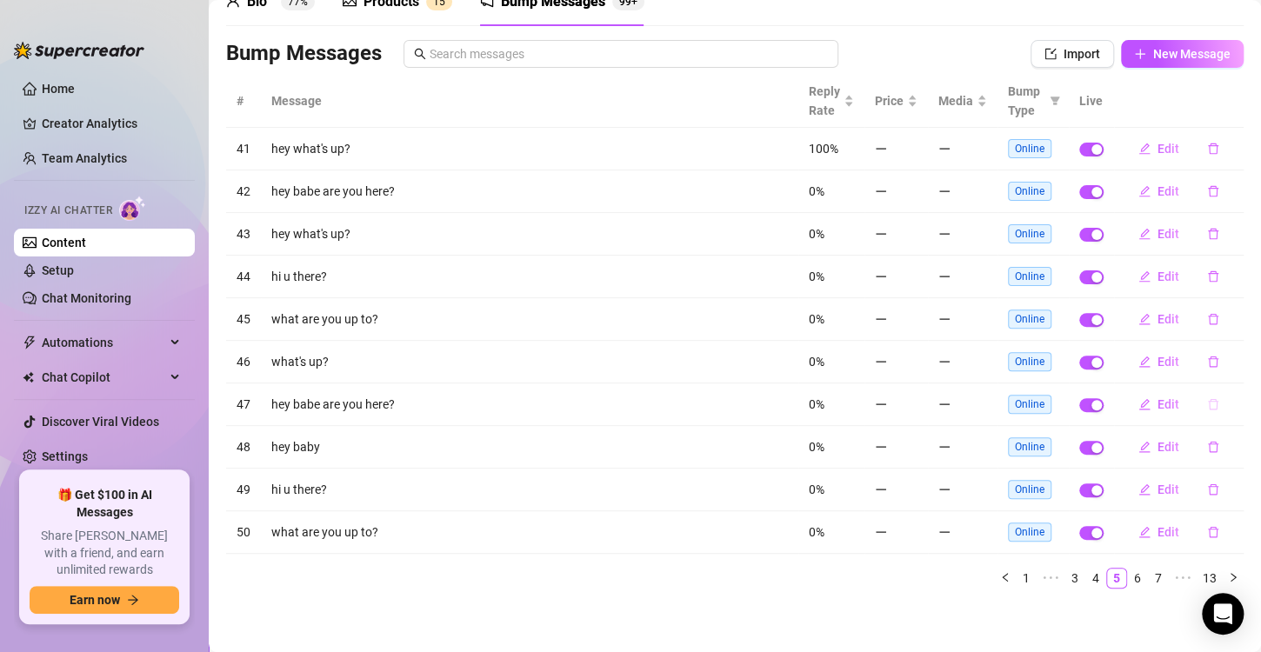
drag, startPoint x: 1192, startPoint y: 408, endPoint x: 1206, endPoint y: 404, distance: 13.8
click at [1206, 404] on button "button" at bounding box center [1213, 405] width 40 height 28
click at [1220, 377] on span "Yes" at bounding box center [1216, 372] width 21 height 14
click at [1086, 571] on link "4" at bounding box center [1095, 578] width 19 height 19
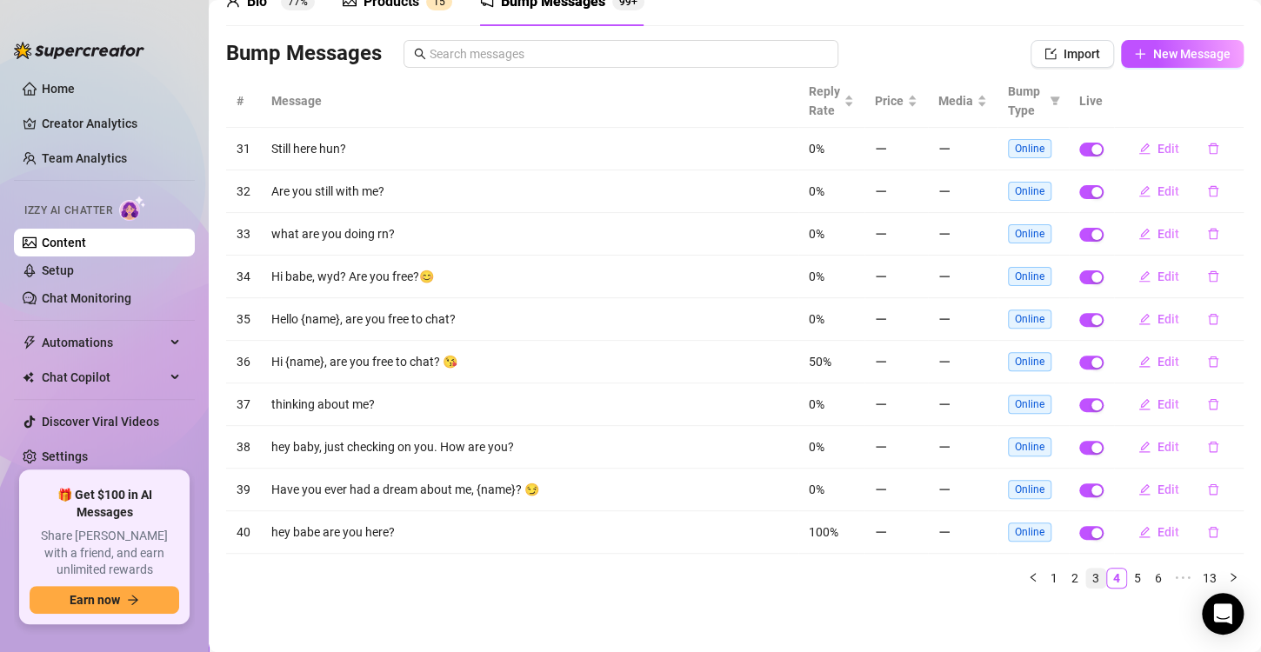
click at [1086, 571] on link "3" at bounding box center [1095, 578] width 19 height 19
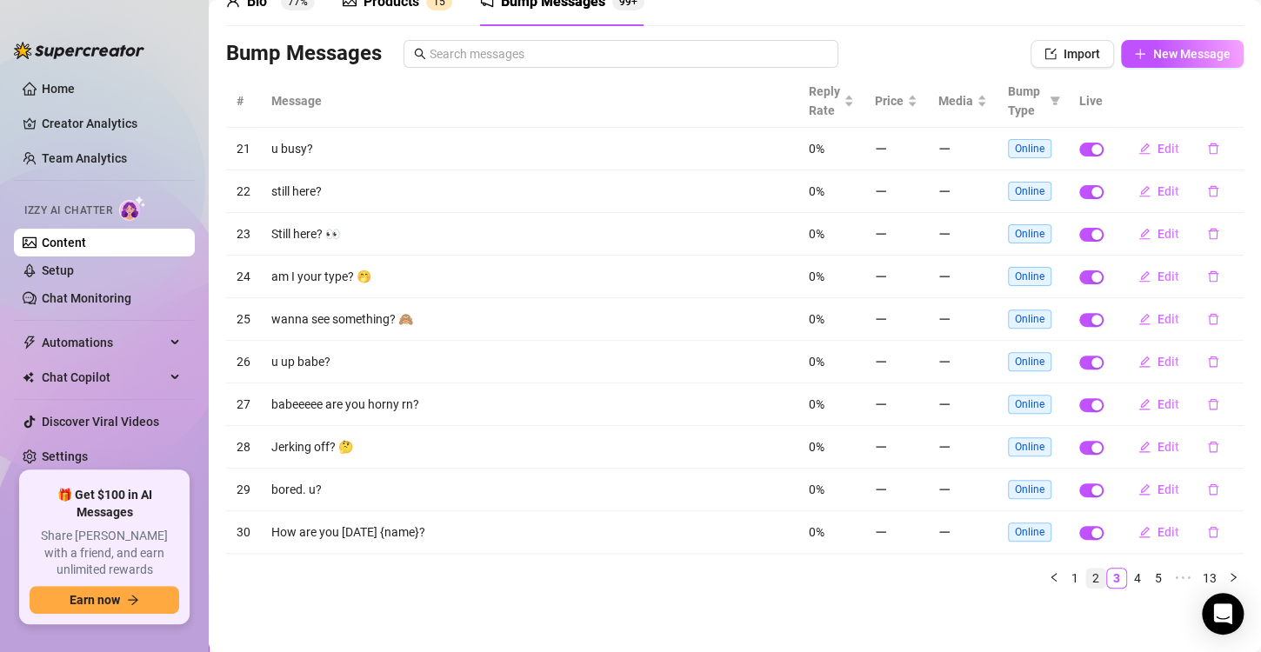
click at [1086, 573] on link "2" at bounding box center [1095, 578] width 19 height 19
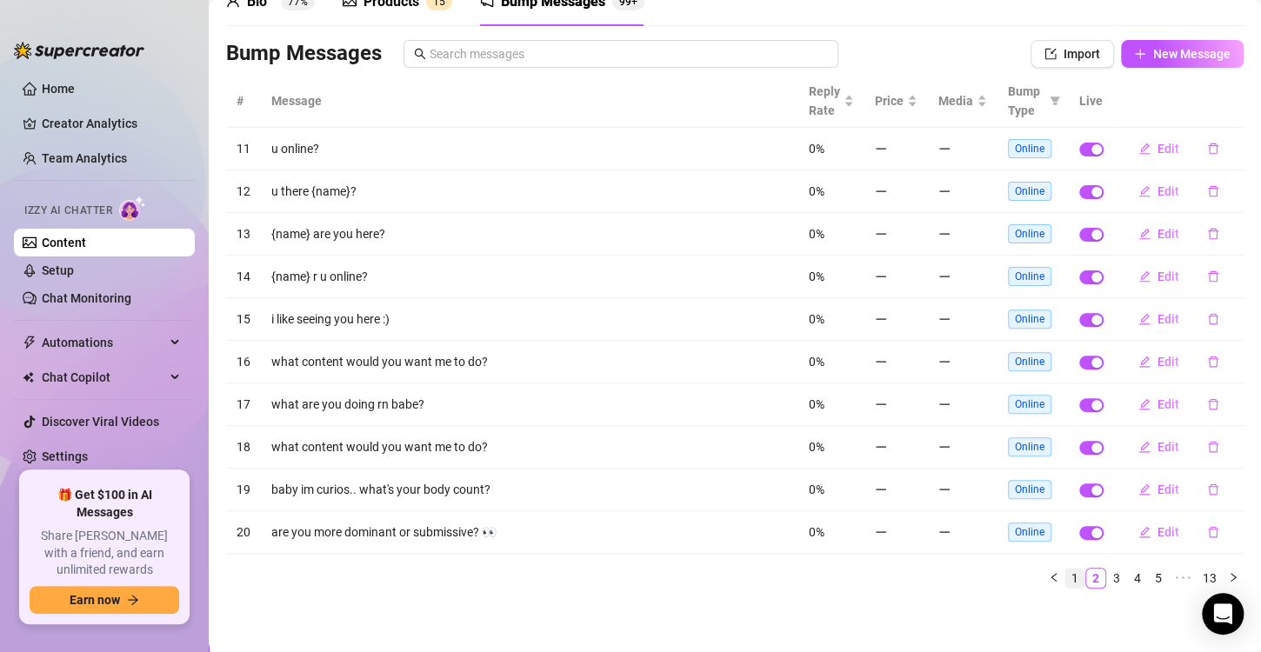
click at [1067, 577] on link "1" at bounding box center [1074, 578] width 19 height 19
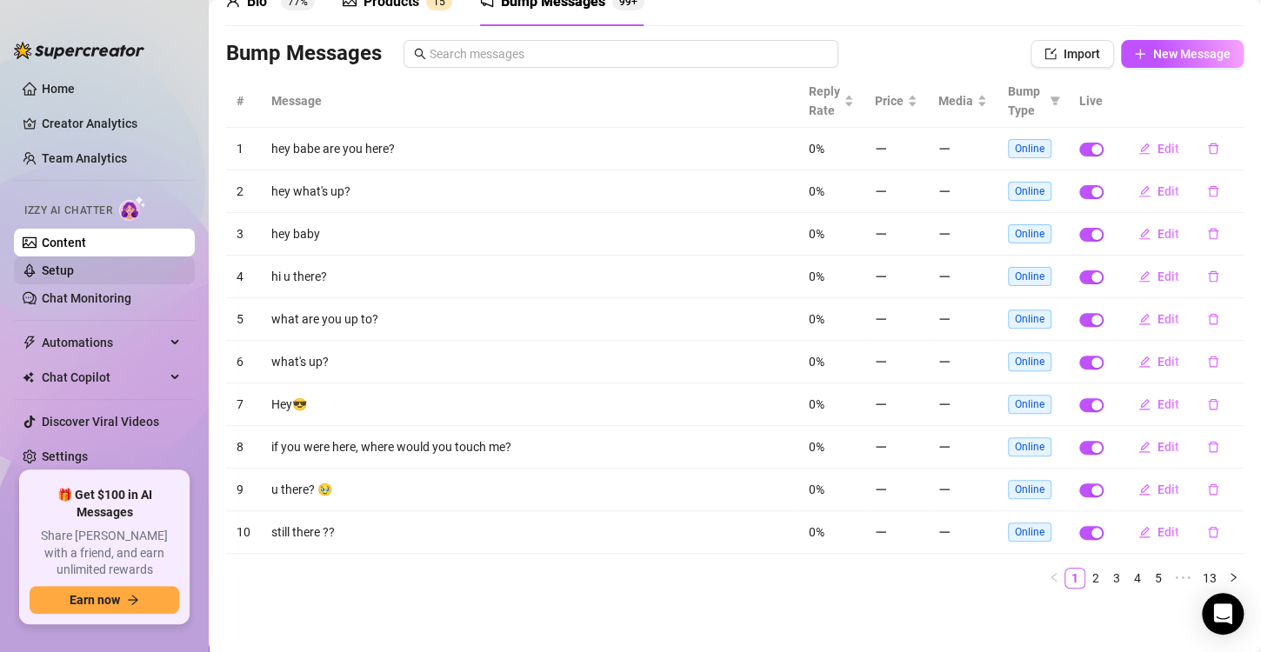
click at [74, 264] on link "Setup" at bounding box center [58, 271] width 32 height 14
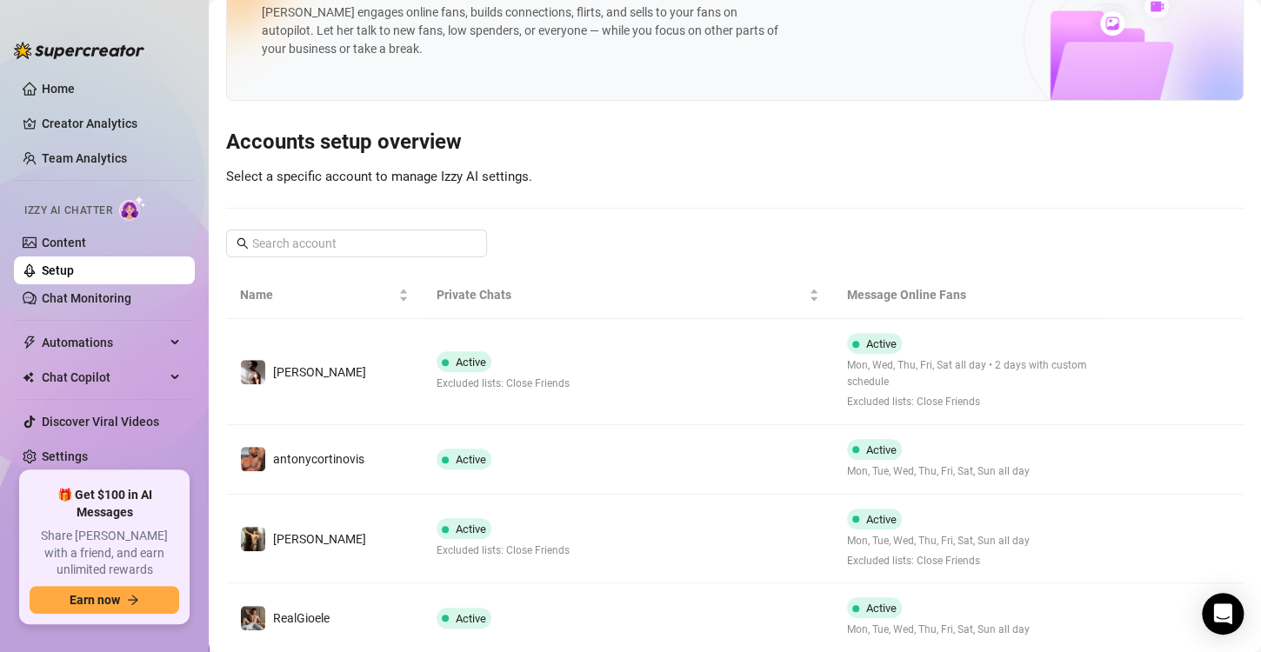
scroll to position [112, 0]
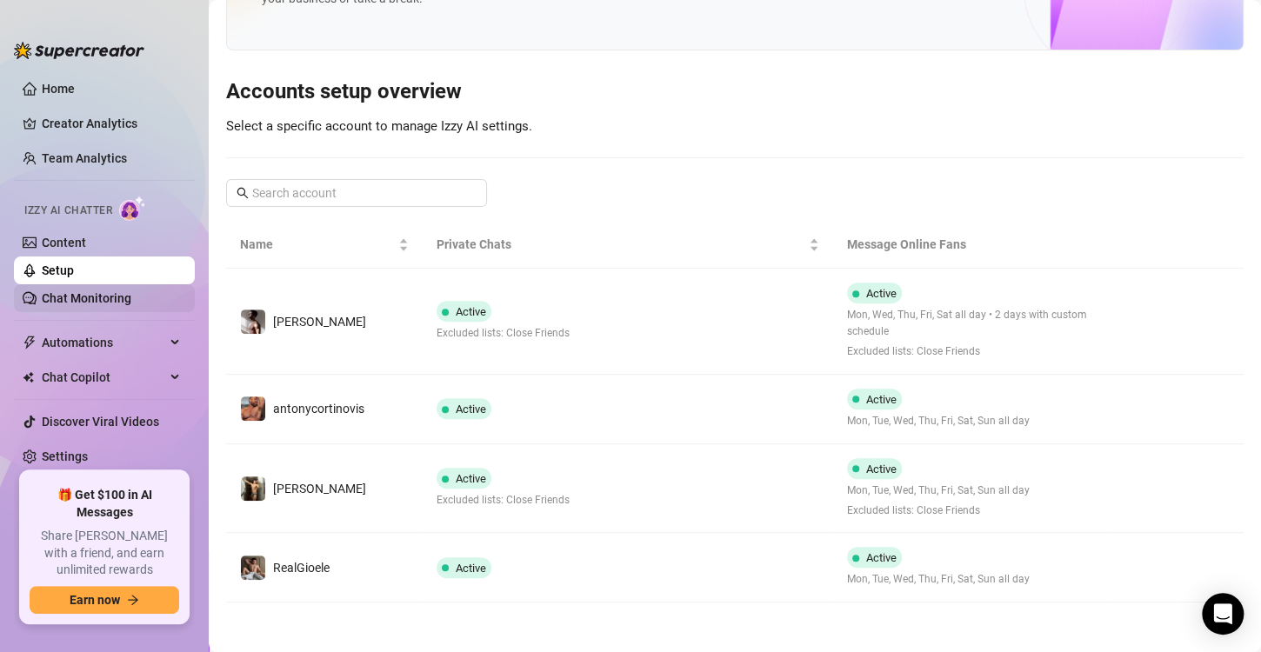
click at [131, 297] on link "Chat Monitoring" at bounding box center [87, 298] width 90 height 14
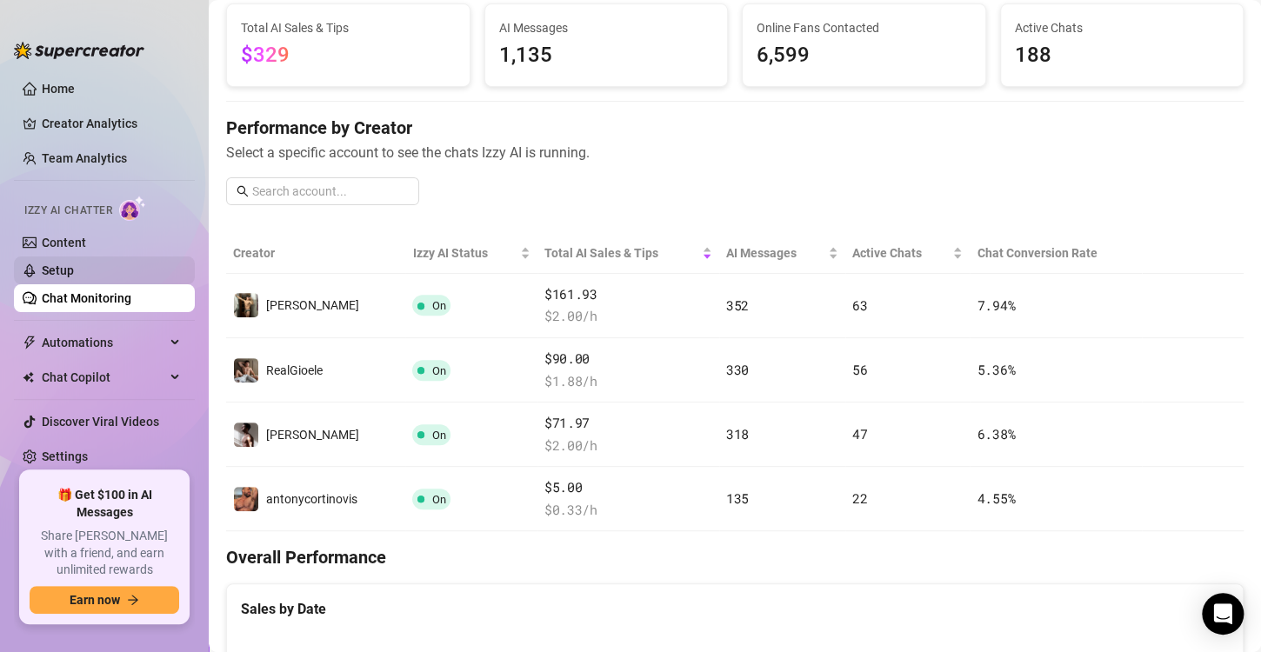
click at [74, 264] on link "Setup" at bounding box center [58, 271] width 32 height 14
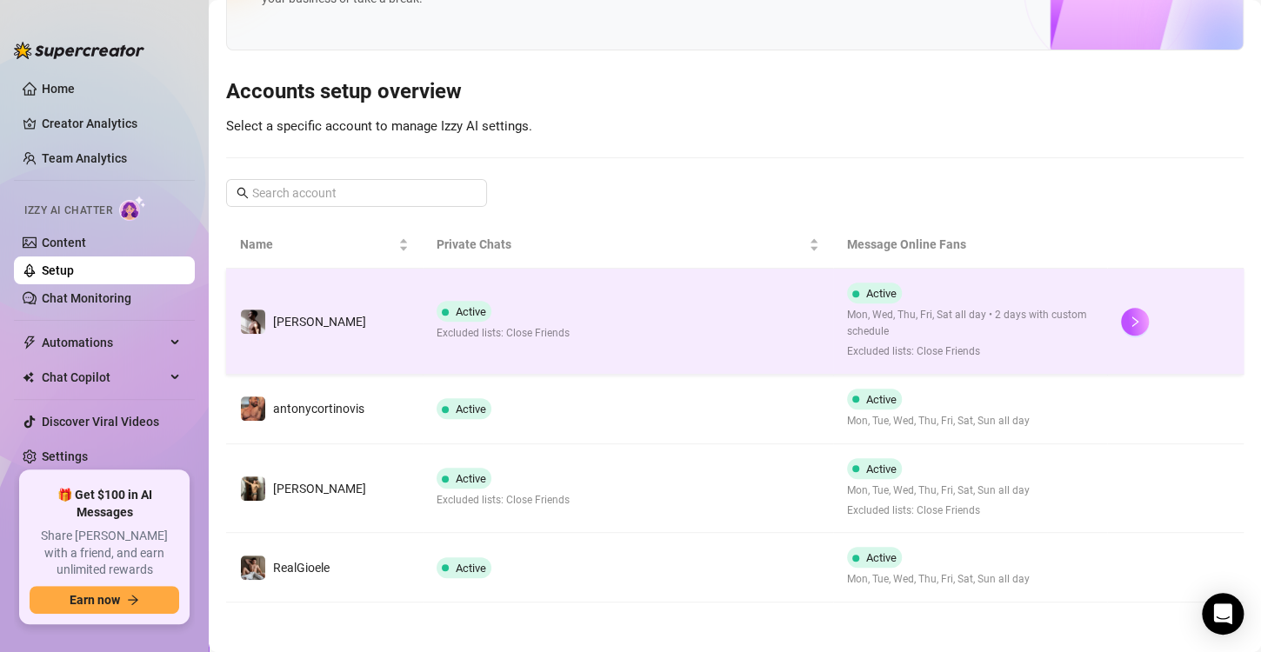
click at [663, 318] on td "Active Excluded lists: Close Friends" at bounding box center [628, 322] width 411 height 106
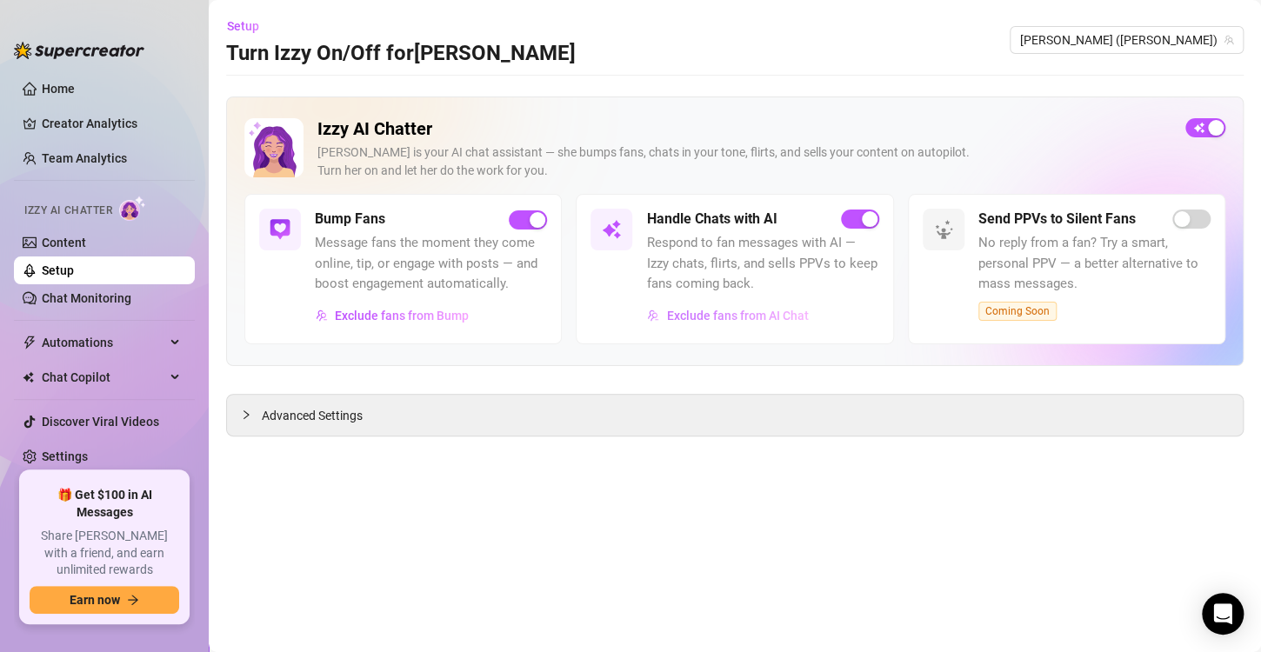
click at [712, 324] on button "Exclude fans from AI Chat" at bounding box center [727, 316] width 163 height 28
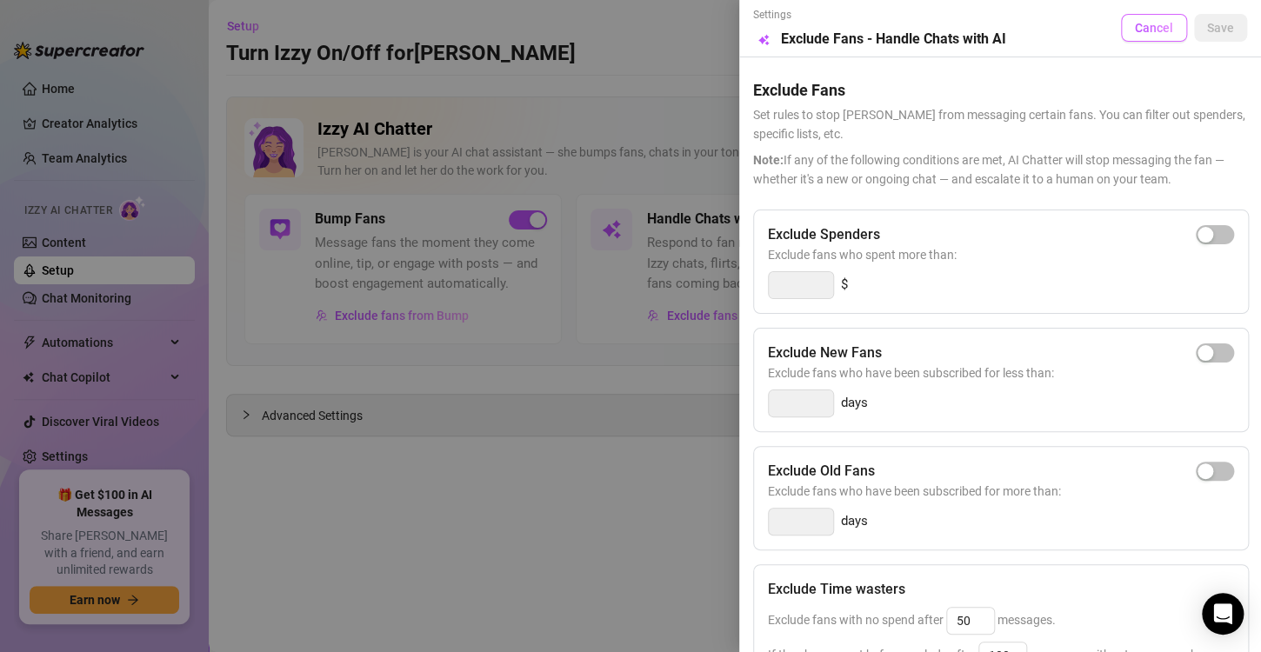
click at [1135, 32] on span "Cancel" at bounding box center [1154, 28] width 38 height 14
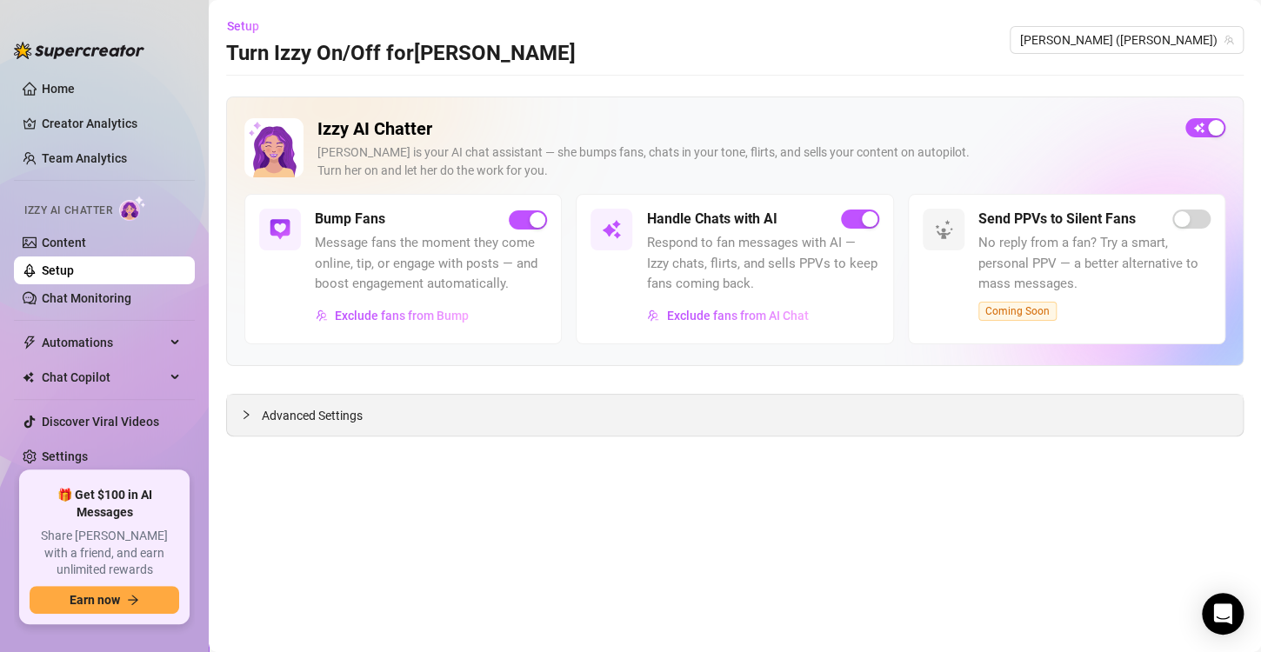
click at [651, 433] on div "Advanced Settings" at bounding box center [735, 415] width 1016 height 41
click at [429, 402] on div "Advanced Settings" at bounding box center [735, 415] width 1016 height 41
click at [253, 428] on div "Advanced Settings" at bounding box center [735, 415] width 1016 height 41
click at [246, 414] on icon "collapsed" at bounding box center [246, 415] width 10 height 10
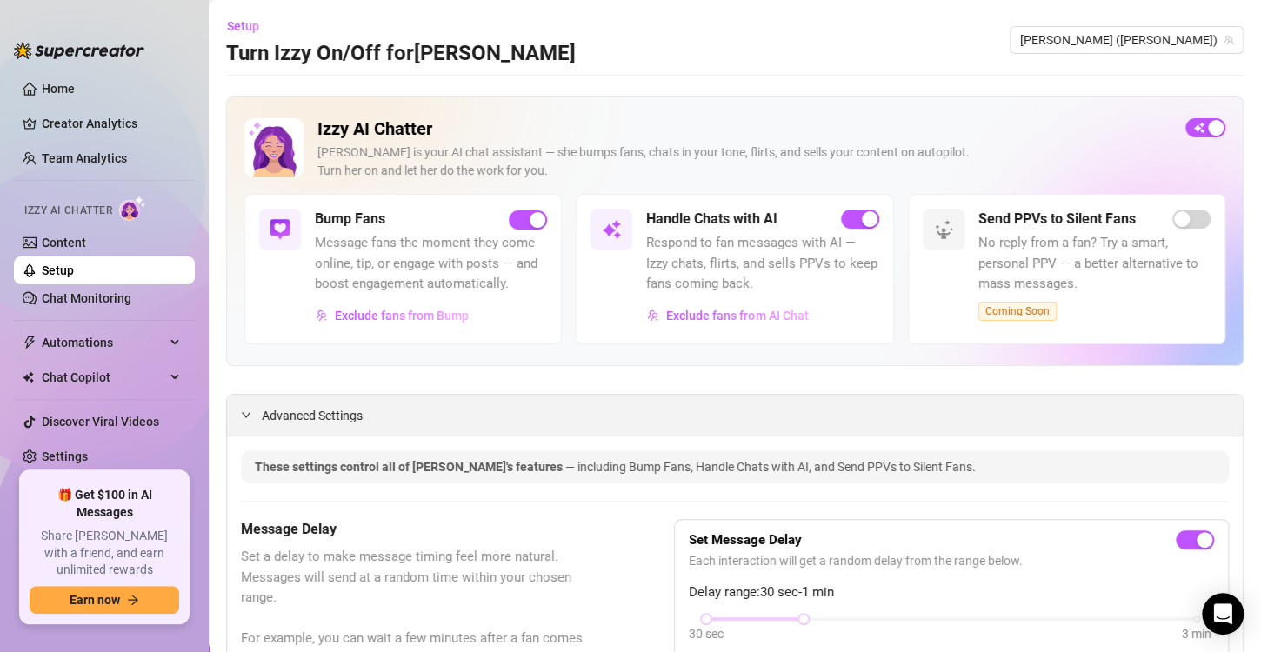
click at [284, 411] on span "Advanced Settings" at bounding box center [312, 415] width 101 height 19
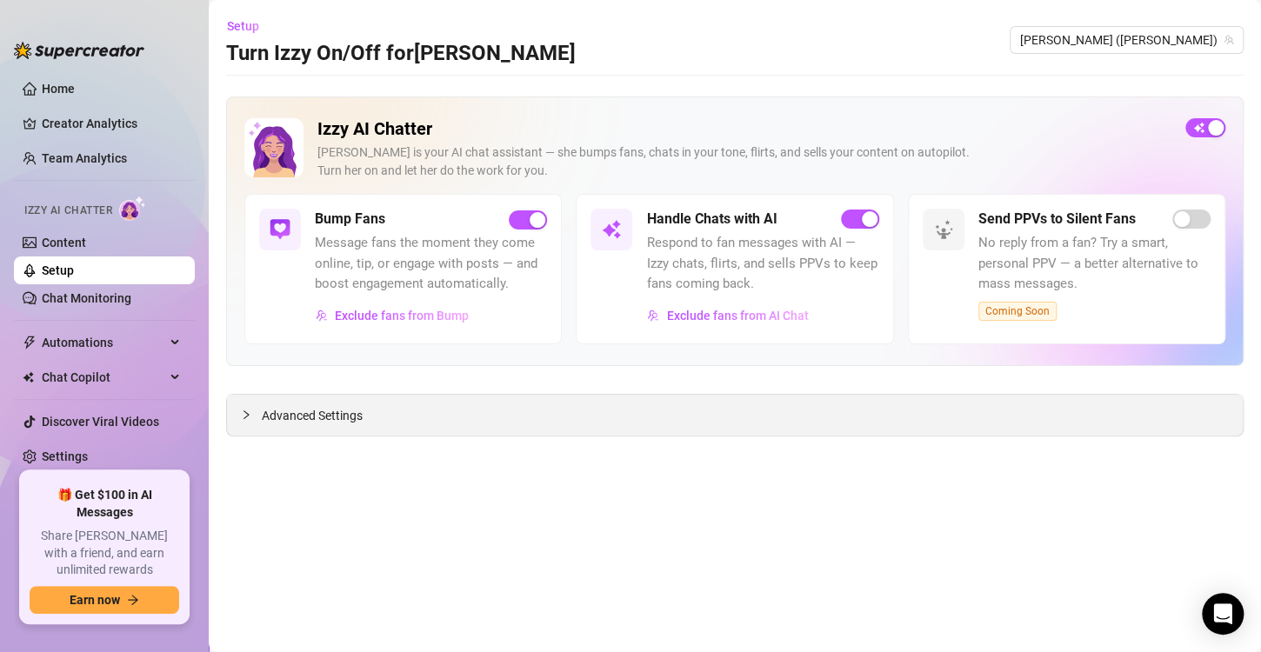
click at [284, 411] on span "Advanced Settings" at bounding box center [312, 415] width 101 height 19
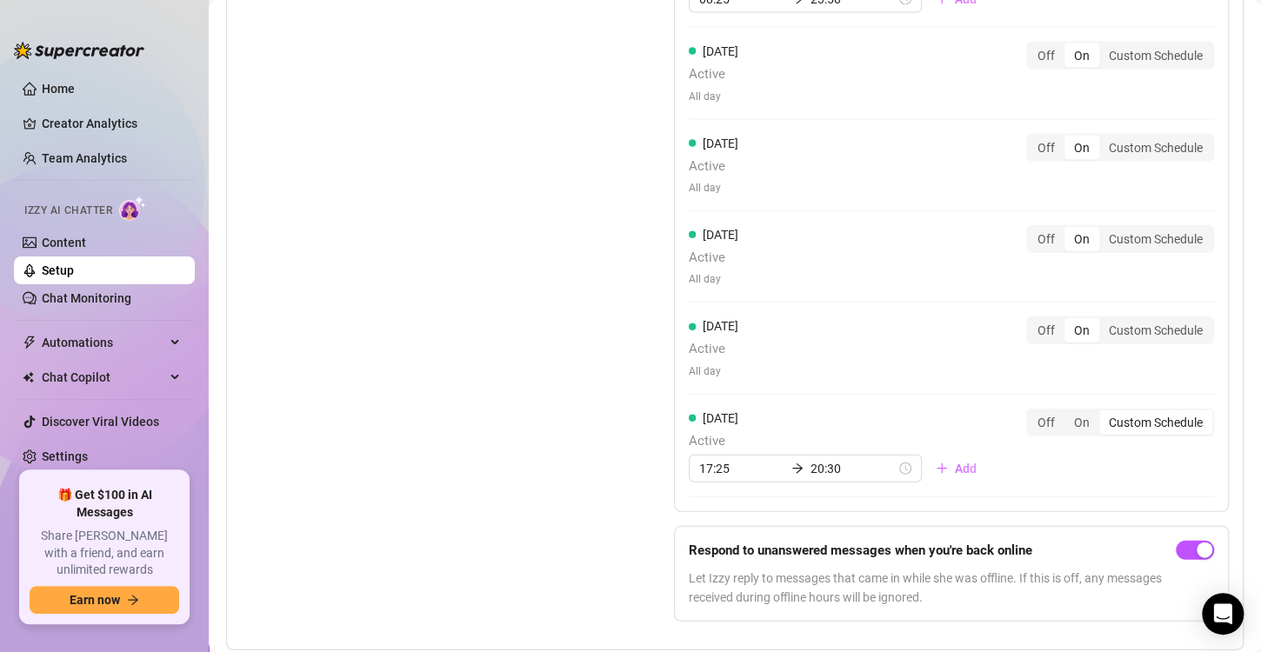
scroll to position [1822, 0]
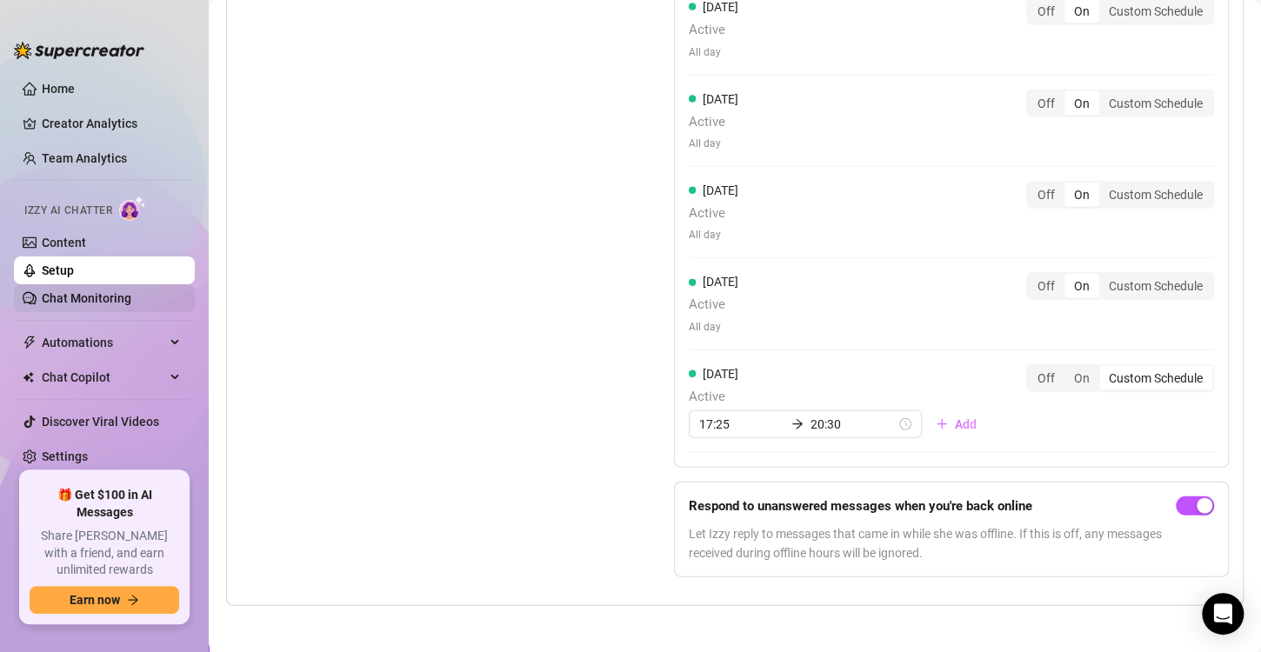
click at [87, 291] on link "Chat Monitoring" at bounding box center [87, 298] width 90 height 14
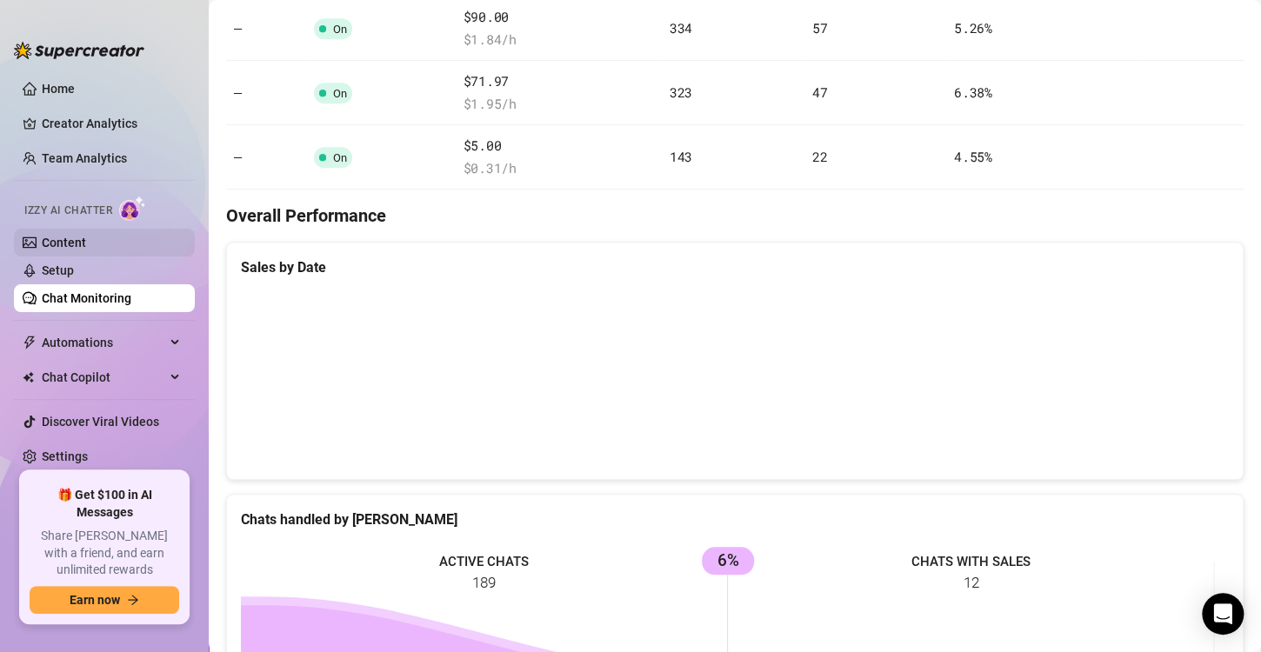
scroll to position [776, 0]
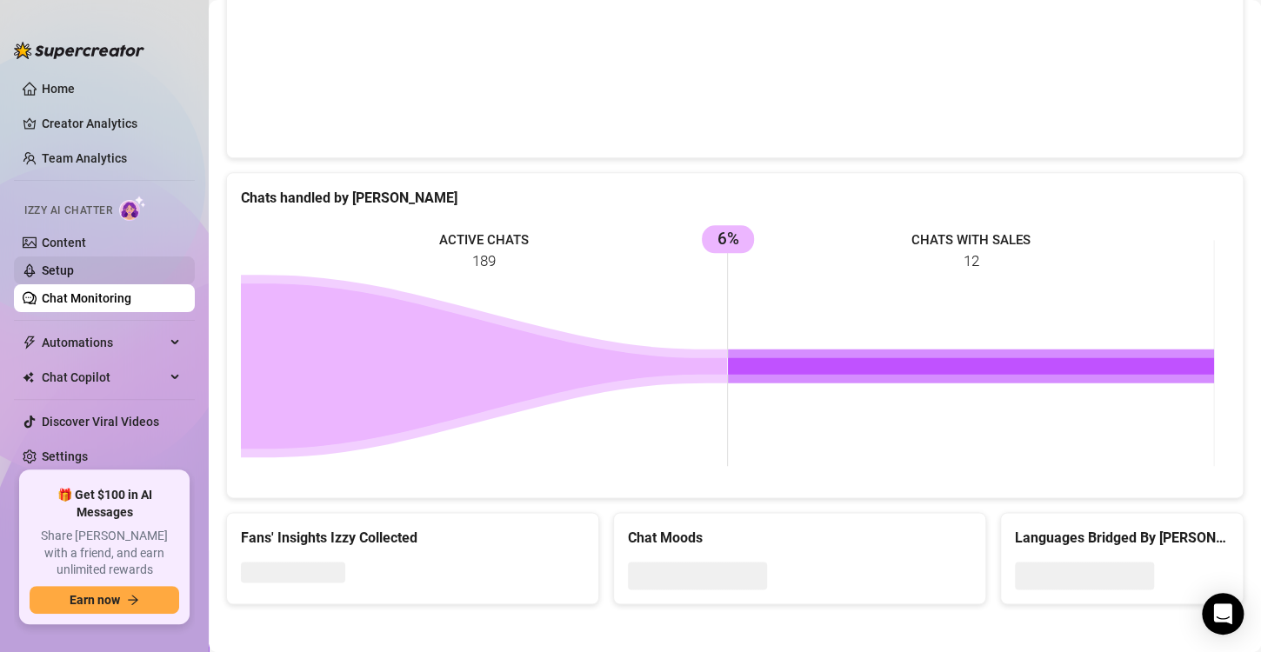
click at [73, 264] on link "Setup" at bounding box center [58, 271] width 32 height 14
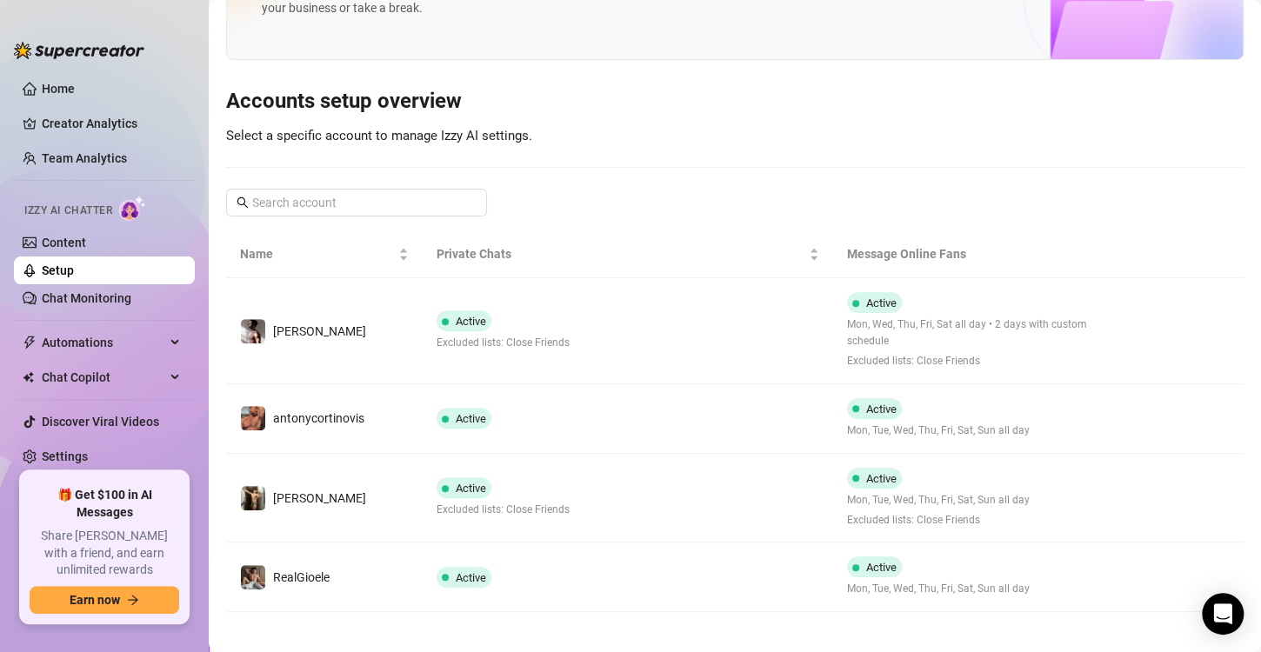
scroll to position [112, 0]
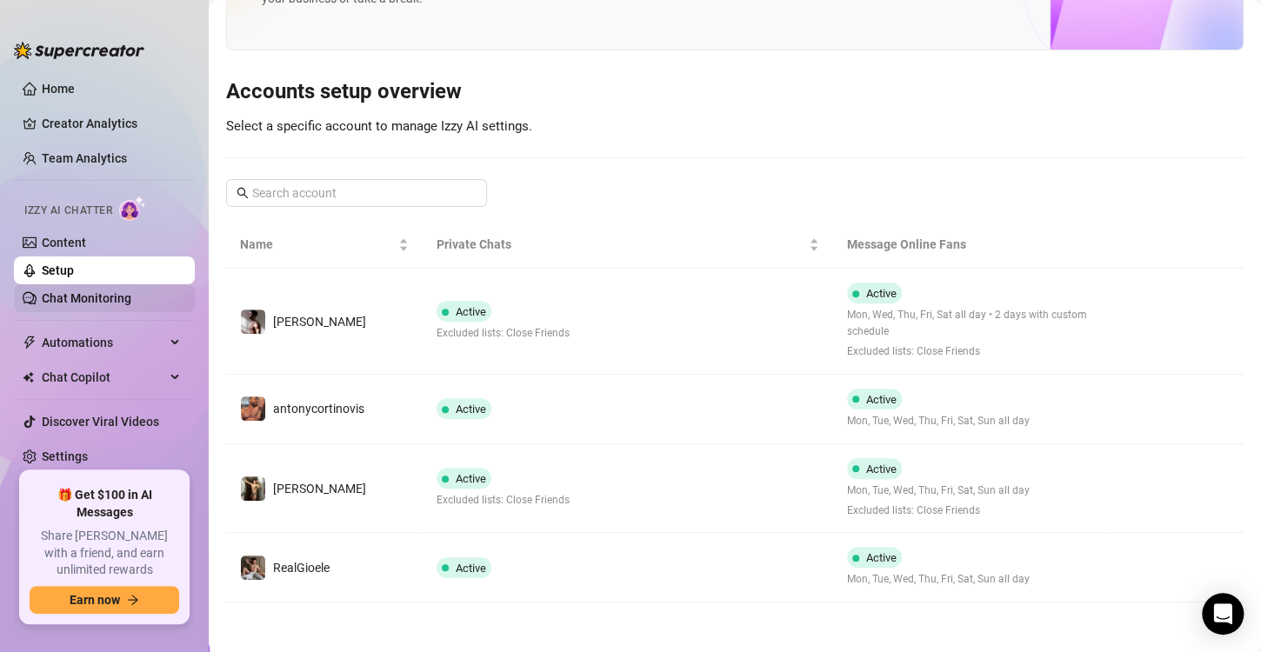
click at [110, 291] on link "Chat Monitoring" at bounding box center [87, 298] width 90 height 14
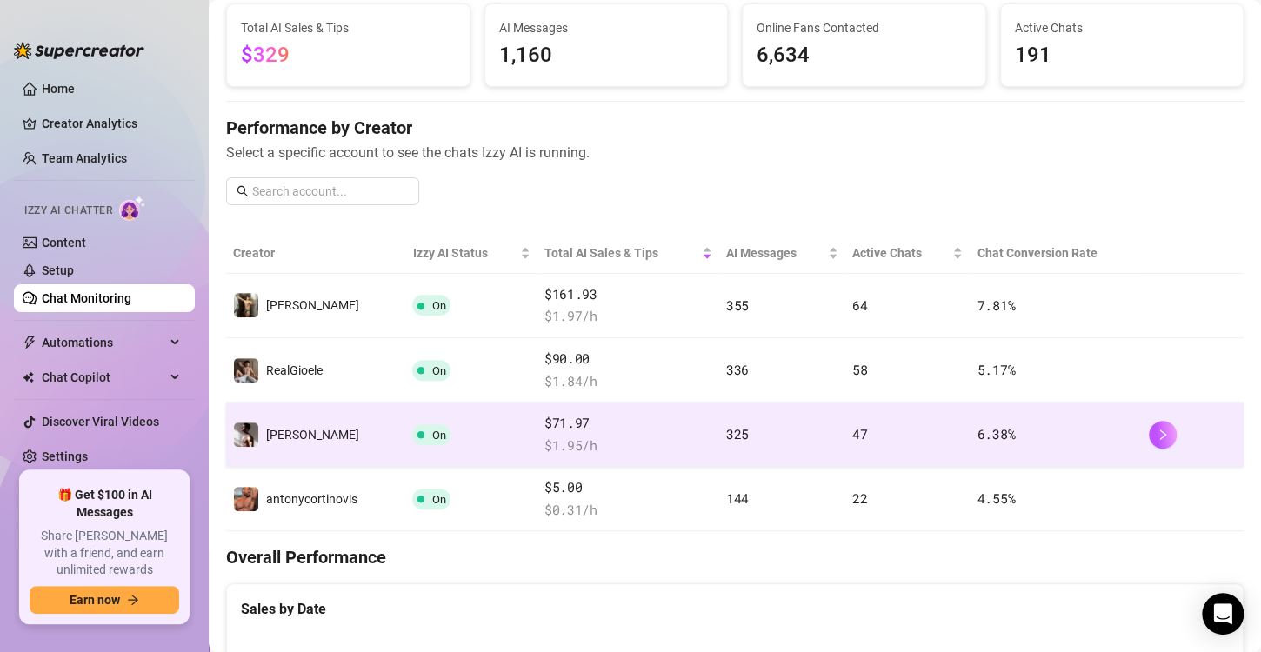
click at [392, 438] on td "[PERSON_NAME]" at bounding box center [315, 435] width 179 height 64
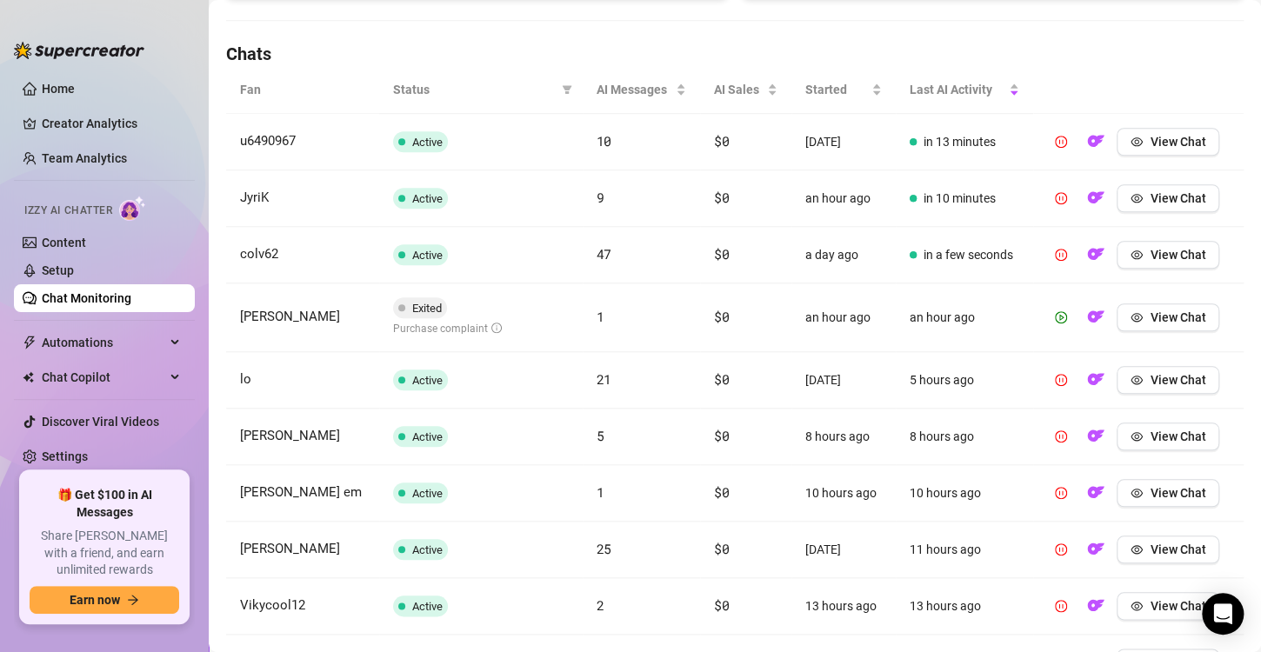
scroll to position [582, 0]
click at [1172, 315] on span "View Chat" at bounding box center [1178, 317] width 56 height 14
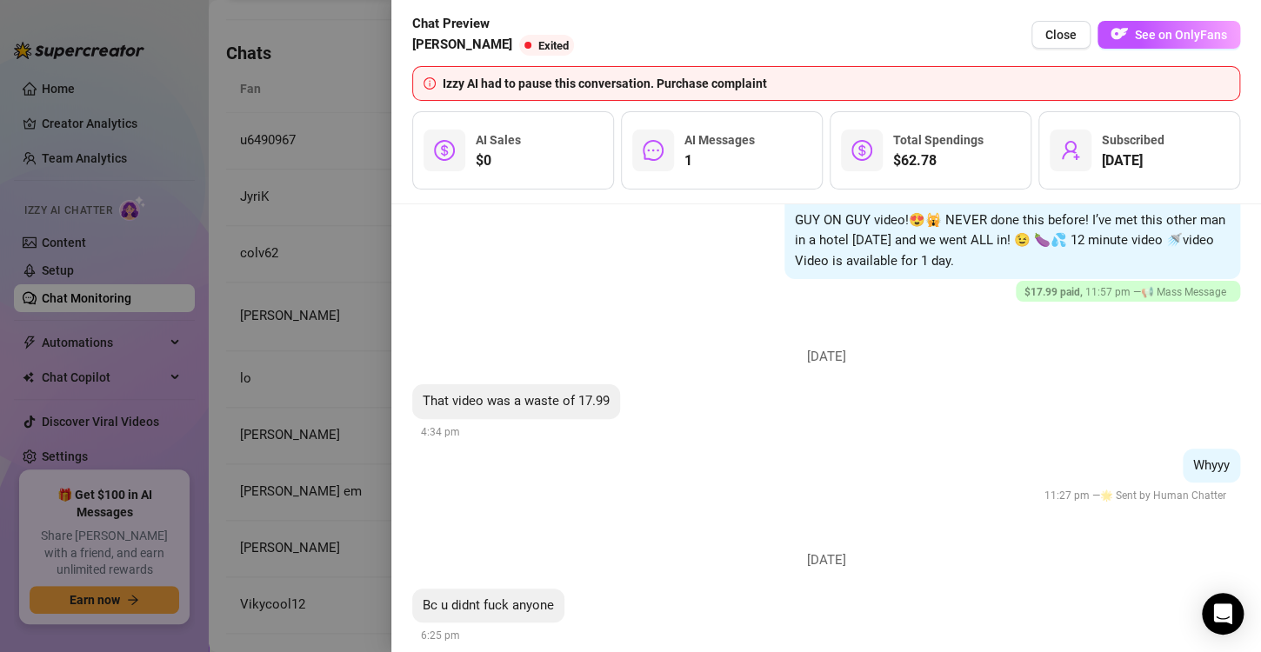
scroll to position [1733, 0]
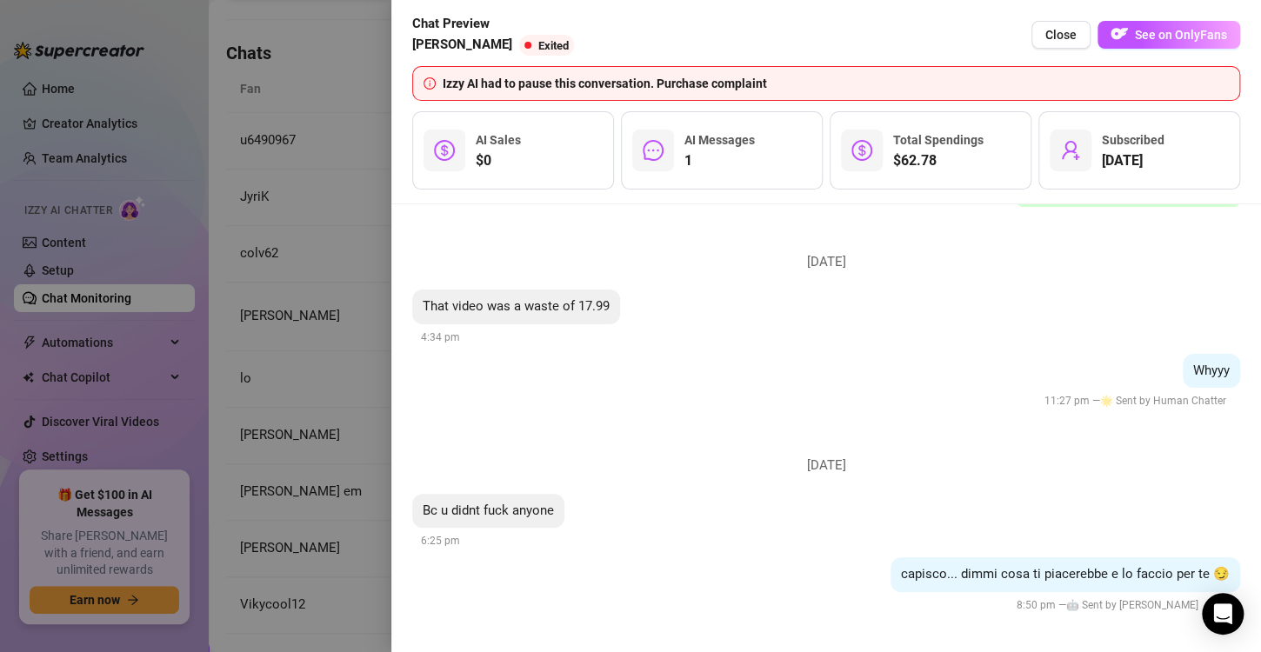
click at [237, 435] on div at bounding box center [630, 326] width 1261 height 652
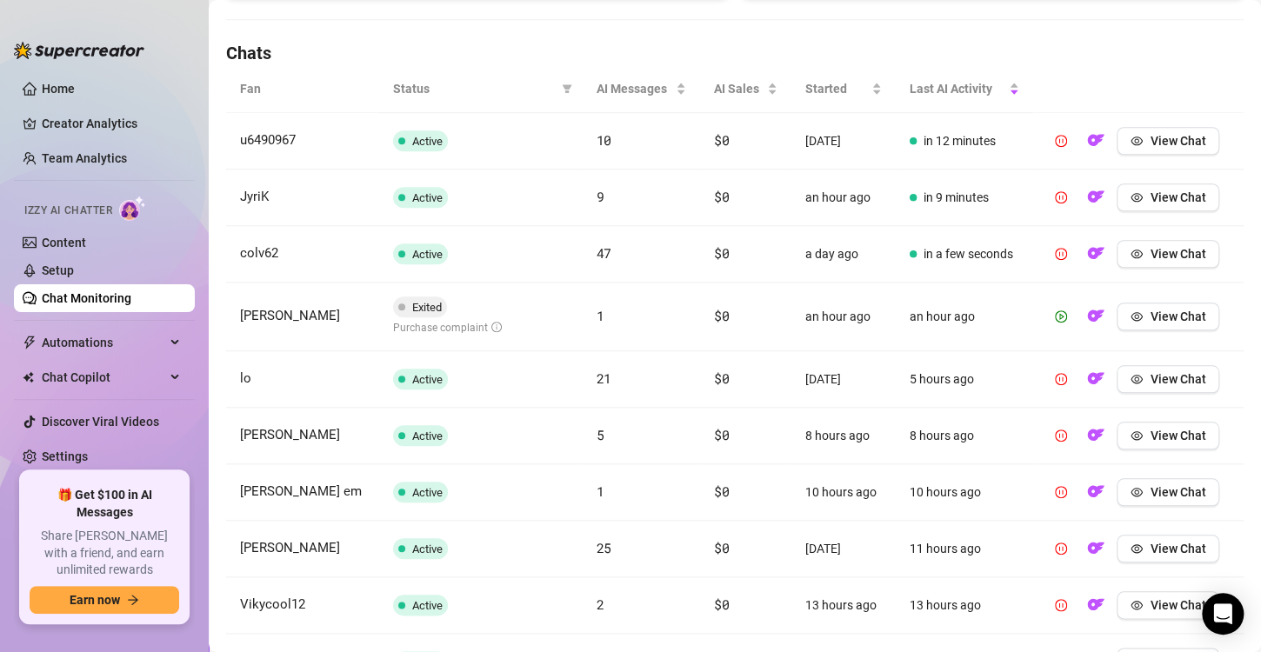
scroll to position [724, 0]
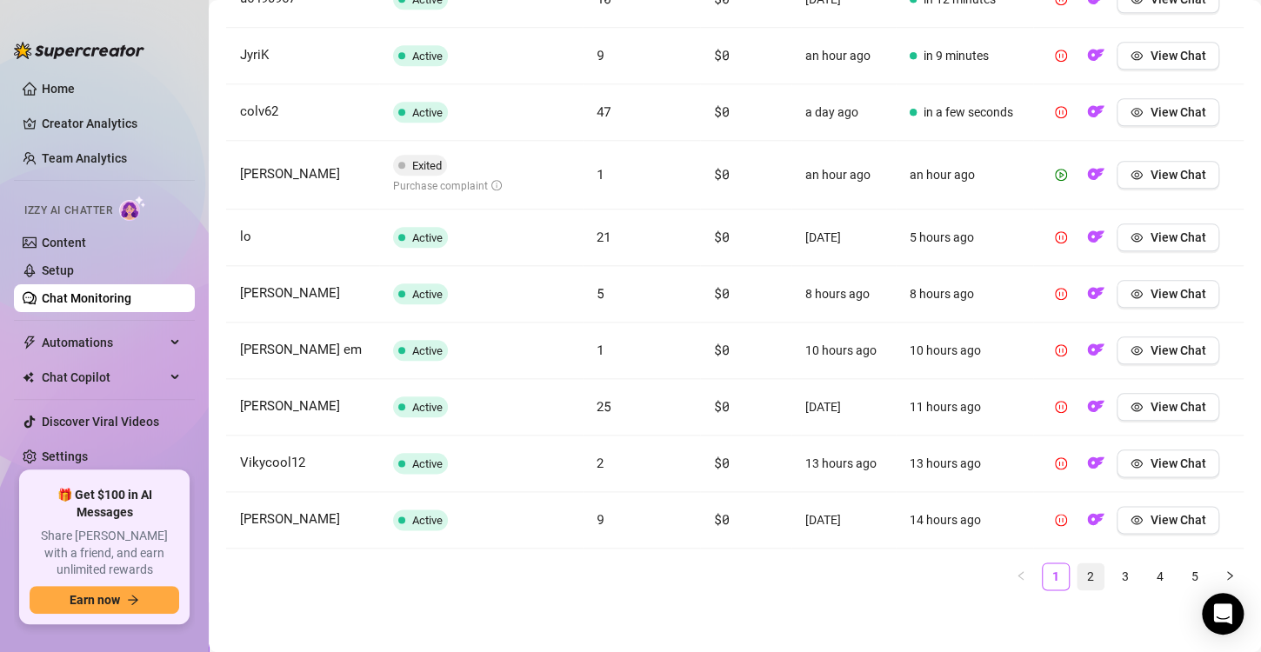
click at [1078, 568] on link "2" at bounding box center [1091, 577] width 26 height 26
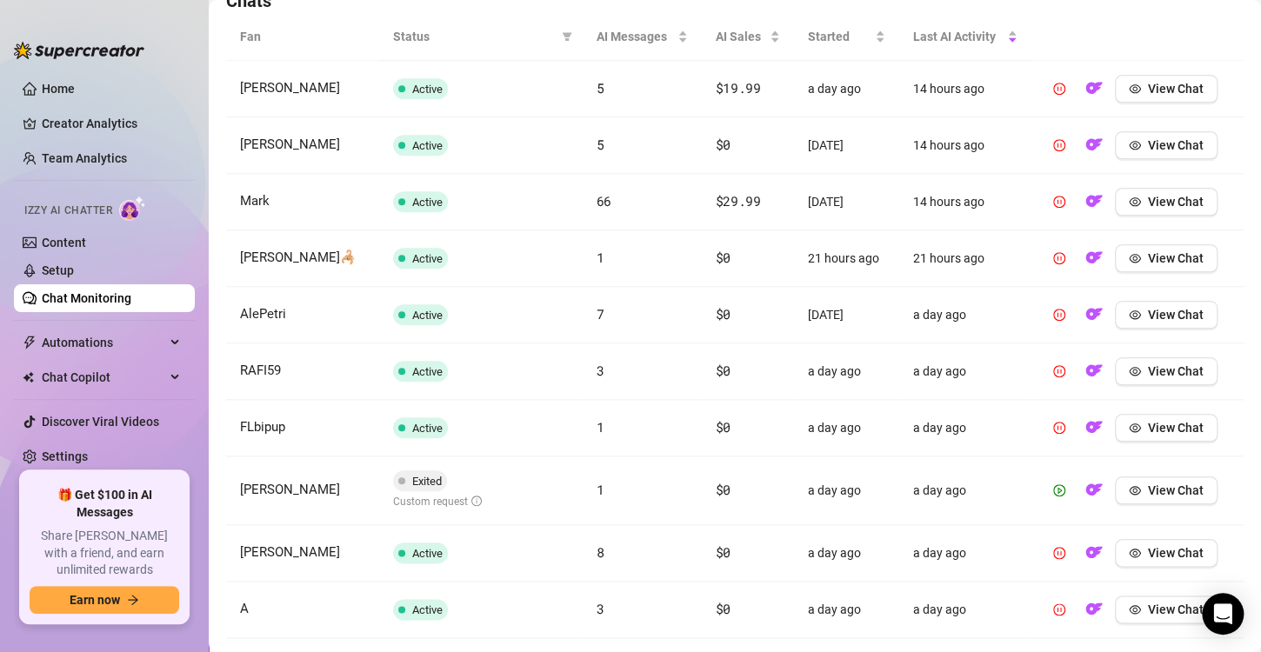
scroll to position [612, 0]
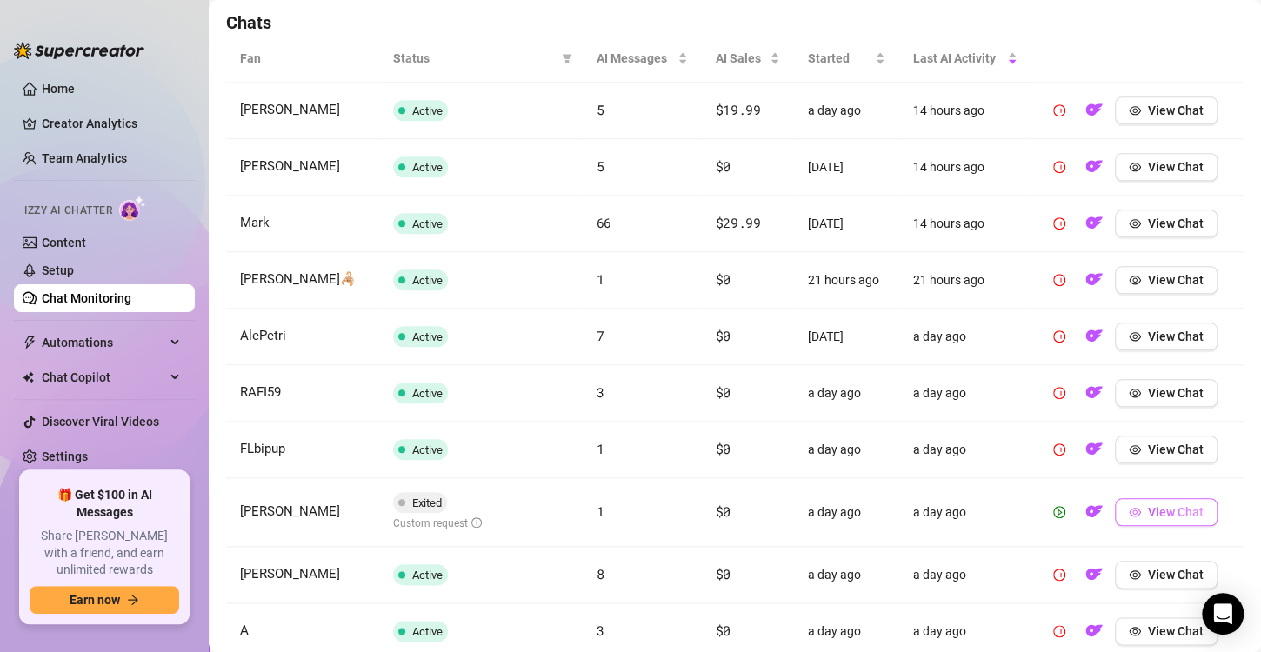
click at [1171, 515] on span "View Chat" at bounding box center [1176, 512] width 56 height 14
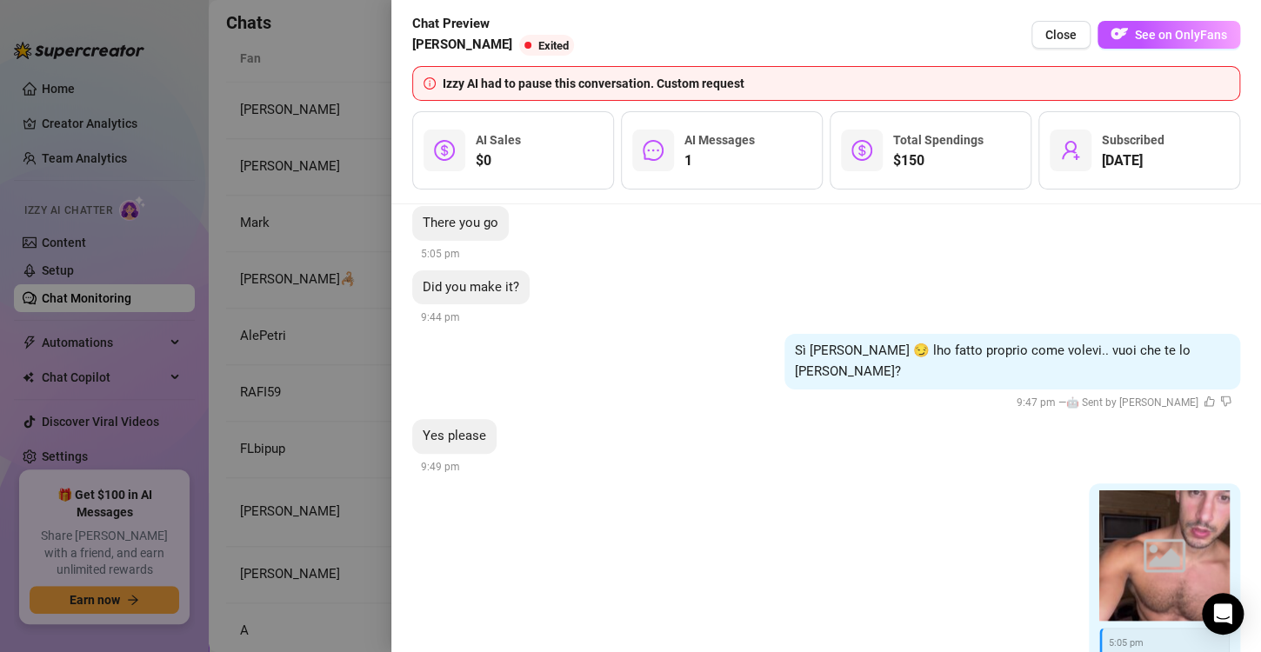
scroll to position [918, 0]
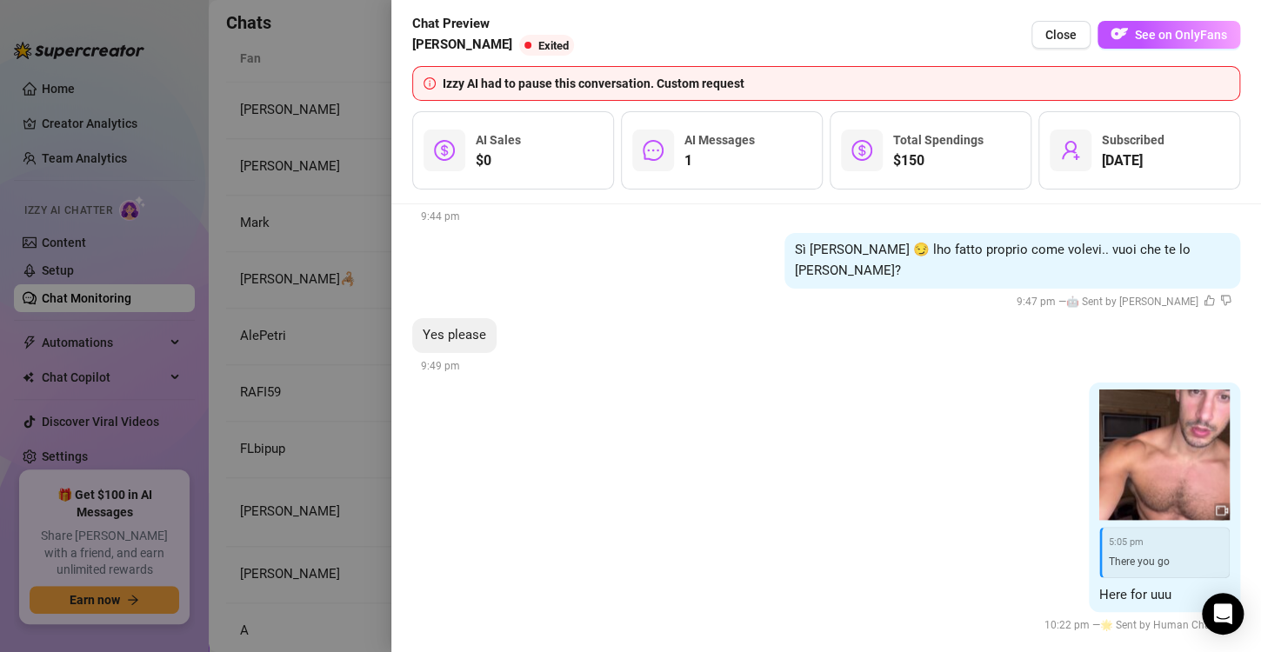
click at [387, 438] on div at bounding box center [630, 326] width 1261 height 652
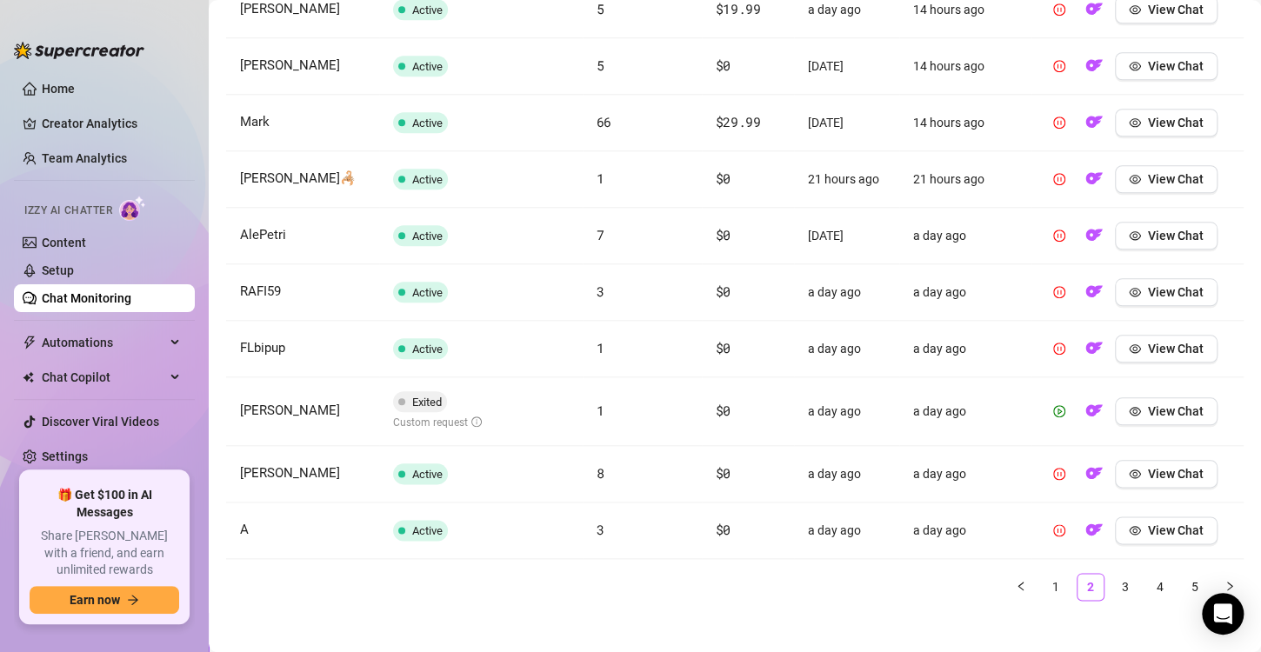
scroll to position [724, 0]
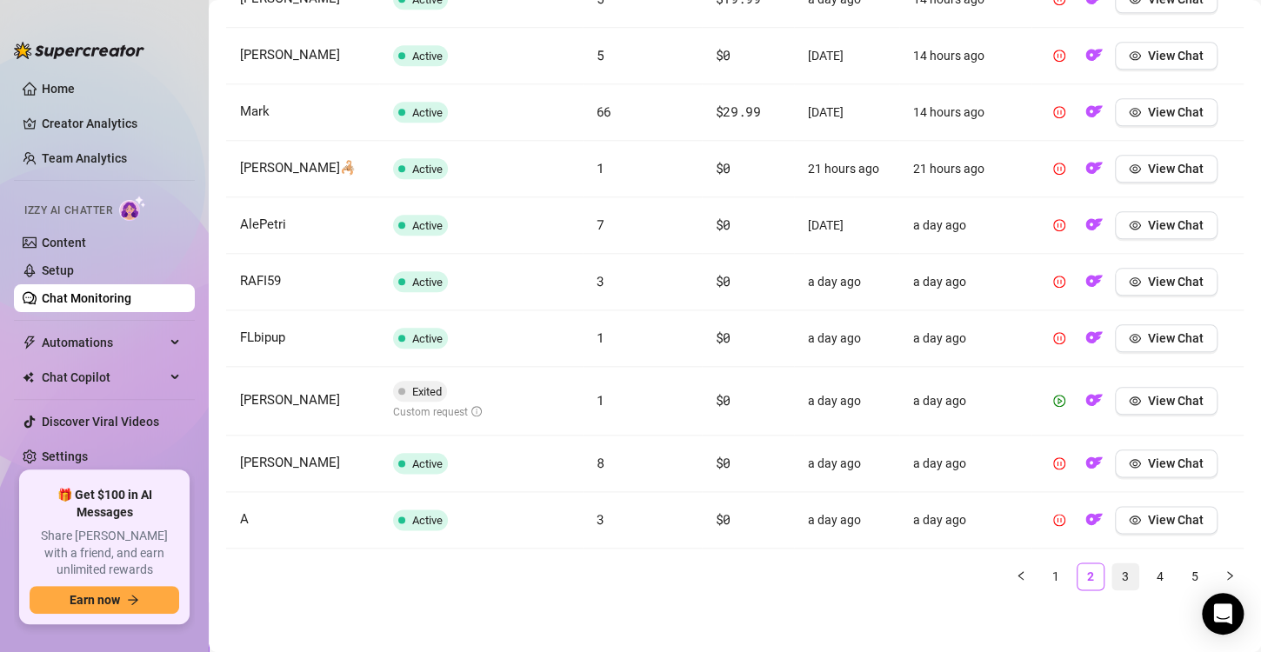
click at [1112, 576] on link "3" at bounding box center [1125, 577] width 26 height 26
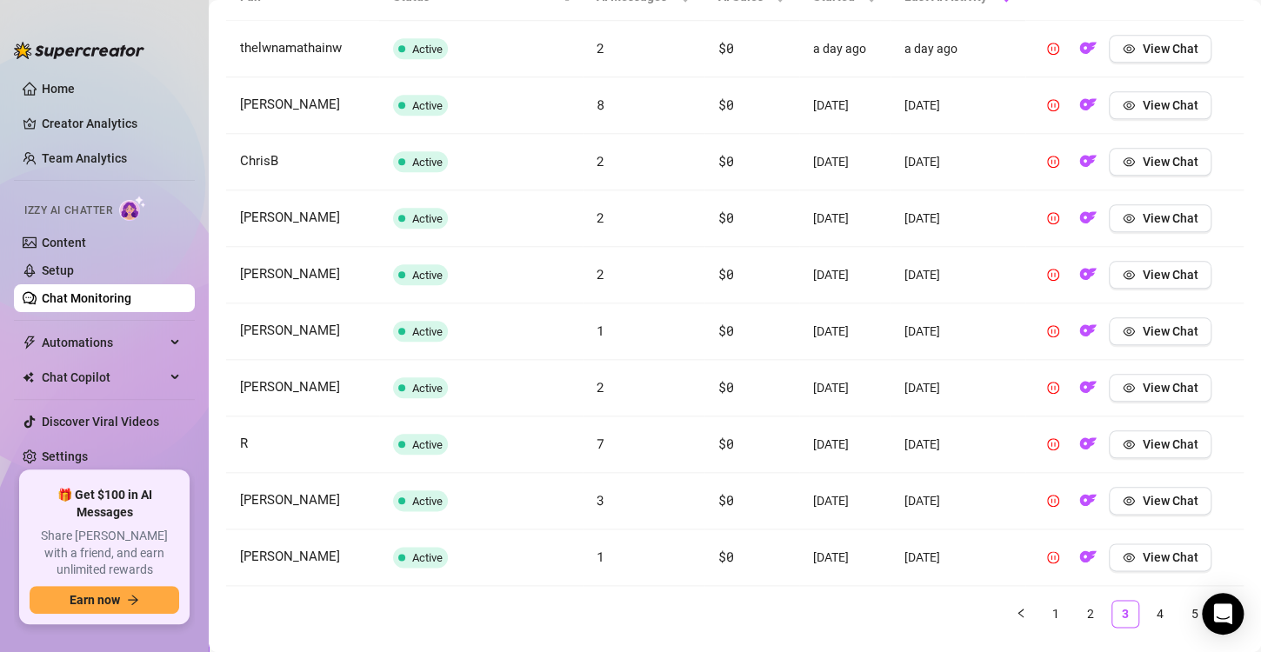
scroll to position [676, 0]
click at [1123, 501] on icon "eye" at bounding box center [1129, 499] width 12 height 12
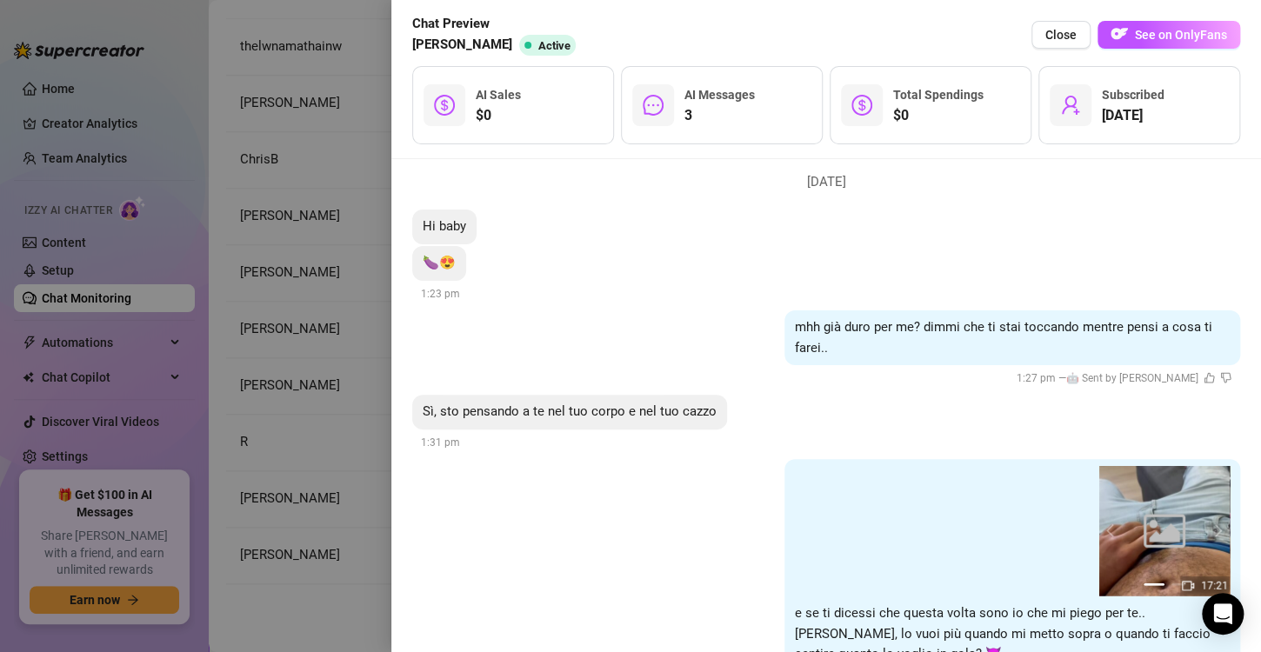
scroll to position [2093, 0]
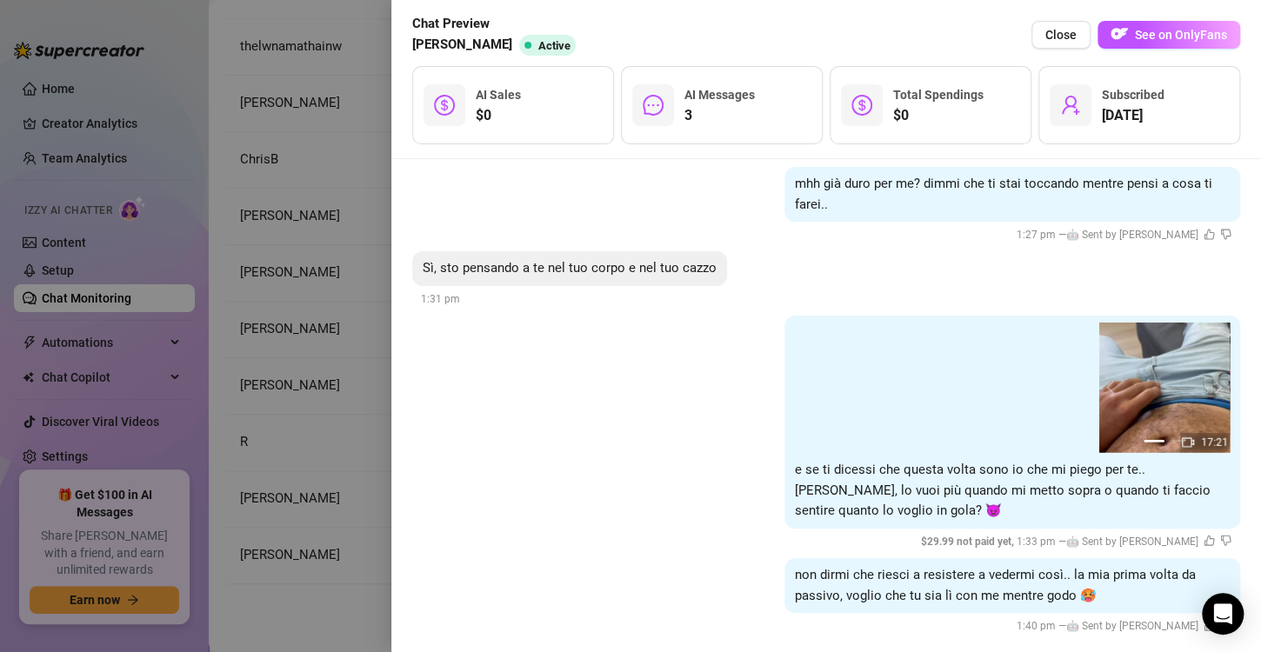
click at [284, 409] on div at bounding box center [630, 326] width 1261 height 652
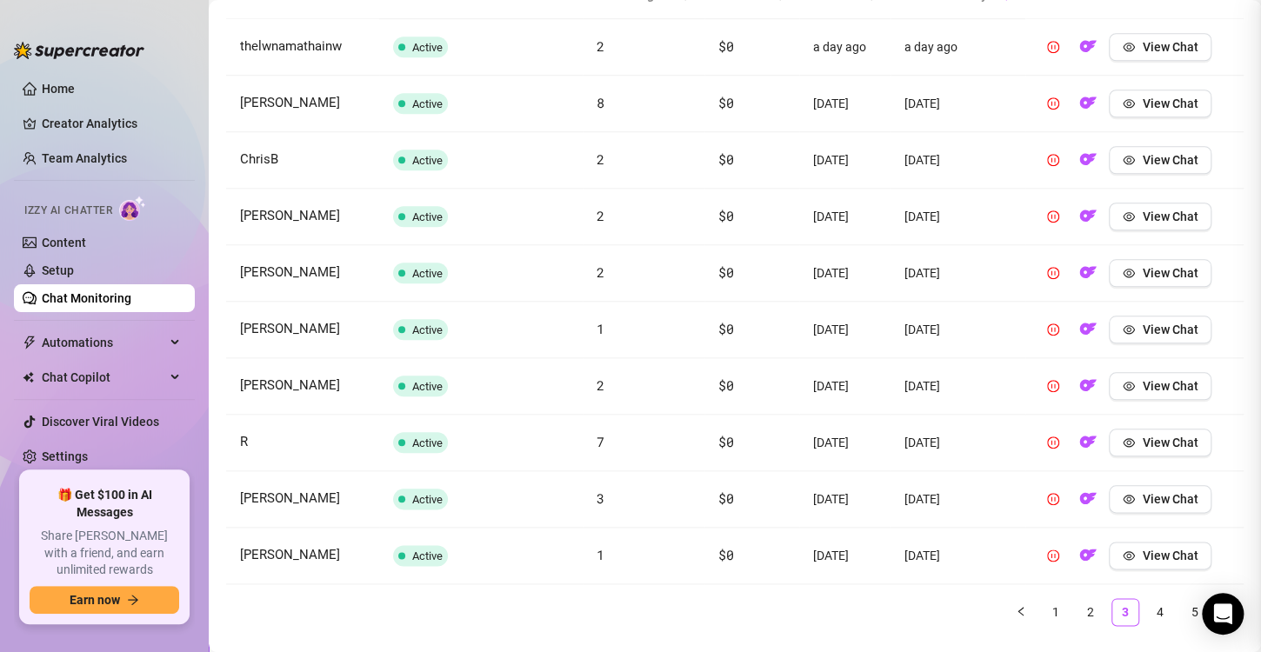
scroll to position [0, 0]
click at [1147, 605] on link "4" at bounding box center [1160, 612] width 26 height 26
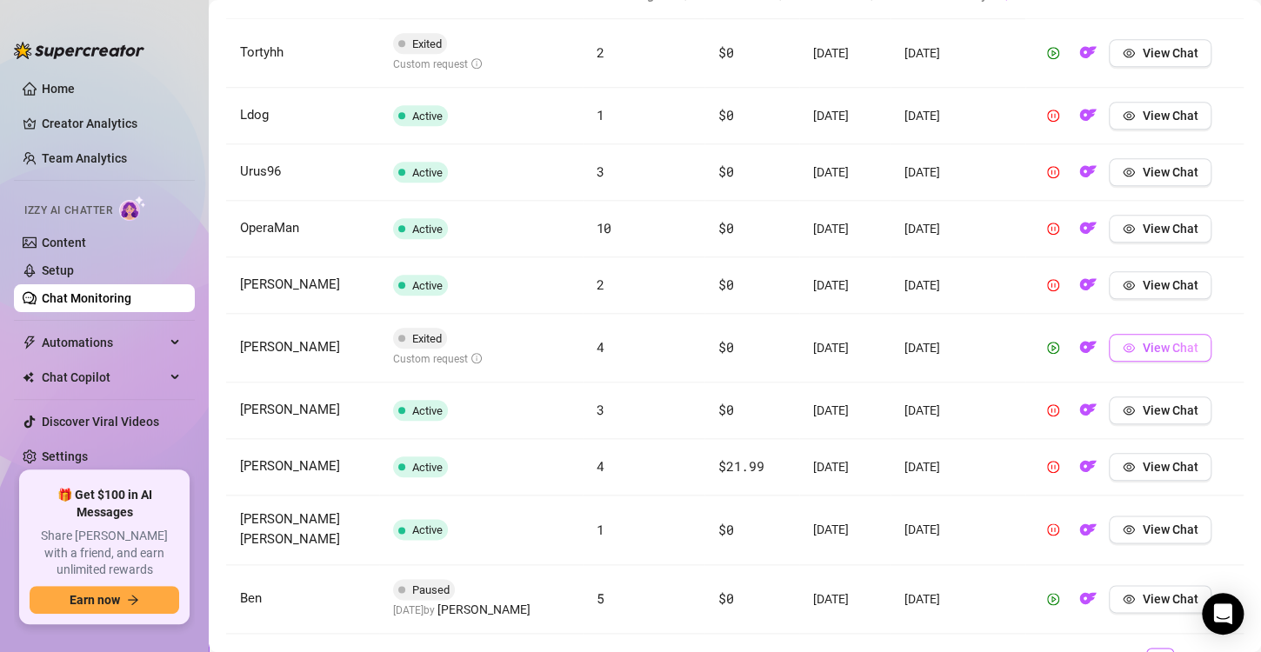
click at [1142, 341] on span "View Chat" at bounding box center [1170, 348] width 56 height 14
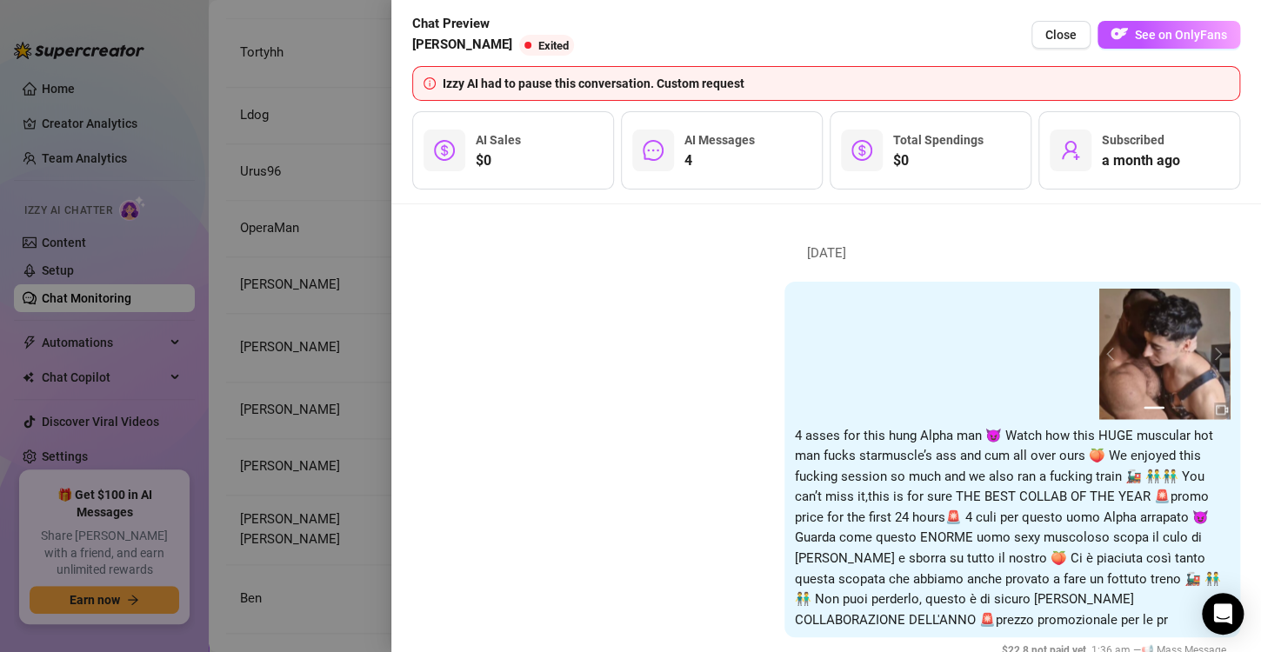
scroll to position [1651, 0]
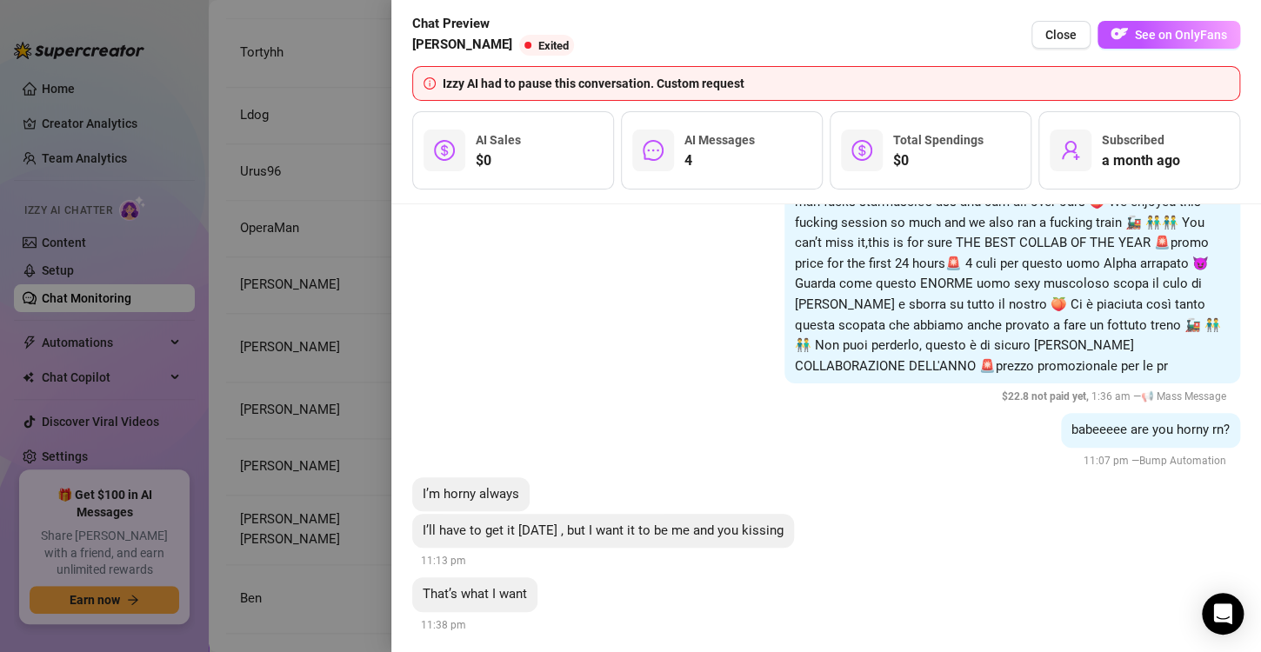
click at [341, 408] on div at bounding box center [630, 326] width 1261 height 652
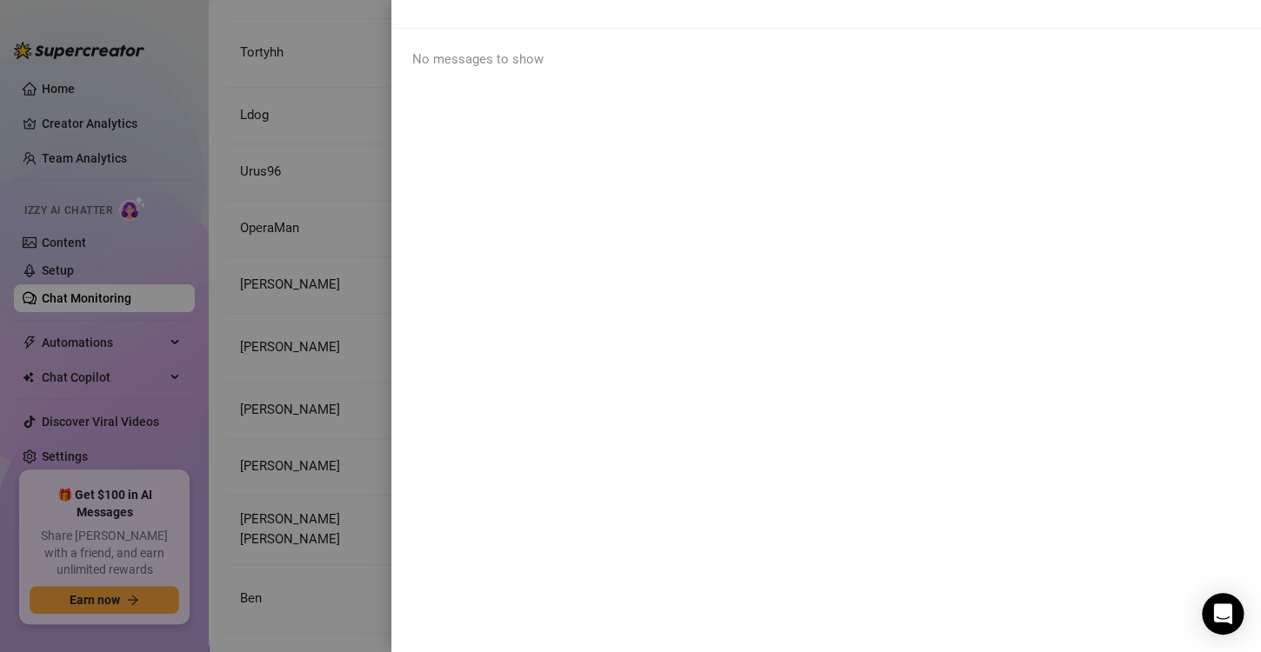
scroll to position [0, 0]
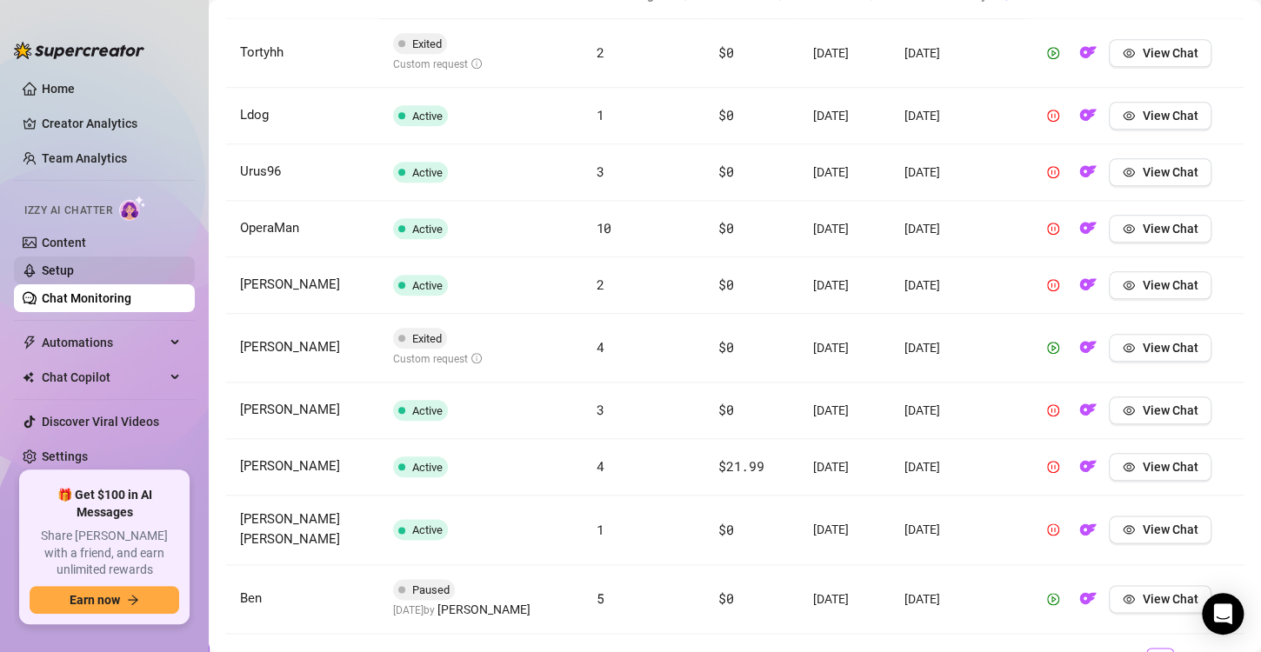
click at [74, 271] on link "Setup" at bounding box center [58, 271] width 32 height 14
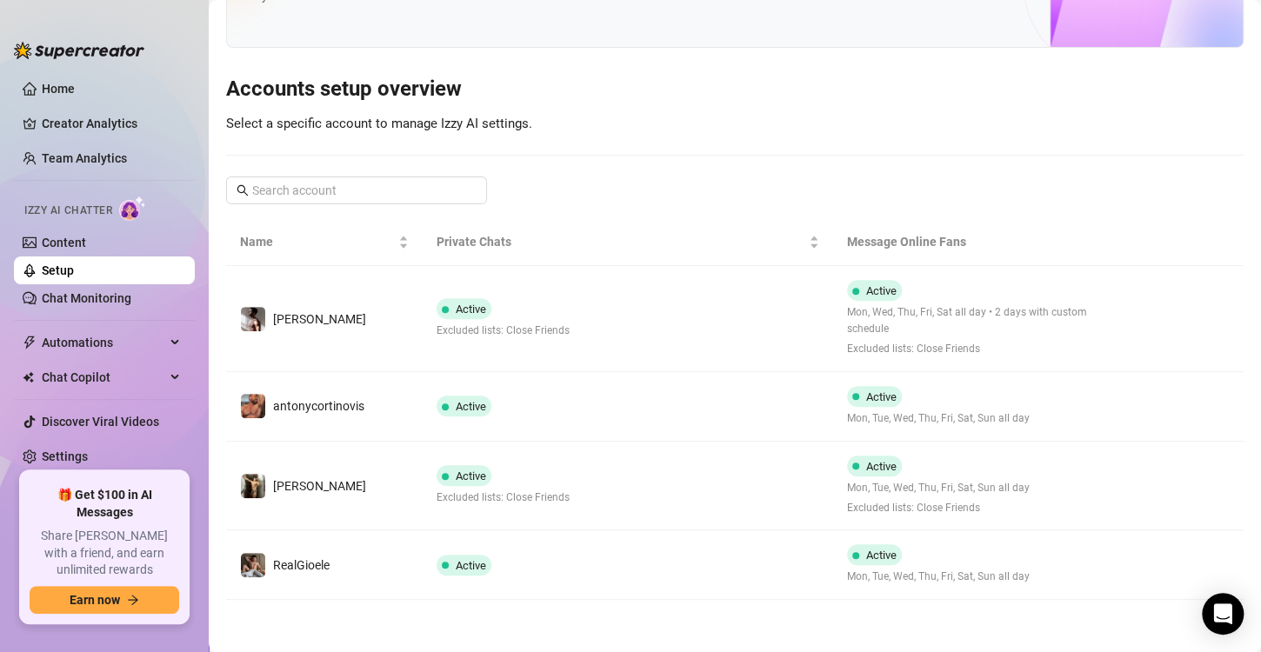
scroll to position [112, 0]
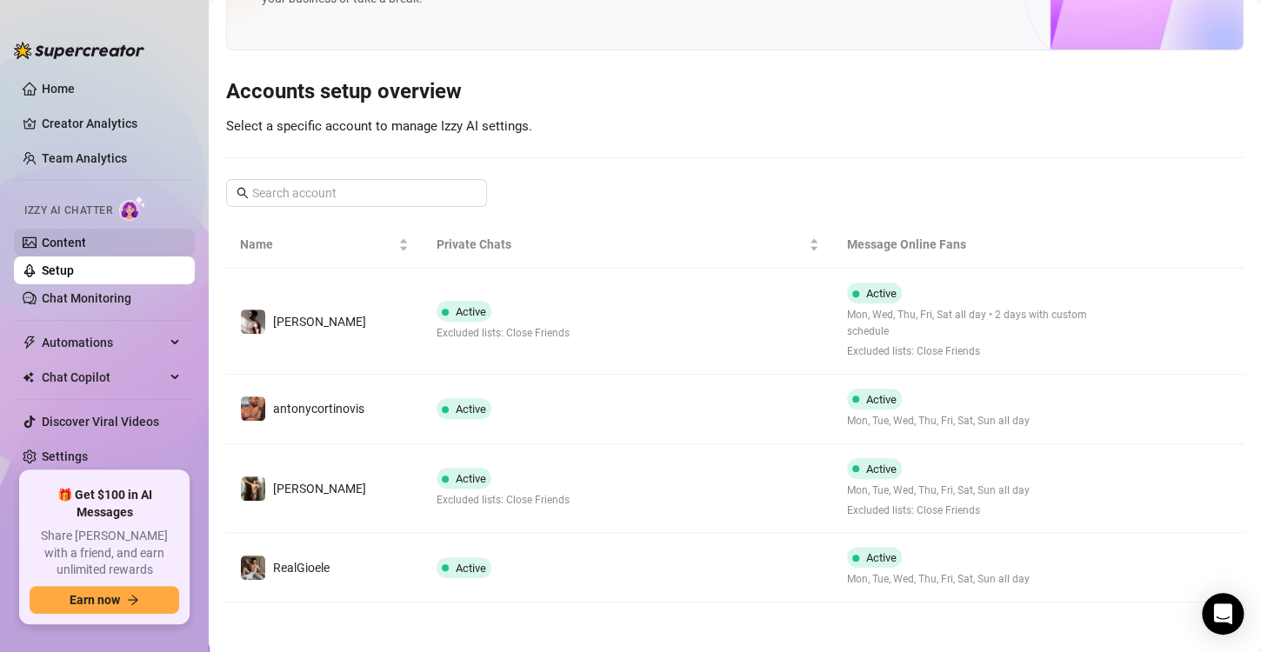
click at [86, 247] on link "Content" at bounding box center [64, 243] width 44 height 14
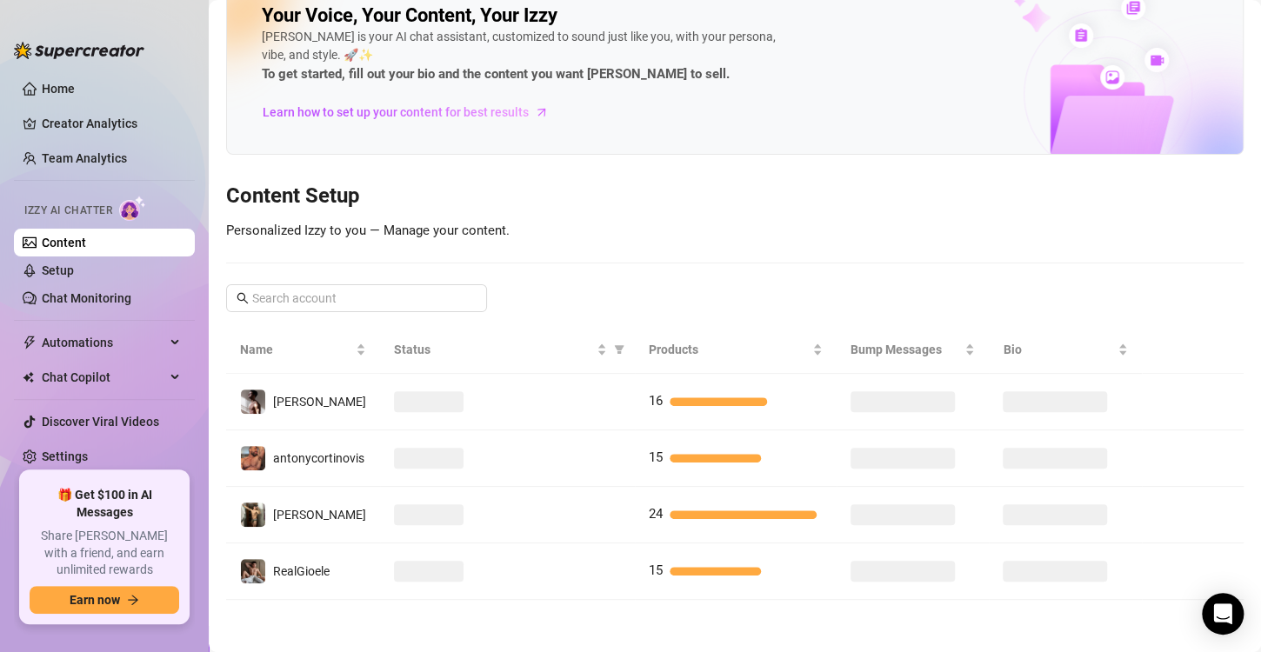
scroll to position [35, 0]
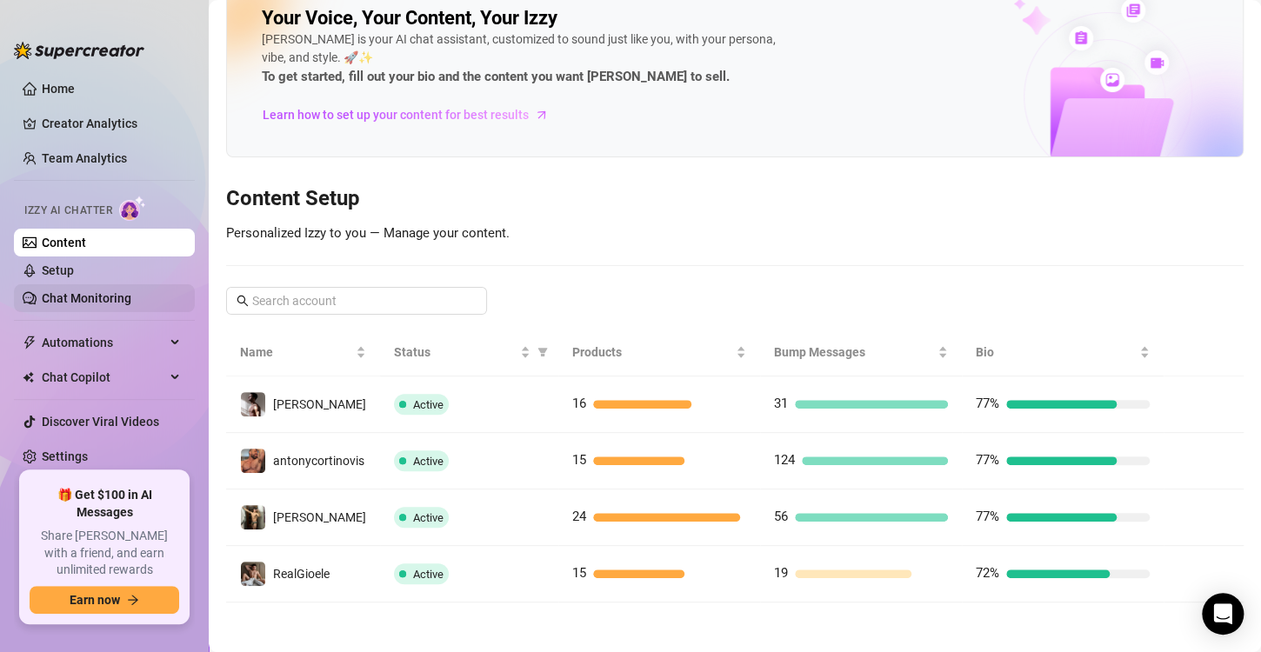
click at [90, 305] on link "Chat Monitoring" at bounding box center [87, 298] width 90 height 14
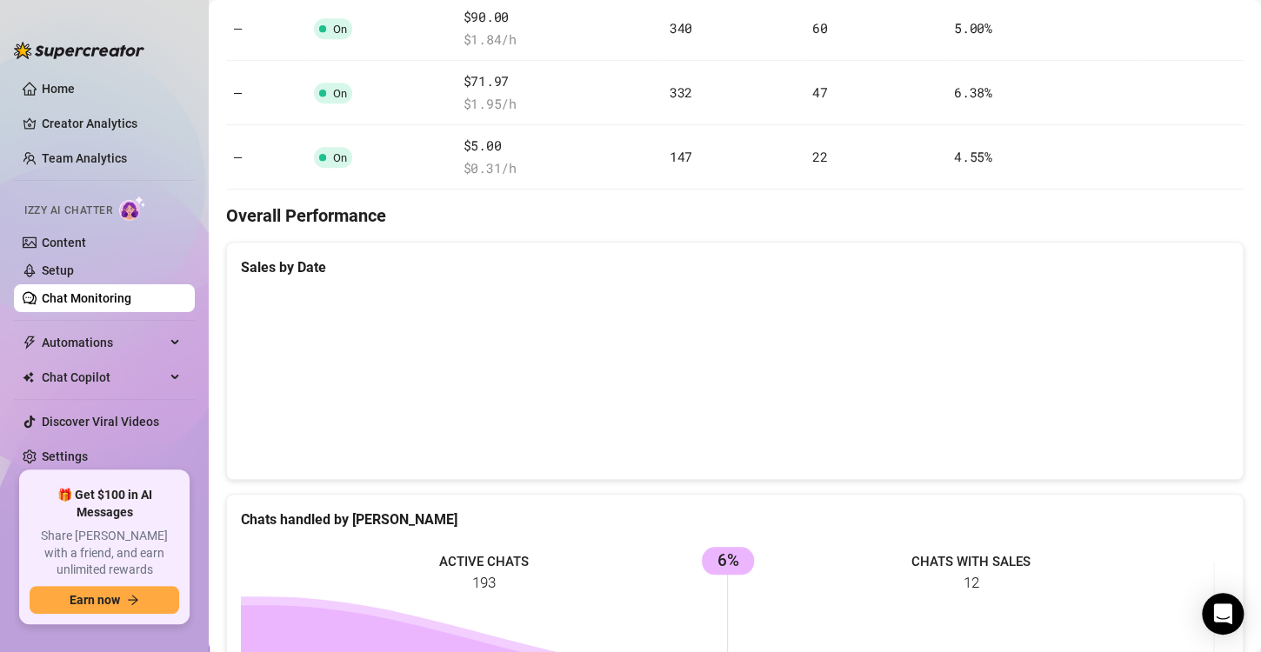
scroll to position [676, 0]
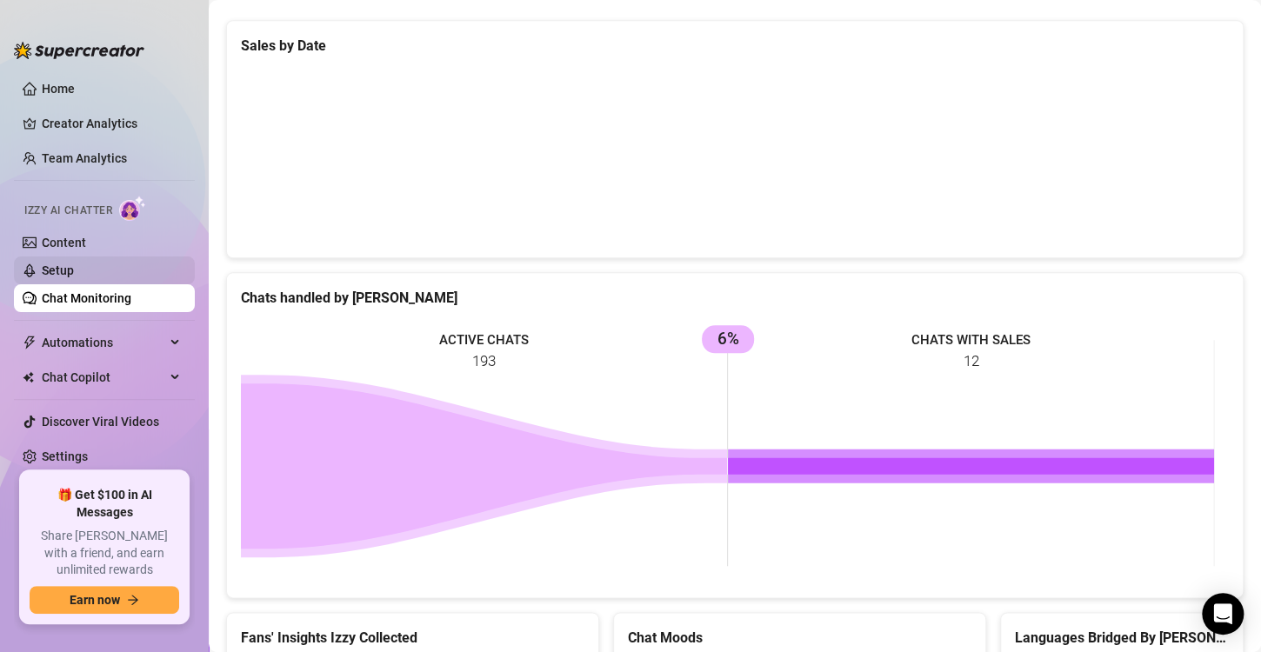
click at [42, 268] on link "Setup" at bounding box center [58, 271] width 32 height 14
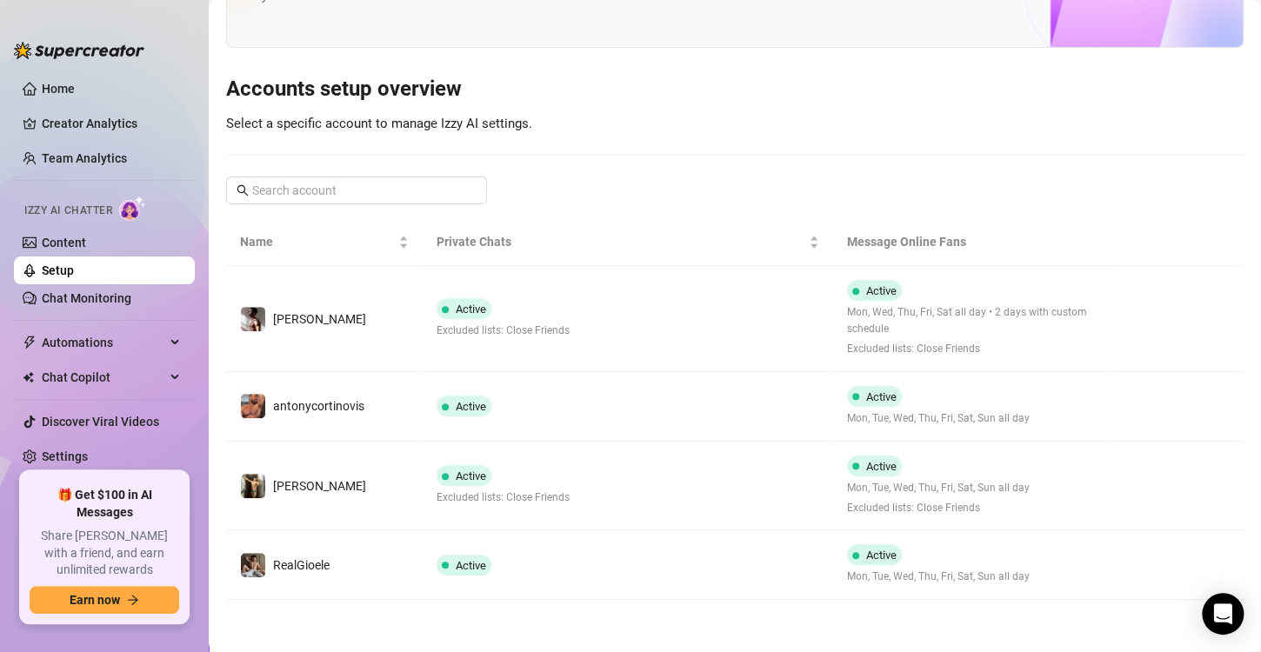
scroll to position [112, 0]
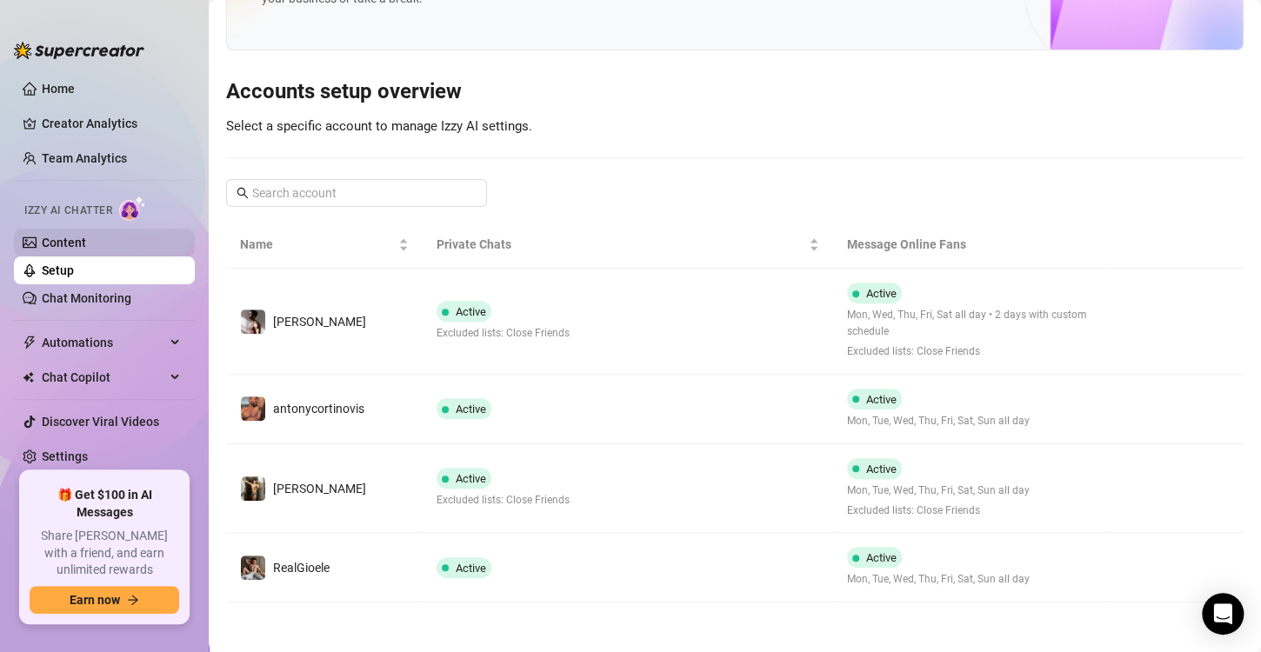
click at [86, 246] on link "Content" at bounding box center [64, 243] width 44 height 14
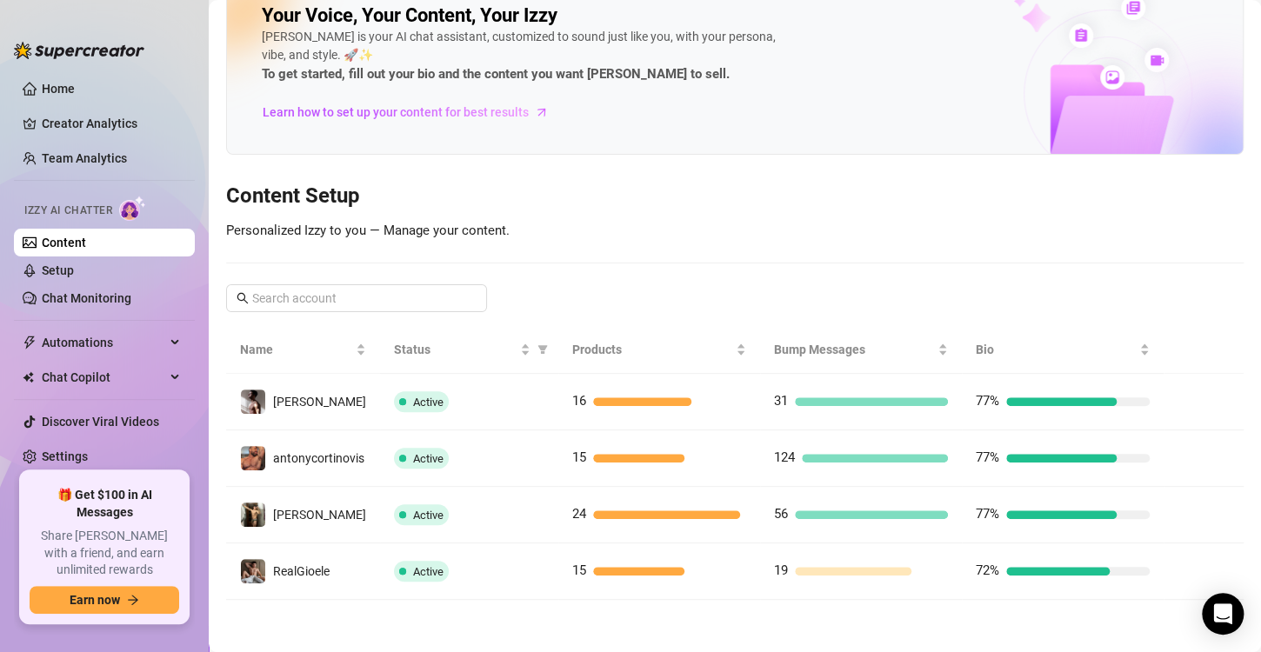
scroll to position [35, 0]
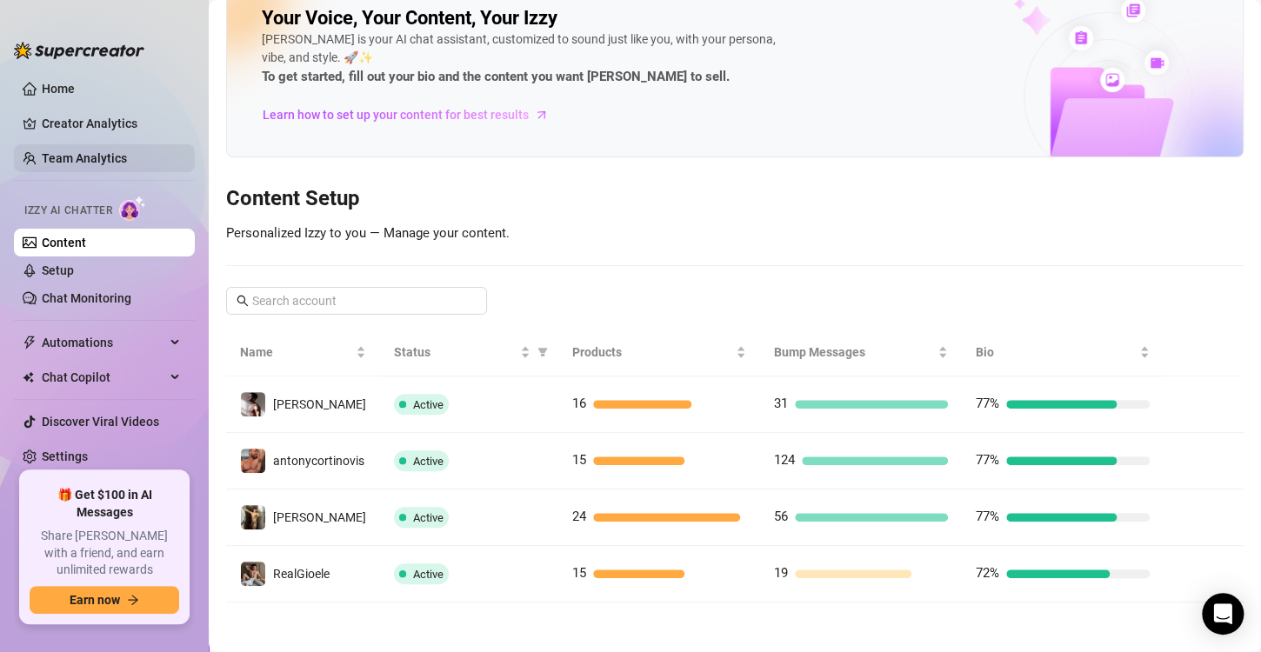
click at [90, 151] on link "Team Analytics" at bounding box center [84, 158] width 85 height 14
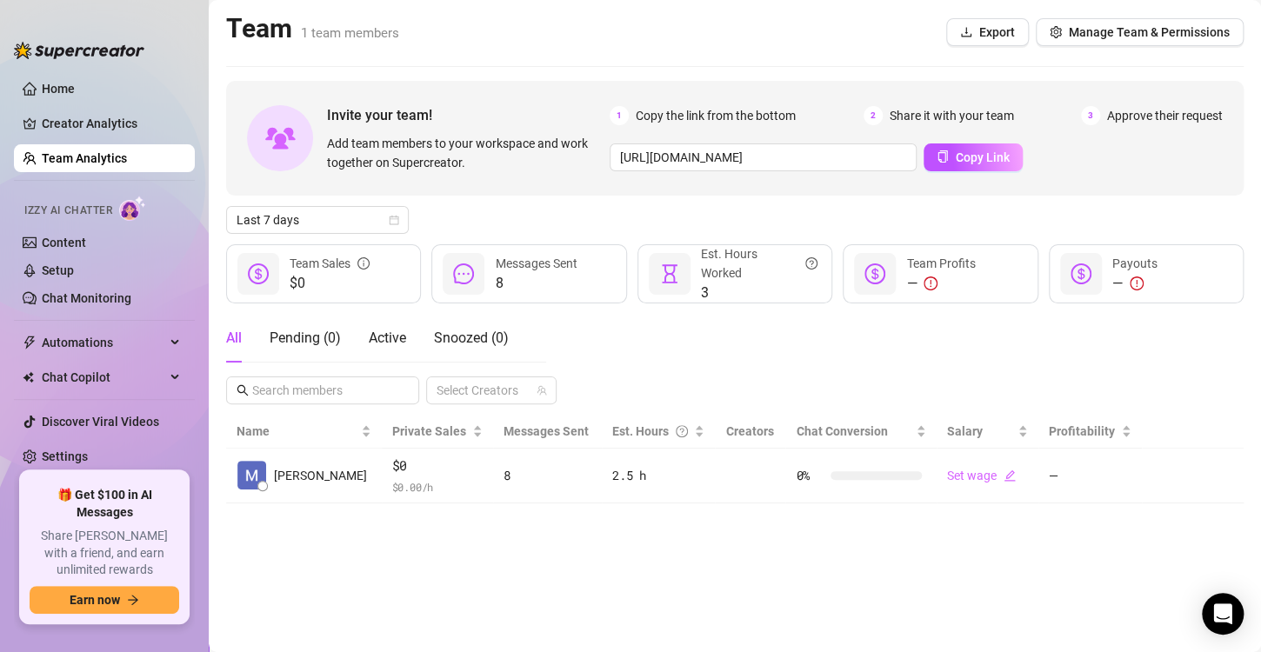
click at [64, 104] on ul "Home Creator Analytics Team Analytics Izzy AI Chatter Content Setup Chat Monito…" at bounding box center [104, 266] width 181 height 397
click at [61, 114] on link "Creator Analytics" at bounding box center [111, 124] width 139 height 28
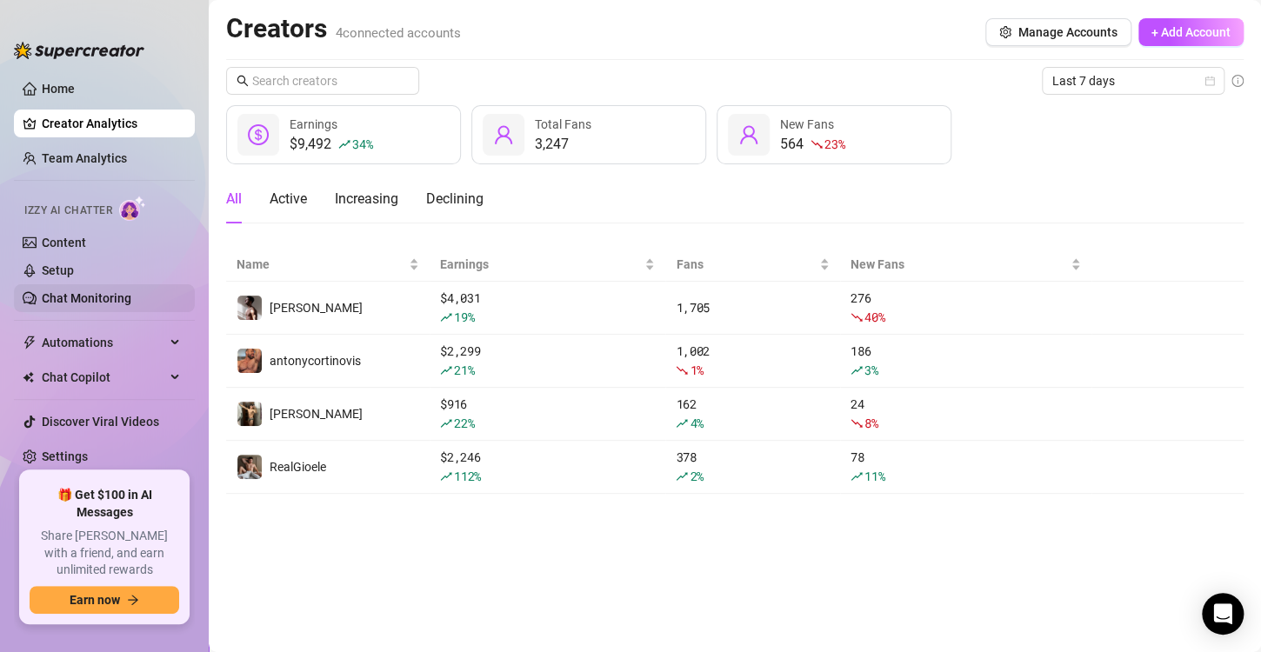
click at [85, 291] on link "Chat Monitoring" at bounding box center [87, 298] width 90 height 14
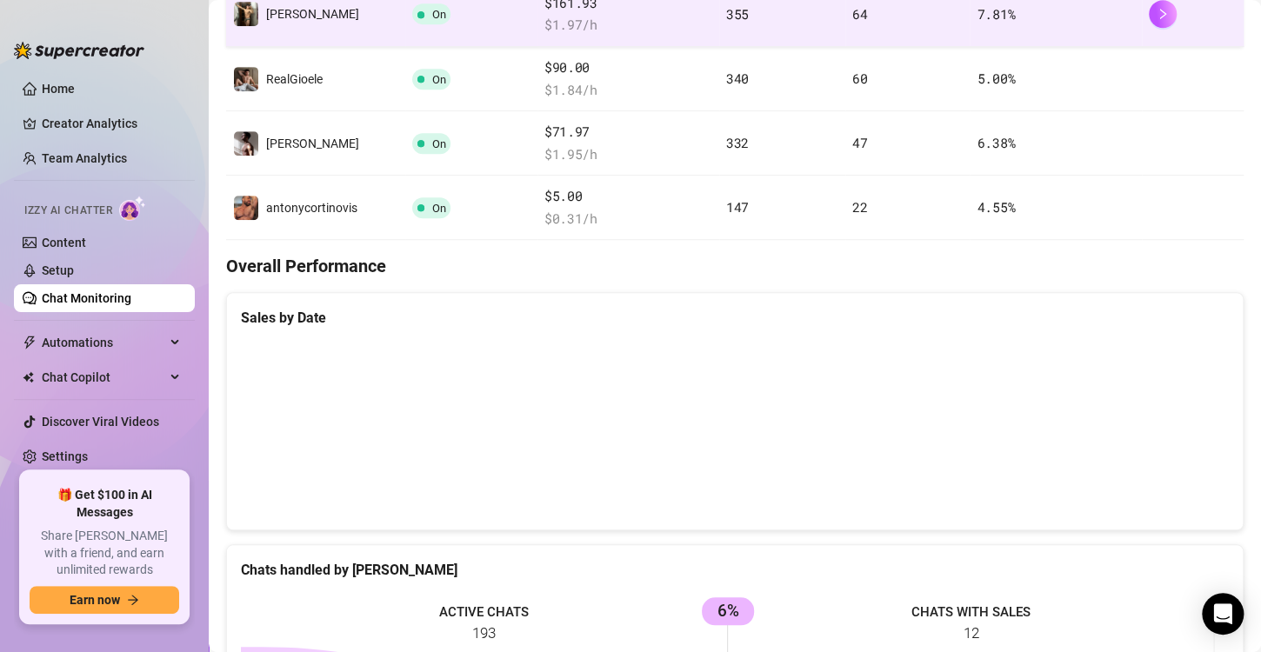
scroll to position [400, 0]
